Goal: Task Accomplishment & Management: Complete application form

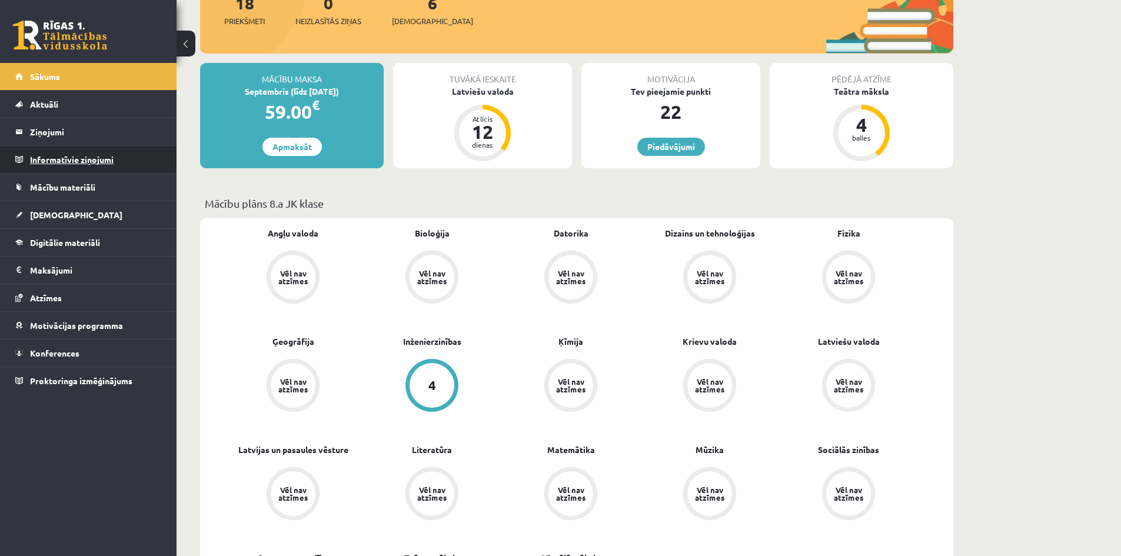
scroll to position [177, 0]
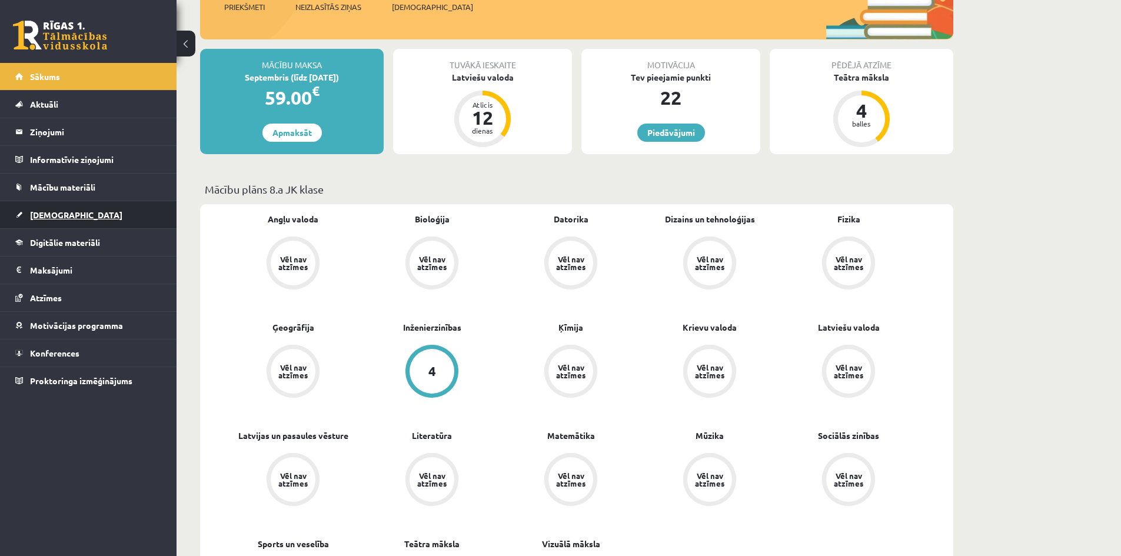
click at [89, 218] on link "[DEMOGRAPHIC_DATA]" at bounding box center [88, 214] width 147 height 27
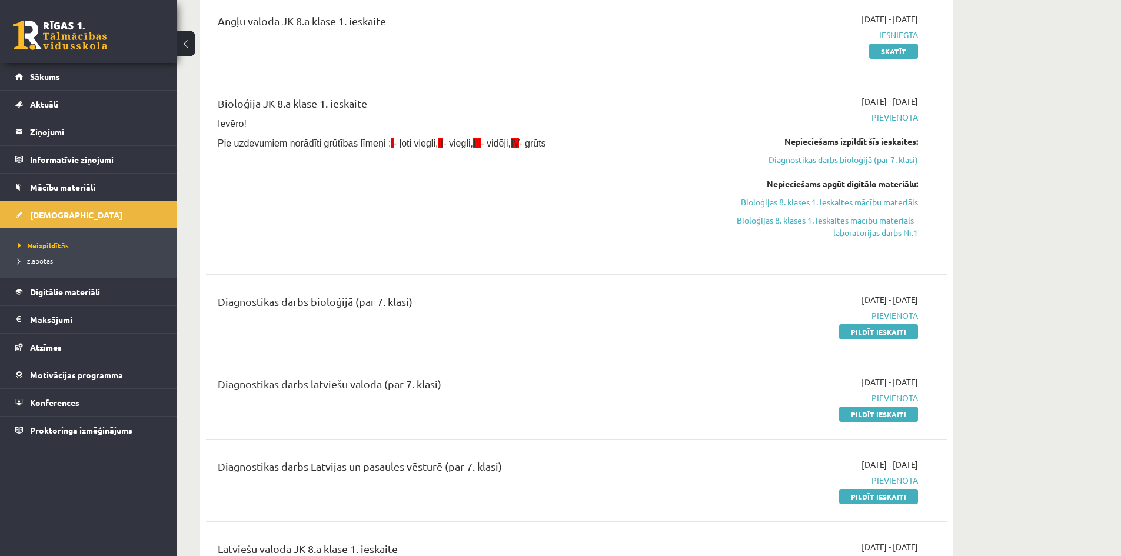
scroll to position [177, 0]
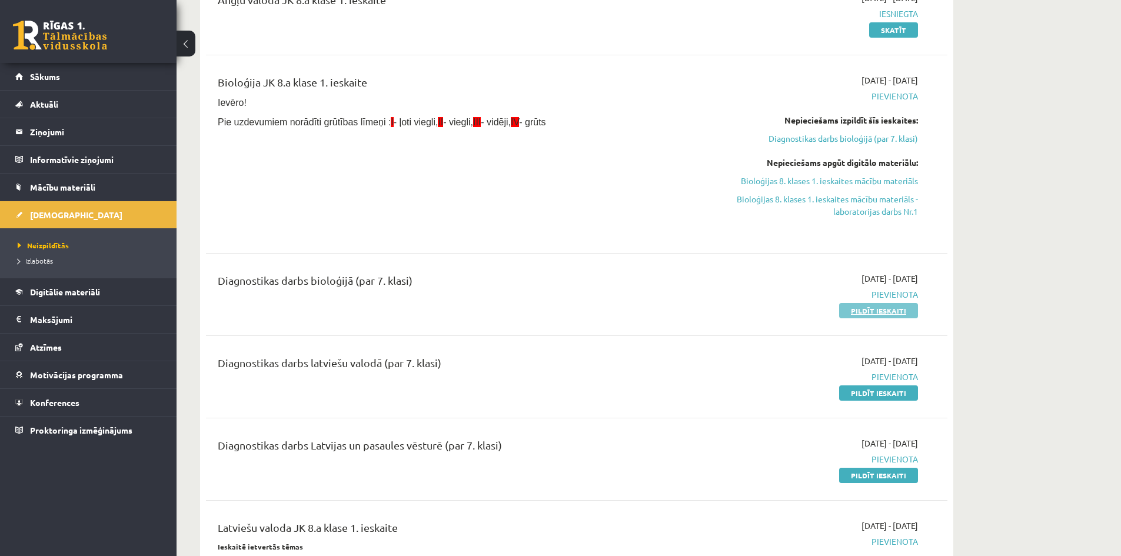
click at [860, 310] on link "Pildīt ieskaiti" at bounding box center [878, 310] width 79 height 15
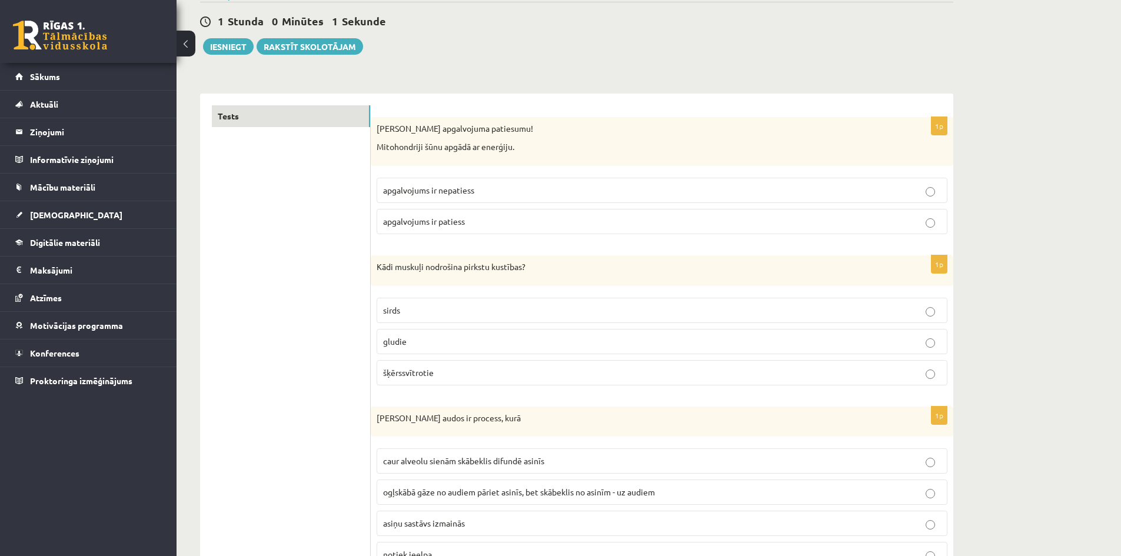
scroll to position [118, 0]
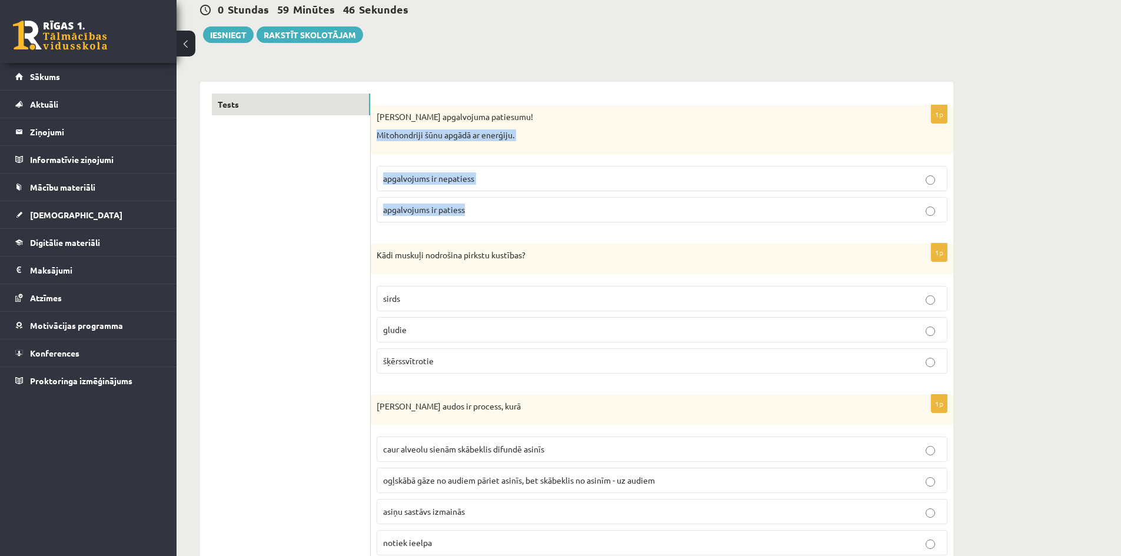
drag, startPoint x: 377, startPoint y: 135, endPoint x: 570, endPoint y: 199, distance: 202.8
click at [570, 199] on div "1p Nosaki apgalvojuma patiesumu! Mitohondriji šūnu apgādā ar enerģiju. apgalvoj…" at bounding box center [662, 168] width 583 height 127
copy div "Mitohondriji šūnu apgādā ar enerģiju. apgalvojums ir nepatiess apgalvojums ir p…"
click at [524, 211] on p "apgalvojums ir patiess" at bounding box center [662, 210] width 558 height 12
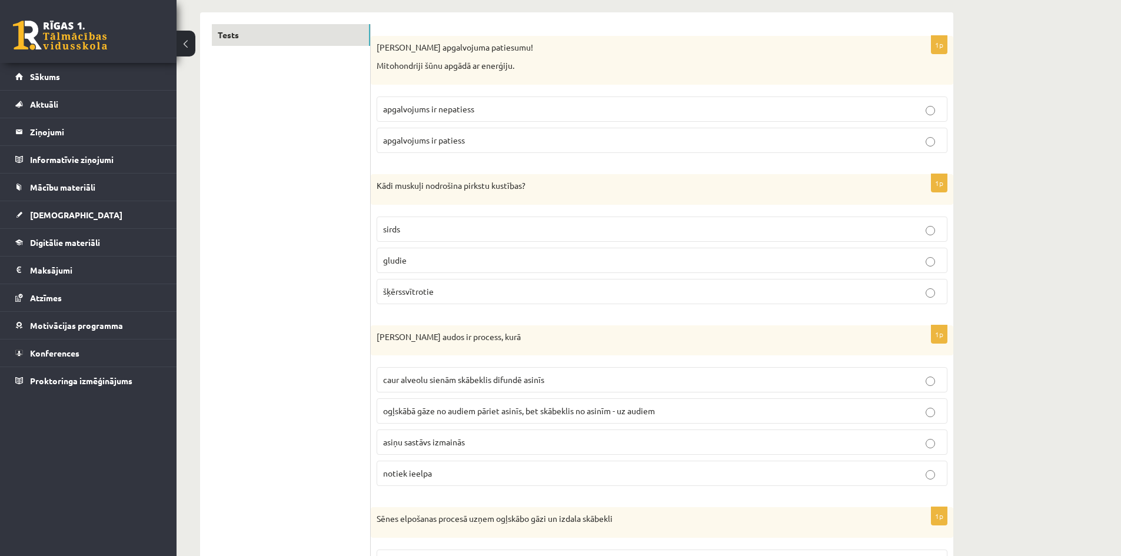
scroll to position [235, 0]
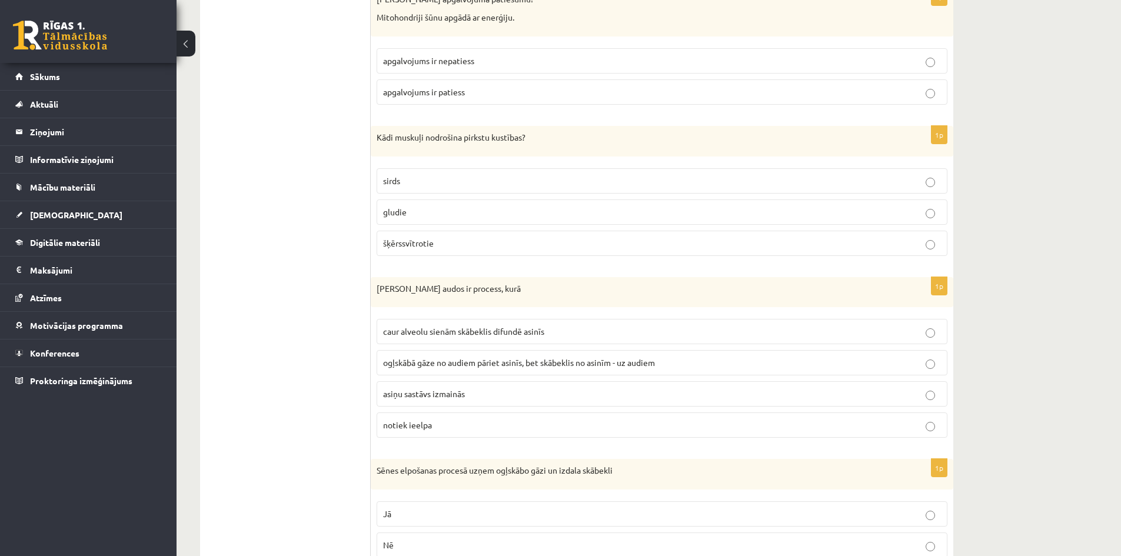
click at [468, 249] on p "šķērssvītrotie" at bounding box center [662, 243] width 558 height 12
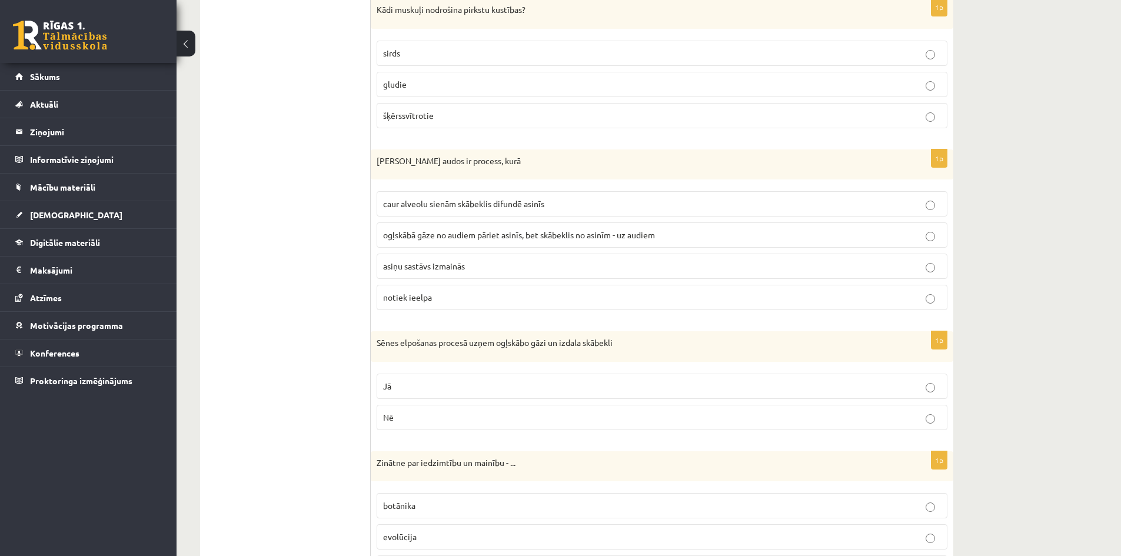
scroll to position [401, 0]
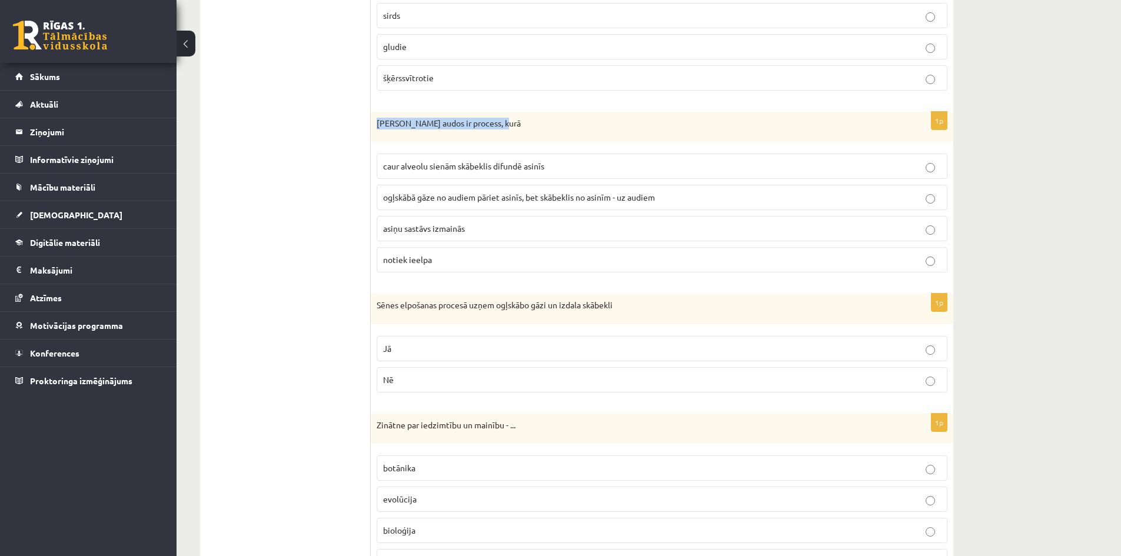
drag, startPoint x: 377, startPoint y: 124, endPoint x: 503, endPoint y: 125, distance: 125.9
click at [503, 125] on p "Gāzu maiņa audos ir process, kurā" at bounding box center [633, 124] width 512 height 12
copy p "Gāzu maiņa audos ir process, kurā"
drag, startPoint x: 389, startPoint y: 97, endPoint x: 381, endPoint y: 115, distance: 19.5
click at [388, 97] on div "1p Kādi muskuļi nodrošina pirkstu kustības? sirds gludie šķērssvītrotie" at bounding box center [662, 30] width 583 height 139
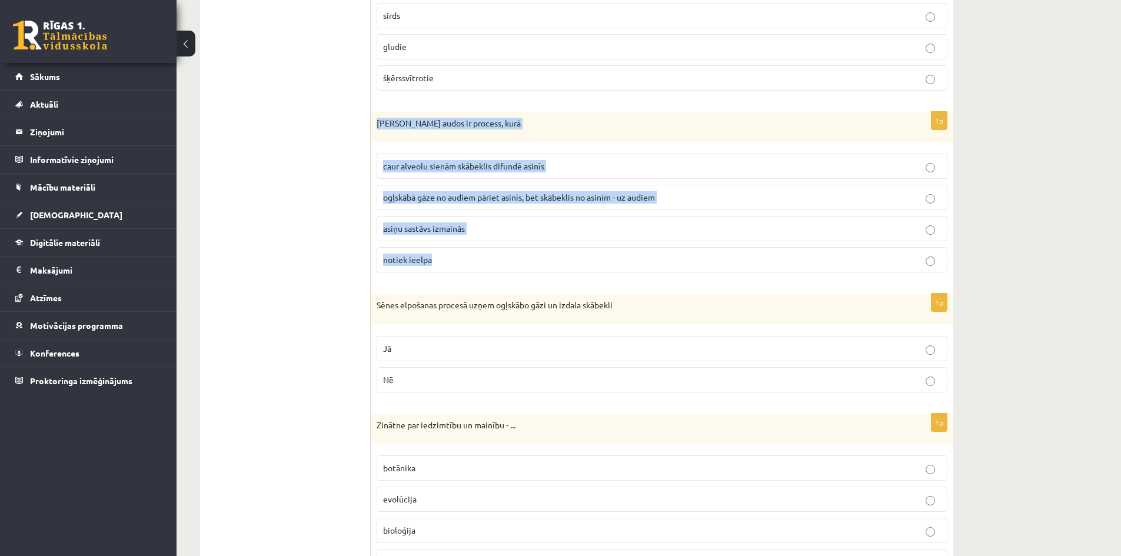
drag, startPoint x: 377, startPoint y: 122, endPoint x: 561, endPoint y: 262, distance: 231.4
click at [561, 262] on div "1p Gāzu maiņa audos ir process, kurā caur alveolu sienām skābeklis difundē asin…" at bounding box center [662, 197] width 583 height 171
copy div "Gāzu maiņa audos ir process, kurā caur alveolu sienām skābeklis difundē asinīs …"
click at [485, 194] on span "ogļskābā gāze no audiem pāriet asinīs, bet skābeklis no asinīm - uz audiem" at bounding box center [519, 197] width 272 height 11
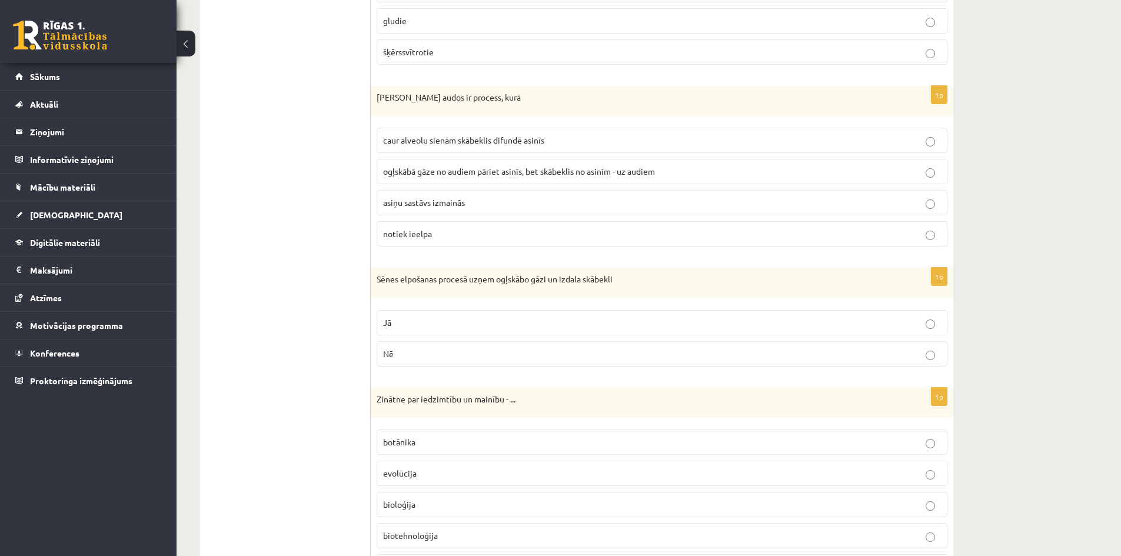
scroll to position [518, 0]
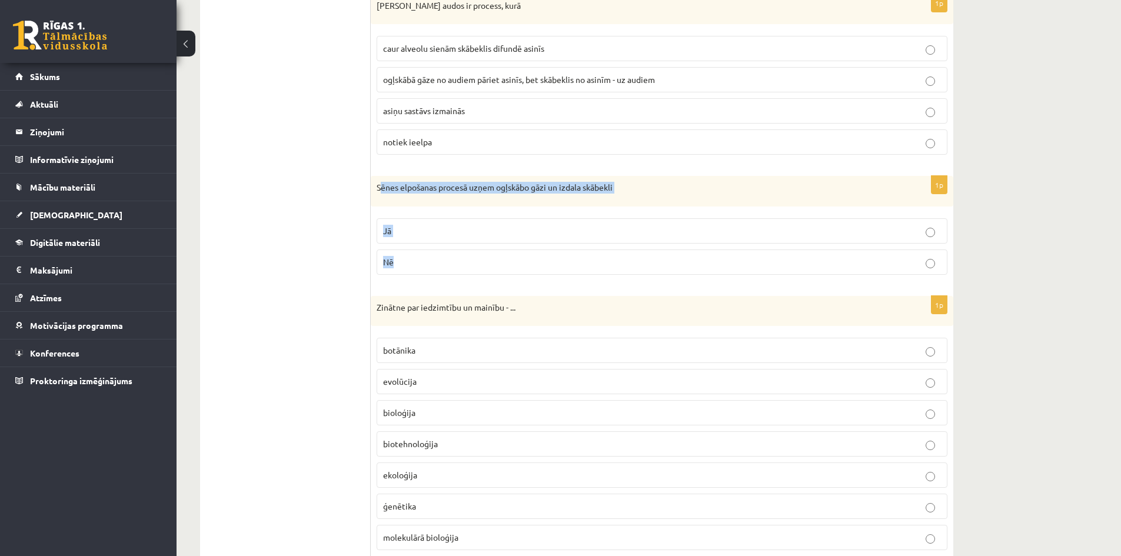
drag, startPoint x: 379, startPoint y: 189, endPoint x: 576, endPoint y: 251, distance: 206.6
click at [576, 251] on div "1p Sēnes elpošanas procesā uzņem ogļskābo gāzi un izdala skābekli Jā Nē" at bounding box center [662, 230] width 583 height 108
click at [376, 191] on div "Sēnes elpošanas procesā uzņem ogļskābo gāzi un izdala skābekli" at bounding box center [662, 191] width 583 height 31
drag, startPoint x: 375, startPoint y: 186, endPoint x: 618, endPoint y: 254, distance: 252.4
click at [618, 254] on div "1p Sēnes elpošanas procesā uzņem ogļskābo gāzi un izdala skābekli Jā Nē" at bounding box center [662, 230] width 583 height 108
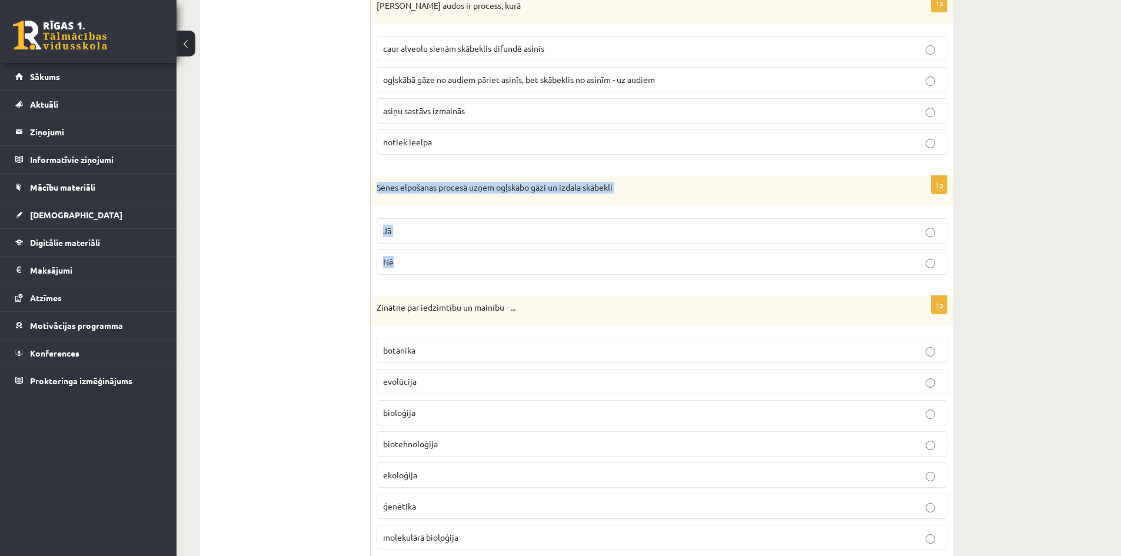
copy div "Sēnes elpošanas procesā uzņem ogļskābo gāzi un izdala skābekli Jā Nē"
click at [423, 230] on p "Jā" at bounding box center [662, 231] width 558 height 12
click at [433, 254] on label "Nē" at bounding box center [662, 262] width 571 height 25
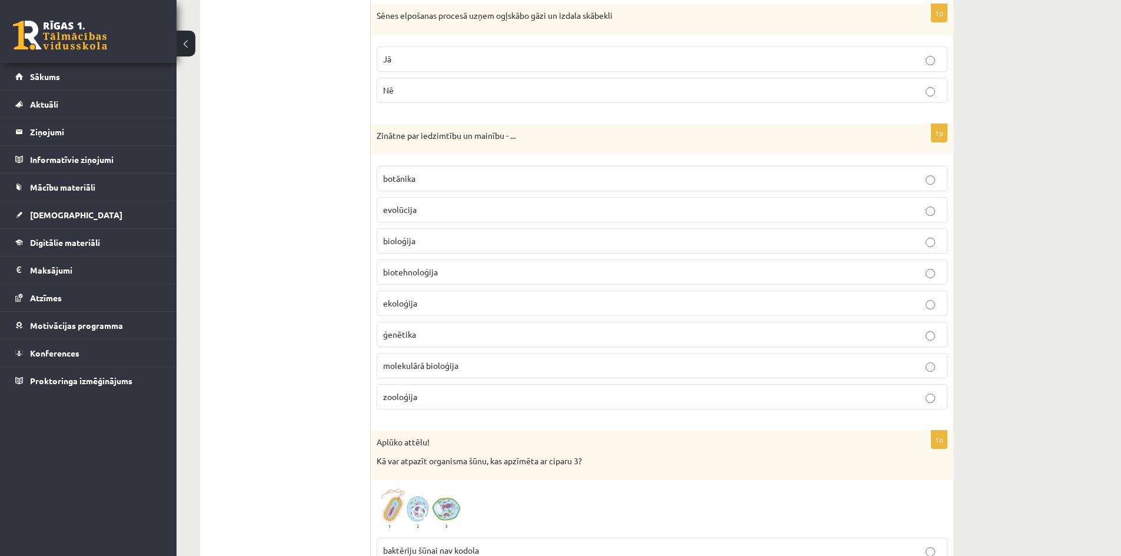
scroll to position [695, 0]
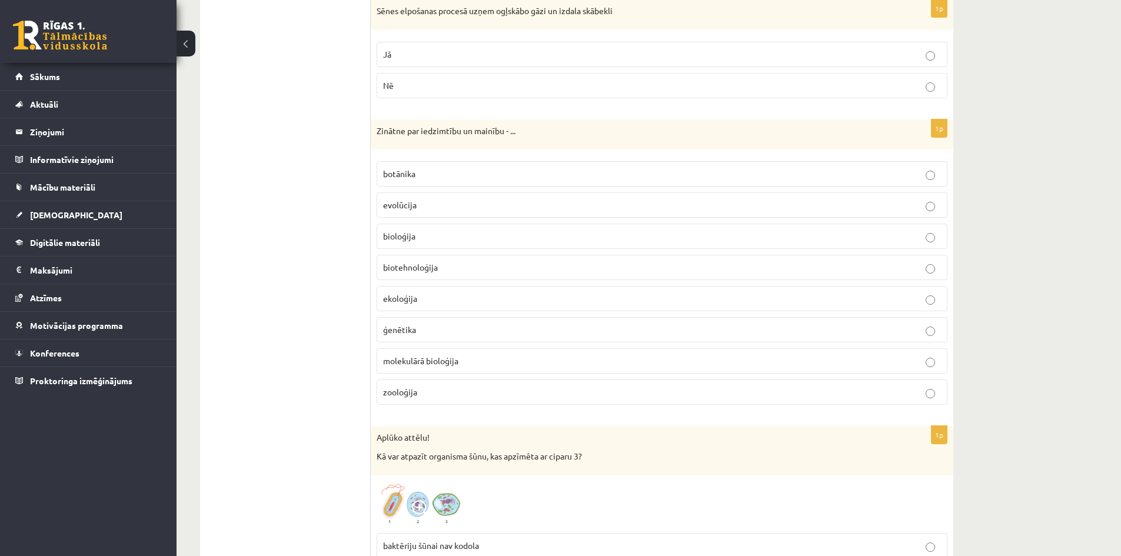
click at [419, 201] on p "evolūcija" at bounding box center [662, 205] width 558 height 12
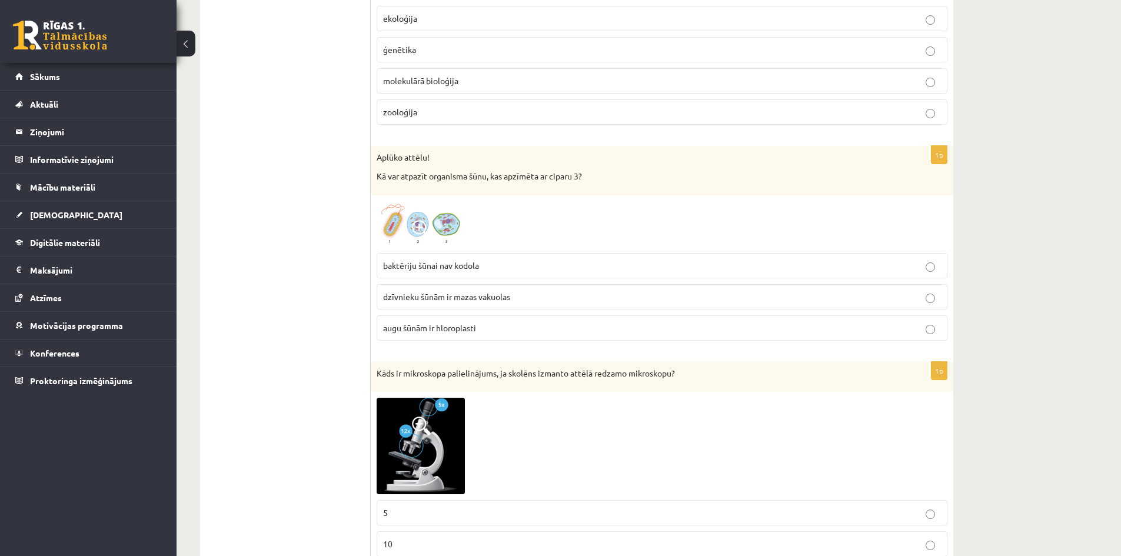
scroll to position [989, 0]
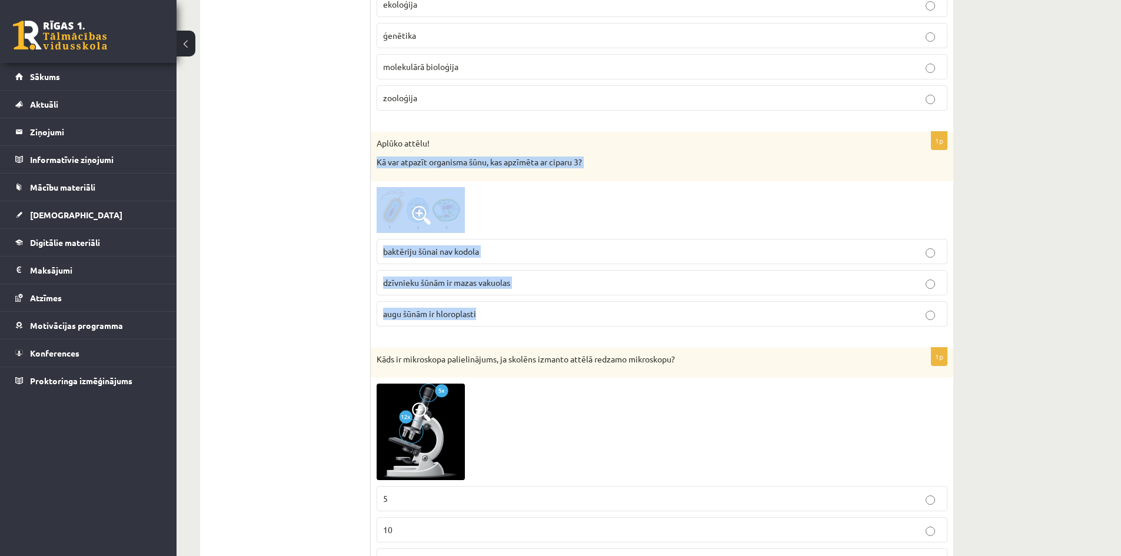
drag, startPoint x: 377, startPoint y: 161, endPoint x: 556, endPoint y: 312, distance: 234.3
click at [556, 312] on div "1p Aplūko attēlu! Kā var atpazīt organisma šūnu, kas apzīmēta ar ciparu 3? bakt…" at bounding box center [662, 234] width 583 height 204
copy div "Kā var atpazīt organisma šūnu, kas apzīmēta ar ciparu 3? baktēriju šūnai nav ko…"
click at [510, 195] on div at bounding box center [662, 210] width 571 height 46
click at [477, 212] on div at bounding box center [662, 210] width 571 height 46
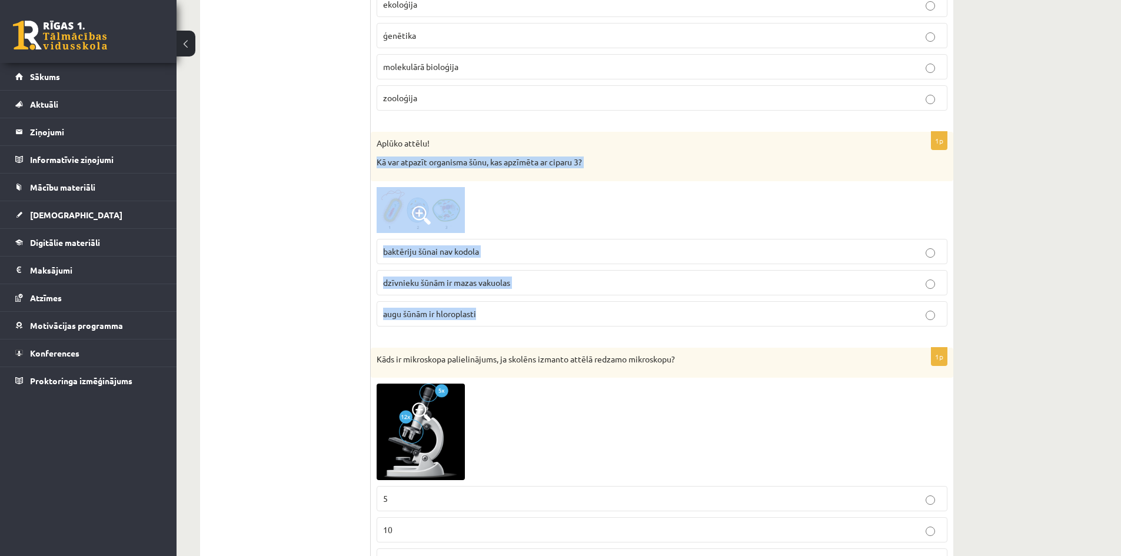
click at [456, 217] on img at bounding box center [421, 210] width 88 height 46
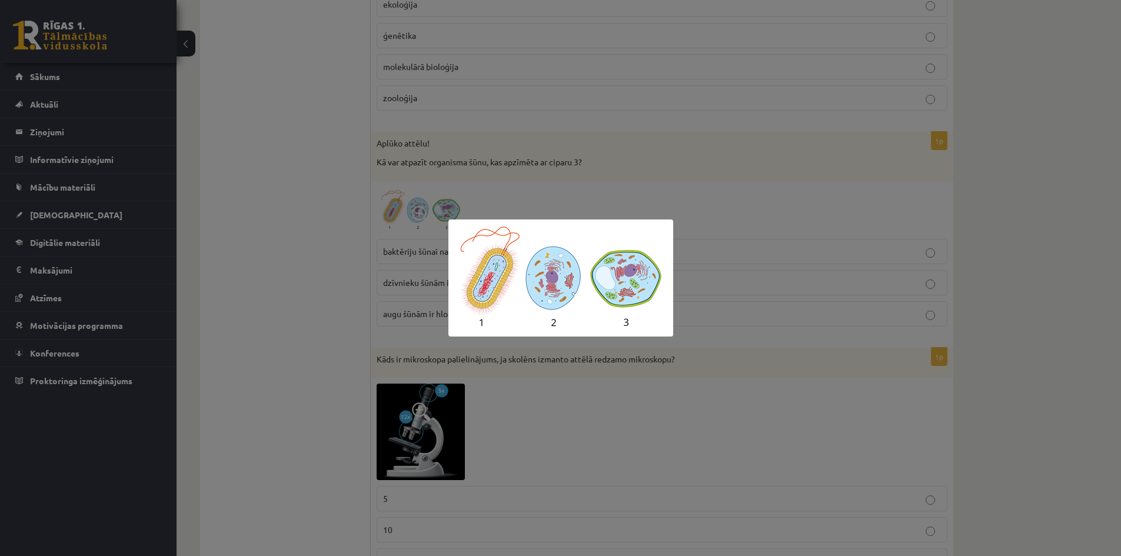
click at [651, 197] on div at bounding box center [560, 278] width 1121 height 556
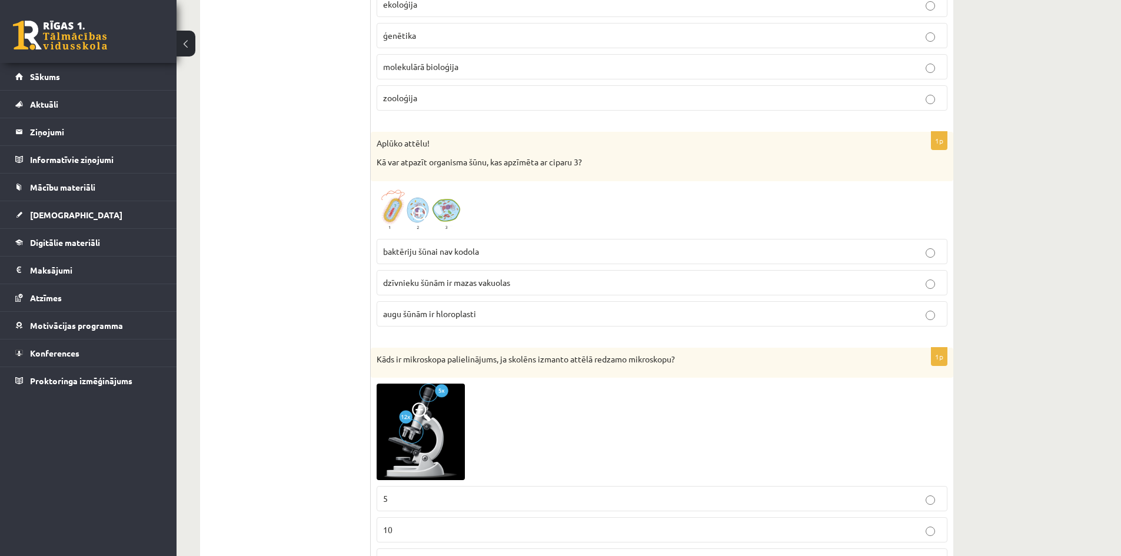
click at [439, 216] on img at bounding box center [421, 210] width 88 height 46
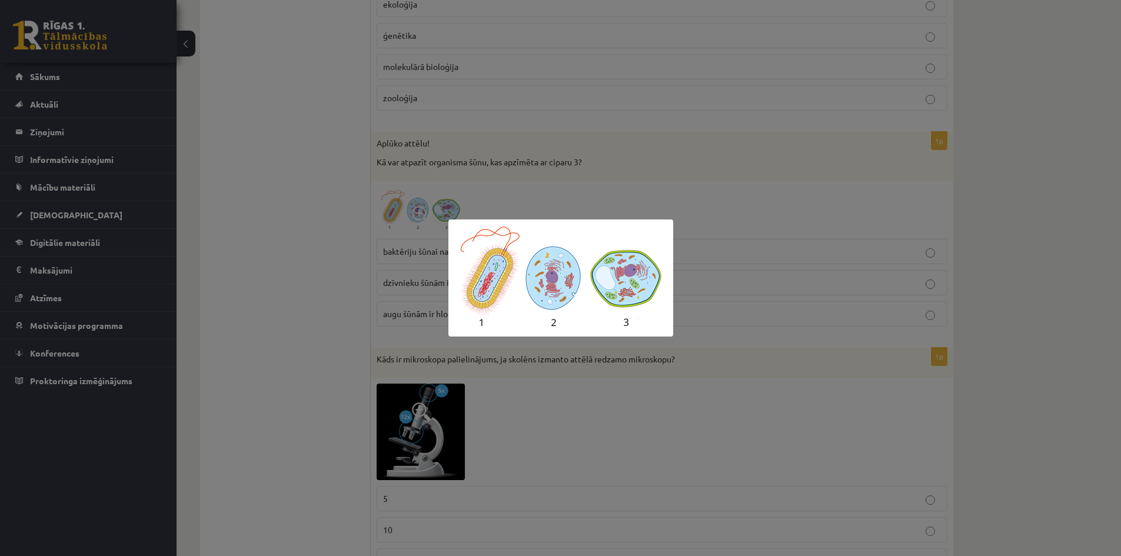
click at [689, 222] on div at bounding box center [560, 278] width 1121 height 556
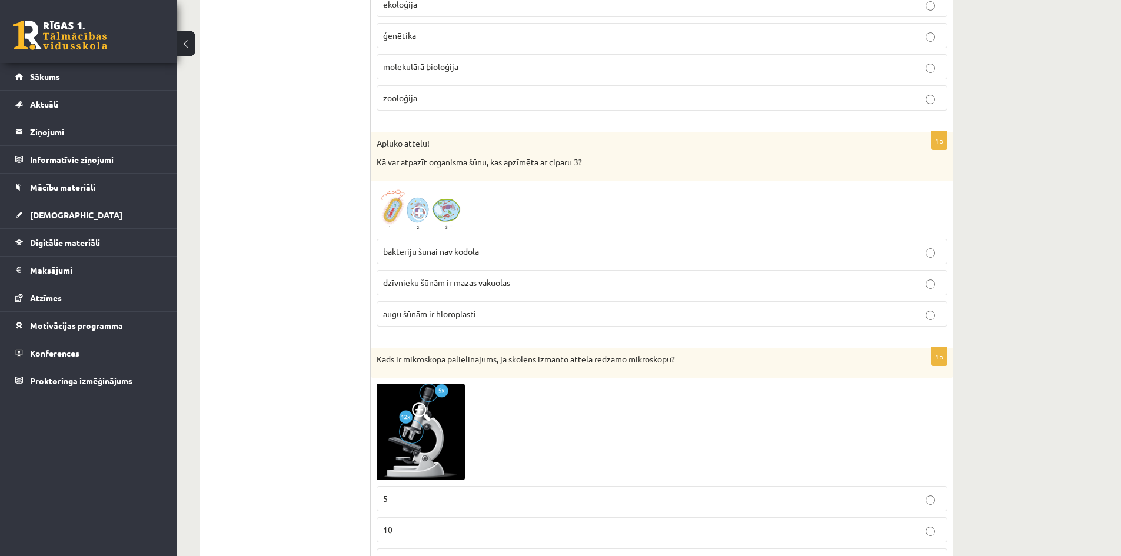
click at [435, 212] on img at bounding box center [421, 210] width 88 height 46
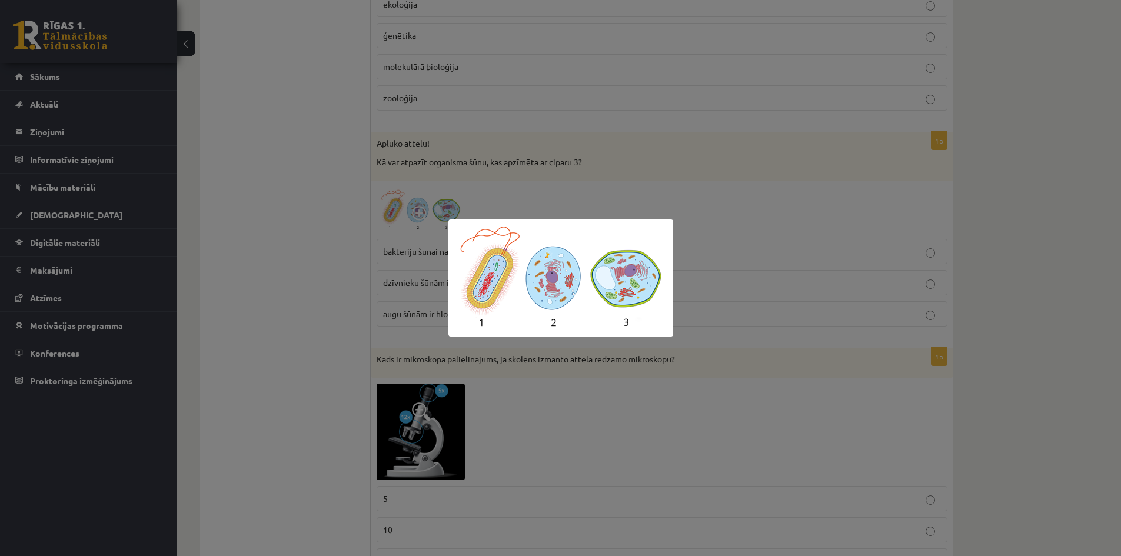
click at [703, 211] on div at bounding box center [560, 278] width 1121 height 556
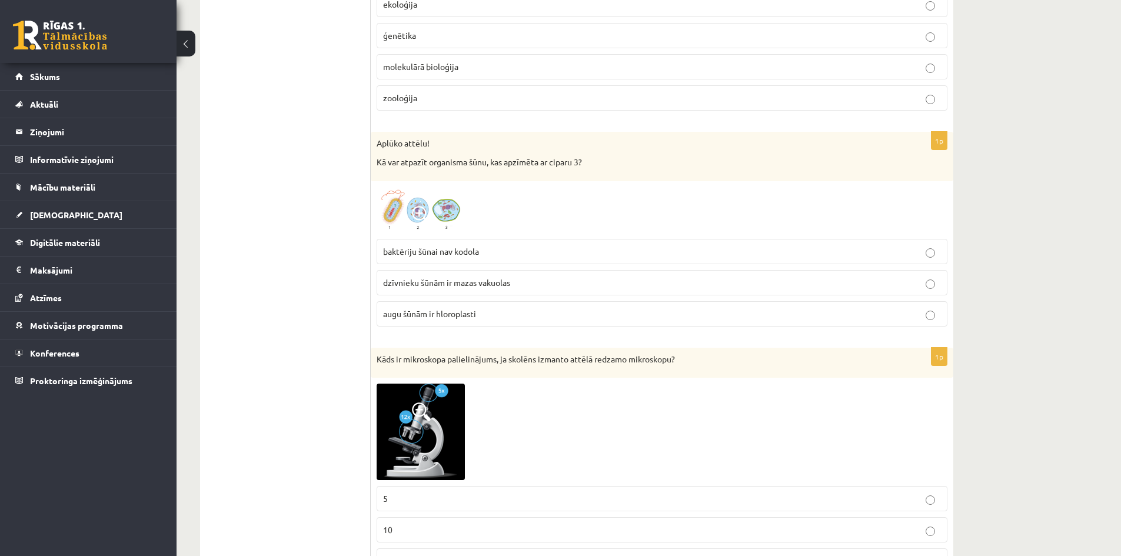
click at [433, 312] on span "augu šūnām ir hloroplasti" at bounding box center [429, 313] width 93 height 11
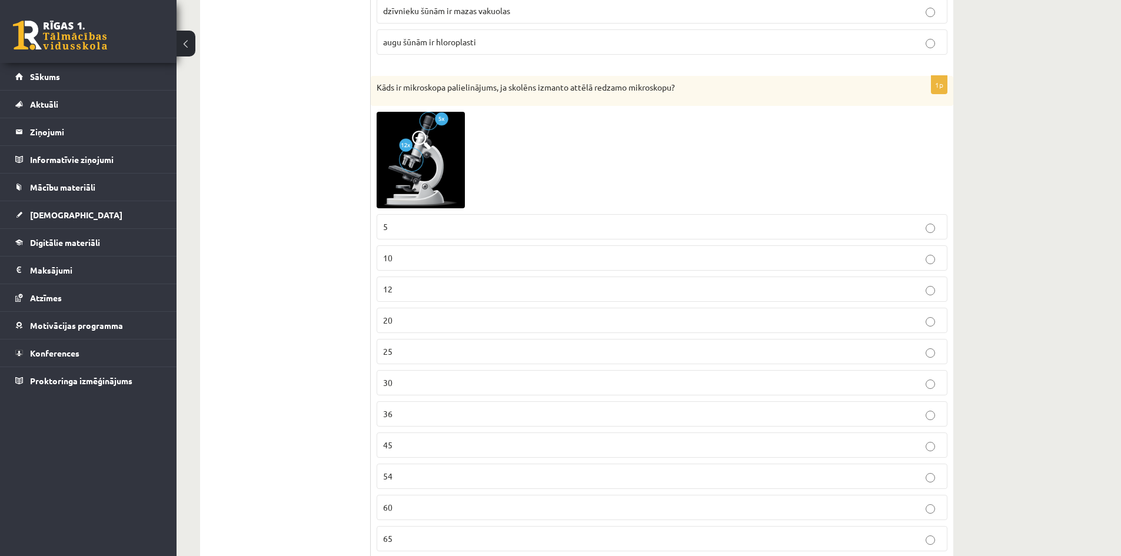
scroll to position [1283, 0]
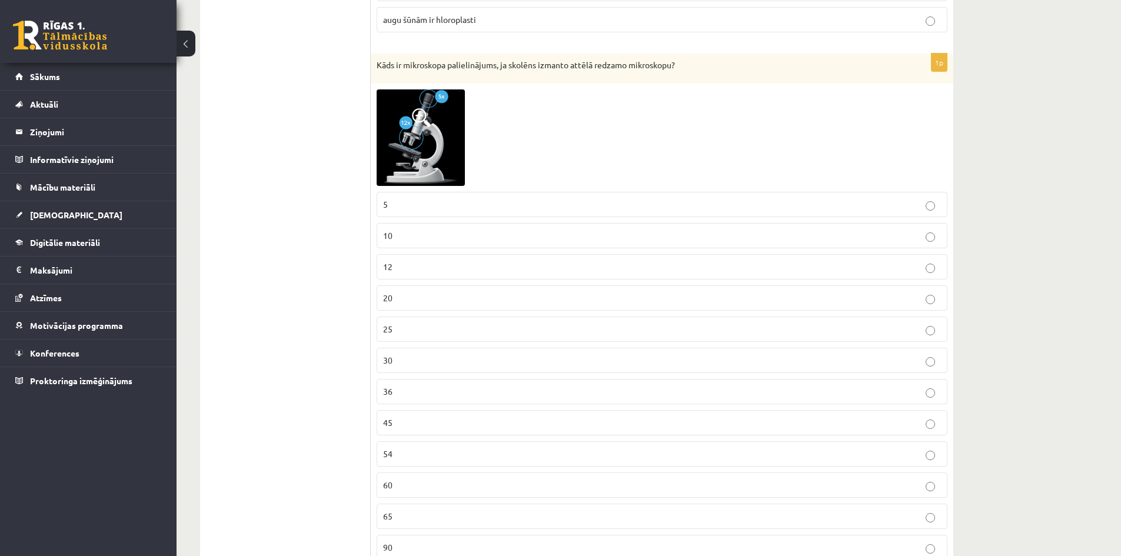
click at [402, 296] on p "20" at bounding box center [662, 298] width 558 height 12
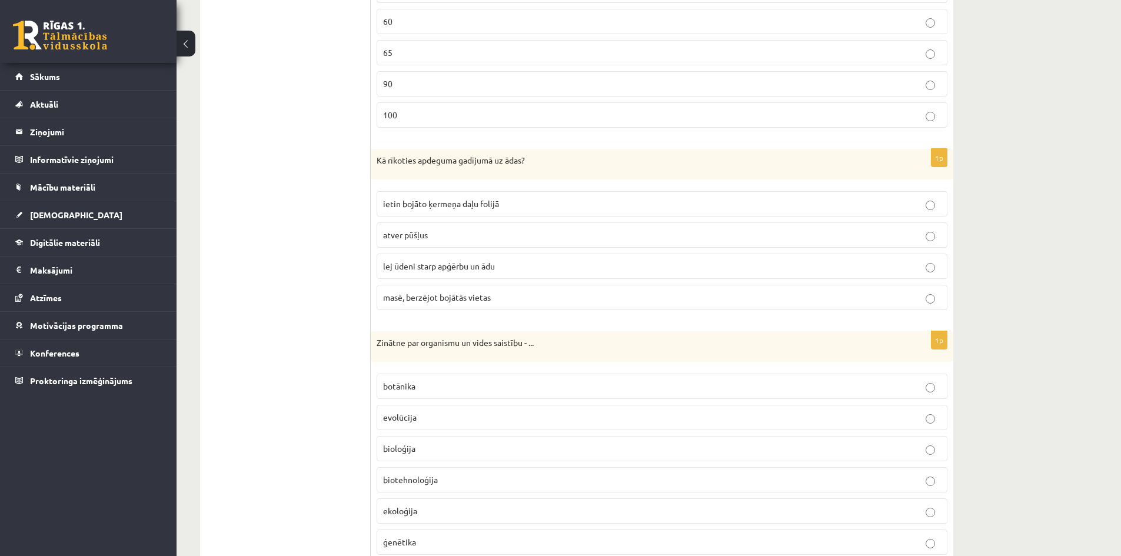
scroll to position [1754, 0]
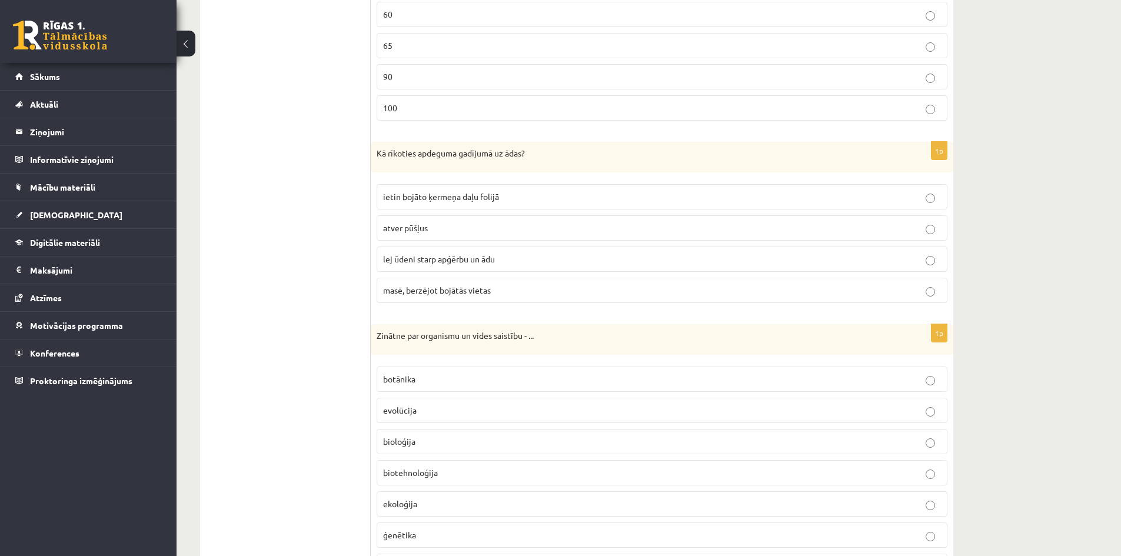
click at [400, 260] on span "lej ūdeni starp apģērbu un ādu" at bounding box center [439, 259] width 112 height 11
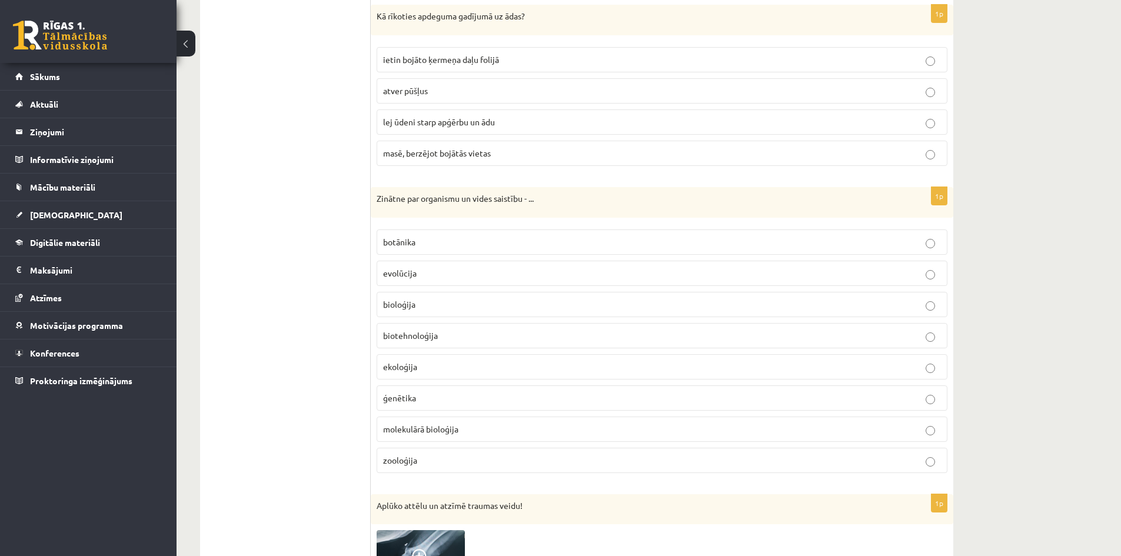
scroll to position [1931, 0]
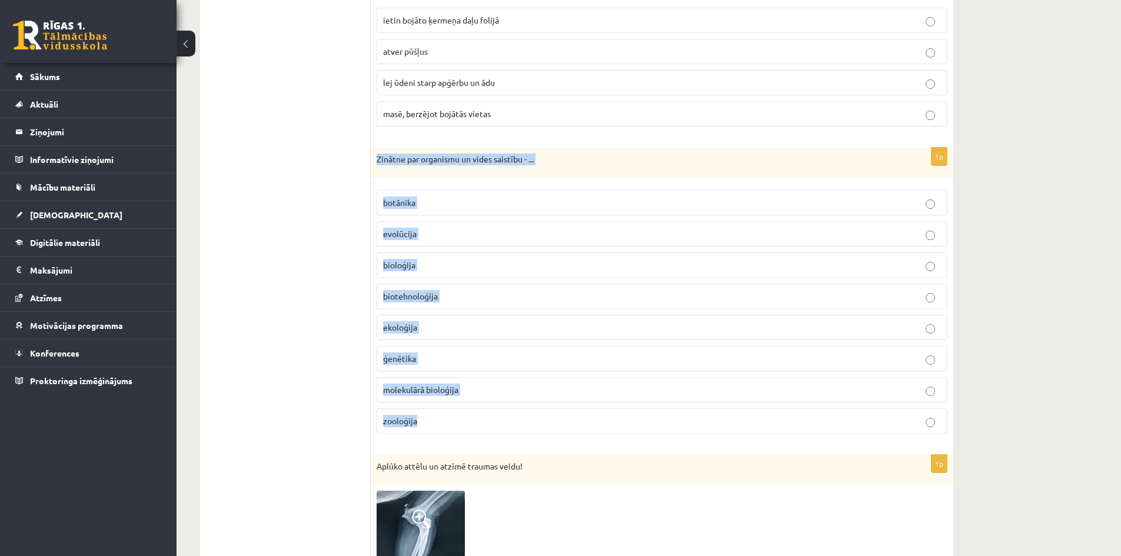
drag, startPoint x: 377, startPoint y: 159, endPoint x: 607, endPoint y: 425, distance: 351.7
click at [607, 425] on div "1p Zinātne par organismu un vides saistību - ... botānika evolūcija bioloģija b…" at bounding box center [662, 295] width 583 height 295
copy div "Zinātne par organismu un vides saistību - ... botānika evolūcija bioloģija biot…"
click at [455, 232] on p "evolūcija" at bounding box center [662, 234] width 558 height 12
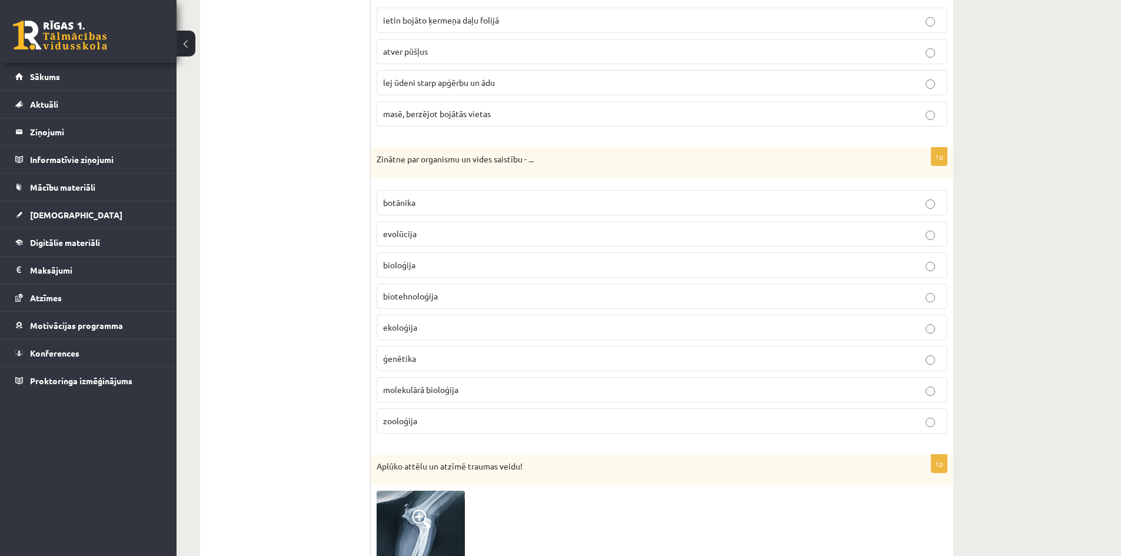
click at [453, 322] on p "ekoloģija" at bounding box center [662, 327] width 558 height 12
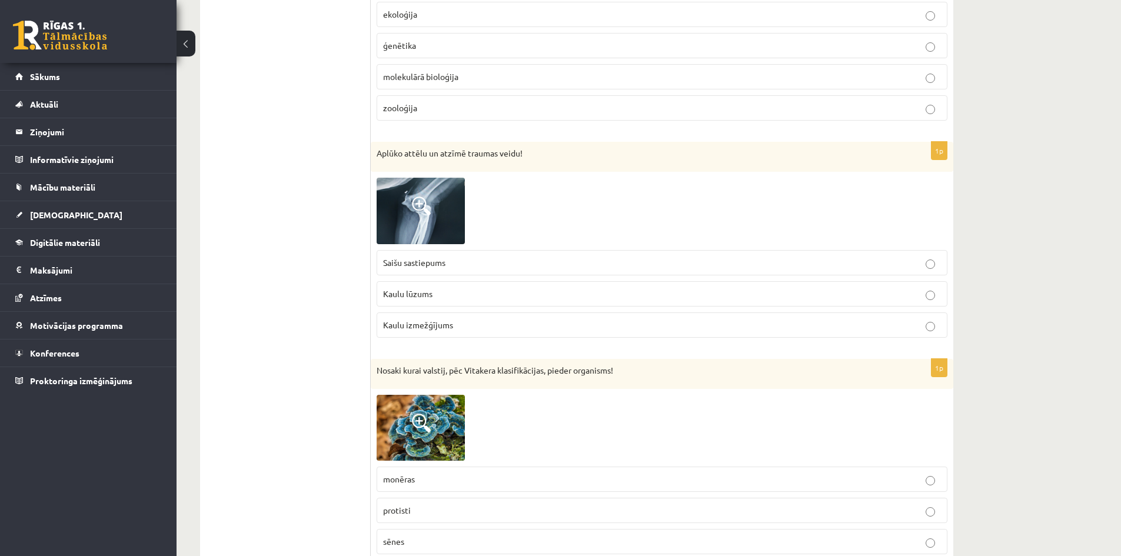
scroll to position [2284, 0]
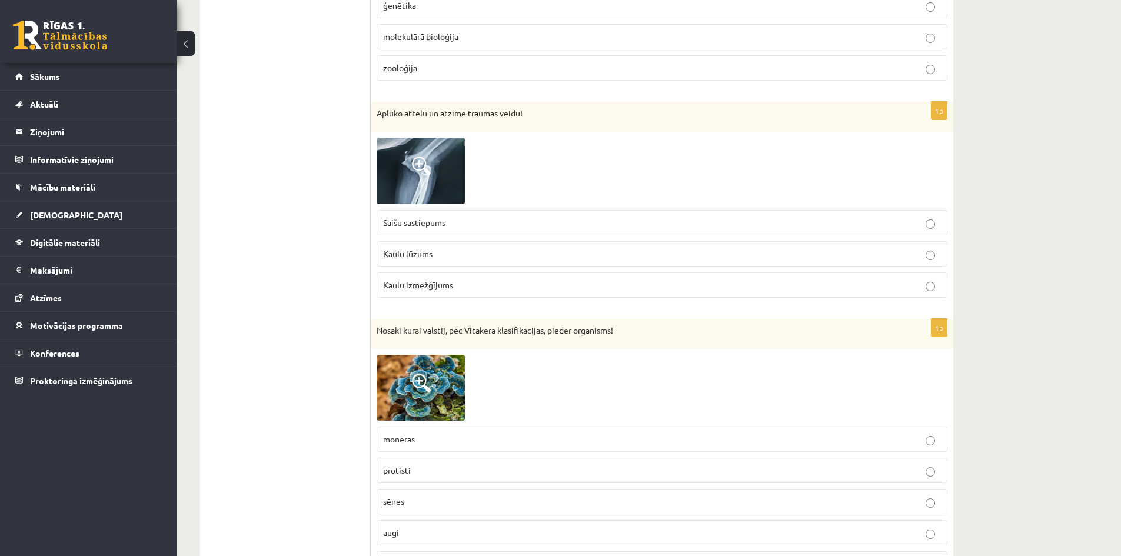
click at [421, 164] on span at bounding box center [421, 166] width 19 height 19
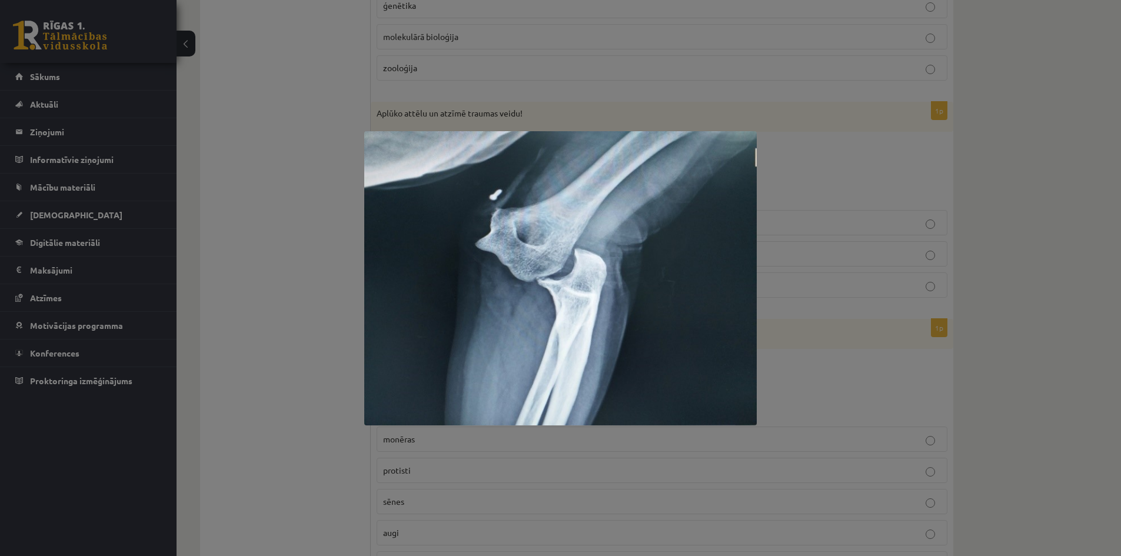
click at [821, 168] on div at bounding box center [560, 278] width 1121 height 556
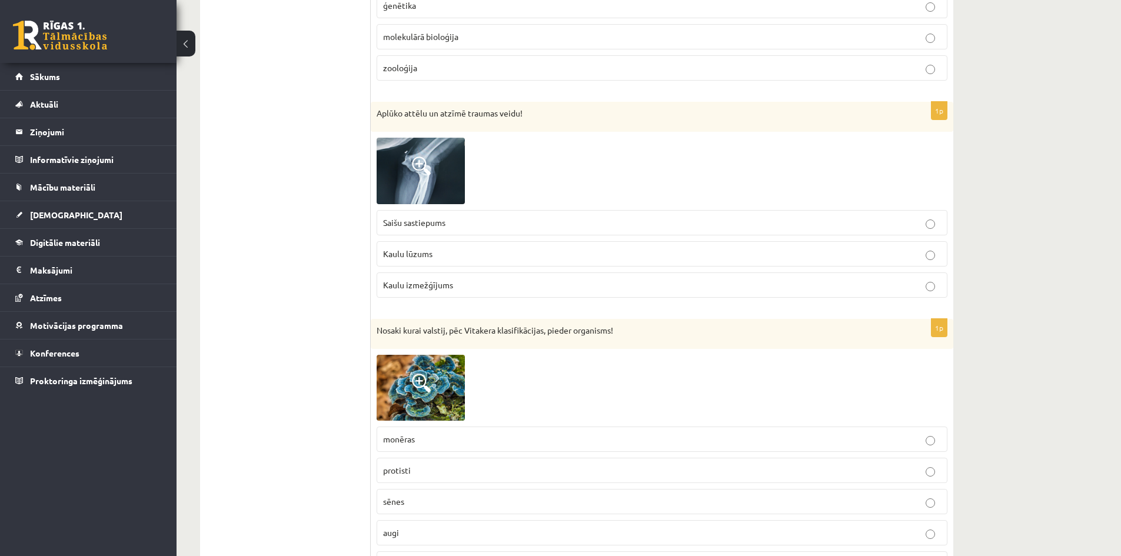
click at [415, 175] on span at bounding box center [421, 166] width 19 height 19
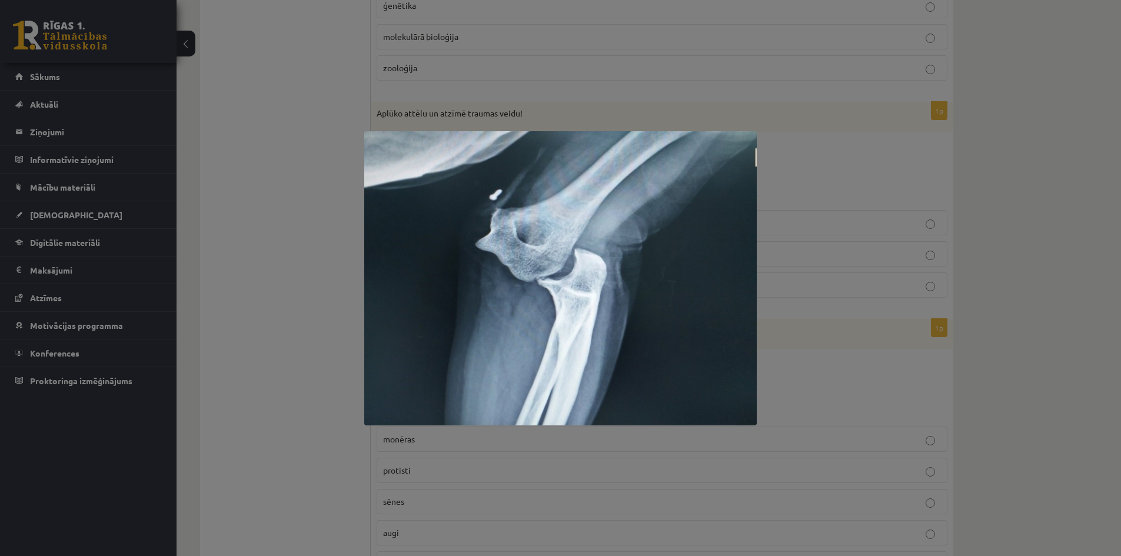
drag, startPoint x: 562, startPoint y: 255, endPoint x: 563, endPoint y: 2, distance: 253.1
click at [809, 313] on div at bounding box center [560, 278] width 1121 height 556
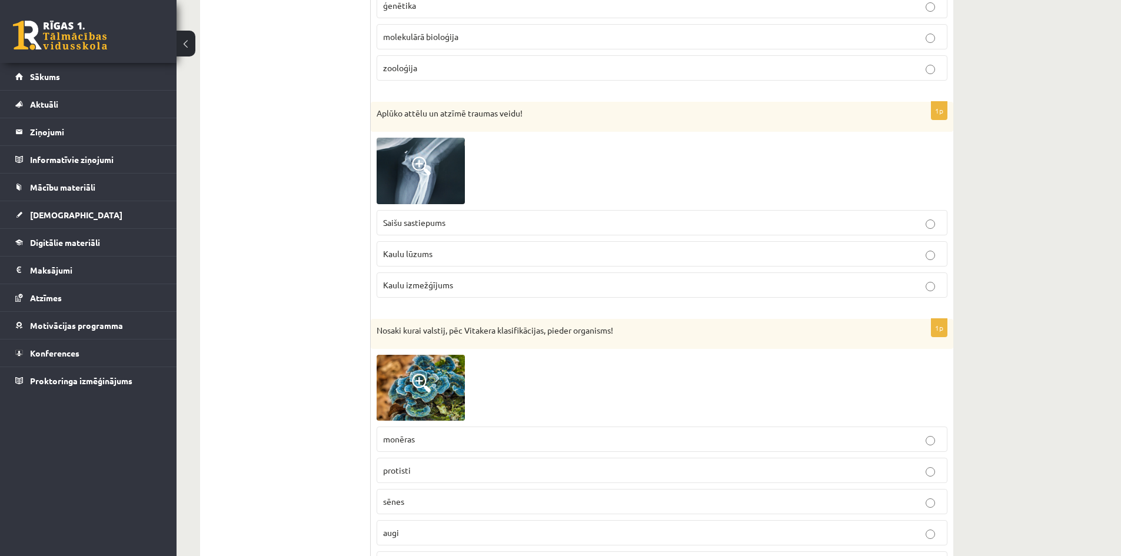
click at [445, 258] on p "Kaulu lūzums" at bounding box center [662, 254] width 558 height 12
click at [452, 286] on span "Kaulu izmežģījums" at bounding box center [418, 285] width 70 height 11
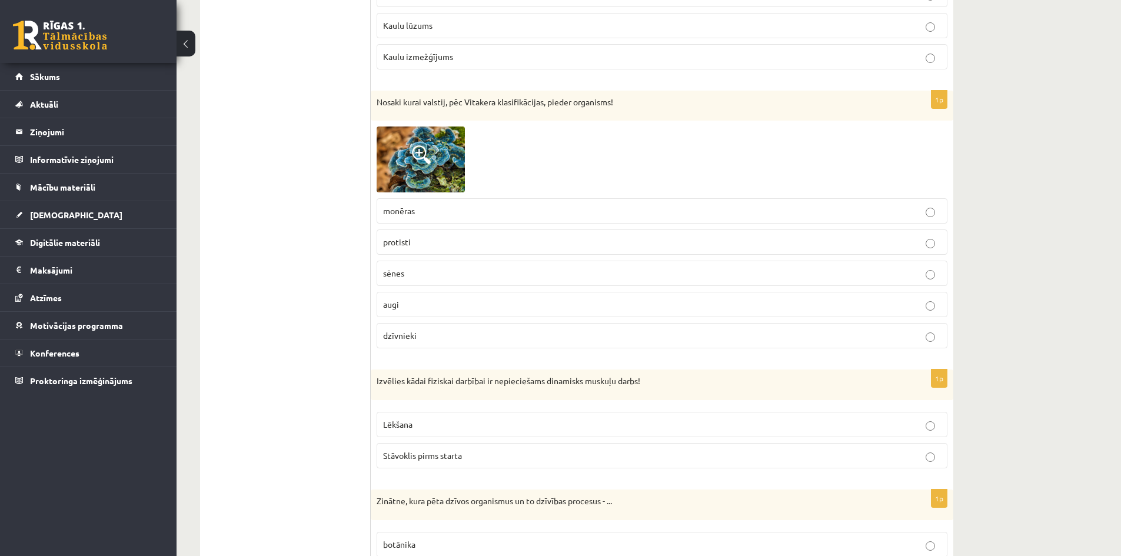
scroll to position [2519, 0]
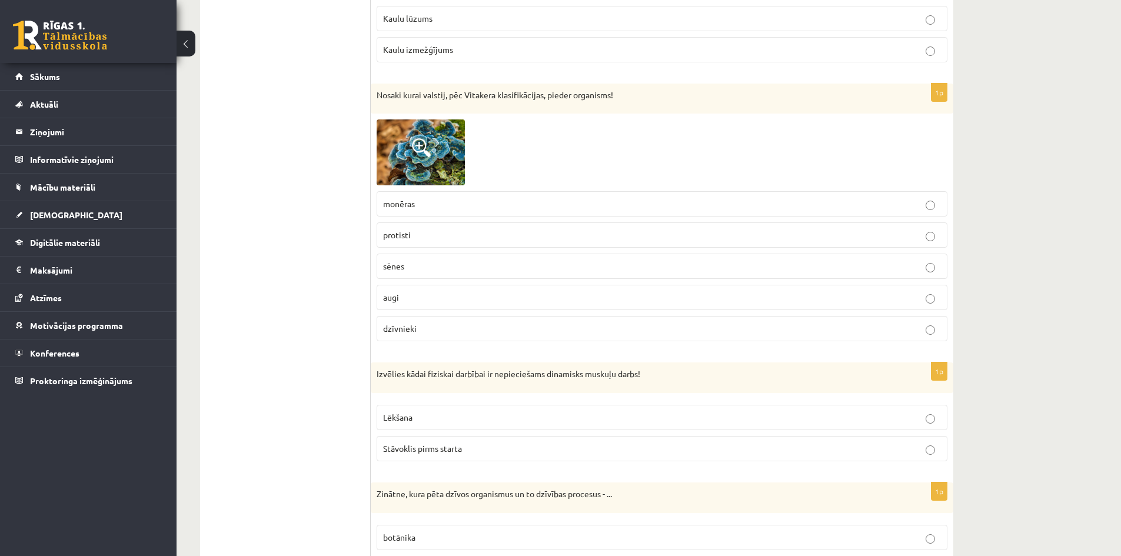
click at [417, 141] on span at bounding box center [421, 147] width 19 height 19
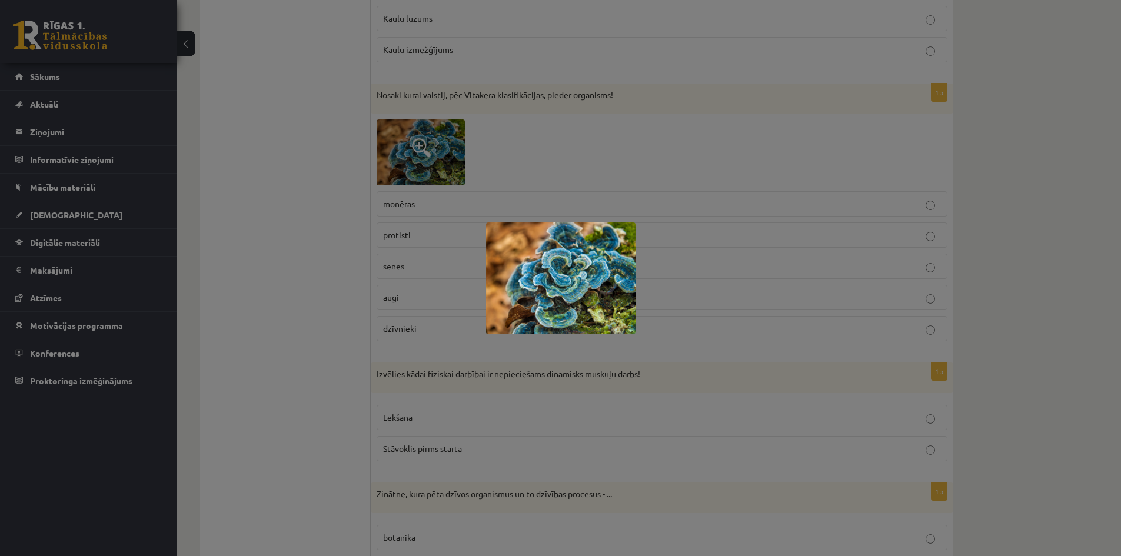
click at [693, 182] on div at bounding box center [560, 278] width 1121 height 556
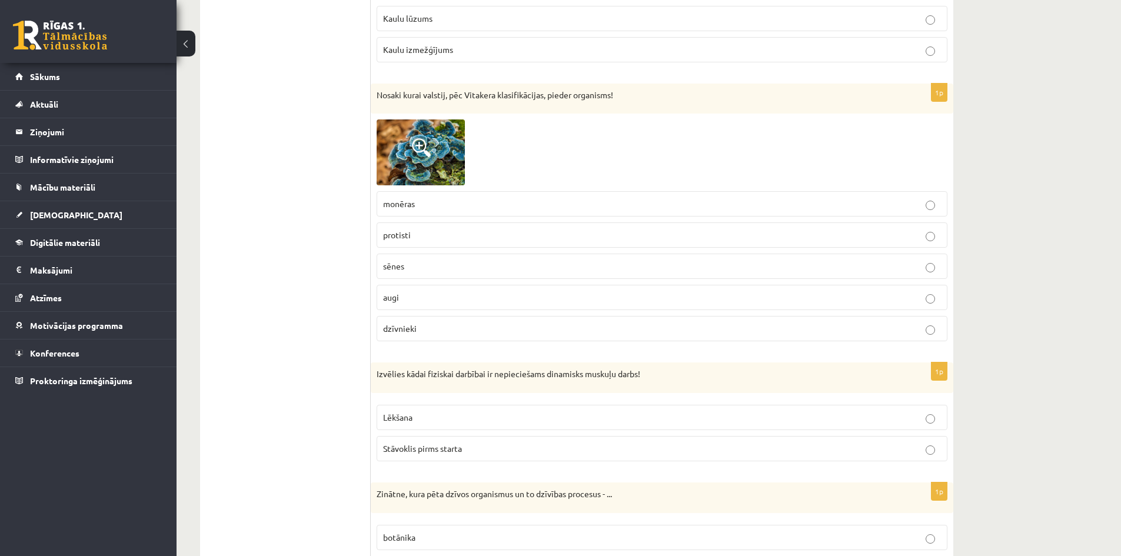
click at [411, 147] on img at bounding box center [421, 152] width 88 height 66
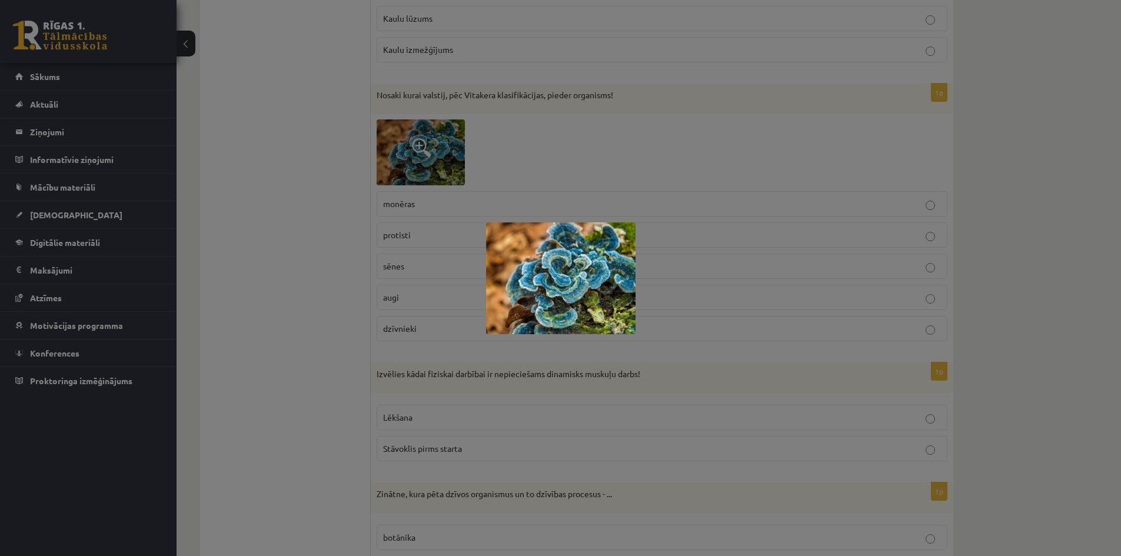
click at [581, 171] on div at bounding box center [560, 278] width 1121 height 556
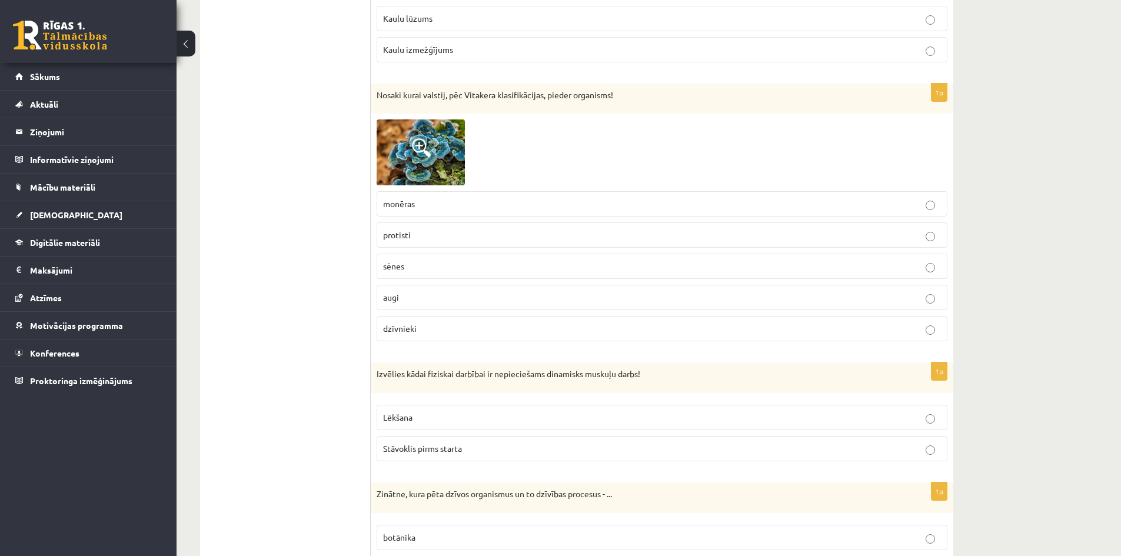
click at [418, 266] on p "sēnes" at bounding box center [662, 266] width 558 height 12
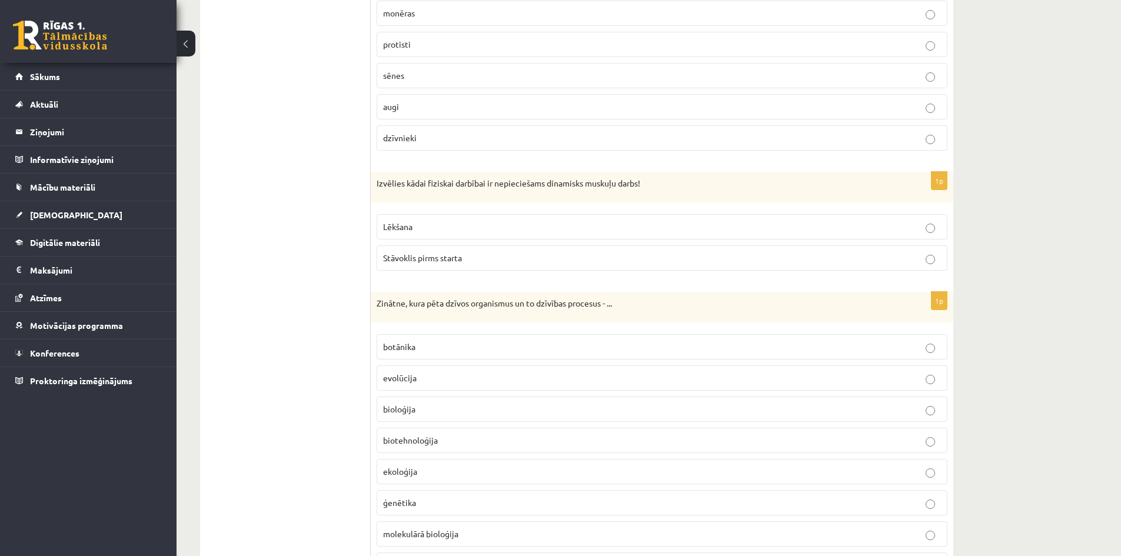
scroll to position [2755, 0]
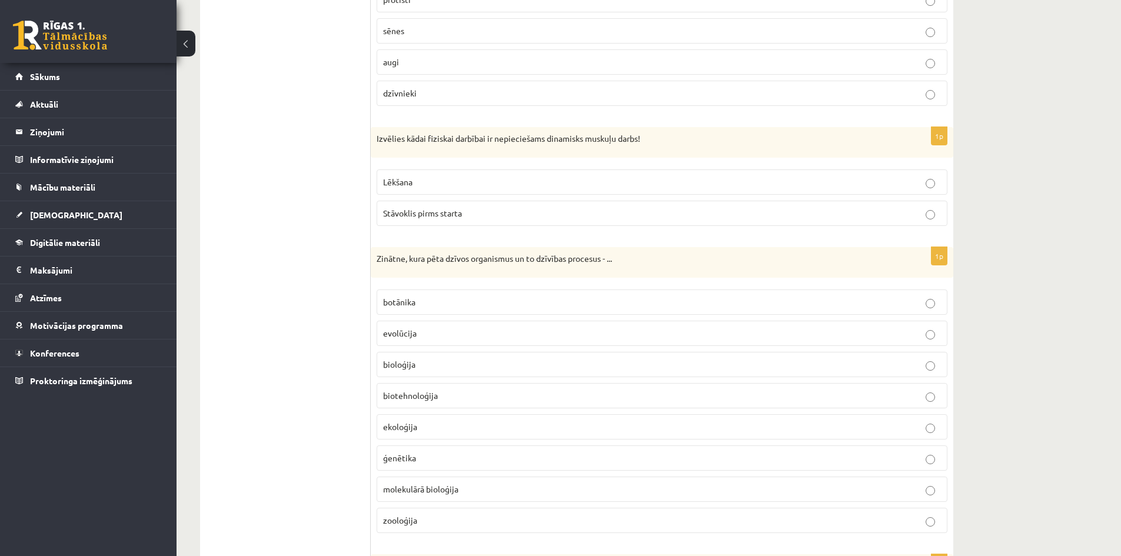
click at [430, 181] on p "Lēkšana" at bounding box center [662, 182] width 558 height 12
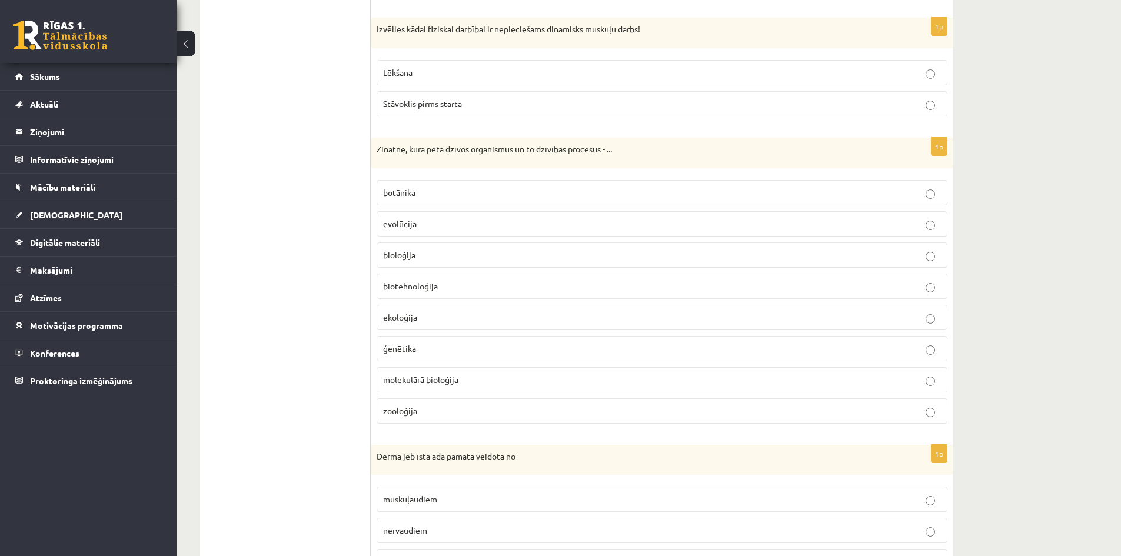
scroll to position [2872, 0]
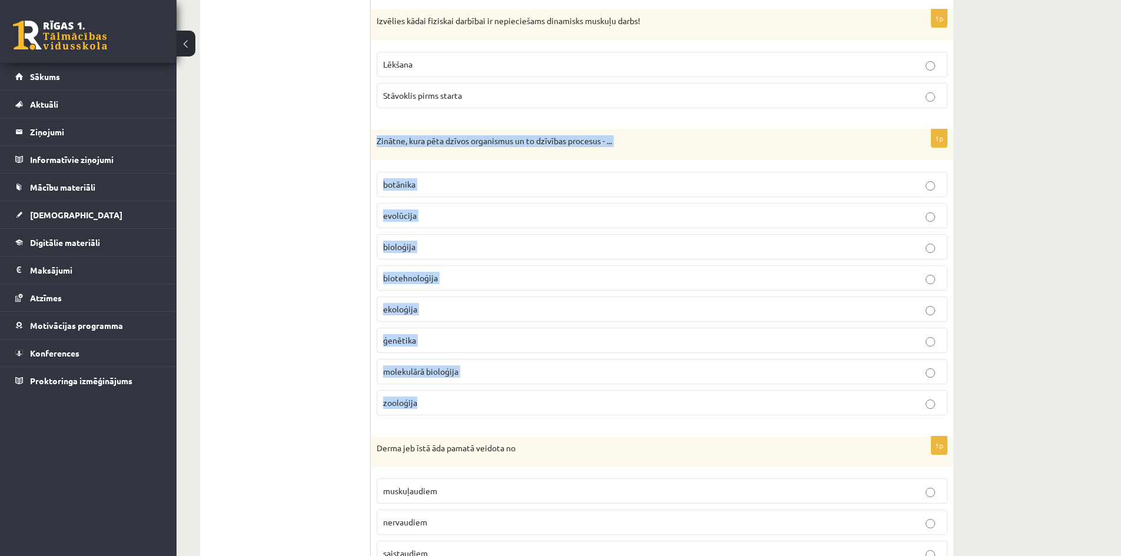
drag, startPoint x: 377, startPoint y: 142, endPoint x: 588, endPoint y: 401, distance: 333.8
click at [588, 401] on div "1p Zinātne, kura pēta dzīvos organismus un to dzīvības procesus - ... botānika …" at bounding box center [662, 276] width 583 height 295
copy div "Zinātne, kura pēta dzīvos organismus un to dzīvības procesus - ... botānika evo…"
click at [428, 242] on p "bioloģija" at bounding box center [662, 247] width 558 height 12
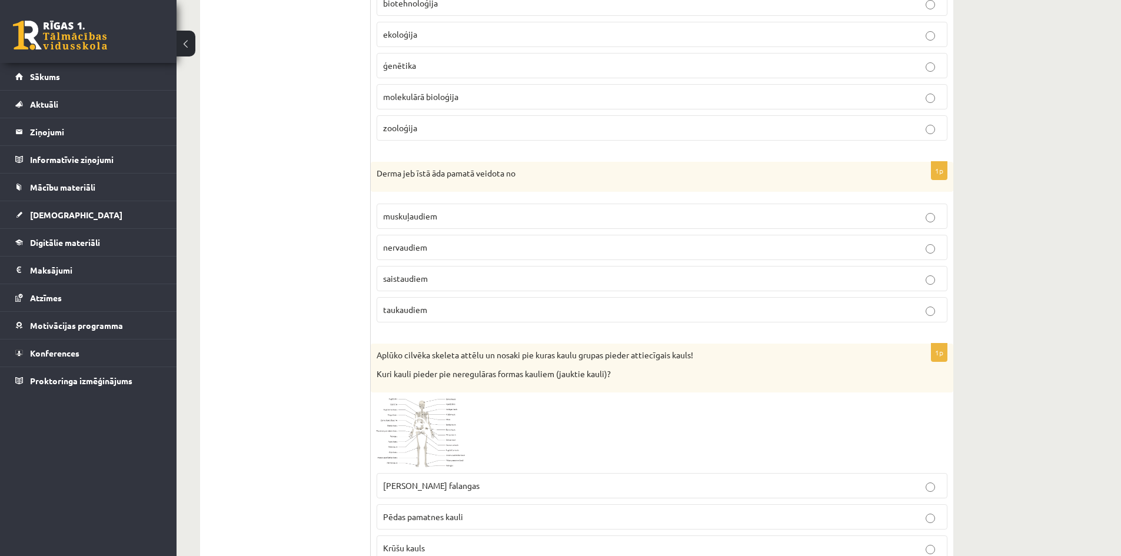
scroll to position [3167, 0]
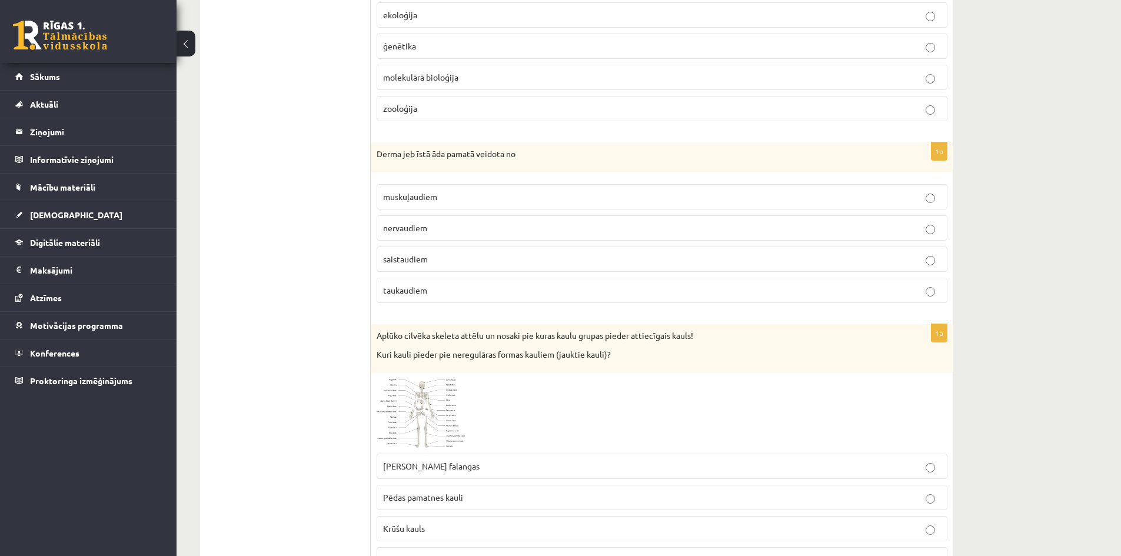
click at [417, 258] on span "saistaudiem" at bounding box center [405, 259] width 45 height 11
click at [410, 283] on label "taukaudiem" at bounding box center [662, 290] width 571 height 25
click at [417, 260] on span "saistaudiem" at bounding box center [405, 259] width 45 height 11
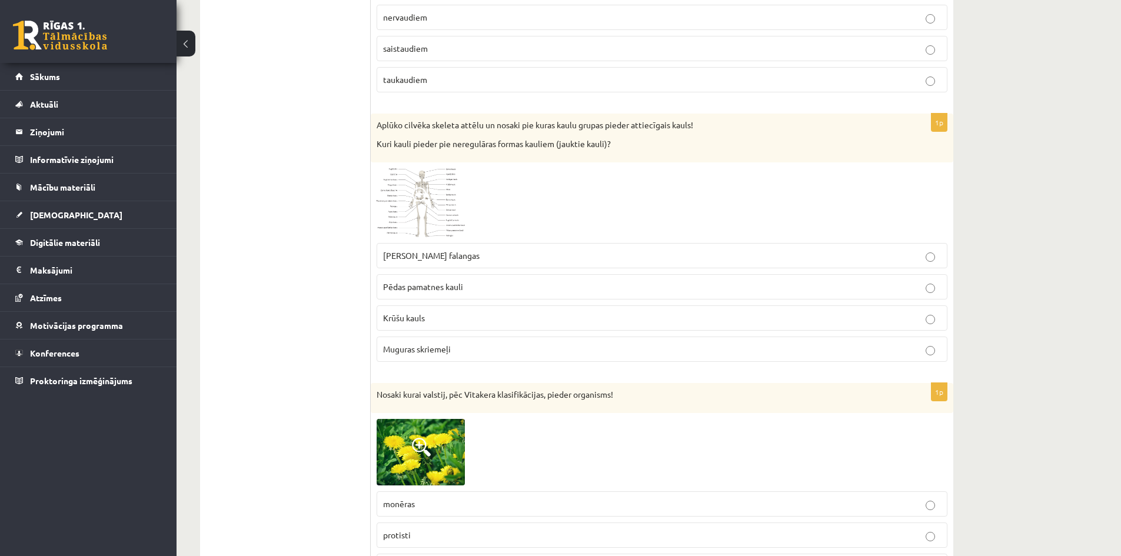
scroll to position [3343, 0]
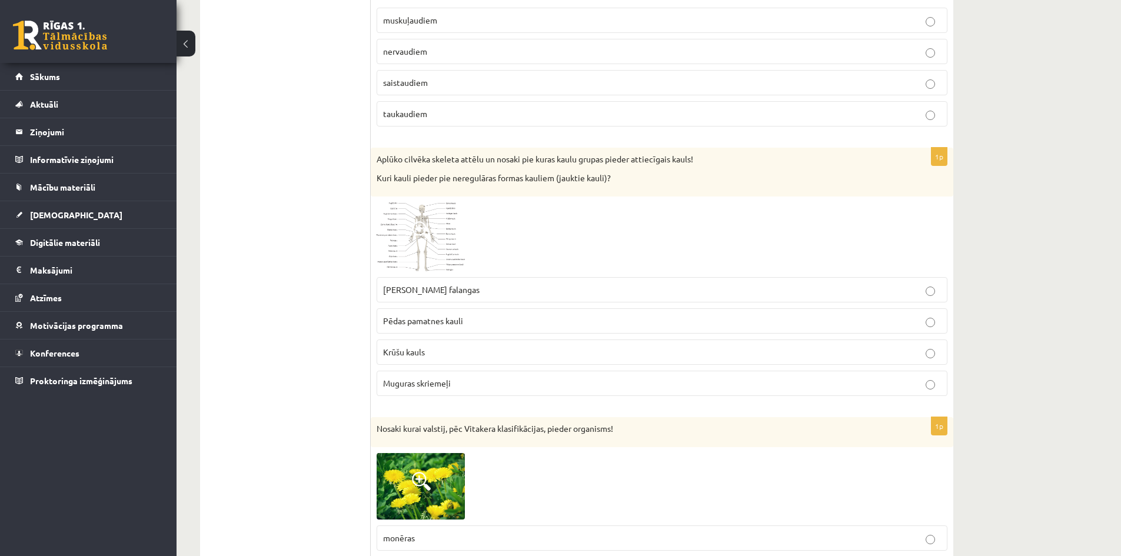
click at [414, 225] on span at bounding box center [421, 230] width 19 height 19
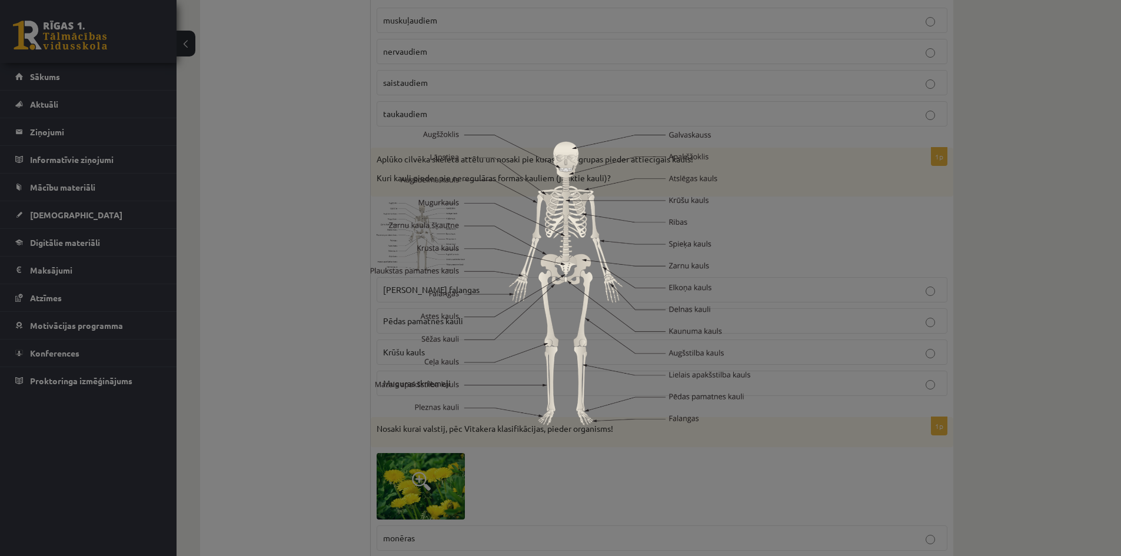
click at [979, 264] on div at bounding box center [560, 278] width 1121 height 556
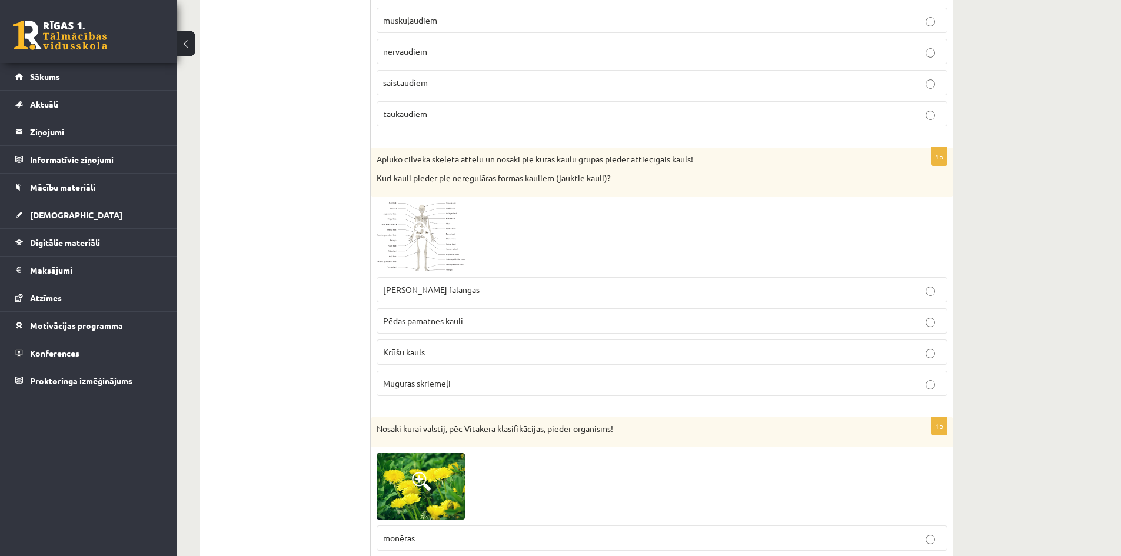
click at [435, 253] on img at bounding box center [421, 236] width 88 height 68
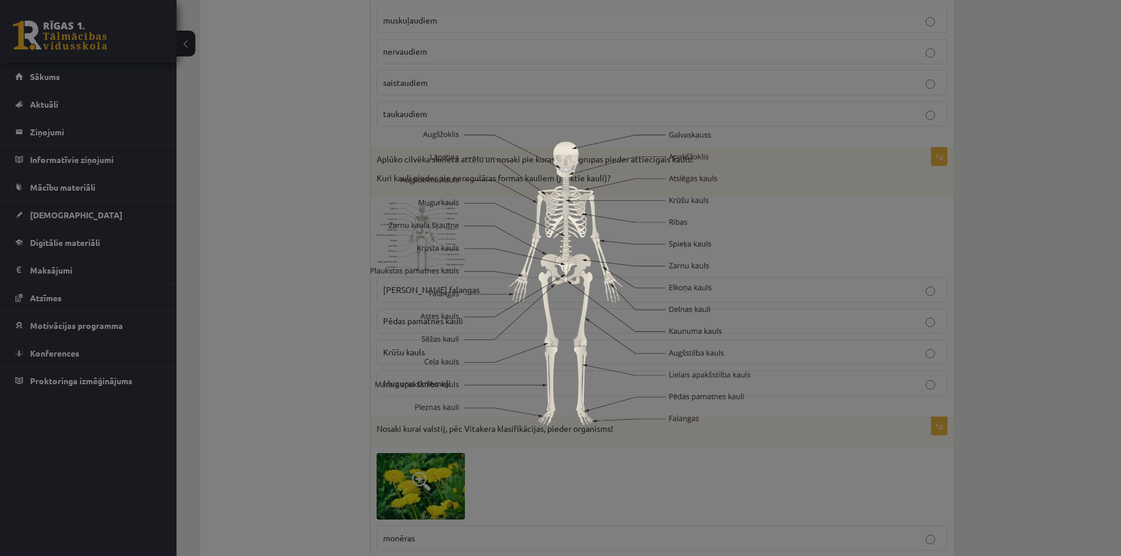
click at [1032, 302] on div at bounding box center [560, 278] width 1121 height 556
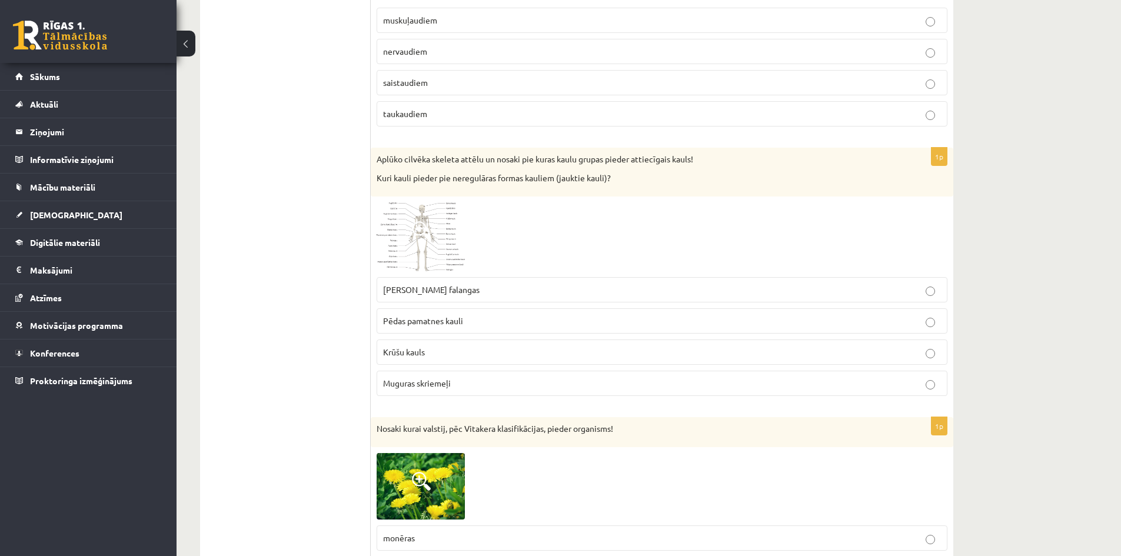
click at [401, 261] on img at bounding box center [421, 236] width 88 height 68
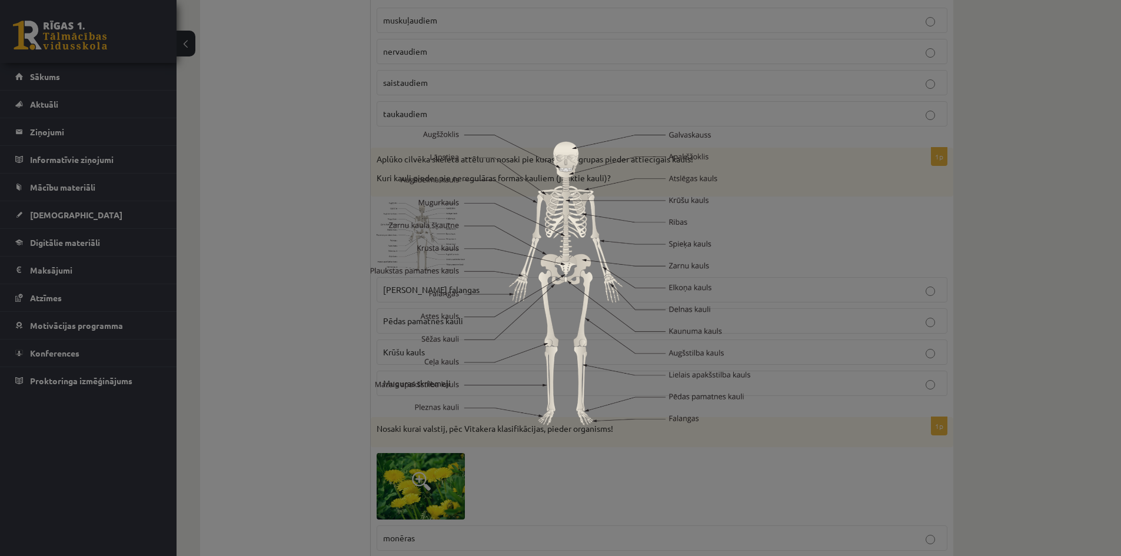
click at [855, 295] on div at bounding box center [560, 278] width 1121 height 556
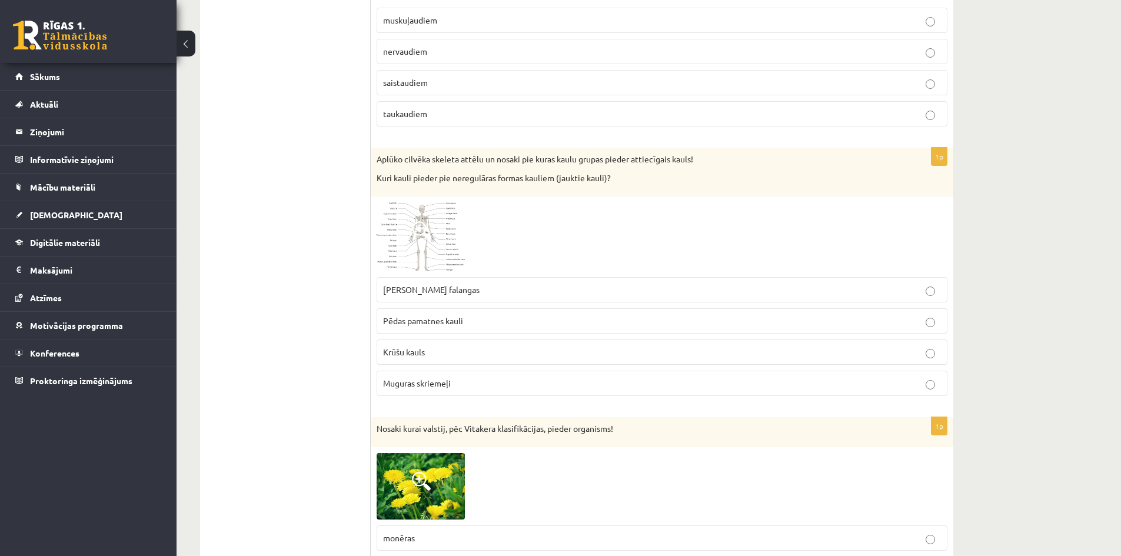
click at [470, 292] on p "Rokas pirkstu falangas" at bounding box center [662, 290] width 558 height 12
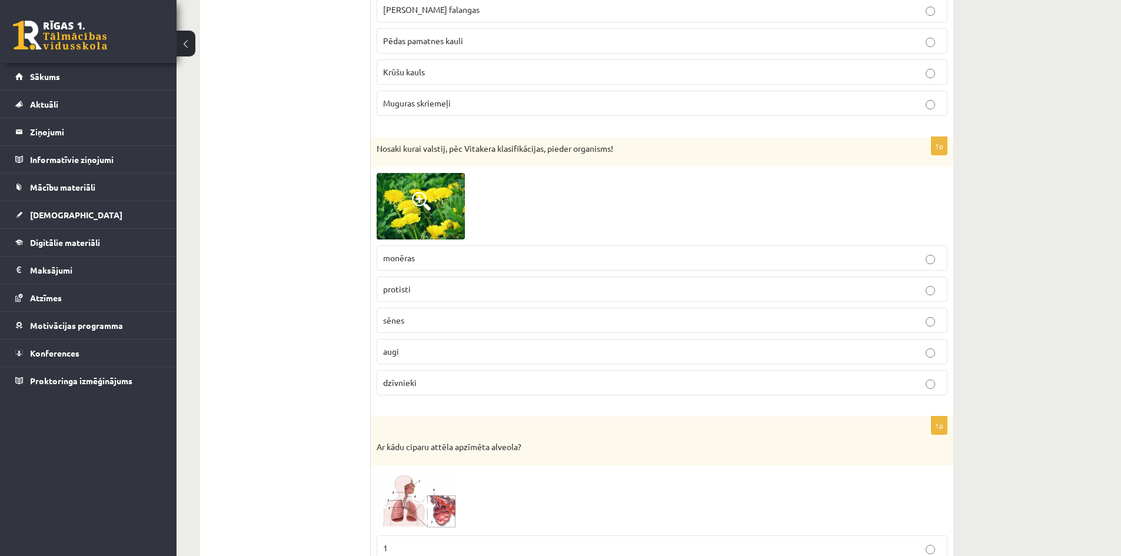
scroll to position [3637, 0]
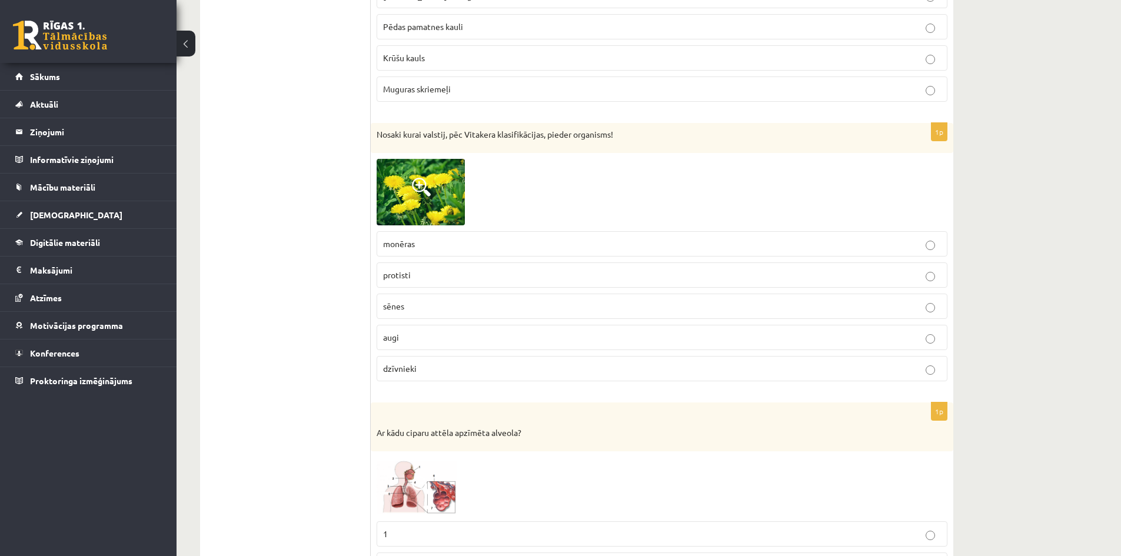
click at [410, 189] on img at bounding box center [421, 192] width 88 height 66
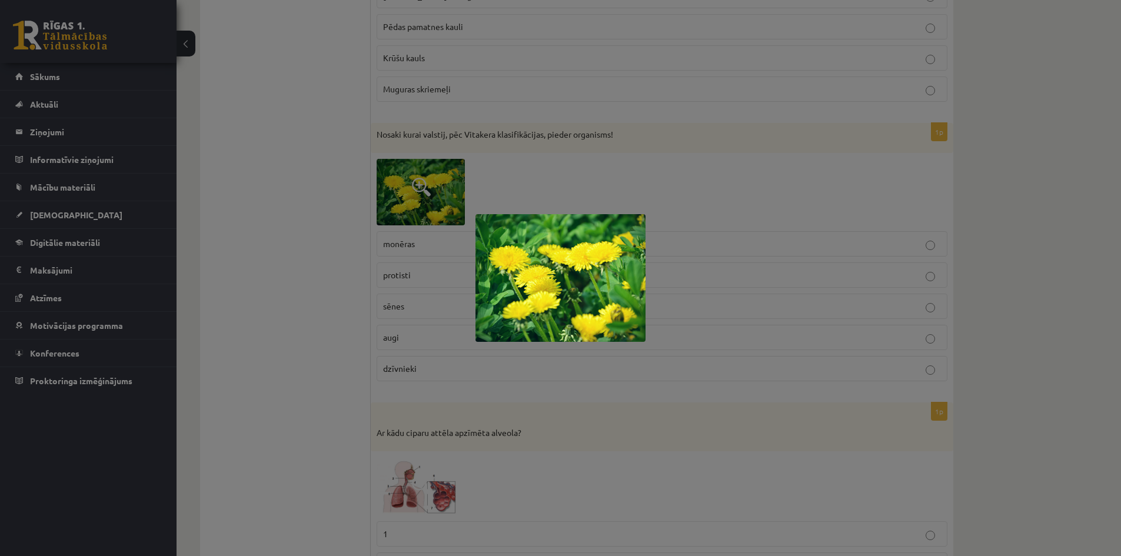
click at [713, 189] on div at bounding box center [560, 278] width 1121 height 556
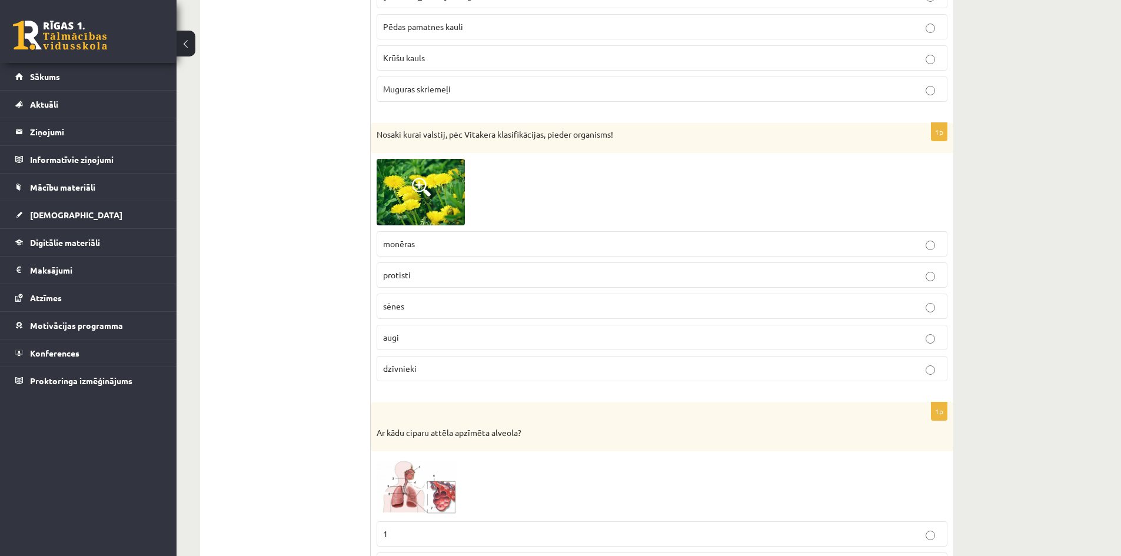
click at [410, 339] on p "augi" at bounding box center [662, 337] width 558 height 12
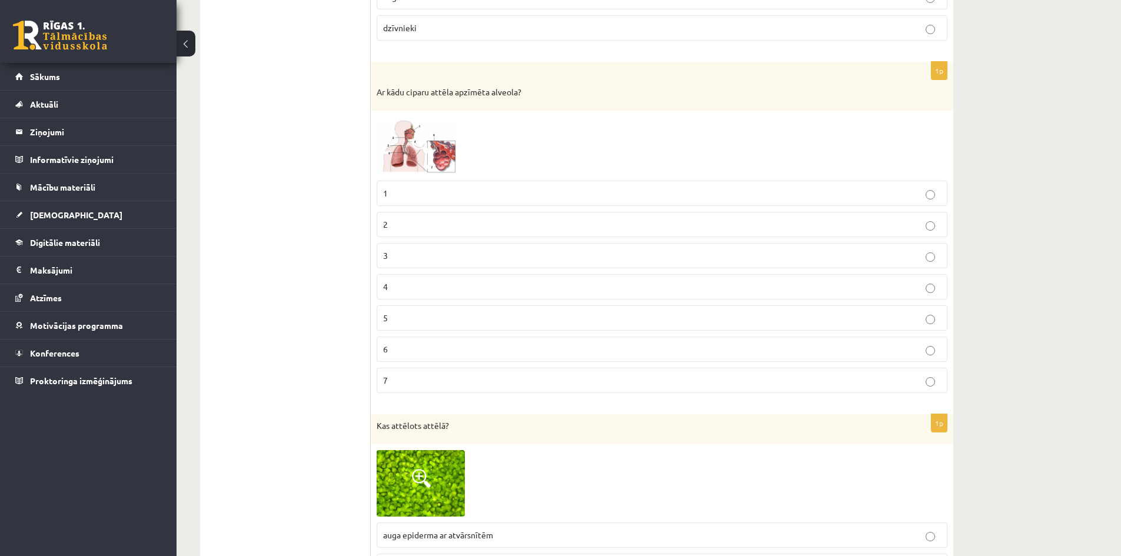
scroll to position [3991, 0]
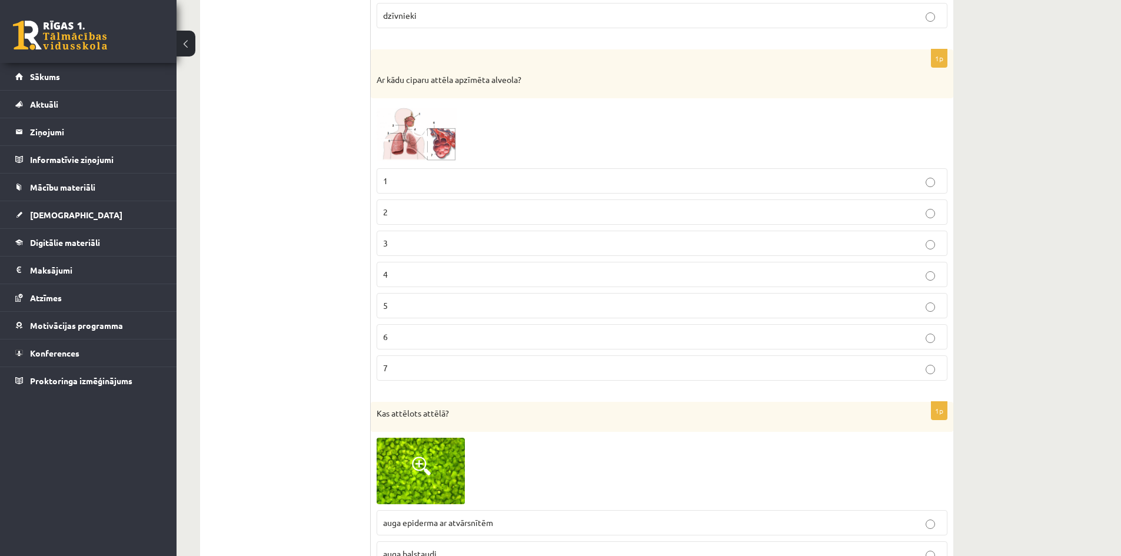
click at [415, 132] on span at bounding box center [421, 132] width 19 height 19
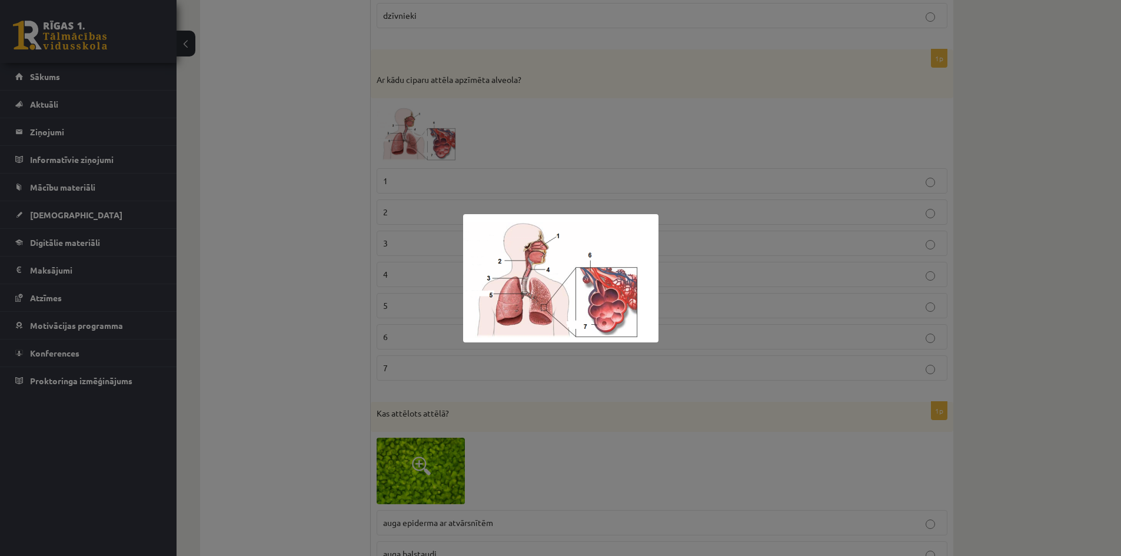
click at [623, 164] on div at bounding box center [560, 278] width 1121 height 556
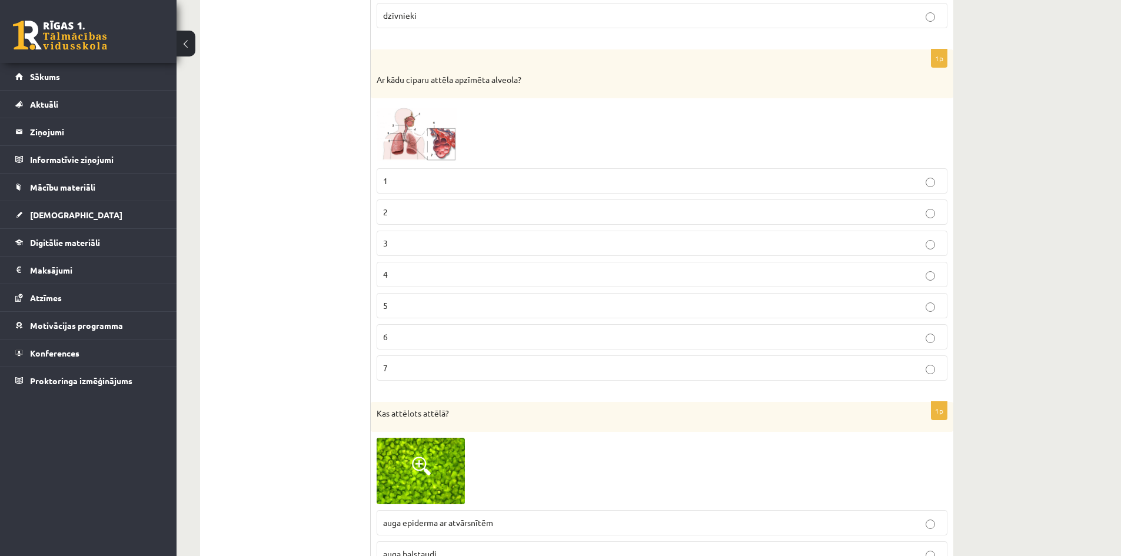
drag, startPoint x: 415, startPoint y: 364, endPoint x: 388, endPoint y: 345, distance: 32.5
click at [413, 365] on p "7" at bounding box center [662, 368] width 558 height 12
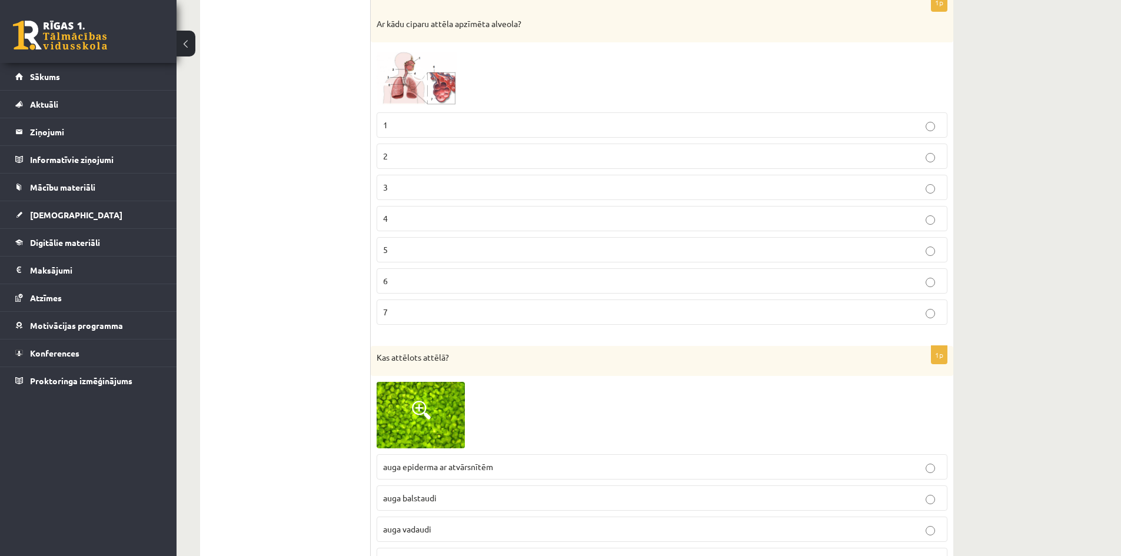
scroll to position [4226, 0]
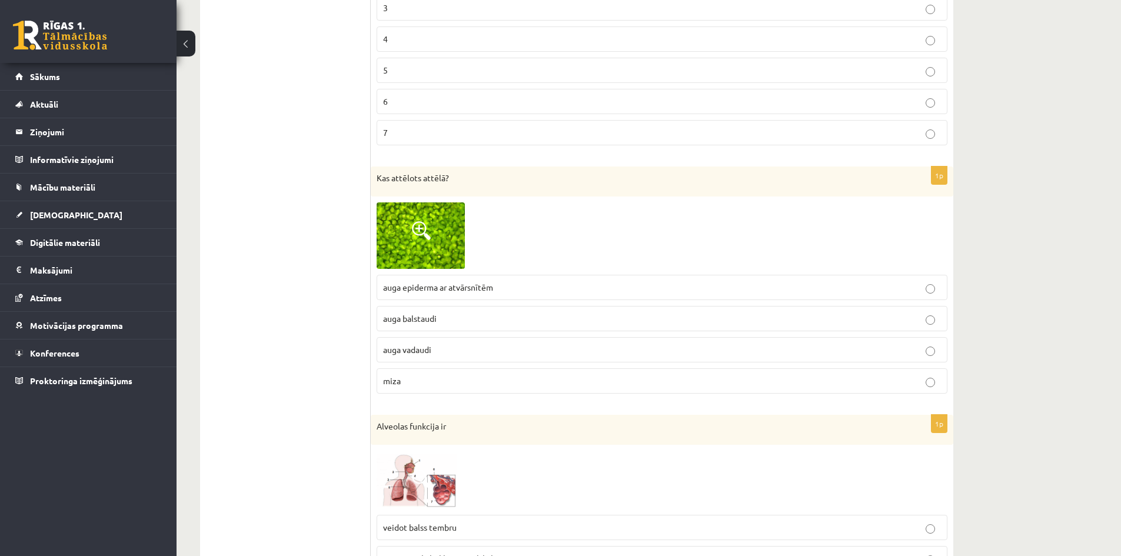
click at [419, 227] on span at bounding box center [421, 230] width 19 height 19
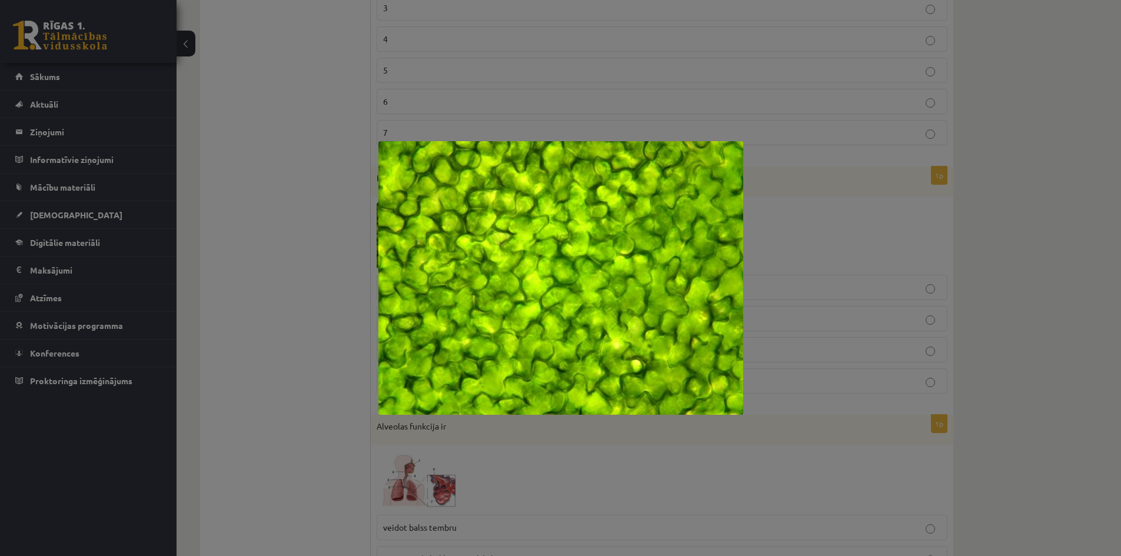
click at [751, 225] on div at bounding box center [560, 278] width 1121 height 556
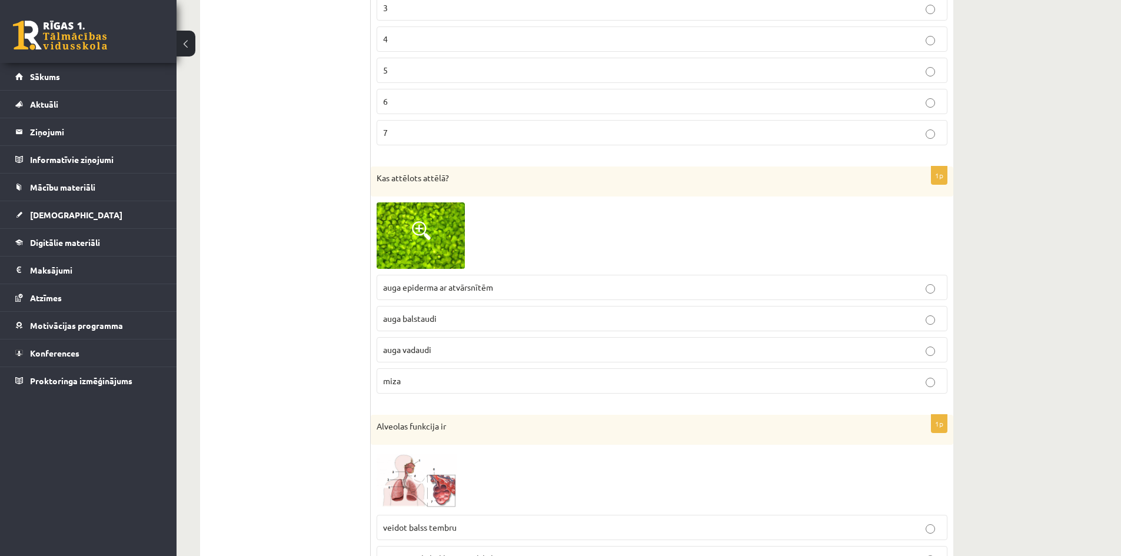
click at [428, 227] on span at bounding box center [421, 230] width 19 height 19
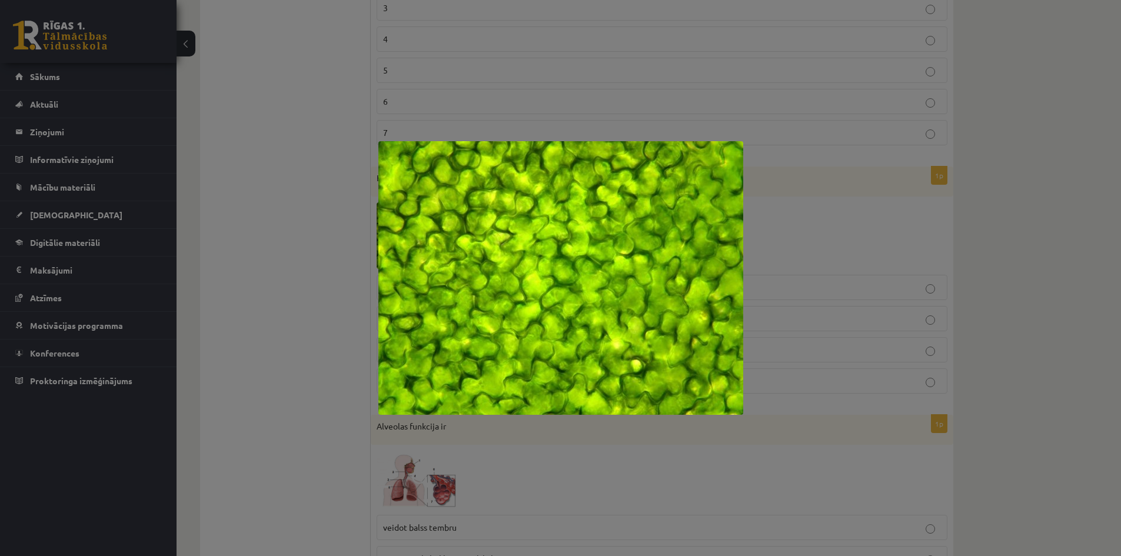
click at [766, 214] on div at bounding box center [560, 278] width 1121 height 556
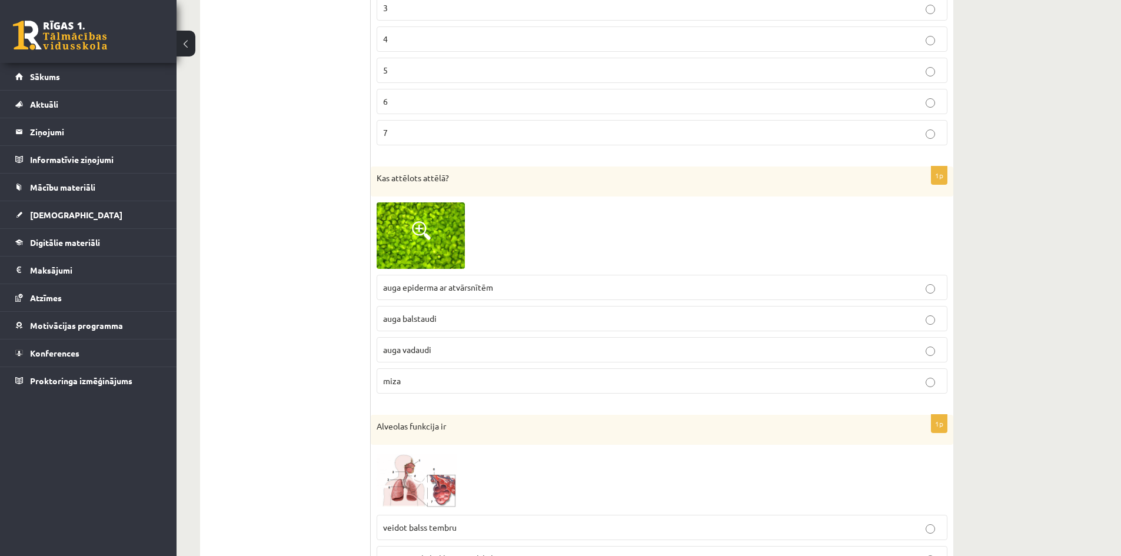
click at [443, 287] on span "auga epiderma ar atvārsnītēm" at bounding box center [438, 287] width 110 height 11
click at [421, 235] on span at bounding box center [421, 230] width 19 height 19
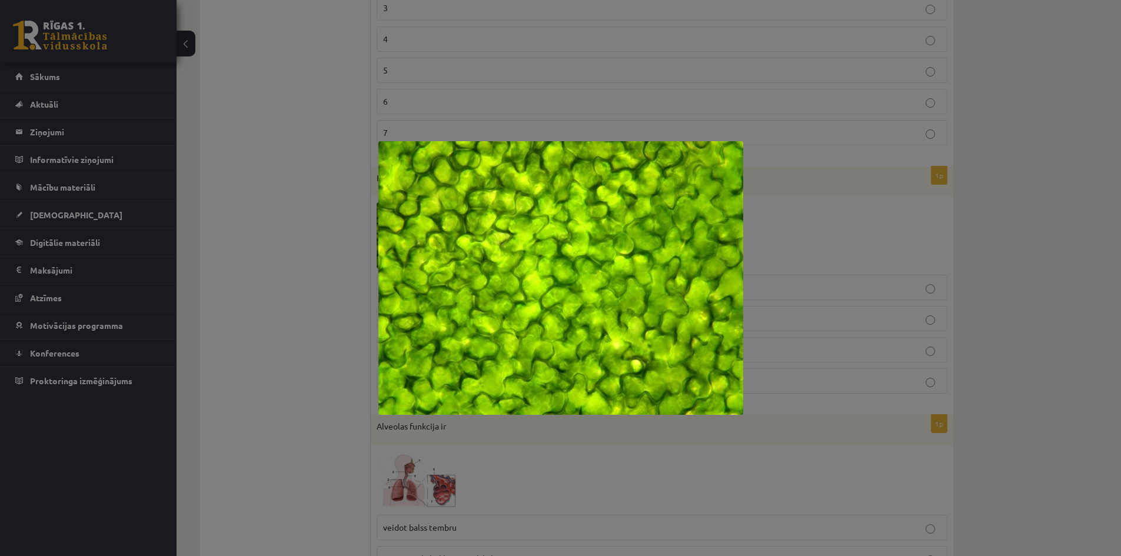
drag, startPoint x: 809, startPoint y: 244, endPoint x: 759, endPoint y: 243, distance: 50.0
click at [806, 244] on div at bounding box center [560, 278] width 1121 height 556
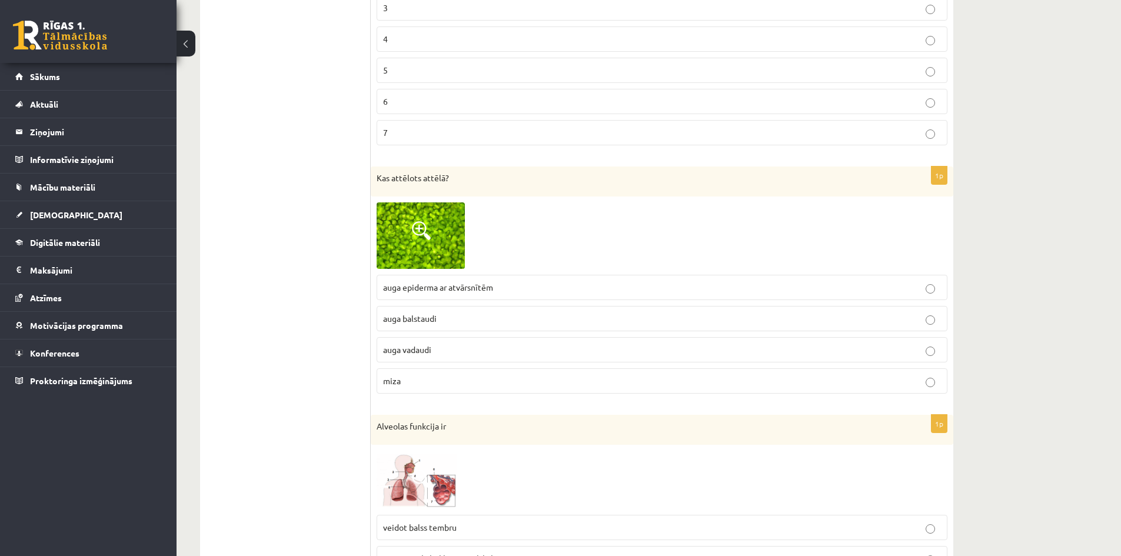
click at [468, 318] on p "auga balstaudi" at bounding box center [662, 318] width 558 height 12
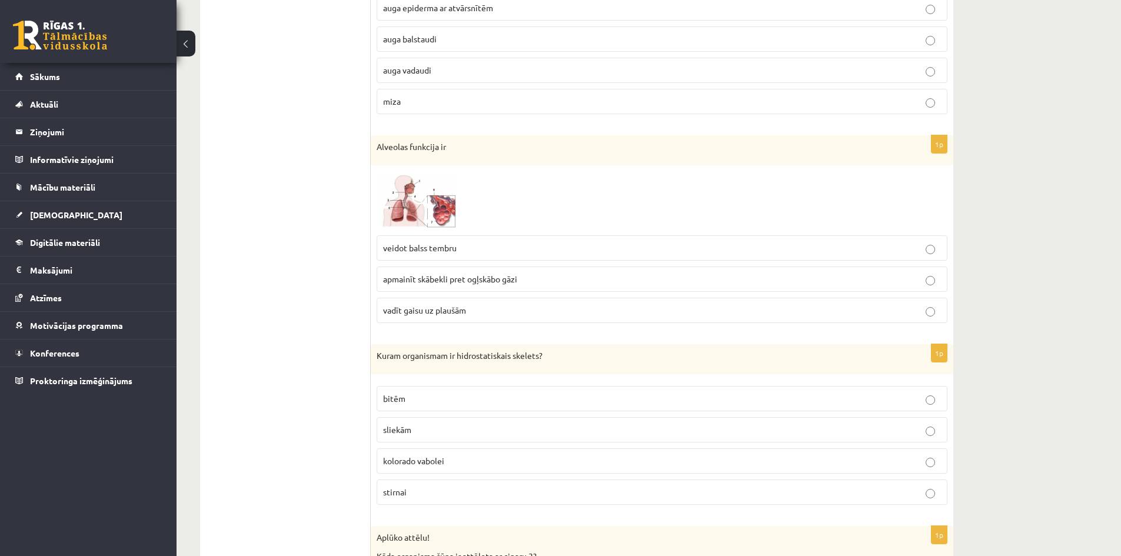
scroll to position [4520, 0]
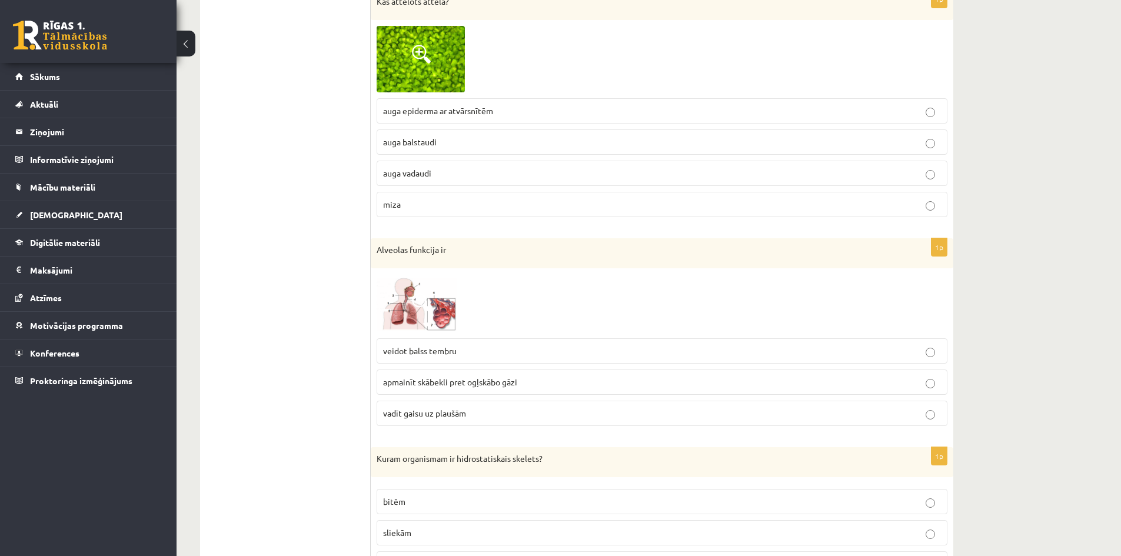
click at [443, 173] on p "auga vadaudi" at bounding box center [662, 173] width 558 height 12
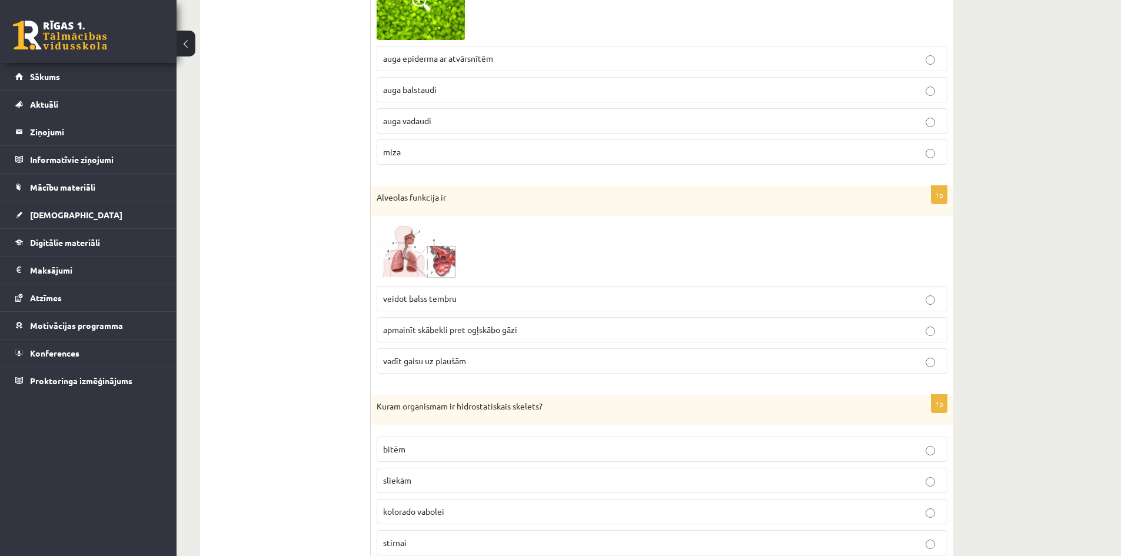
scroll to position [4579, 0]
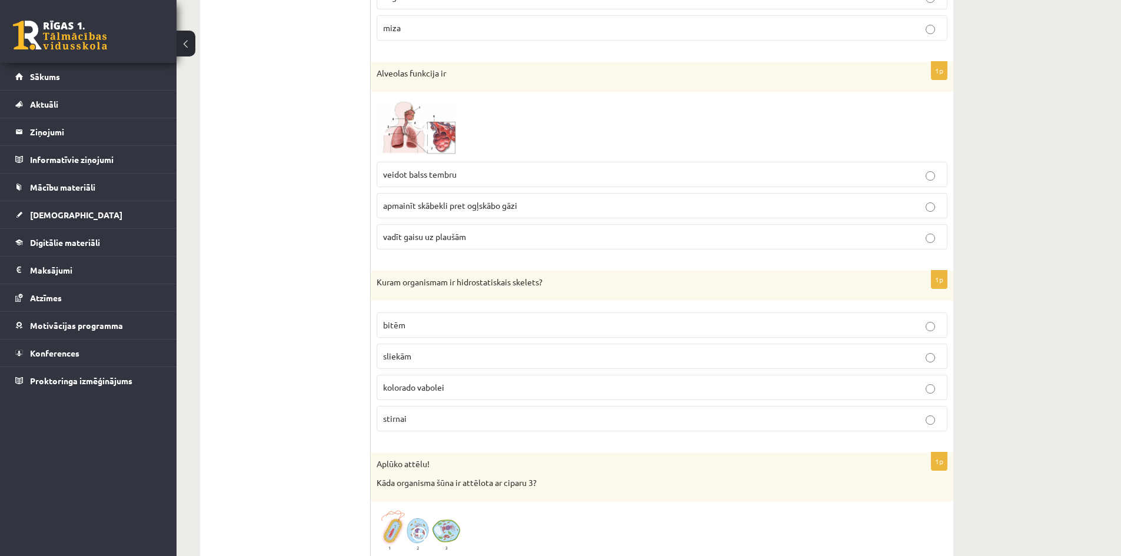
click at [415, 116] on img at bounding box center [421, 127] width 88 height 58
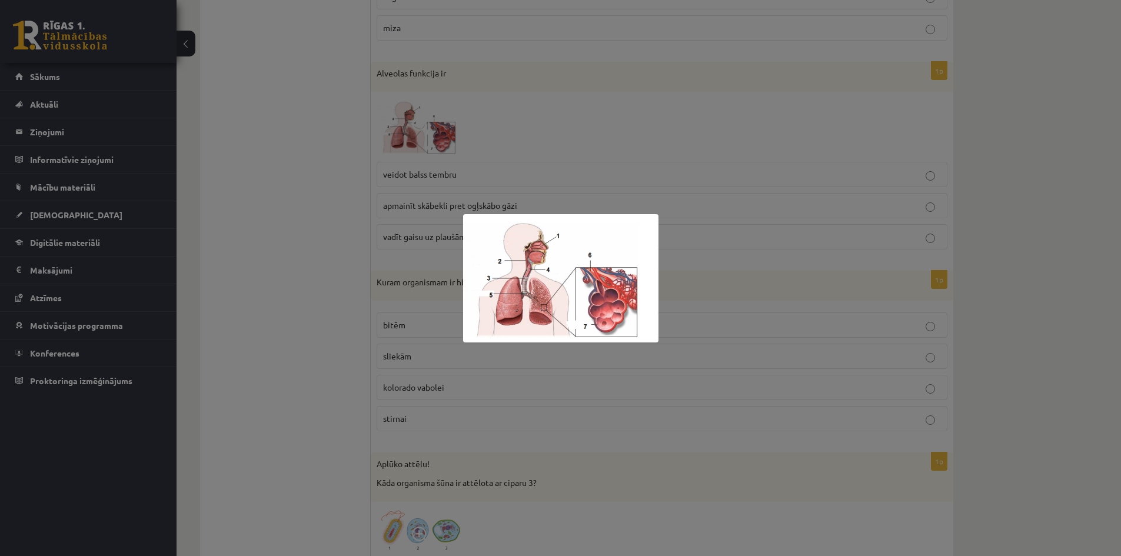
click at [723, 131] on div at bounding box center [560, 278] width 1121 height 556
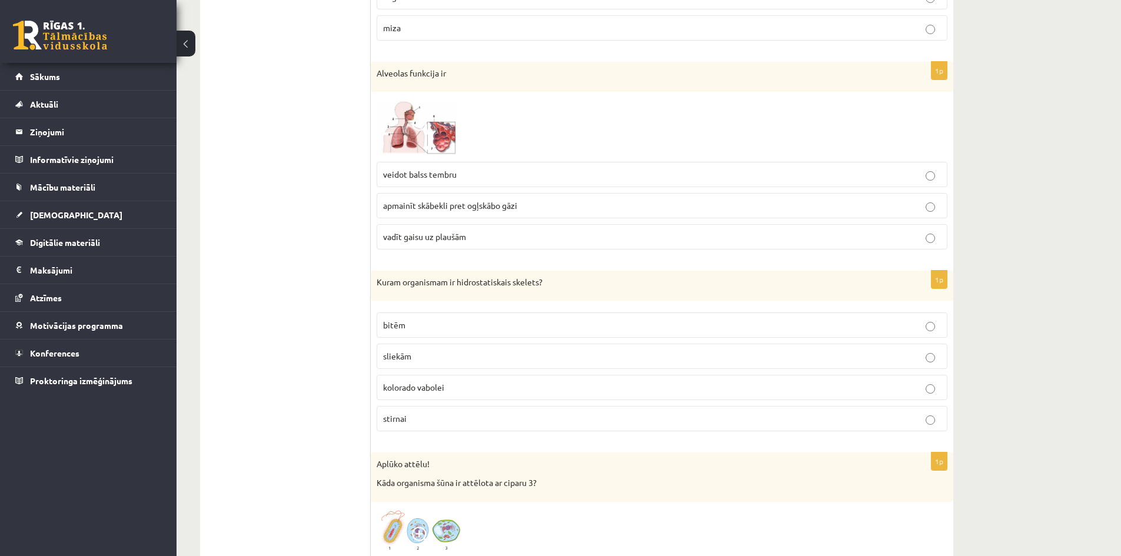
click at [429, 139] on img at bounding box center [421, 127] width 88 height 58
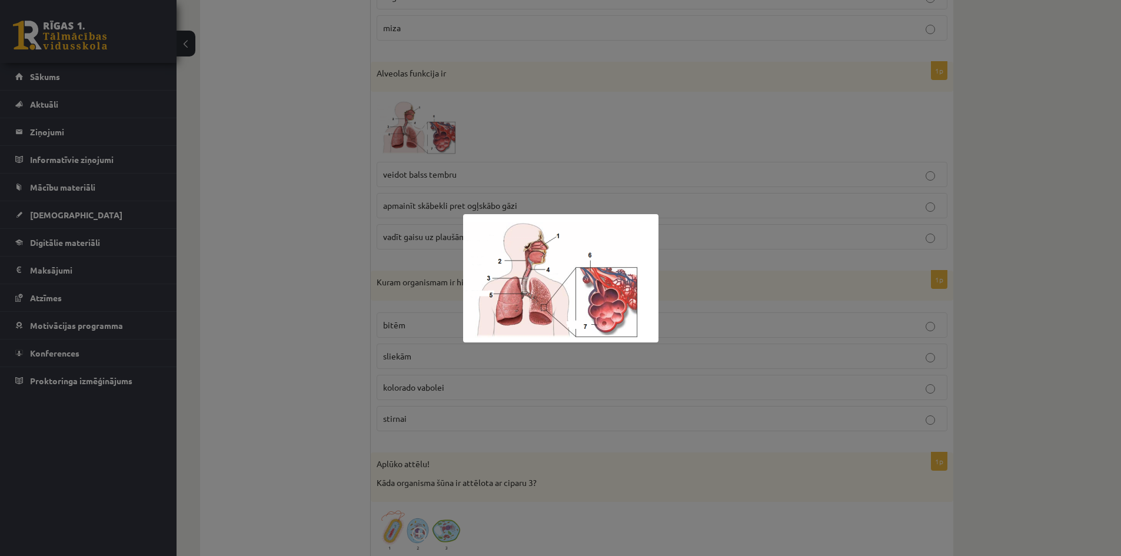
click at [577, 130] on div at bounding box center [560, 278] width 1121 height 556
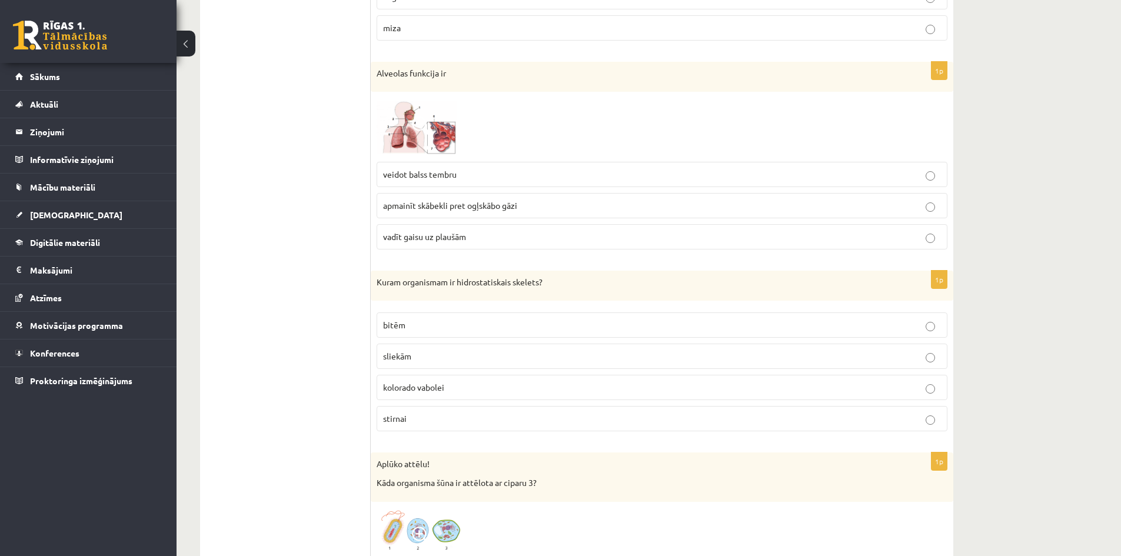
click at [459, 210] on span "apmainīt skābekli pret ogļskābo gāzi" at bounding box center [450, 205] width 134 height 11
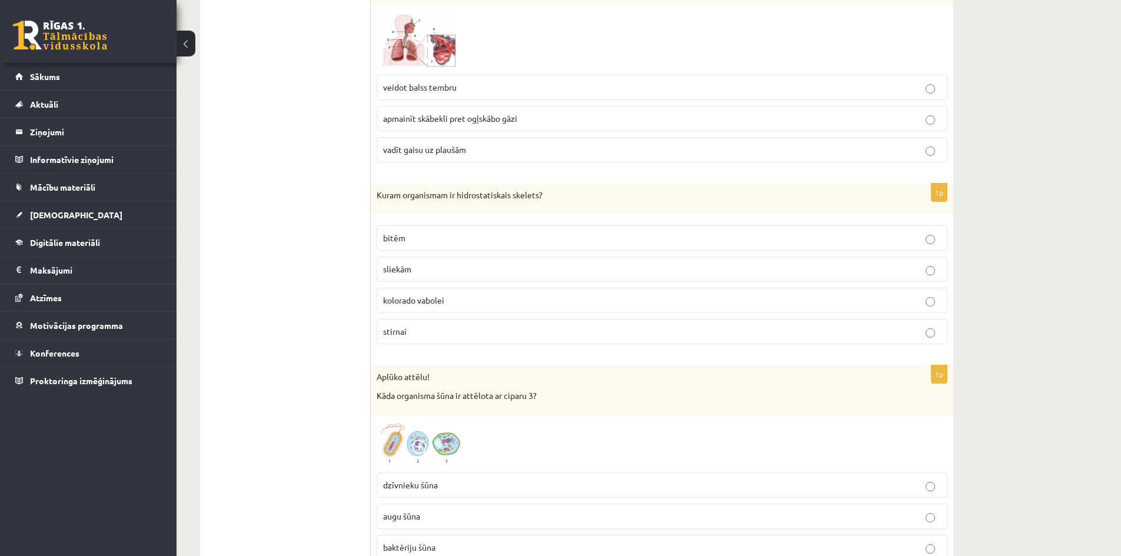
scroll to position [4697, 0]
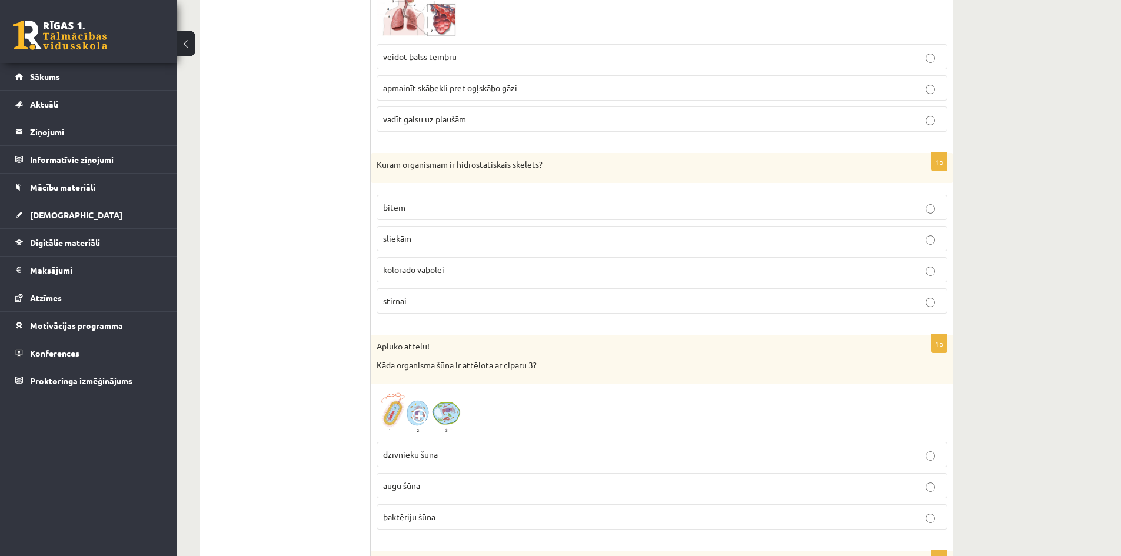
click at [428, 128] on label "vadīt gaisu uz plaušām" at bounding box center [662, 119] width 571 height 25
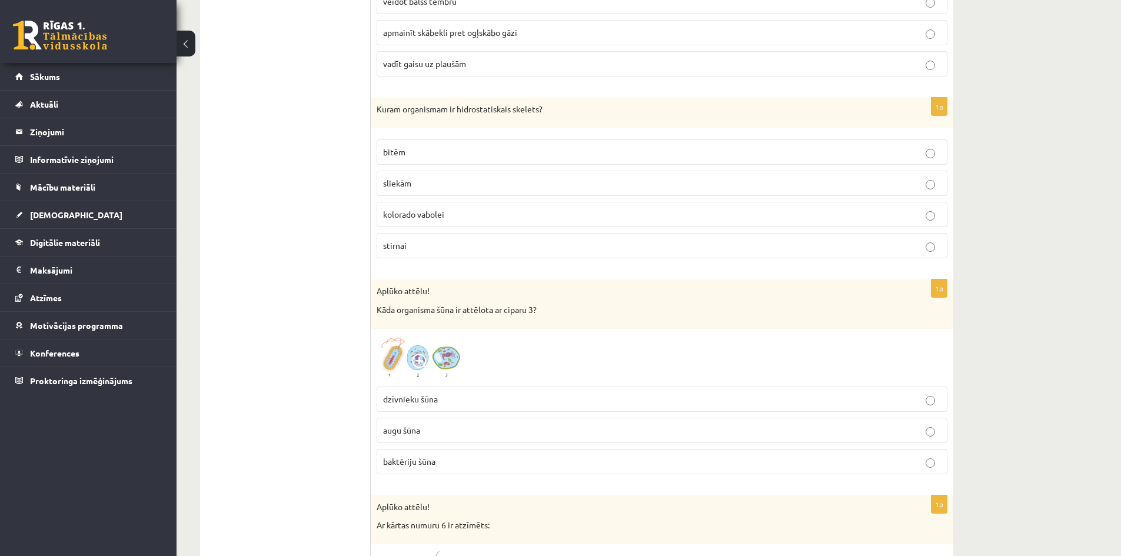
scroll to position [4756, 0]
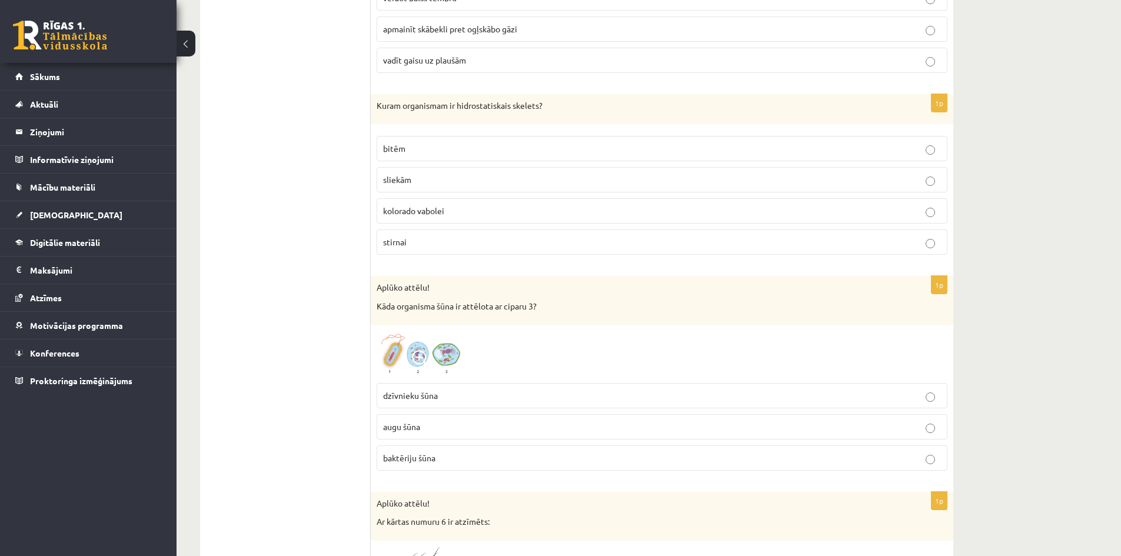
click at [453, 175] on p "sliekām" at bounding box center [662, 180] width 558 height 12
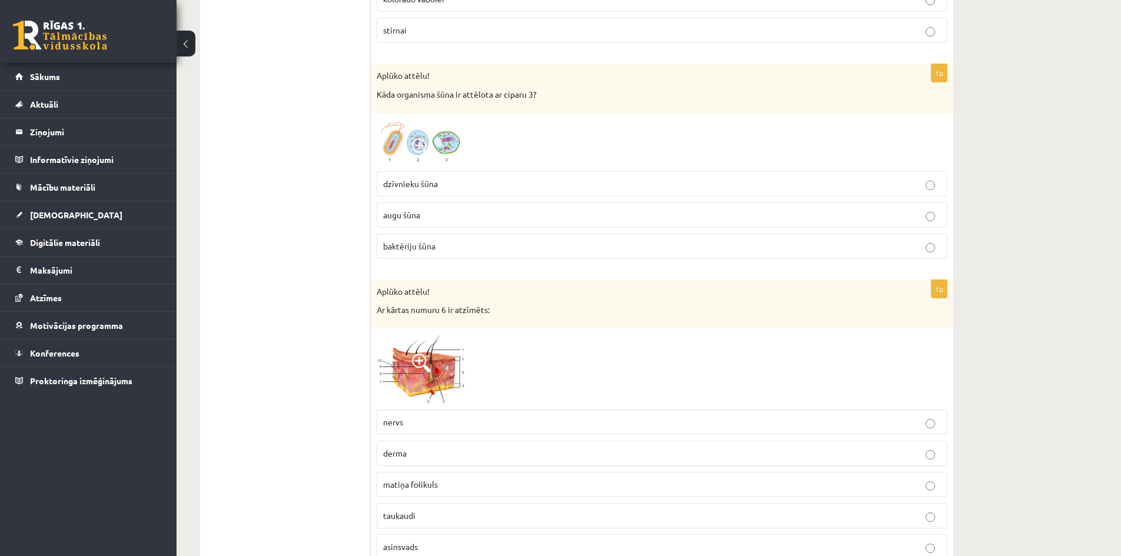
scroll to position [4991, 0]
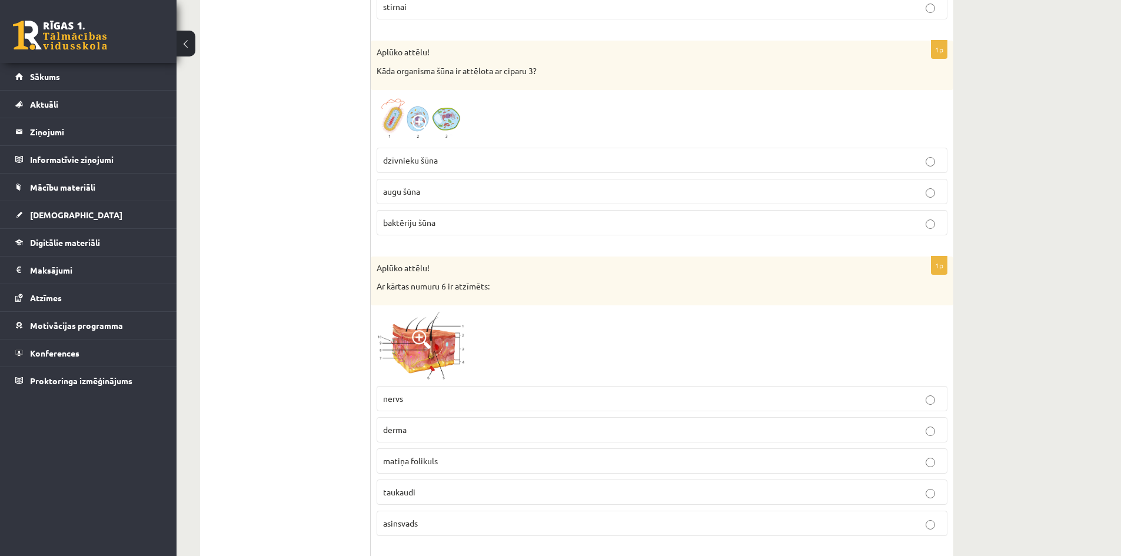
click at [437, 118] on img at bounding box center [421, 119] width 88 height 46
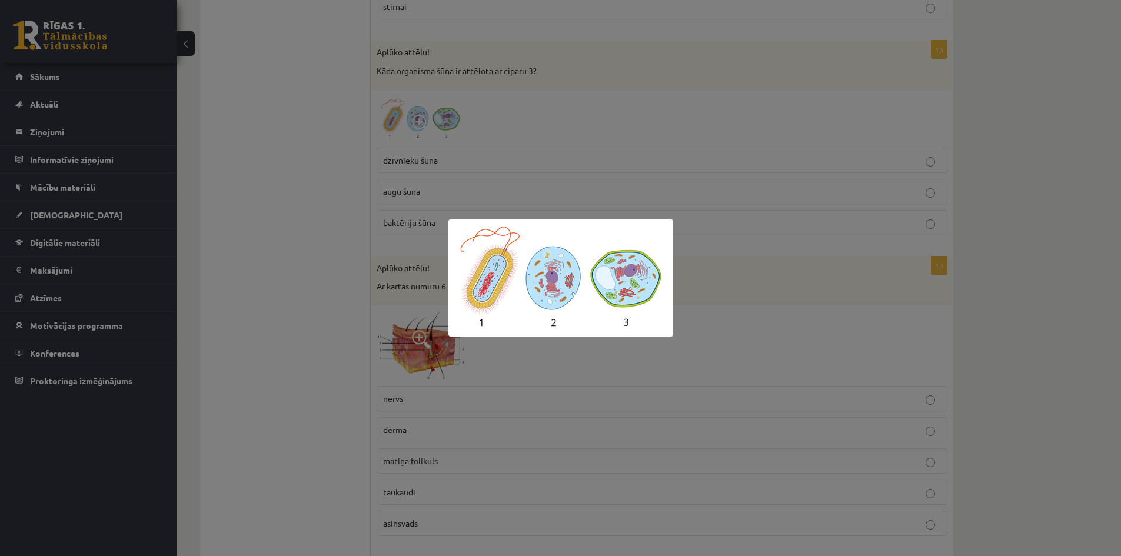
click at [607, 112] on div at bounding box center [560, 278] width 1121 height 556
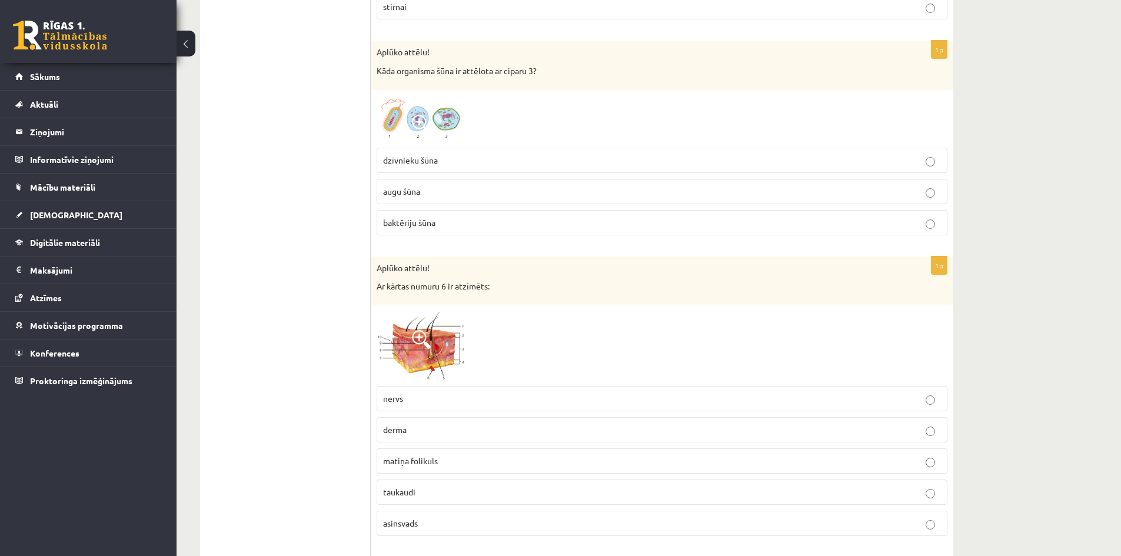
click at [417, 193] on span "augu šūna" at bounding box center [401, 191] width 37 height 11
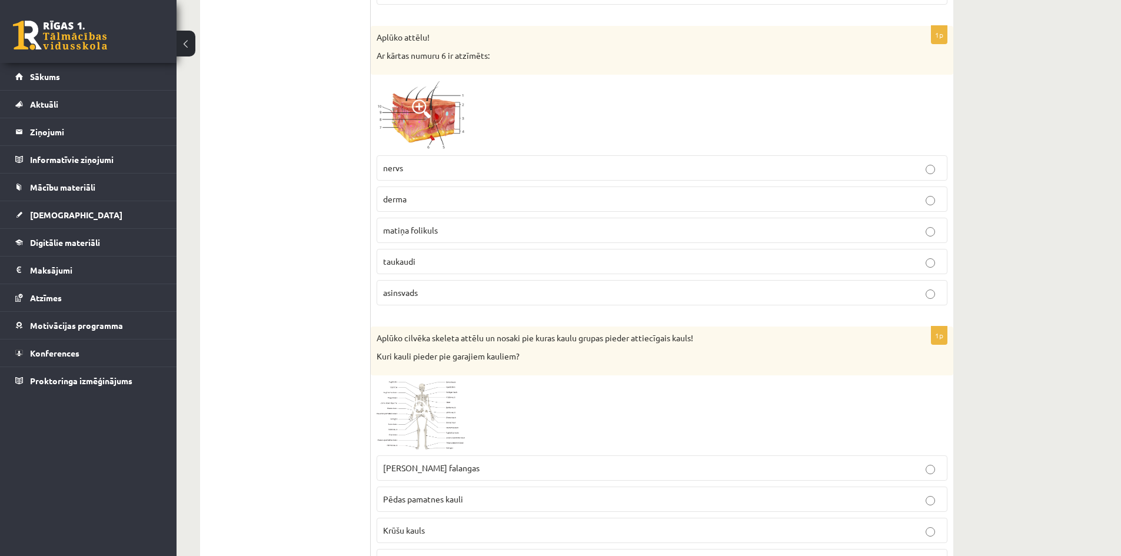
scroll to position [5226, 0]
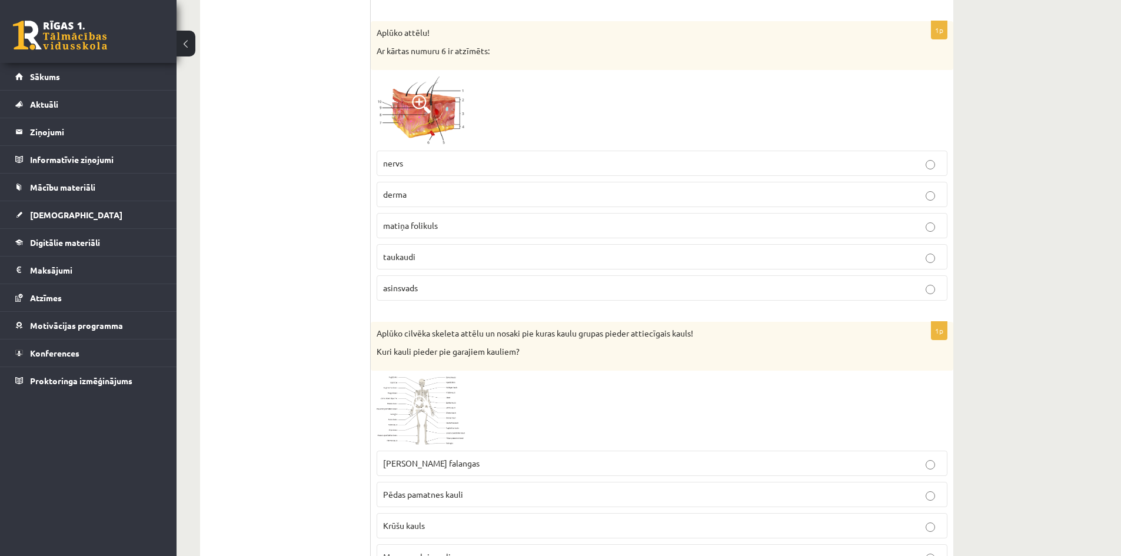
click at [425, 107] on span at bounding box center [421, 104] width 19 height 19
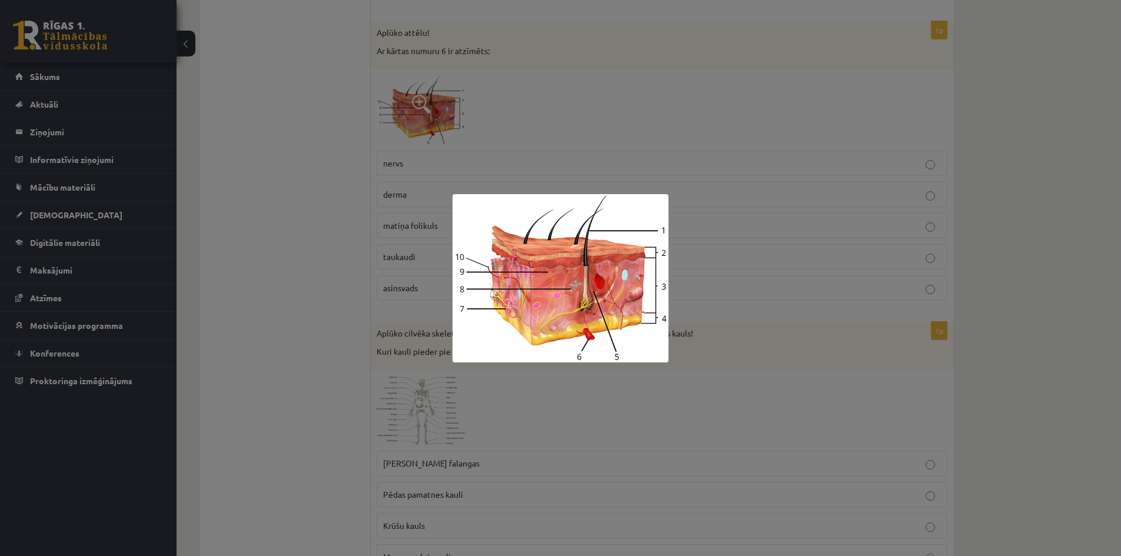
click at [515, 112] on div at bounding box center [560, 278] width 1121 height 556
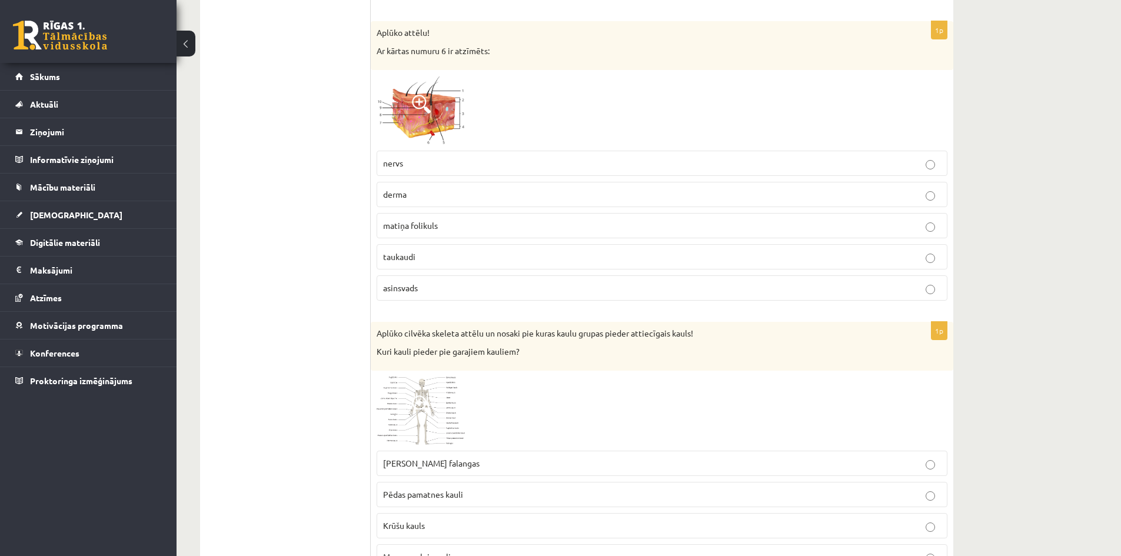
click at [427, 291] on p "asinsvads" at bounding box center [662, 288] width 558 height 12
click at [445, 91] on img at bounding box center [421, 110] width 88 height 69
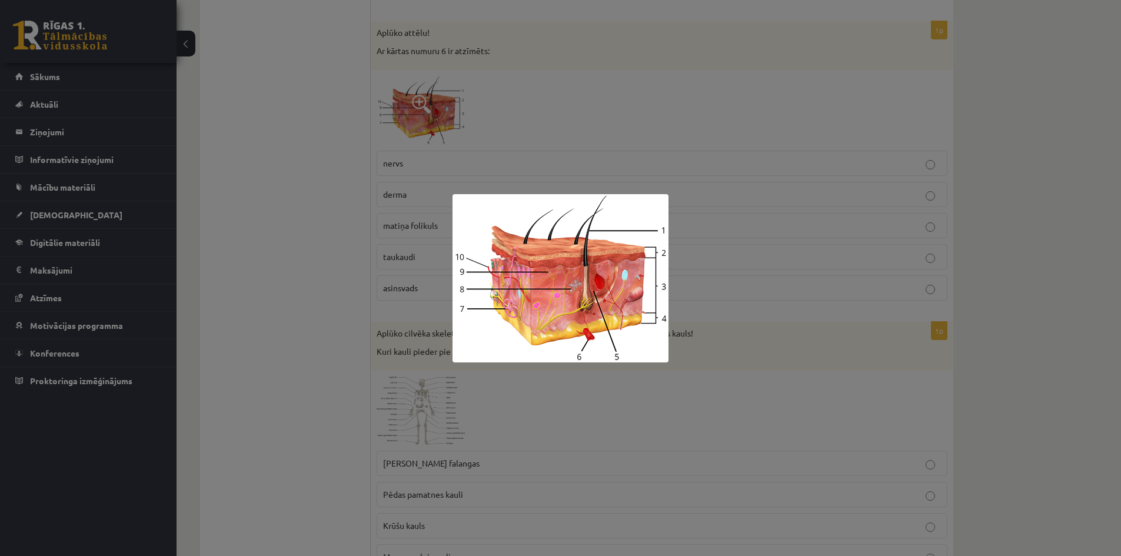
click at [626, 148] on div at bounding box center [560, 278] width 1121 height 556
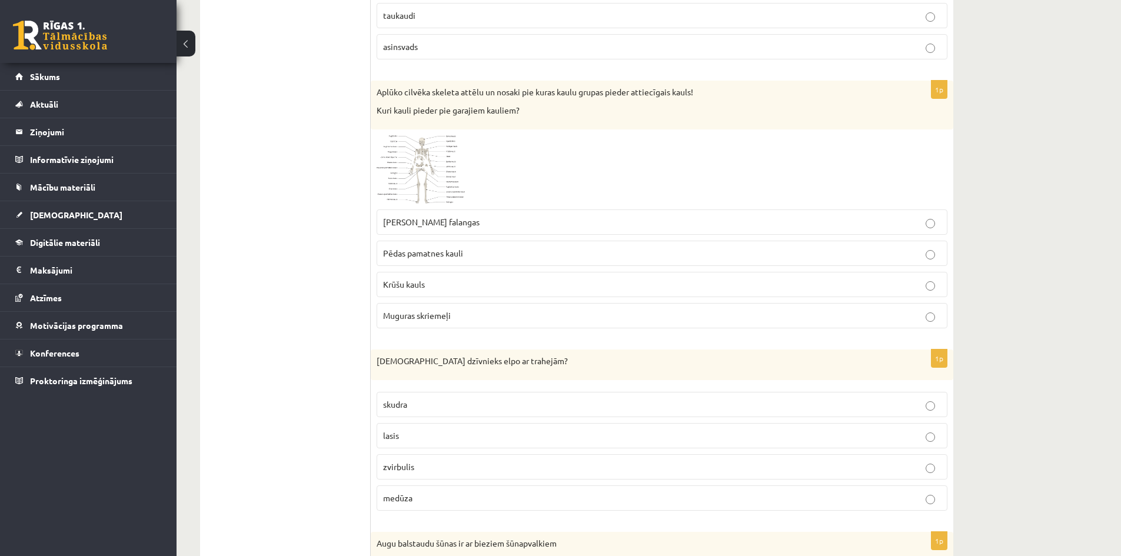
scroll to position [5494, 0]
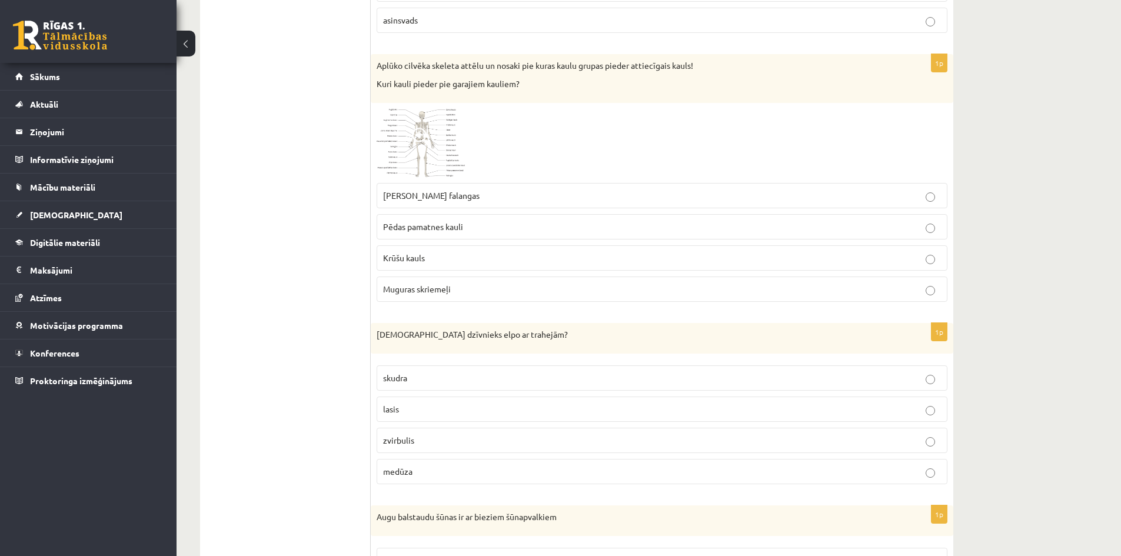
click at [411, 151] on img at bounding box center [421, 143] width 88 height 68
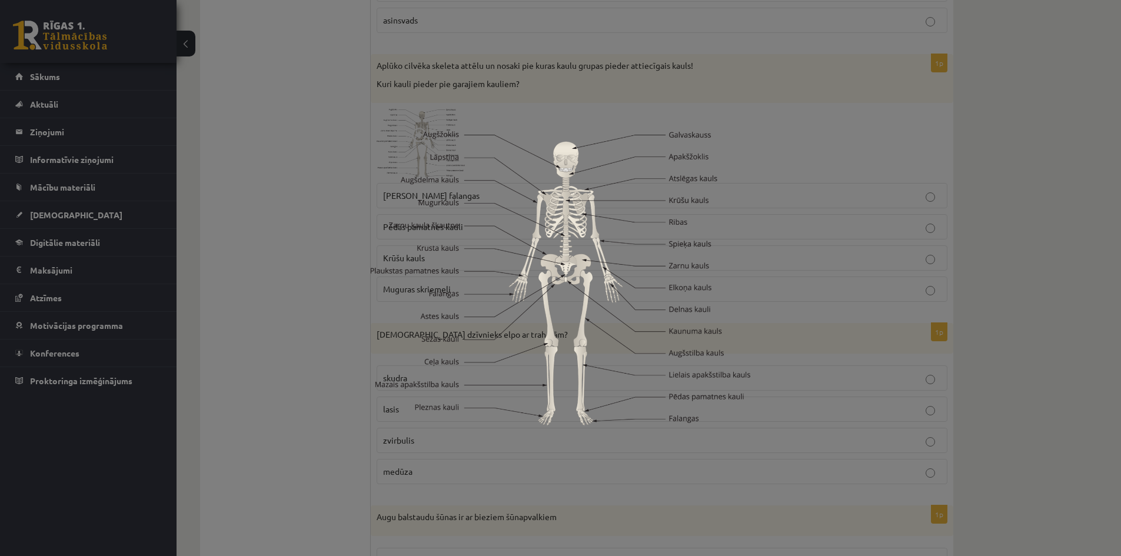
click at [1011, 172] on div at bounding box center [560, 278] width 1121 height 556
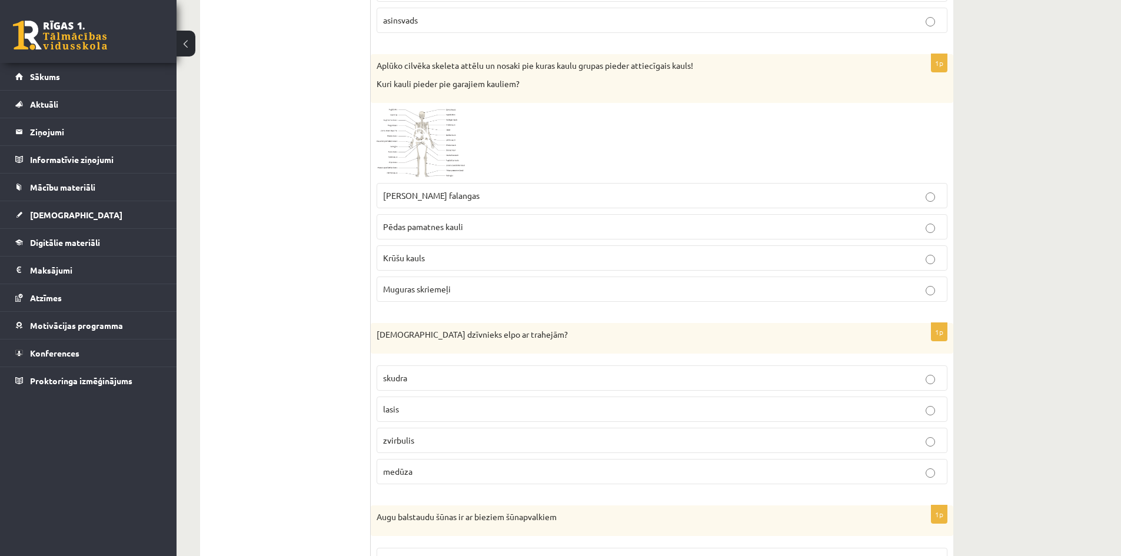
click at [453, 266] on label "Krūšu kauls" at bounding box center [662, 257] width 571 height 25
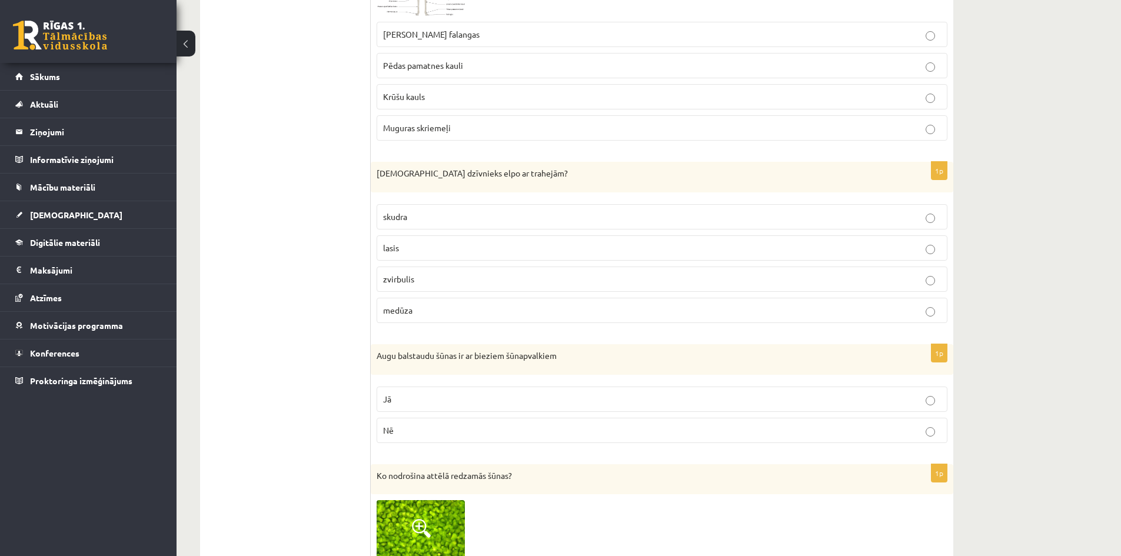
scroll to position [5671, 0]
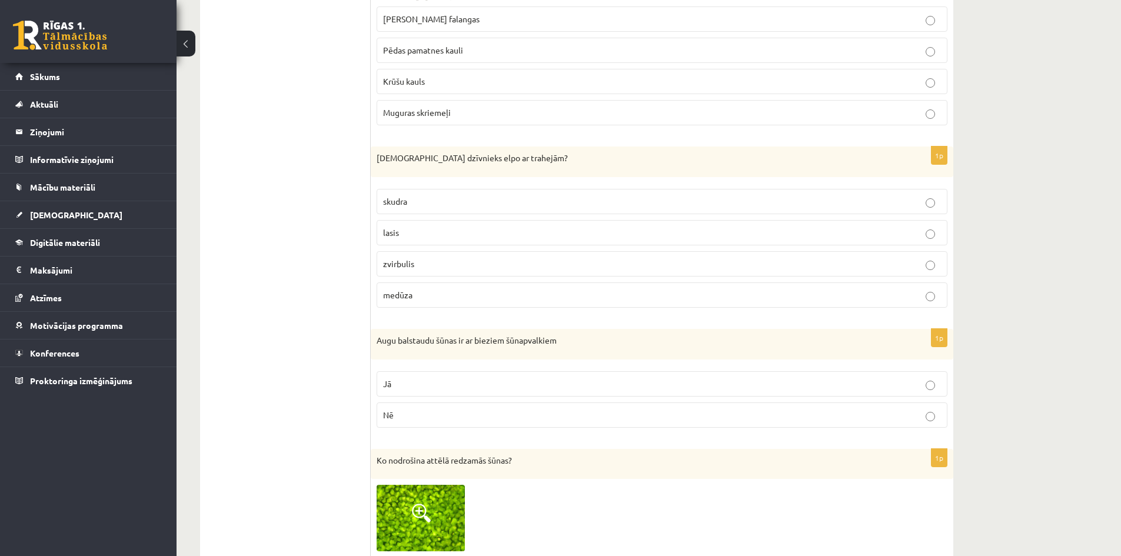
click at [402, 207] on span "skudra" at bounding box center [395, 201] width 24 height 11
click at [415, 228] on p "lasis" at bounding box center [662, 233] width 558 height 12
click at [414, 204] on p "skudra" at bounding box center [662, 201] width 558 height 12
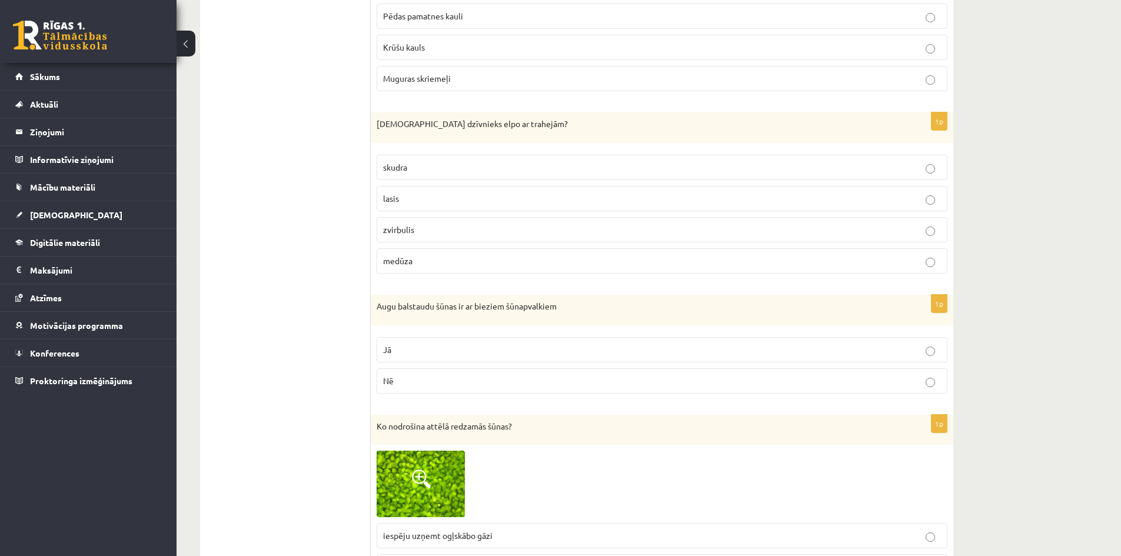
scroll to position [5906, 0]
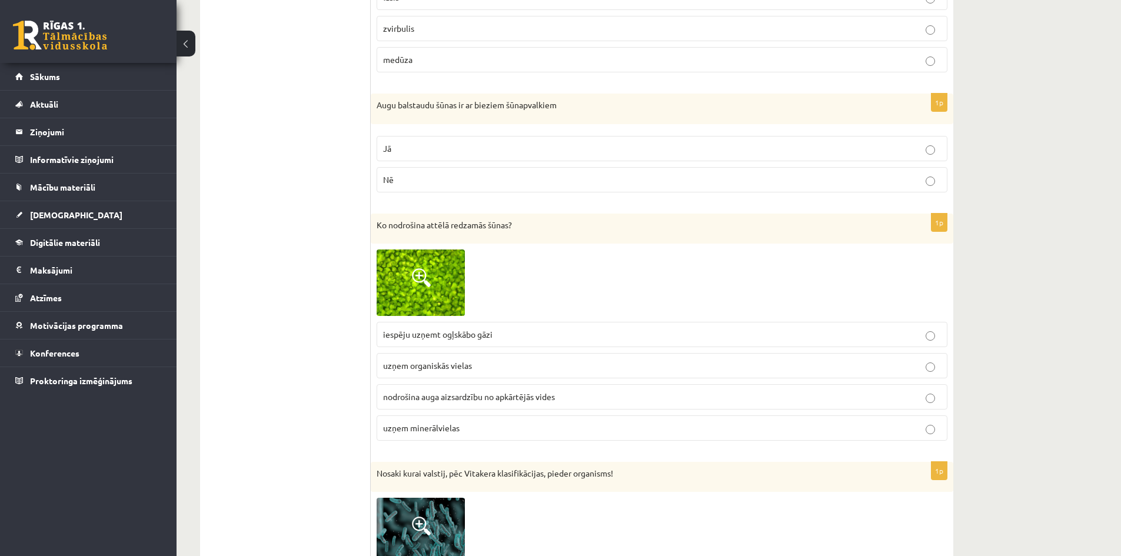
click at [438, 176] on p "Nē" at bounding box center [662, 180] width 558 height 12
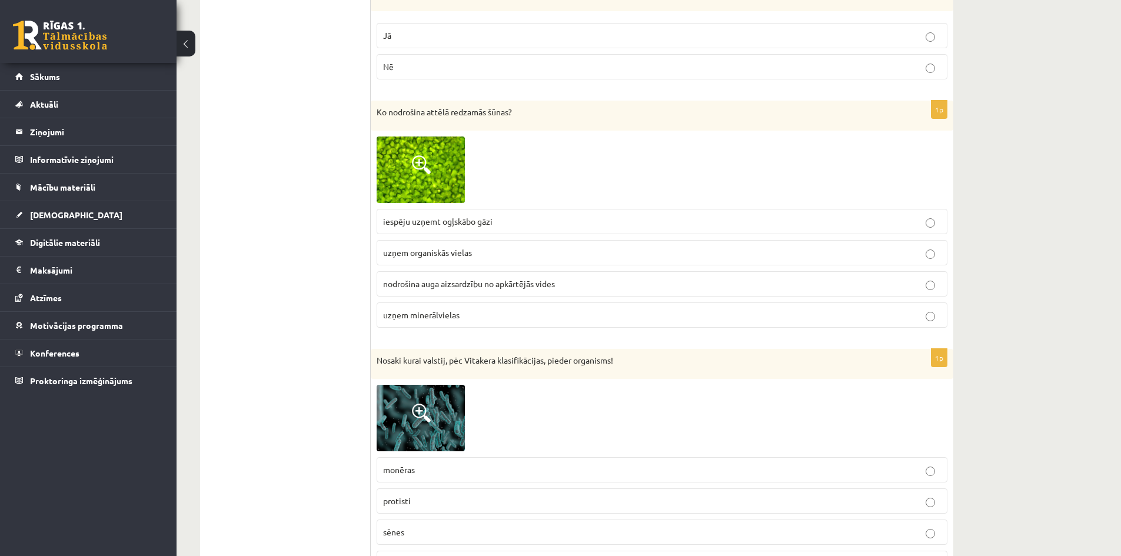
scroll to position [6024, 0]
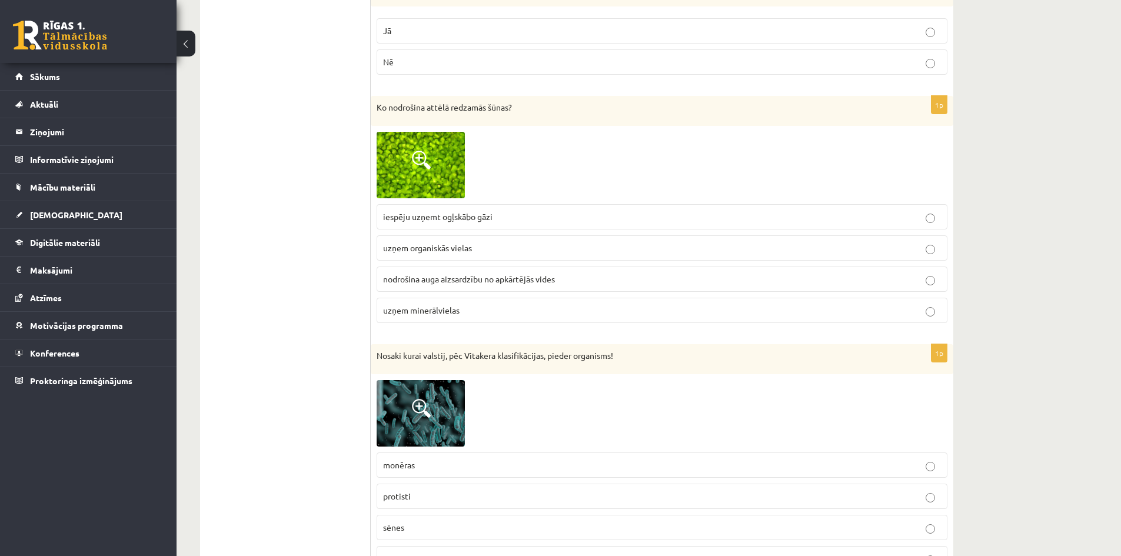
click at [425, 135] on img at bounding box center [421, 165] width 88 height 66
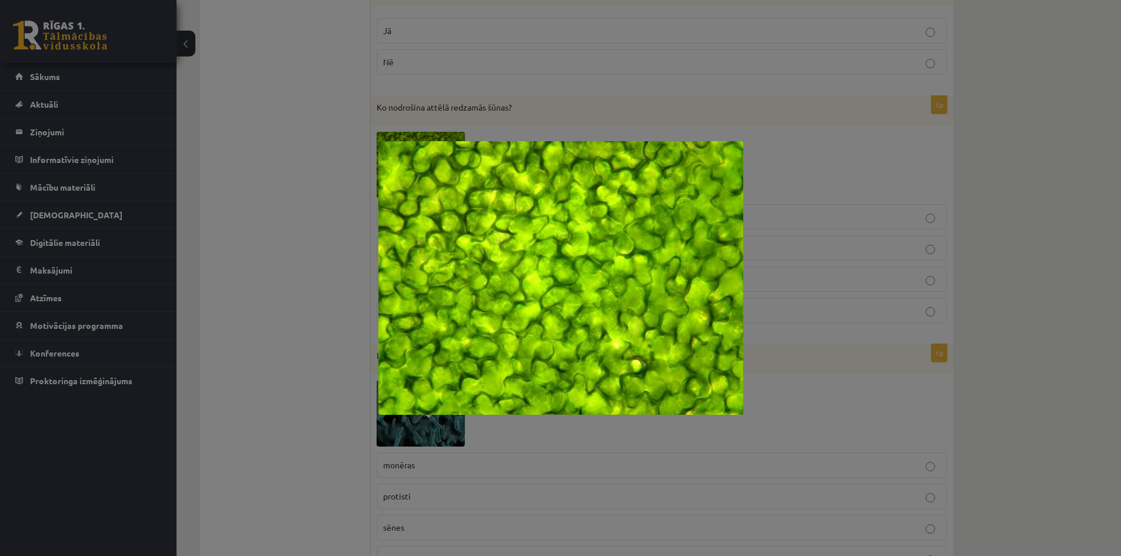
click at [832, 162] on div at bounding box center [560, 278] width 1121 height 556
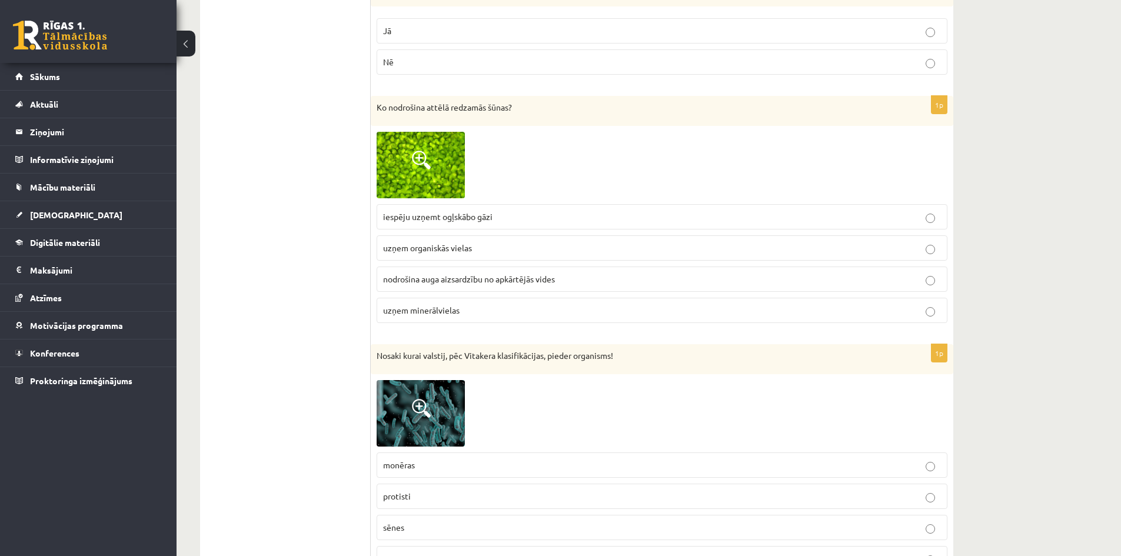
click at [440, 275] on span "nodrošina auga aizsardzību no apkārtējās vides" at bounding box center [469, 279] width 172 height 11
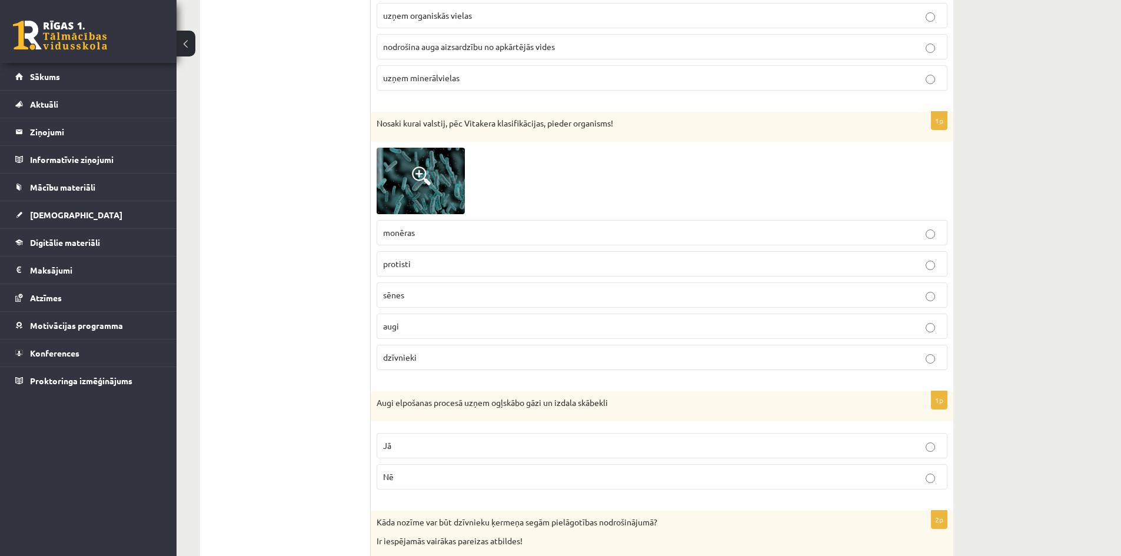
scroll to position [6259, 0]
click at [408, 158] on img at bounding box center [421, 178] width 88 height 66
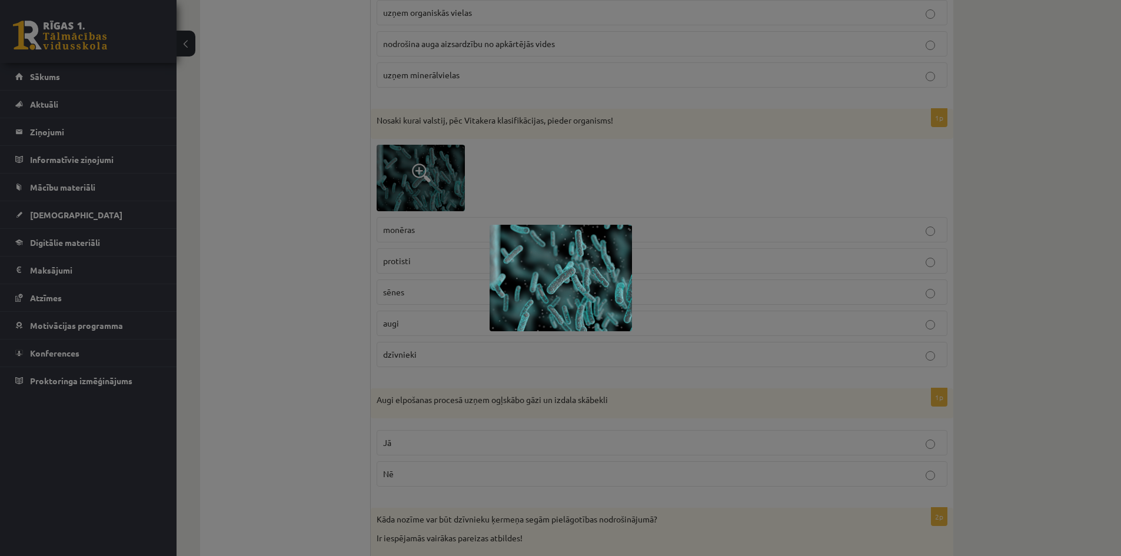
click at [626, 175] on div at bounding box center [560, 278] width 1121 height 556
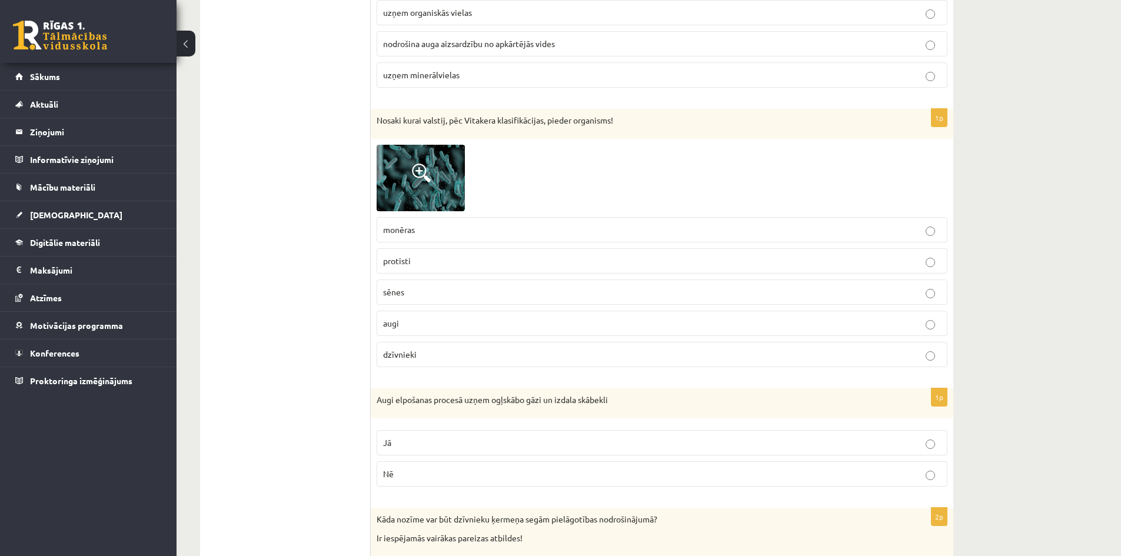
click at [417, 260] on p "protisti" at bounding box center [662, 261] width 558 height 12
click at [417, 237] on label "monēras" at bounding box center [662, 229] width 571 height 25
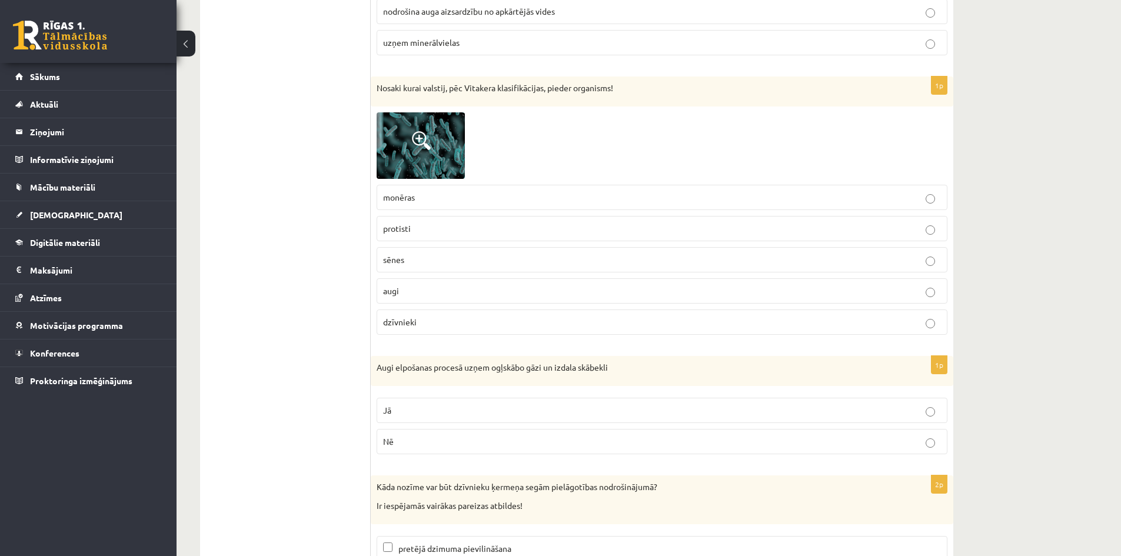
scroll to position [6436, 0]
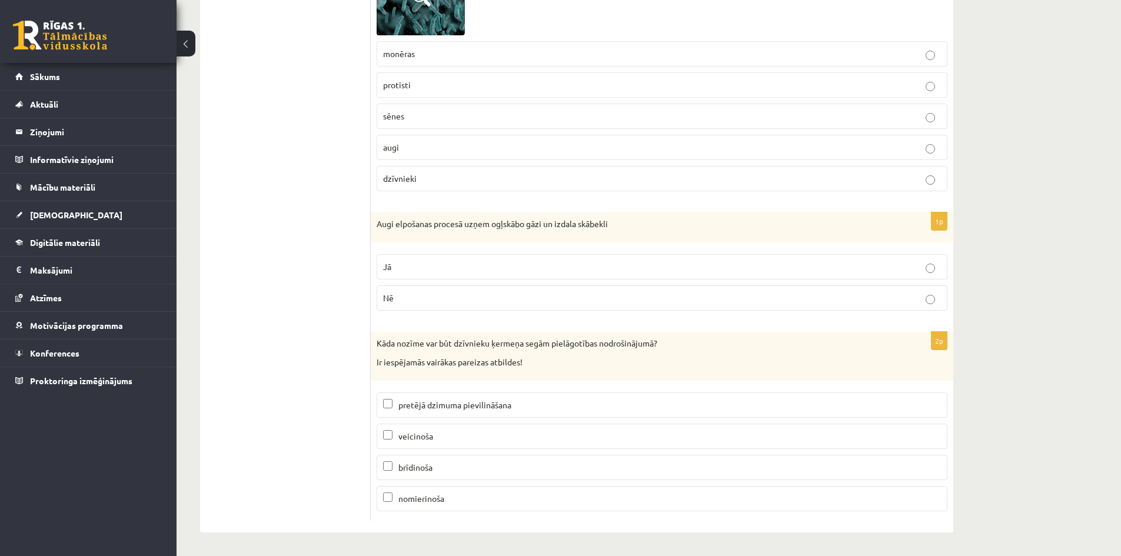
click at [411, 293] on p "Nē" at bounding box center [662, 298] width 558 height 12
click at [411, 264] on p "Jā" at bounding box center [662, 267] width 558 height 12
click at [434, 418] on fieldset "pretējā dzimuma pievilināšana veicinoša brīdinoša nomierinoša" at bounding box center [662, 451] width 571 height 128
drag, startPoint x: 437, startPoint y: 477, endPoint x: 433, endPoint y: 484, distance: 7.9
click at [436, 478] on fieldset "pretējā dzimuma pievilināšana veicinoša brīdinoša nomierinoša" at bounding box center [662, 451] width 571 height 128
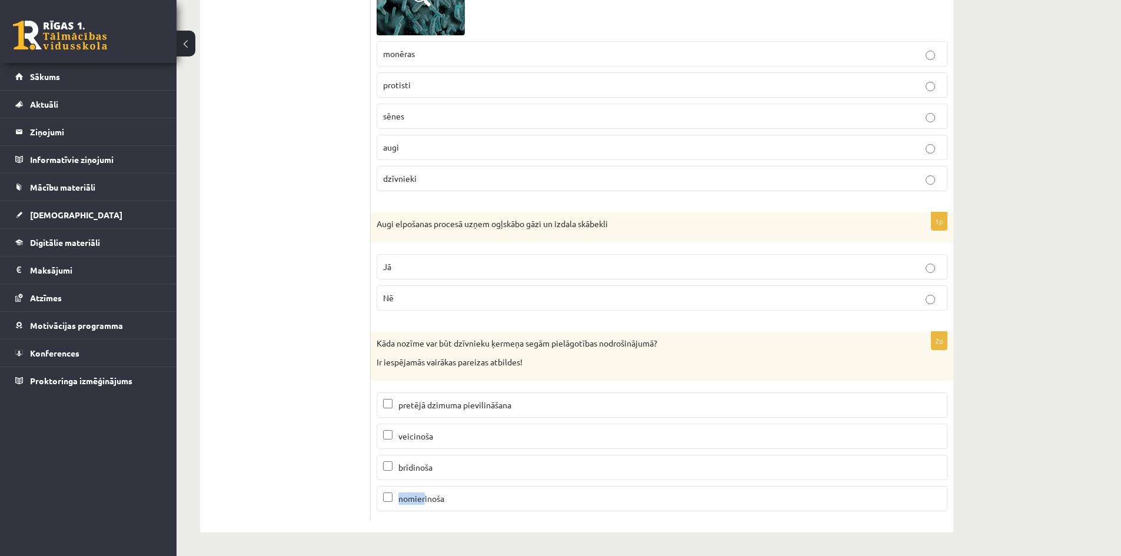
drag, startPoint x: 433, startPoint y: 484, endPoint x: 424, endPoint y: 506, distance: 23.7
click at [424, 506] on fieldset "pretējā dzimuma pievilināšana veicinoša brīdinoša nomierinoša" at bounding box center [662, 451] width 571 height 128
click at [424, 463] on span "brīdinoša" at bounding box center [415, 467] width 34 height 11
click at [422, 469] on label "brīdinoša" at bounding box center [662, 467] width 571 height 25
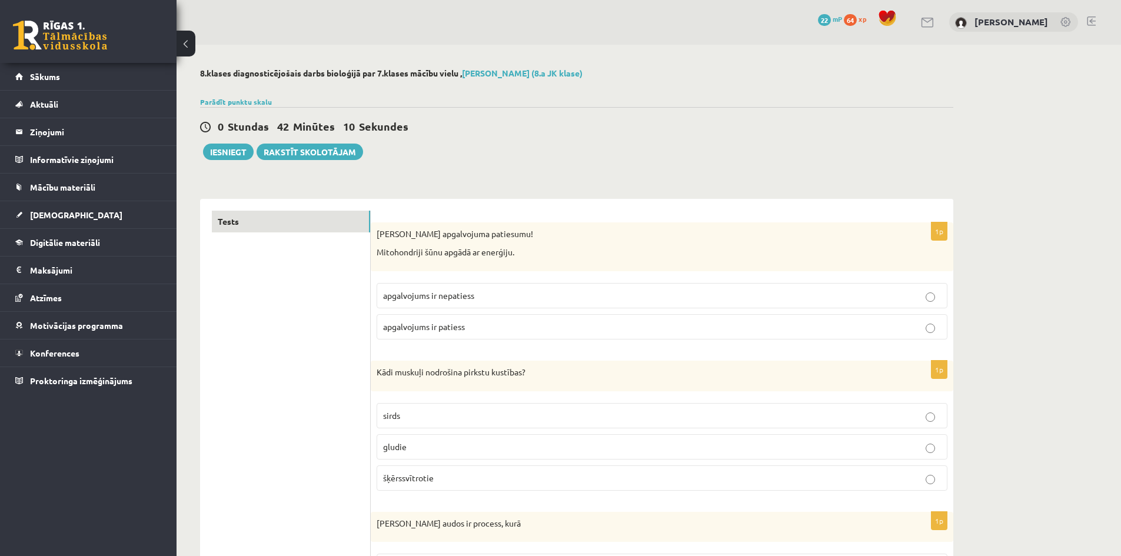
scroll to position [0, 0]
click at [224, 155] on button "Iesniegt" at bounding box center [228, 152] width 51 height 16
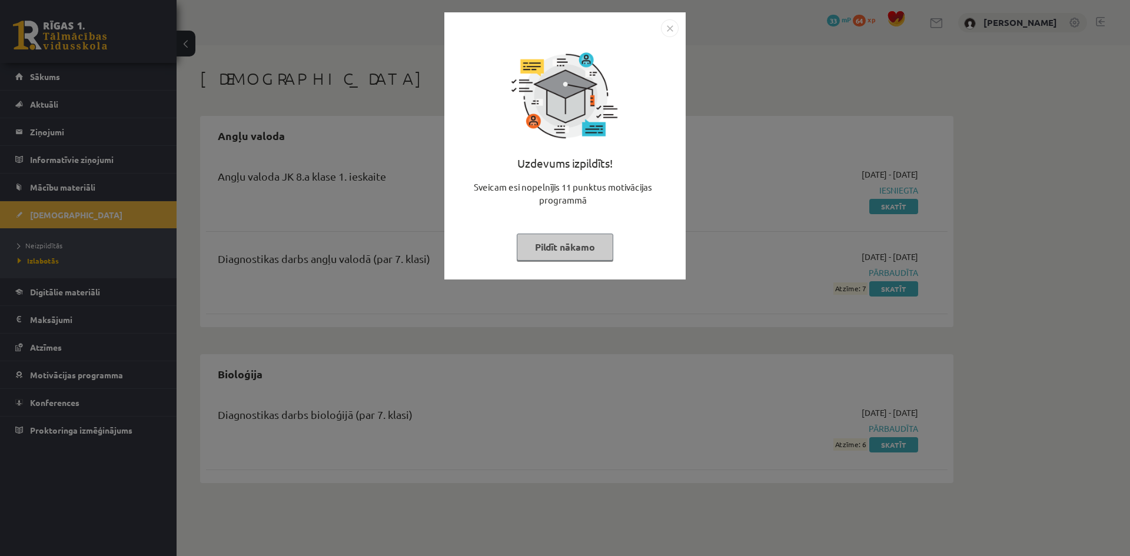
click at [666, 28] on img "Close" at bounding box center [670, 28] width 18 height 18
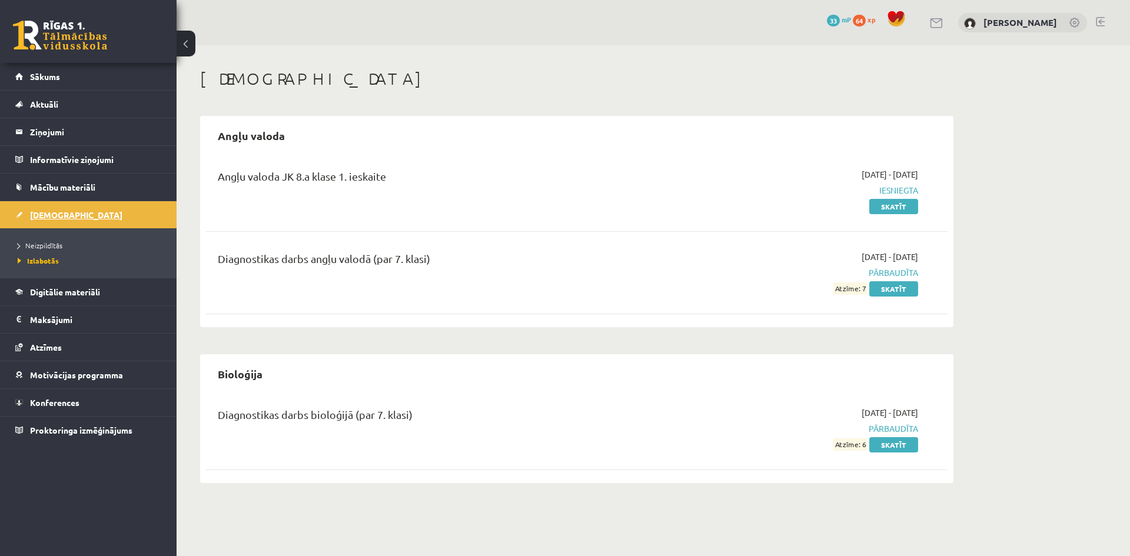
click at [54, 211] on span "[DEMOGRAPHIC_DATA]" at bounding box center [76, 215] width 92 height 11
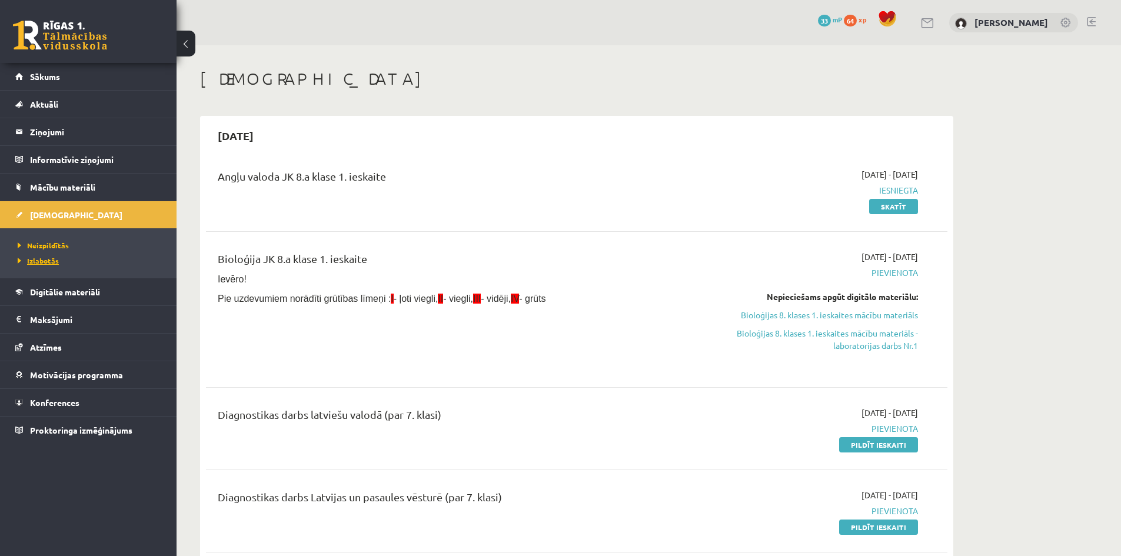
click at [45, 262] on span "Izlabotās" at bounding box center [38, 260] width 41 height 9
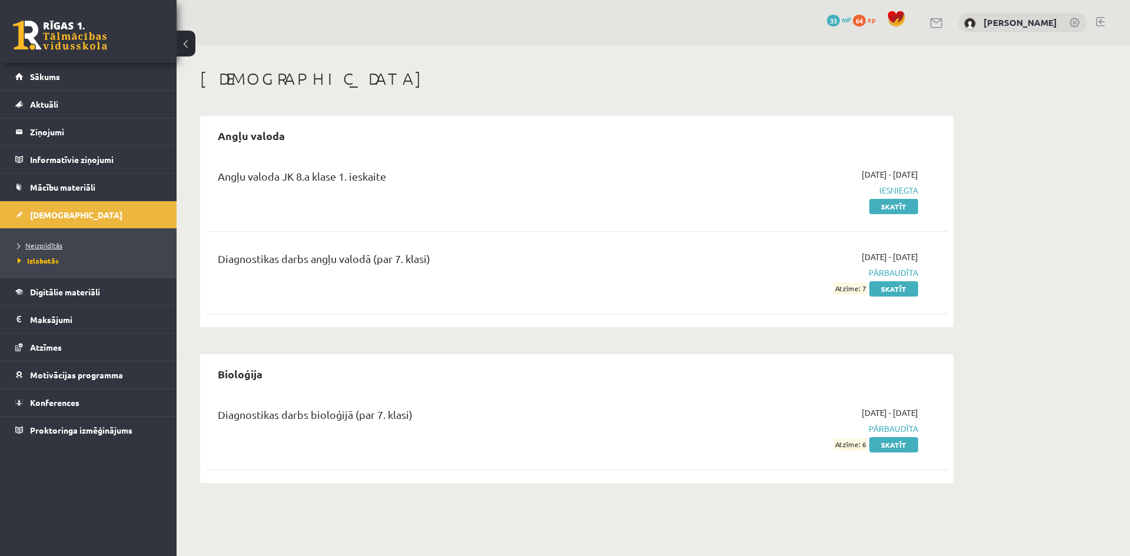
click at [49, 247] on span "Neizpildītās" at bounding box center [40, 245] width 45 height 9
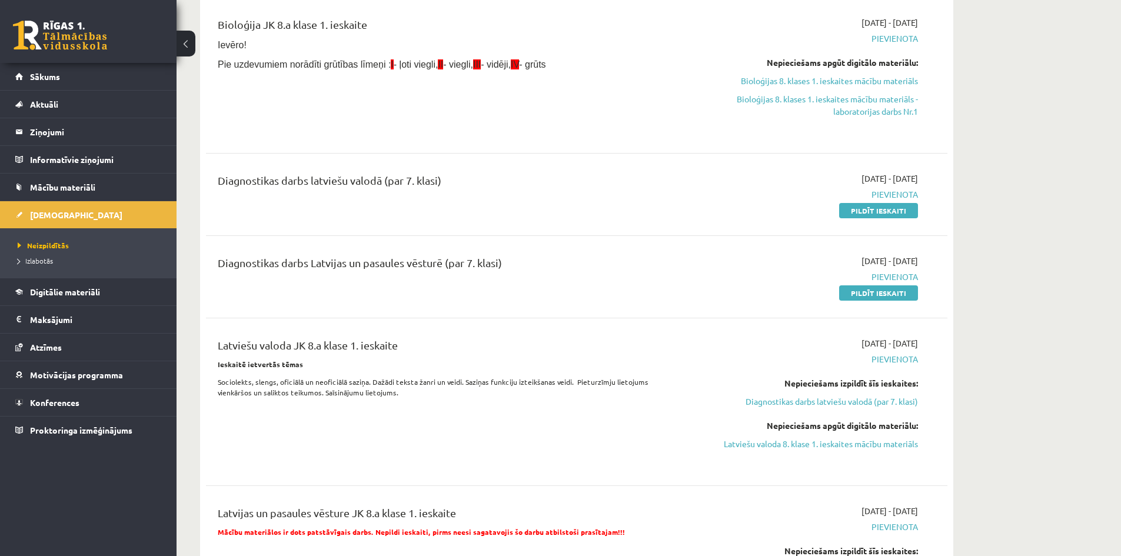
scroll to position [235, 0]
click at [880, 204] on link "Pildīt ieskaiti" at bounding box center [878, 209] width 79 height 15
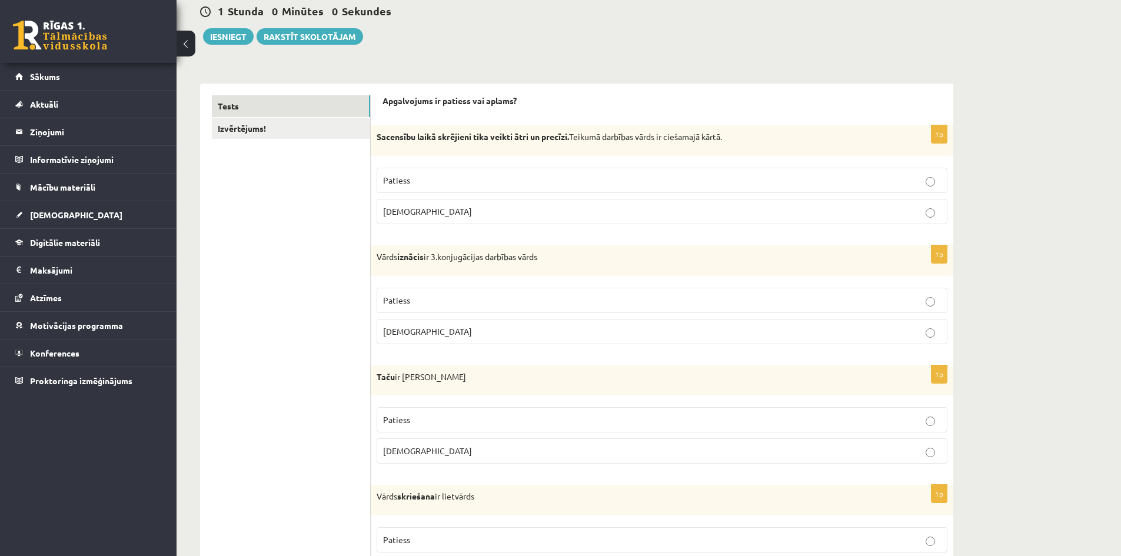
scroll to position [118, 0]
click at [426, 179] on p "Patiess" at bounding box center [662, 178] width 558 height 12
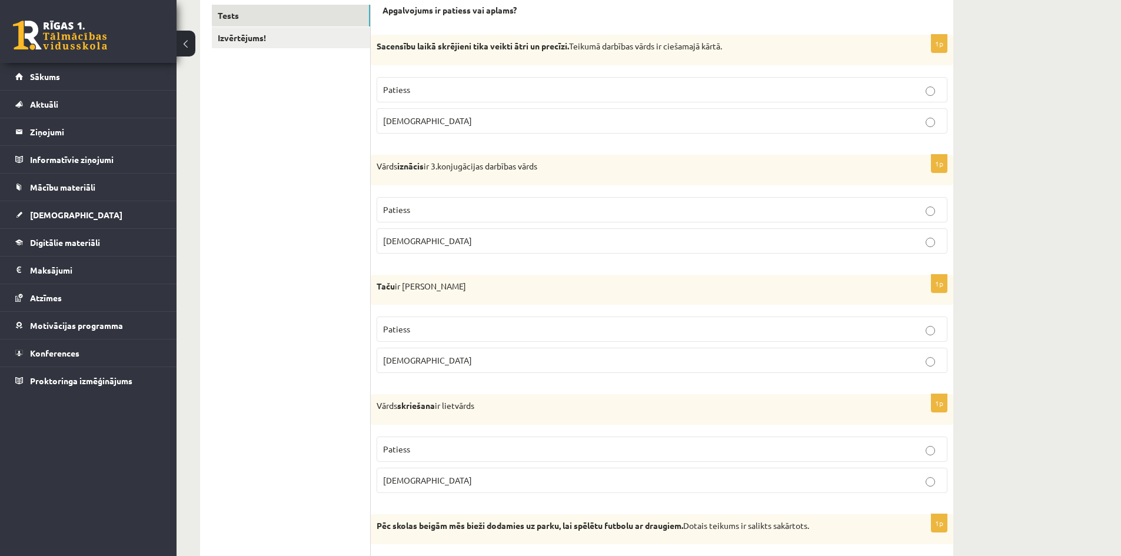
scroll to position [235, 0]
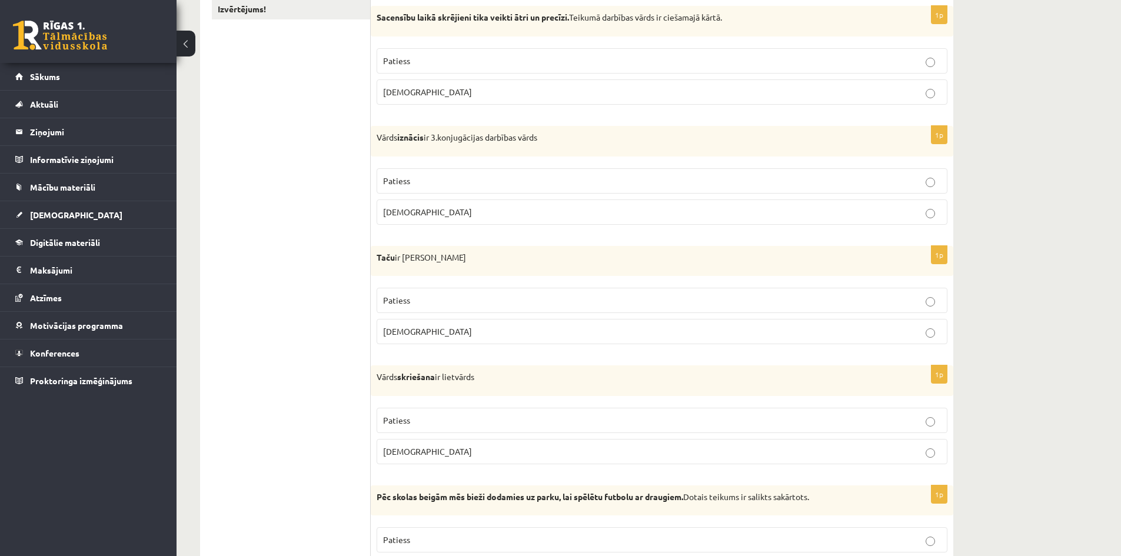
click at [399, 201] on label "Aplams" at bounding box center [662, 211] width 571 height 25
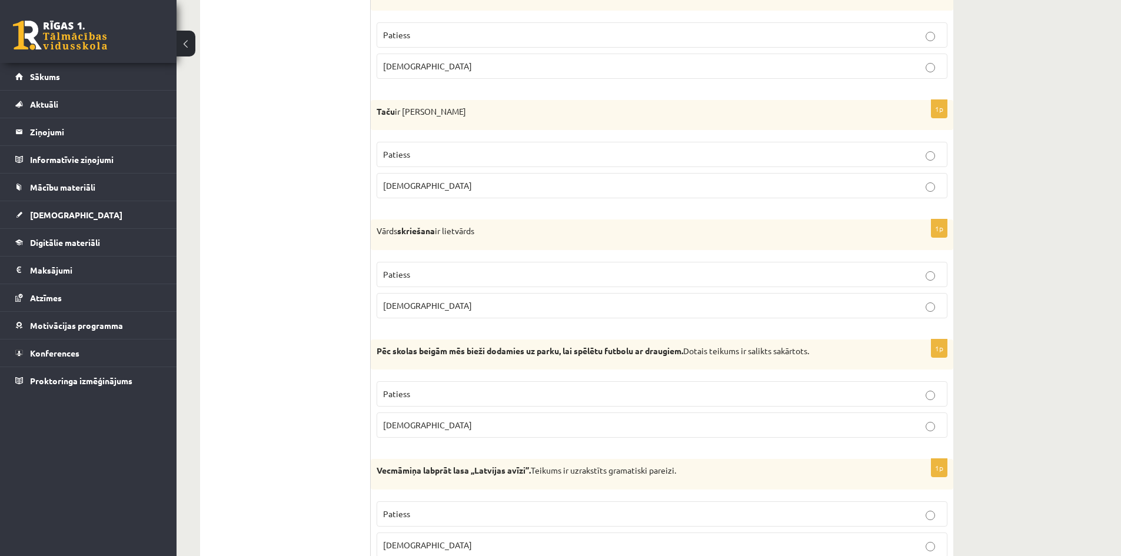
scroll to position [412, 0]
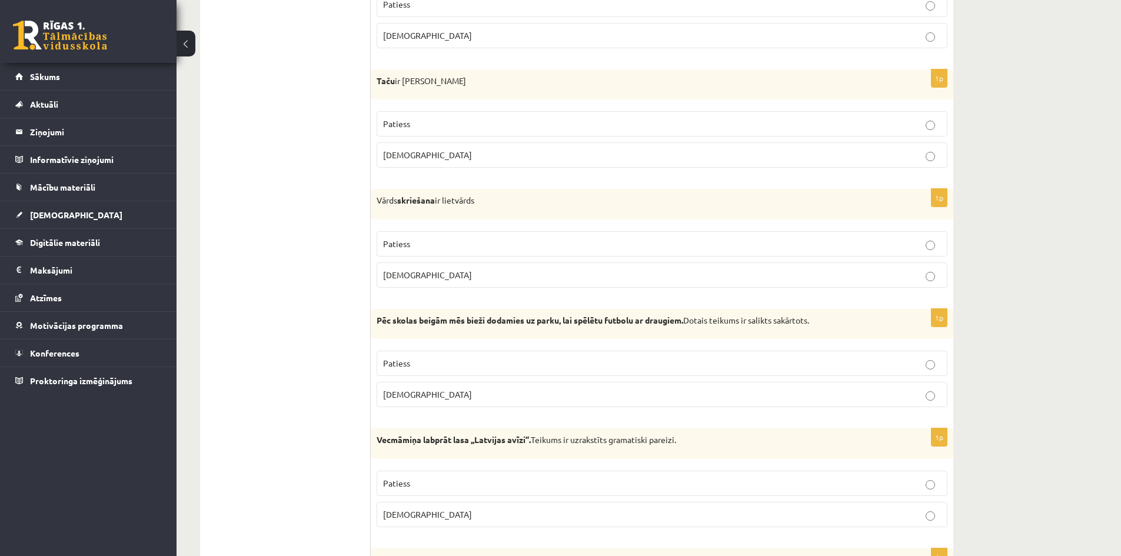
click at [419, 123] on p "Patiess" at bounding box center [662, 124] width 558 height 12
click at [420, 234] on label "Patiess" at bounding box center [662, 243] width 571 height 25
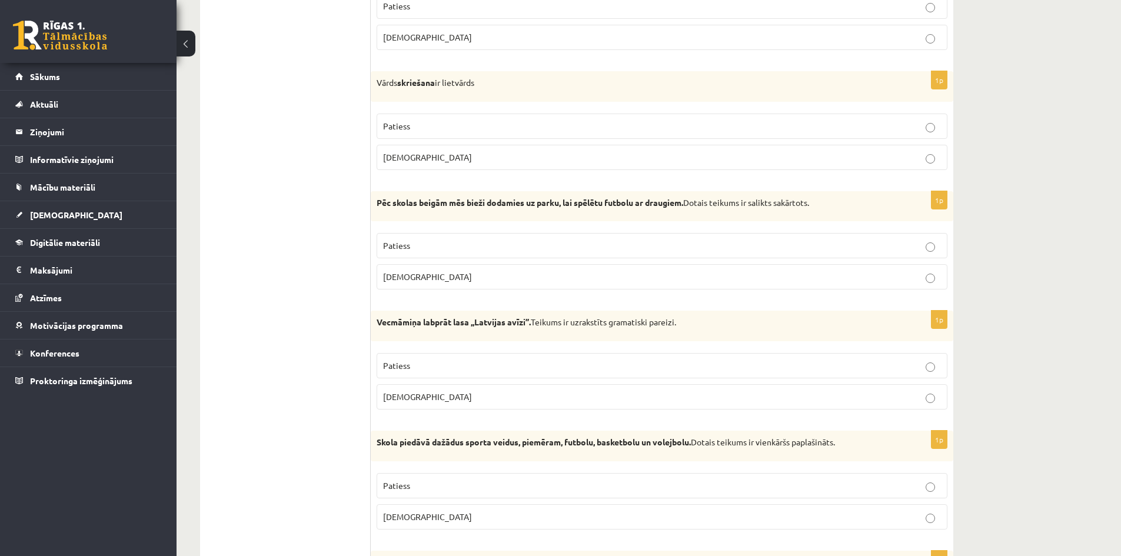
click at [425, 240] on p "Patiess" at bounding box center [662, 246] width 558 height 12
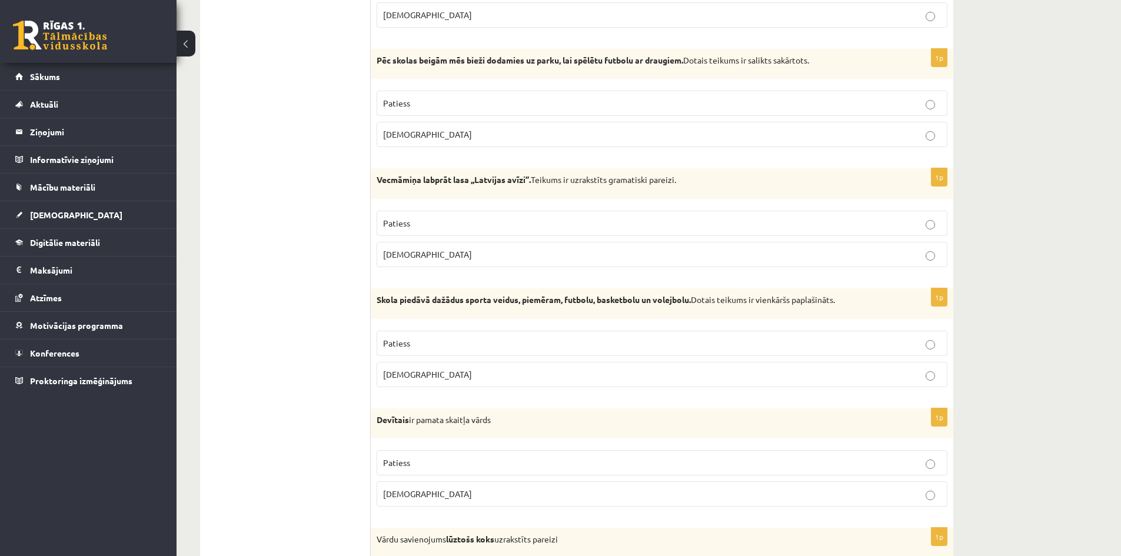
scroll to position [706, 0]
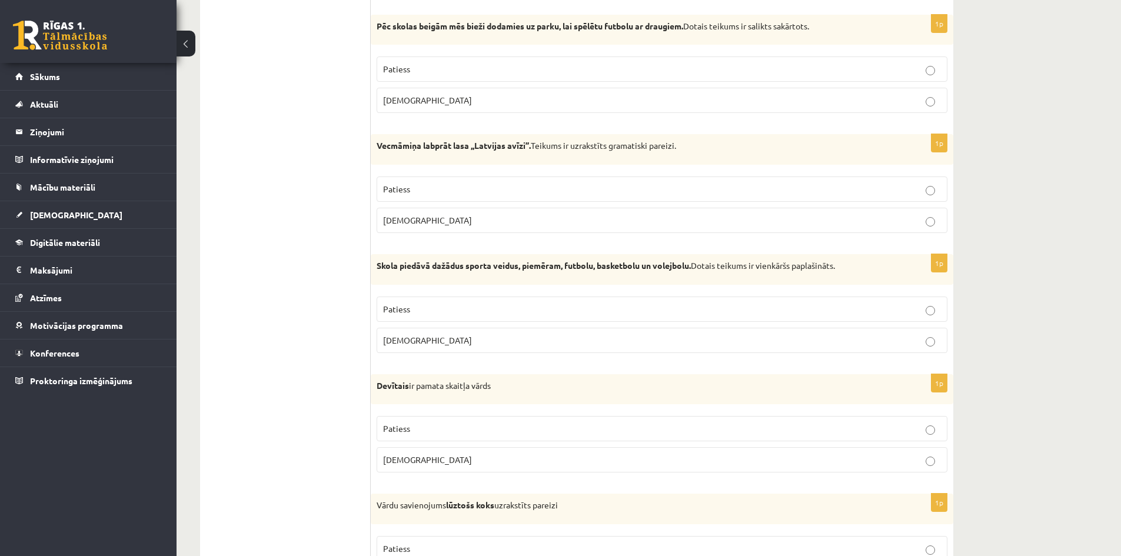
click at [419, 237] on div "1p Vecmāmiņa labprāt lasa ,,Latvijas avīzi’’. Teikums ir uzrakstīts gramatiski …" at bounding box center [662, 188] width 583 height 108
click at [421, 220] on p "Aplams" at bounding box center [662, 220] width 558 height 12
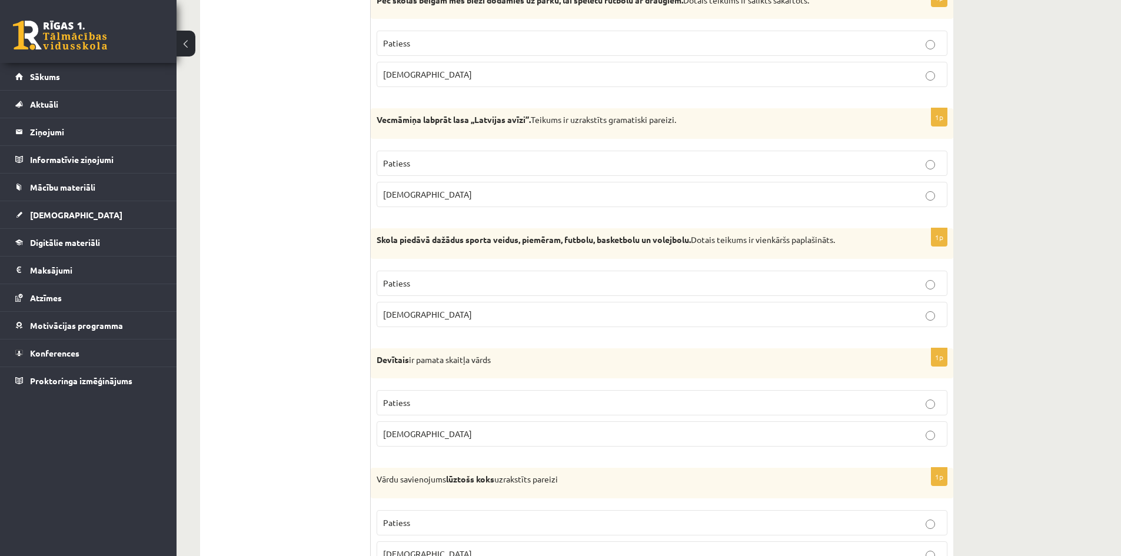
scroll to position [824, 0]
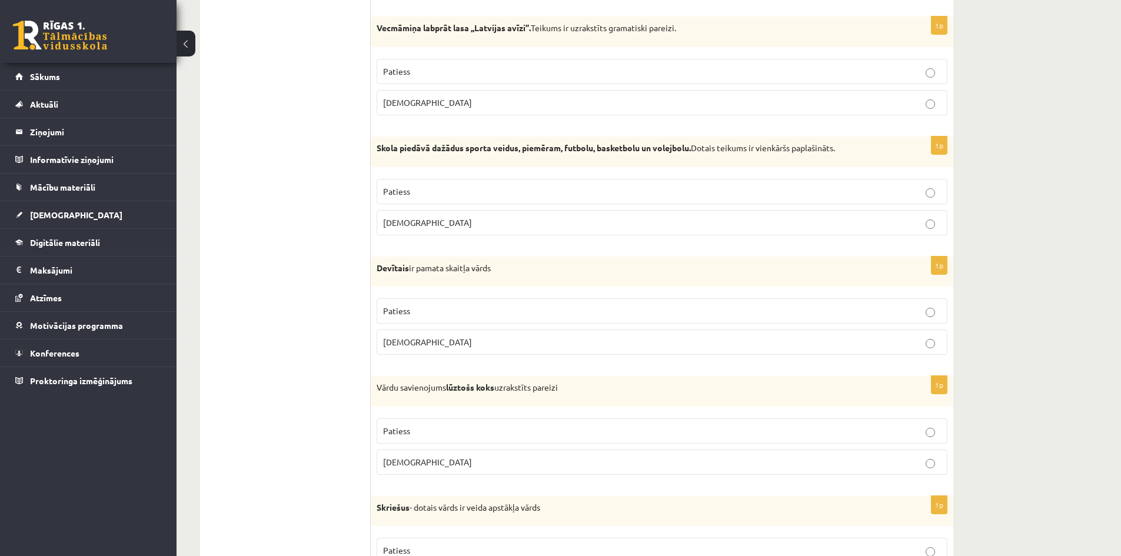
click at [418, 230] on label "Aplams" at bounding box center [662, 222] width 571 height 25
click at [418, 308] on p "Patiess" at bounding box center [662, 311] width 558 height 12
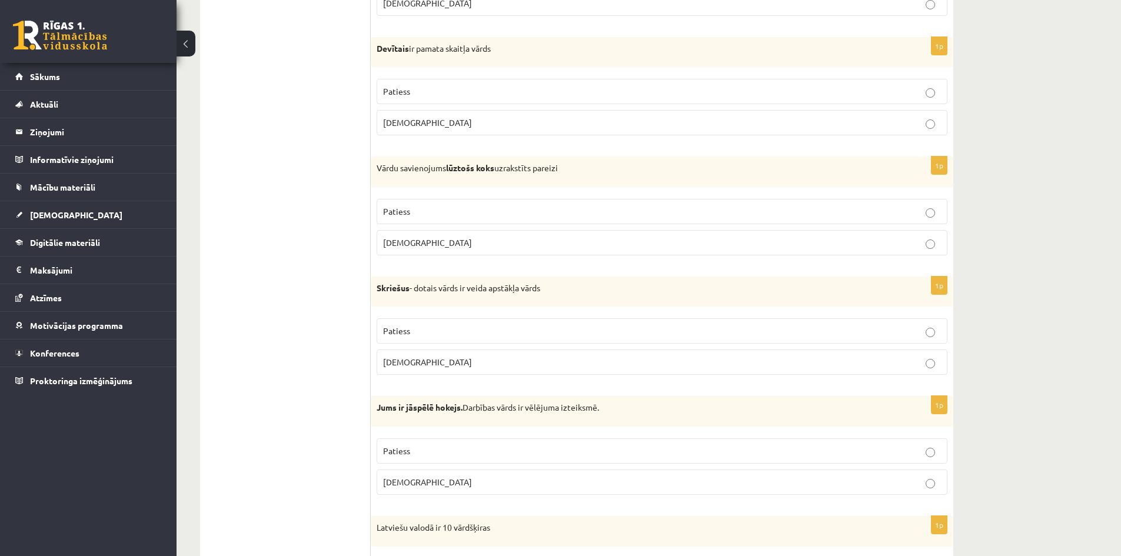
scroll to position [1059, 0]
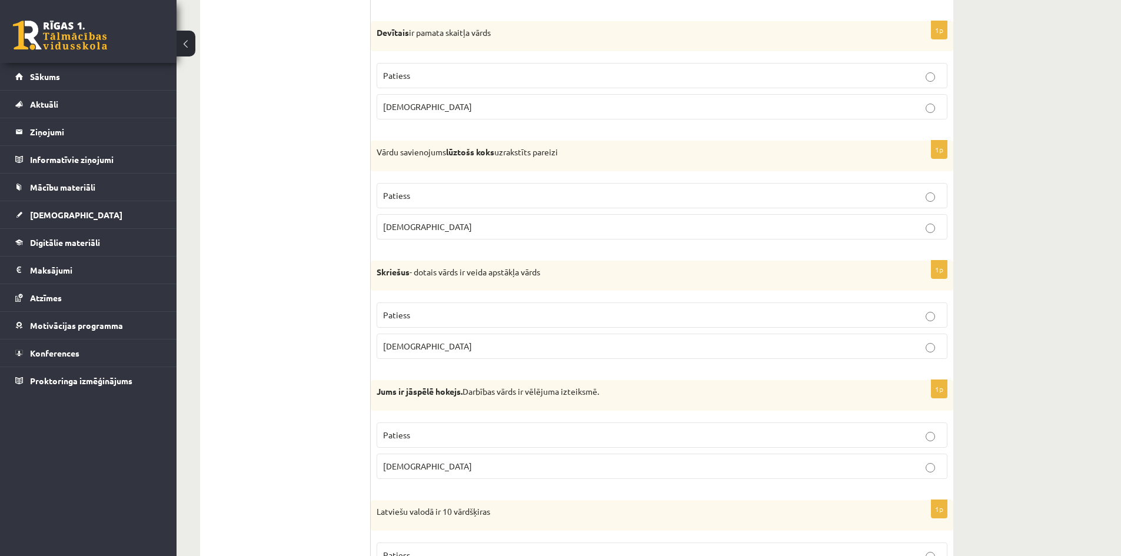
click at [410, 227] on span "Aplams" at bounding box center [427, 226] width 89 height 11
click at [423, 196] on p "Patiess" at bounding box center [662, 195] width 558 height 12
click at [416, 220] on label "Aplams" at bounding box center [662, 226] width 571 height 25
click at [418, 197] on p "Patiess" at bounding box center [662, 195] width 558 height 12
click at [416, 218] on label "Aplams" at bounding box center [662, 226] width 571 height 25
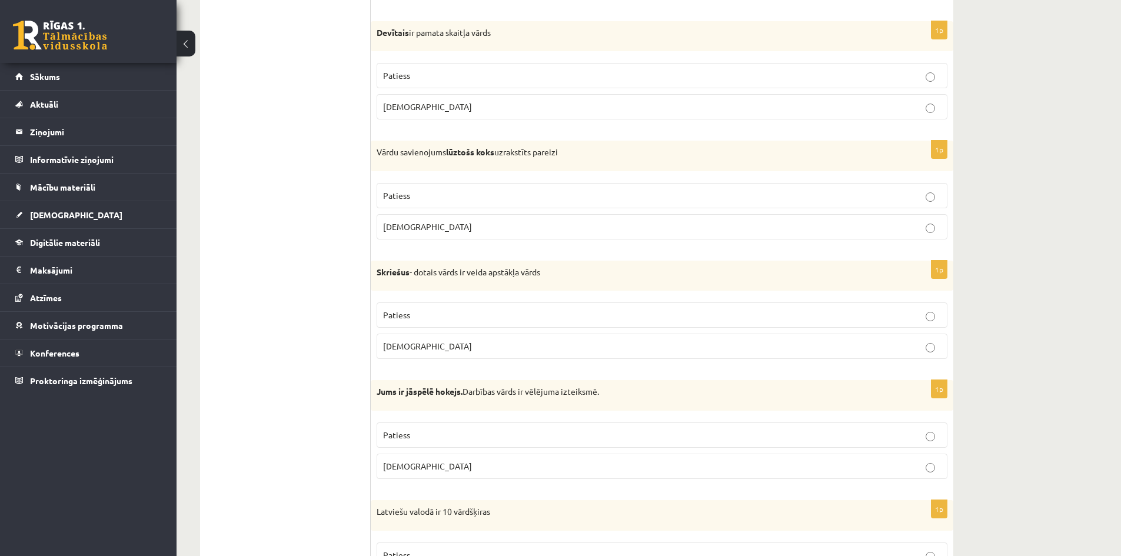
click at [428, 325] on label "Patiess" at bounding box center [662, 314] width 571 height 25
click at [451, 218] on label "Aplams" at bounding box center [662, 226] width 571 height 25
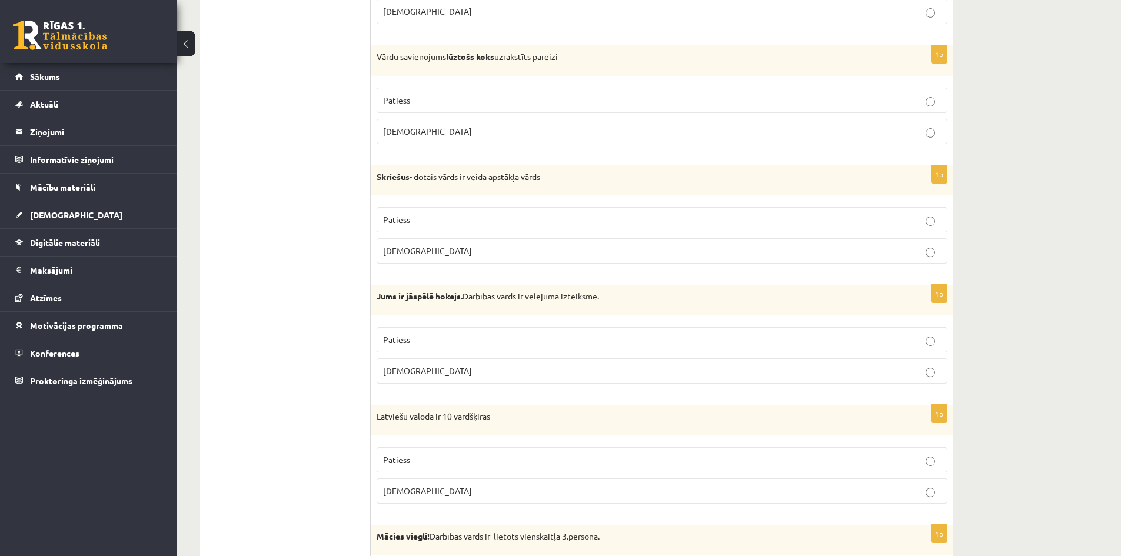
scroll to position [1177, 0]
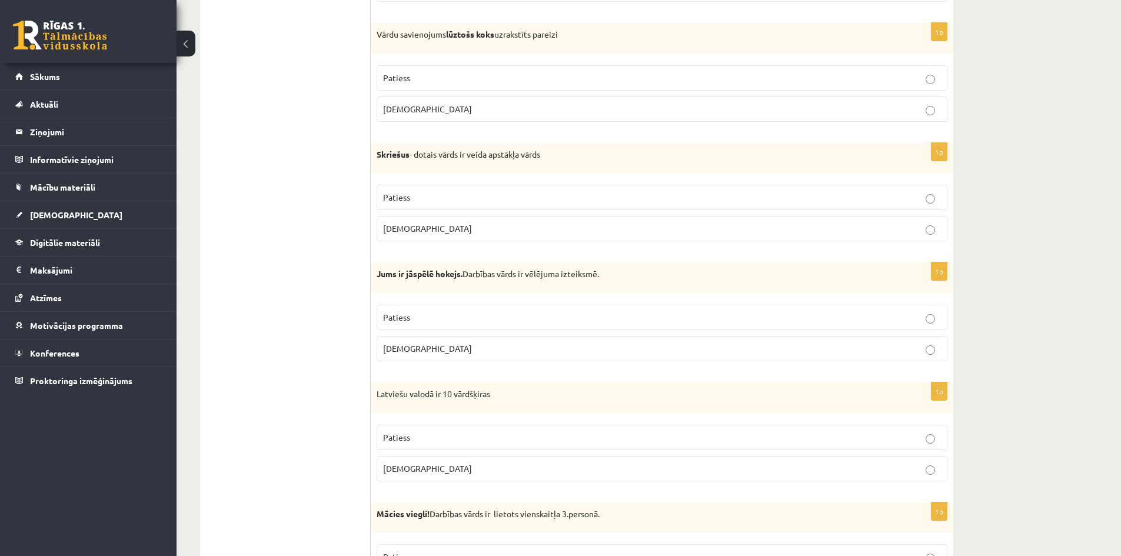
click at [448, 78] on p "Patiess" at bounding box center [662, 78] width 558 height 12
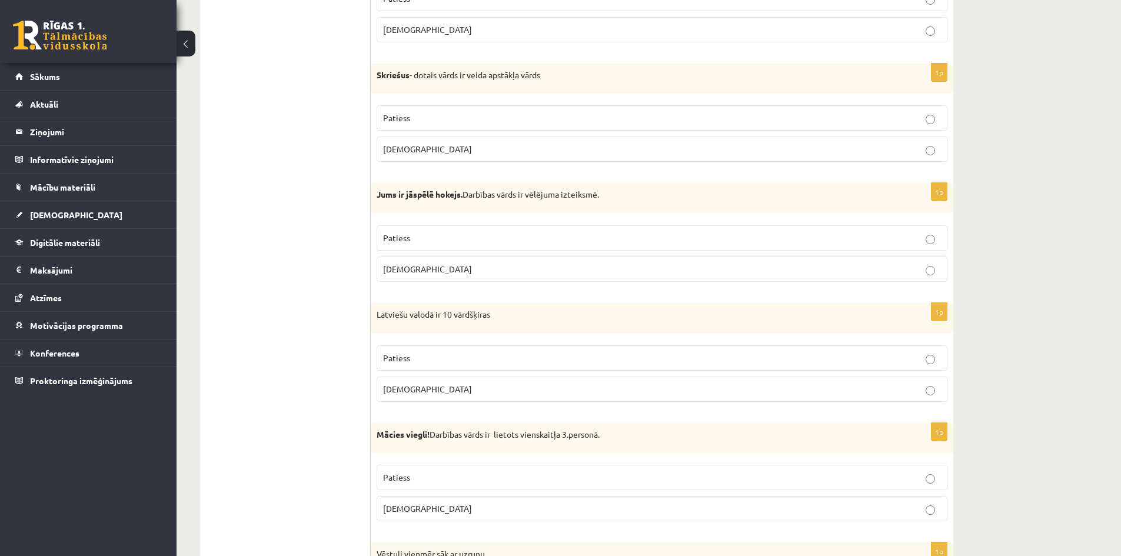
scroll to position [1295, 0]
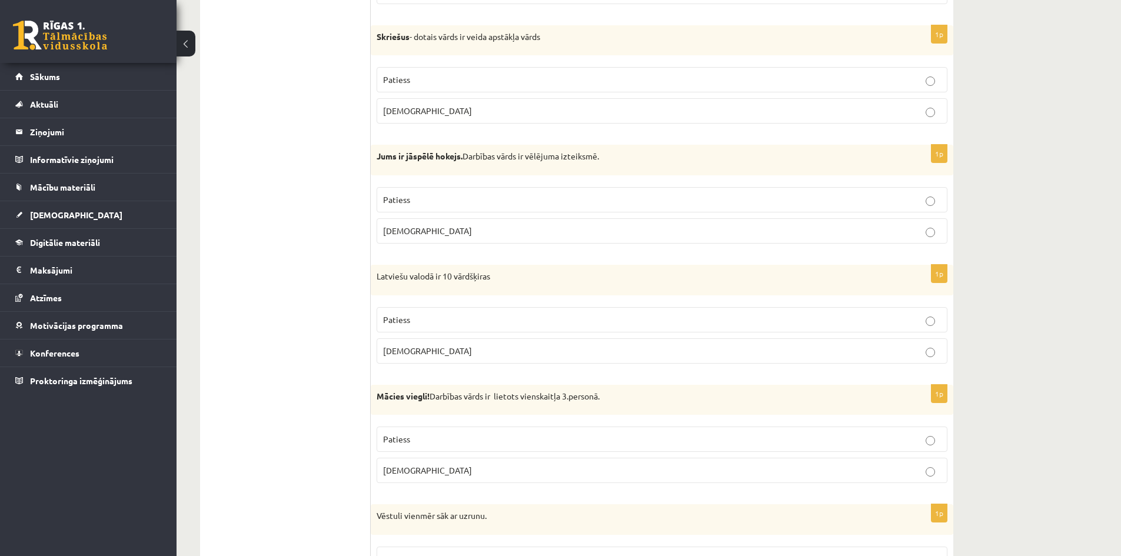
click at [445, 225] on p "Aplams" at bounding box center [662, 231] width 558 height 12
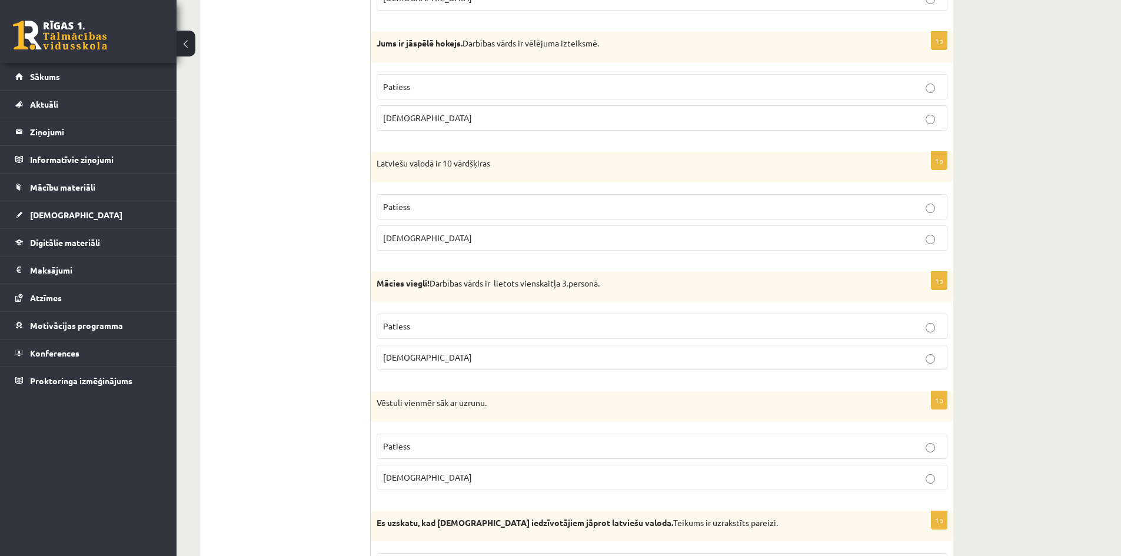
scroll to position [1412, 0]
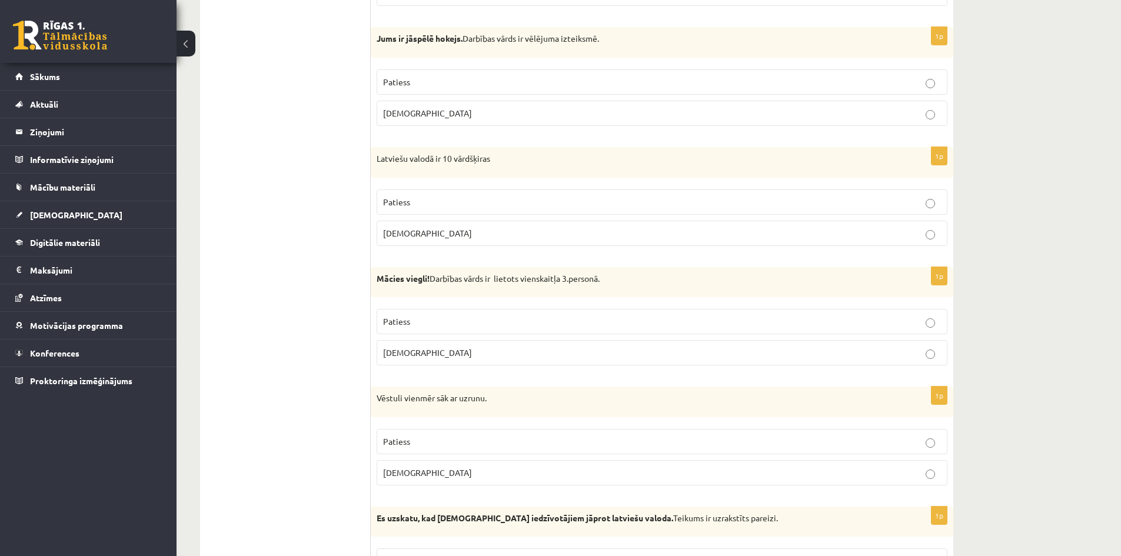
click at [428, 200] on p "Patiess" at bounding box center [662, 202] width 558 height 12
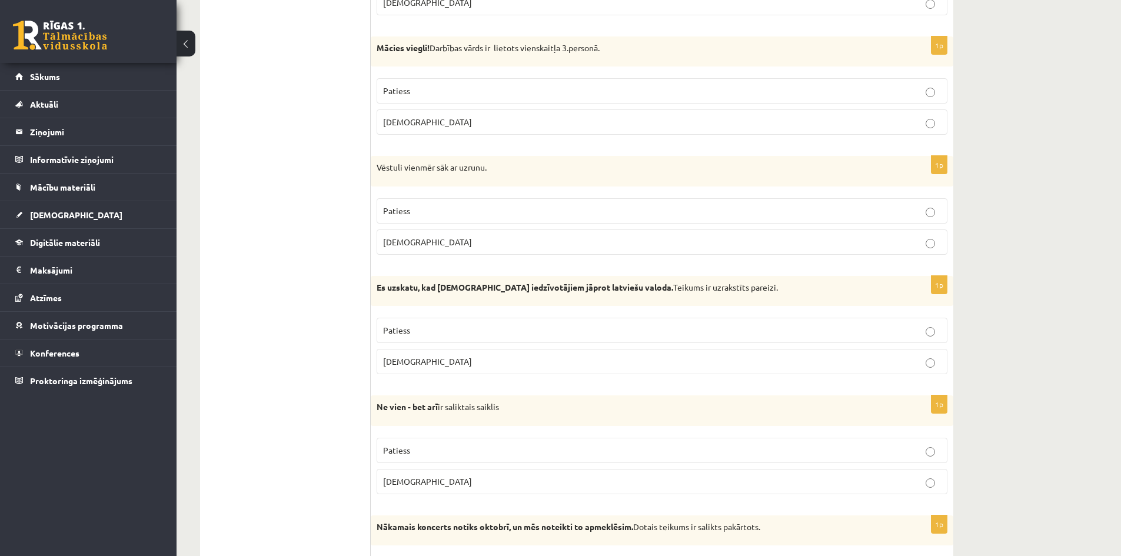
scroll to position [1648, 0]
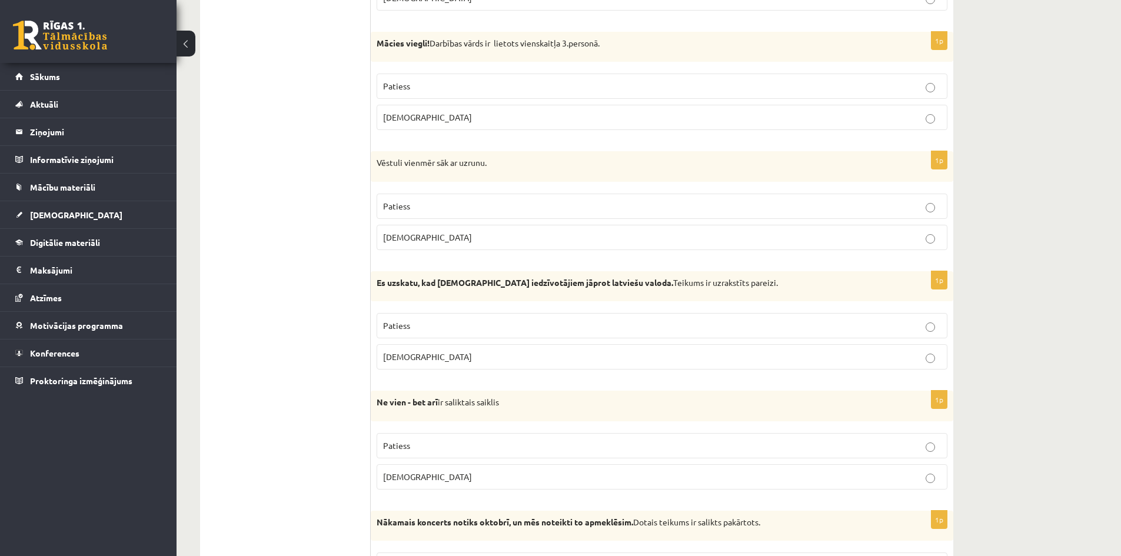
click at [414, 108] on label "Aplams" at bounding box center [662, 117] width 571 height 25
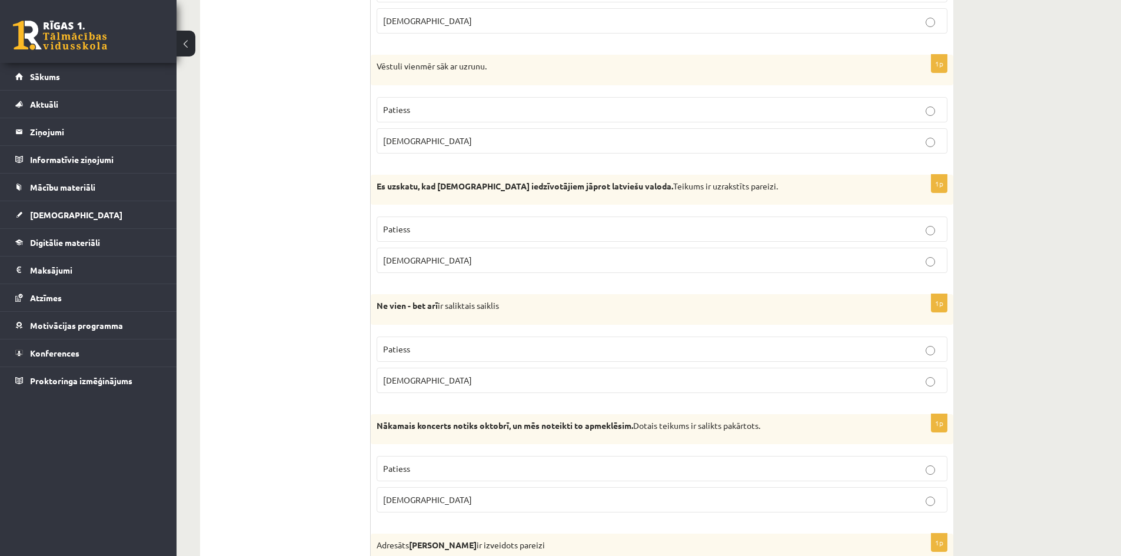
scroll to position [1707, 0]
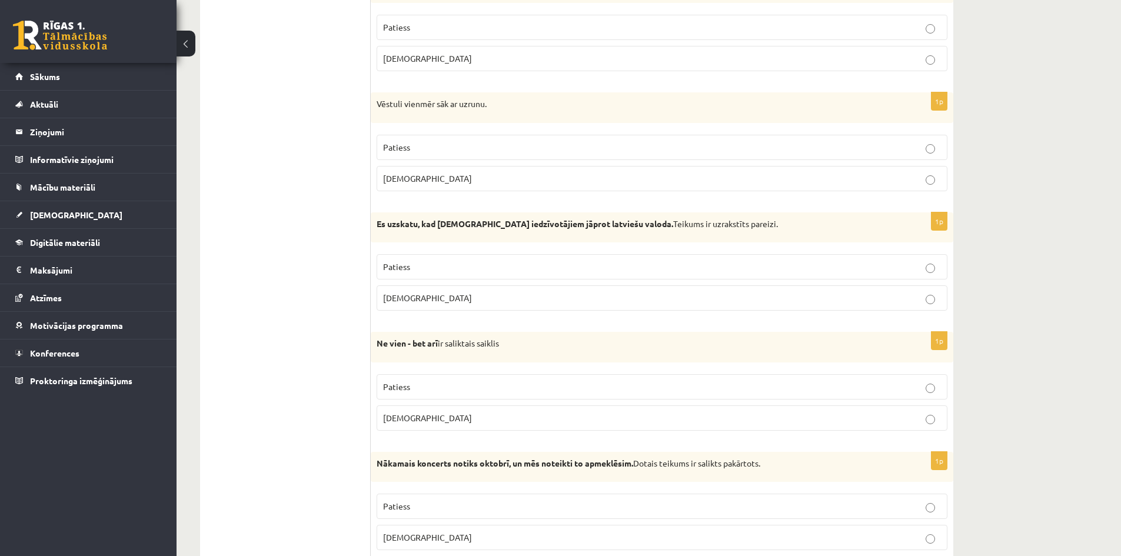
click at [413, 145] on p "Patiess" at bounding box center [662, 147] width 558 height 12
click at [450, 264] on p "Patiess" at bounding box center [662, 267] width 558 height 12
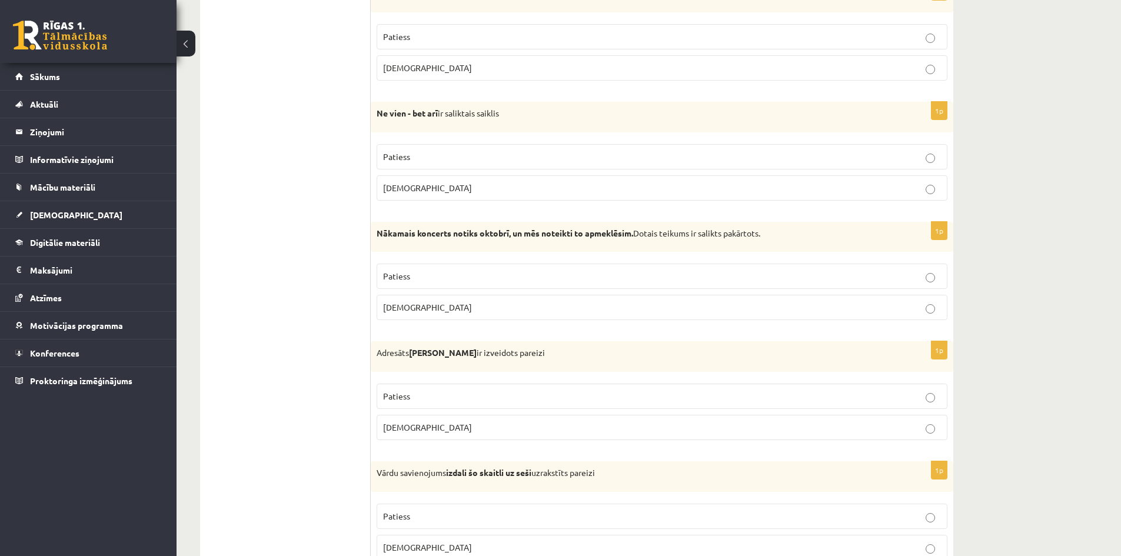
scroll to position [1942, 0]
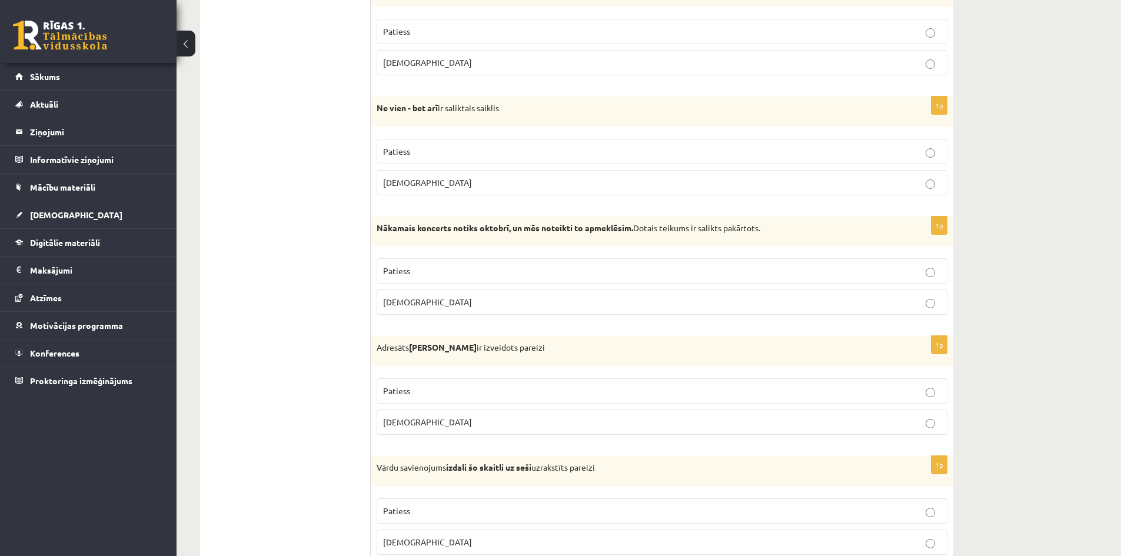
click at [401, 182] on span "Aplams" at bounding box center [427, 182] width 89 height 11
click at [402, 291] on label "Aplams" at bounding box center [662, 302] width 571 height 25
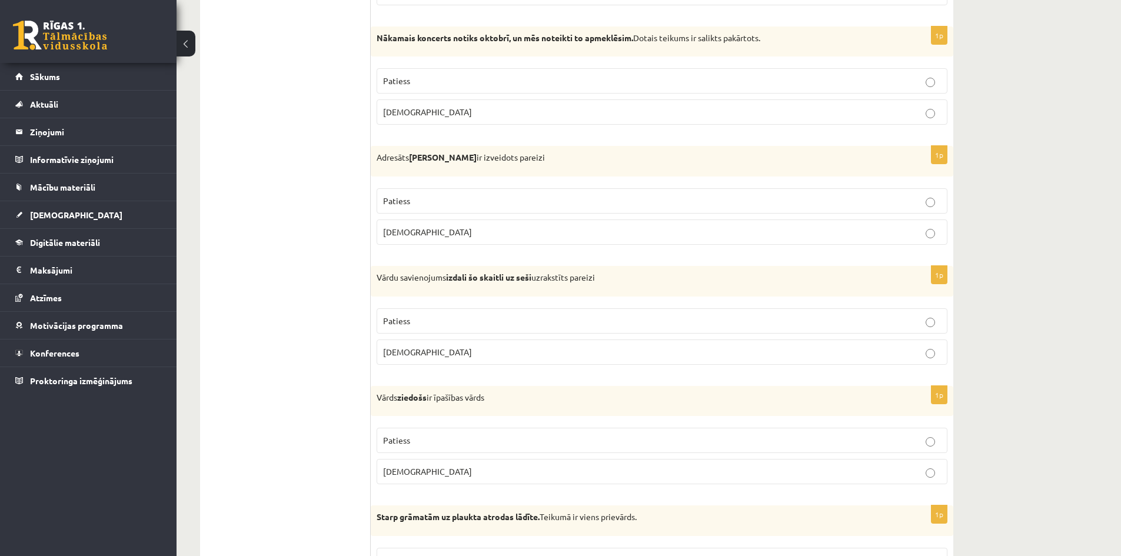
scroll to position [2177, 0]
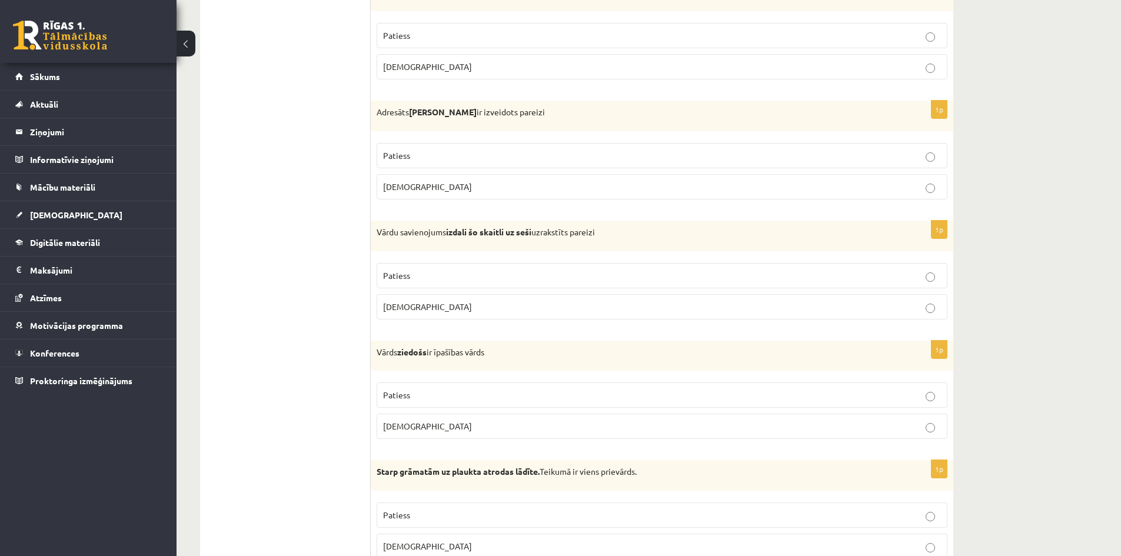
click at [413, 278] on p "Patiess" at bounding box center [662, 276] width 558 height 12
click at [522, 147] on label "Patiess" at bounding box center [662, 155] width 571 height 25
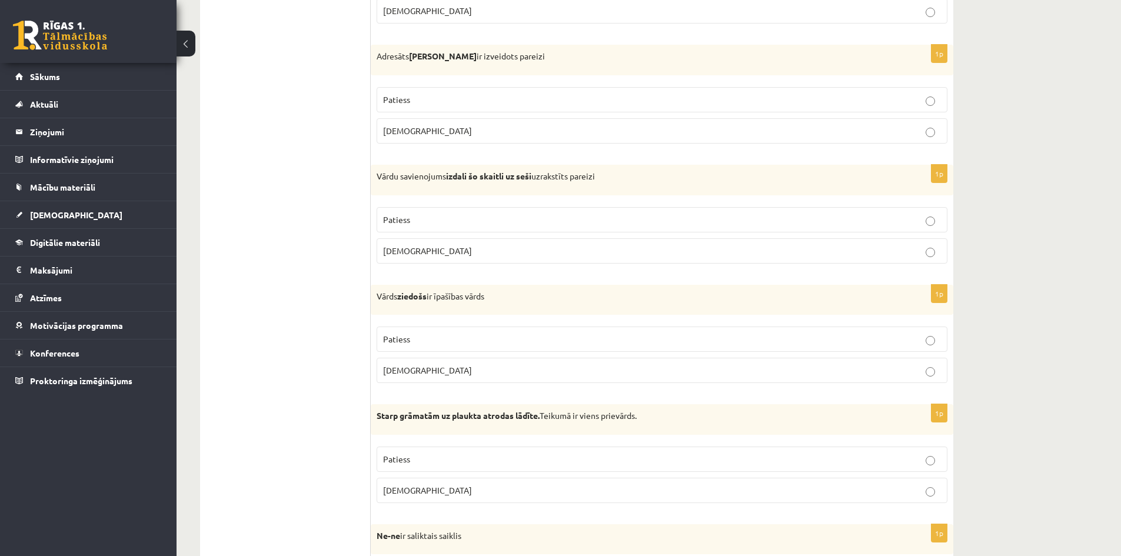
scroll to position [2236, 0]
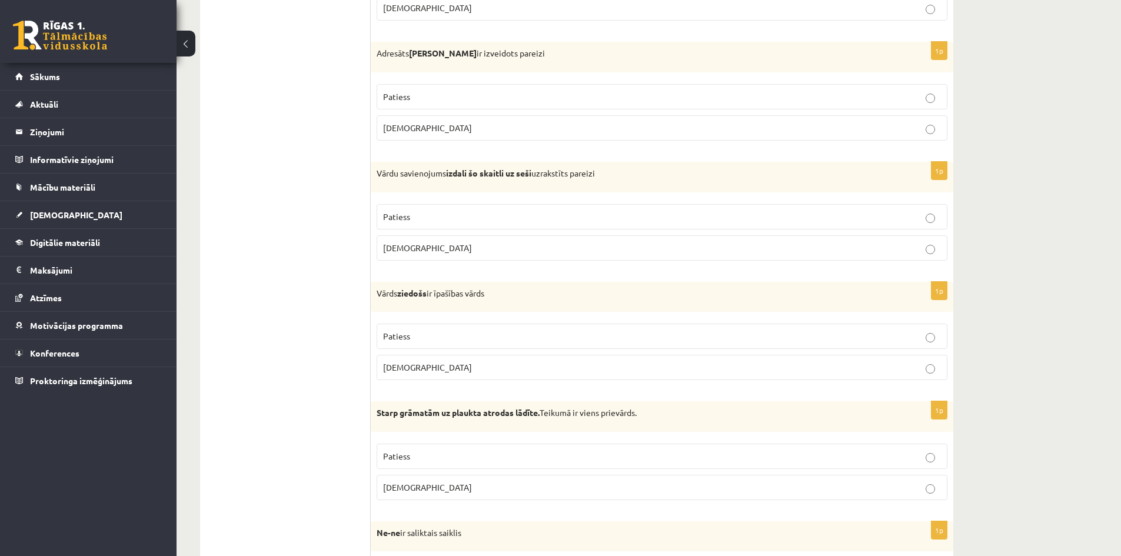
click at [407, 357] on label "Aplams" at bounding box center [662, 367] width 571 height 25
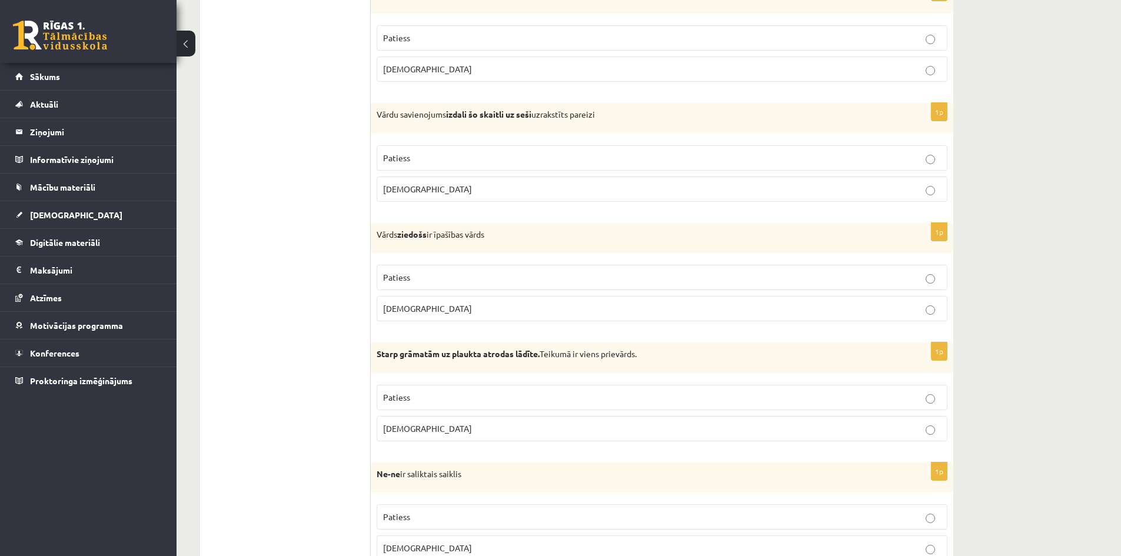
click at [471, 391] on label "Patiess" at bounding box center [662, 397] width 571 height 25
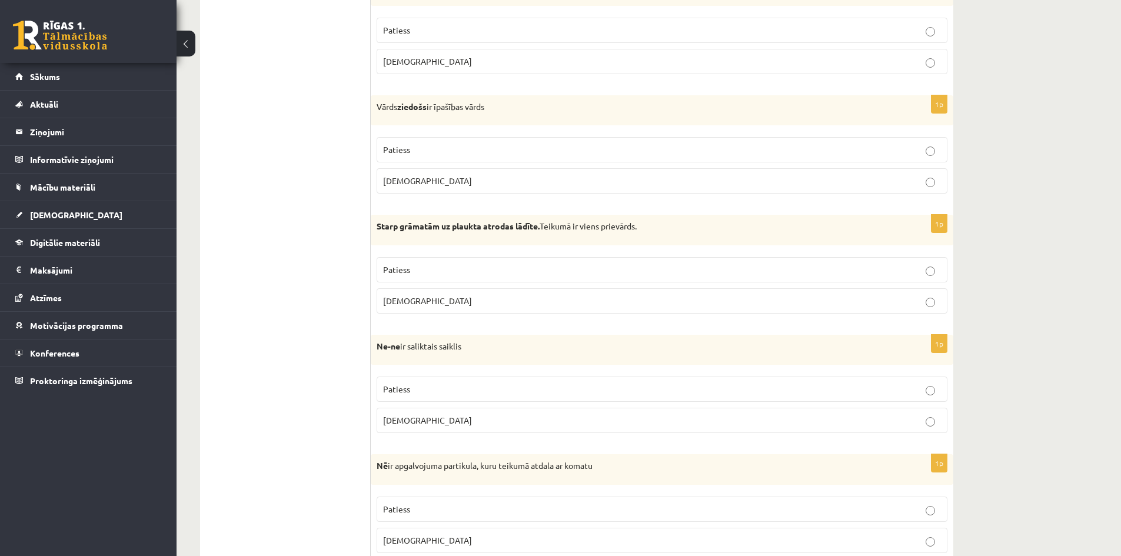
scroll to position [2472, 0]
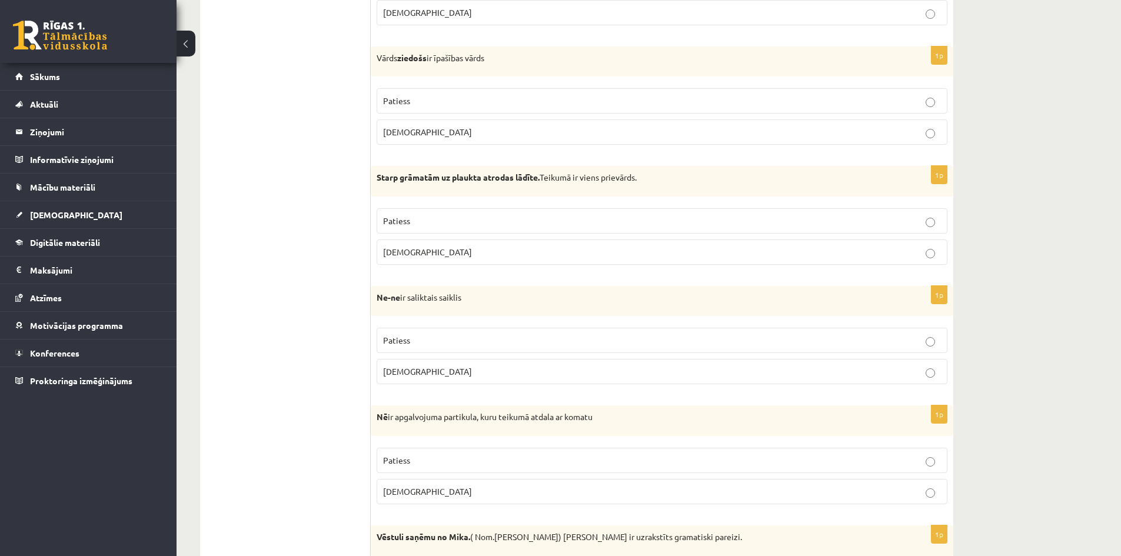
click at [463, 371] on p "Aplams" at bounding box center [662, 371] width 558 height 12
click at [463, 337] on p "Patiess" at bounding box center [662, 340] width 558 height 12
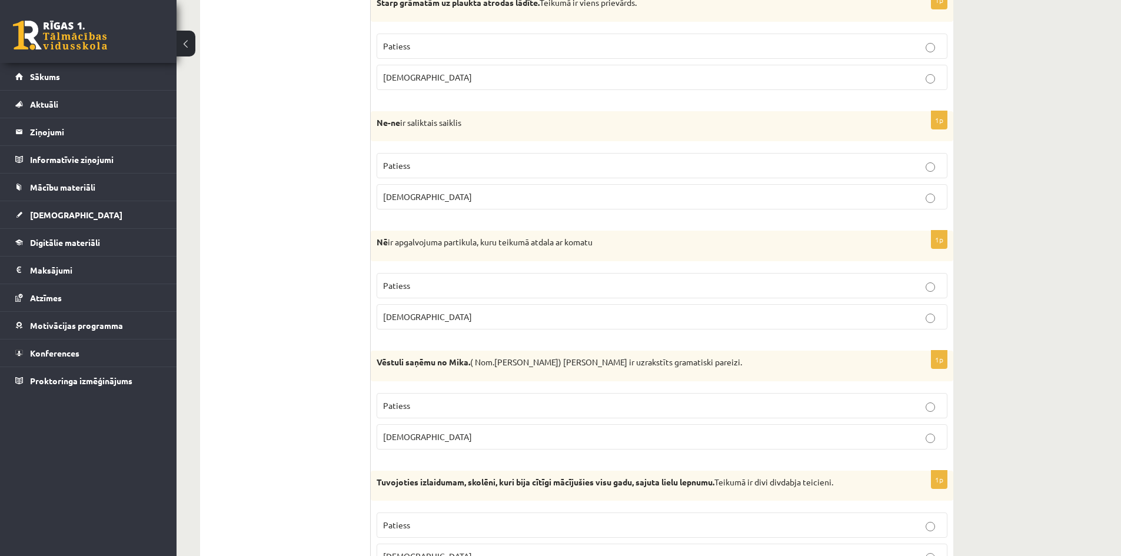
scroll to position [2648, 0]
click at [443, 187] on label "Aplams" at bounding box center [662, 194] width 571 height 25
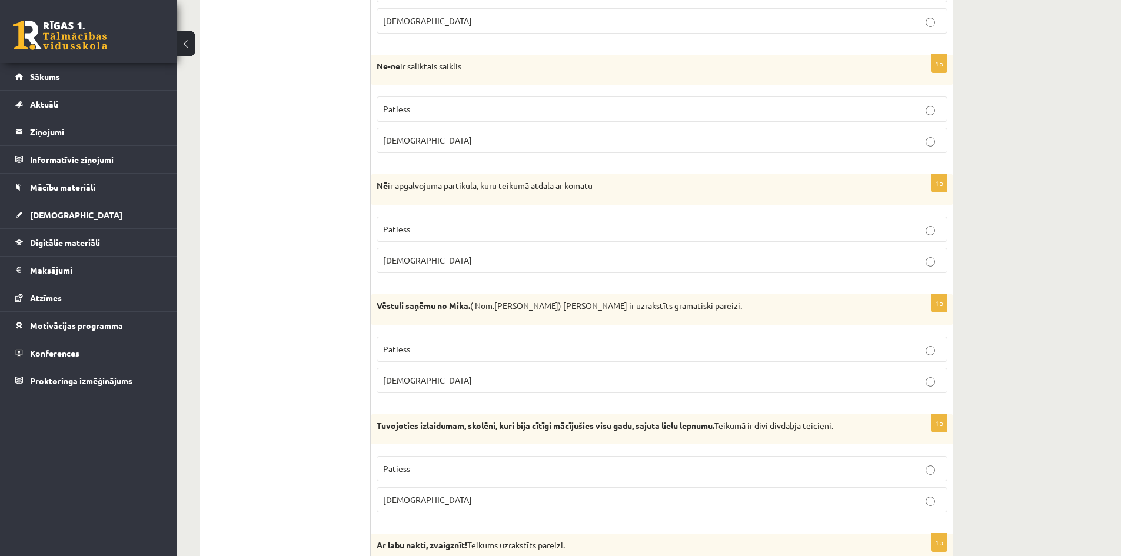
scroll to position [2707, 0]
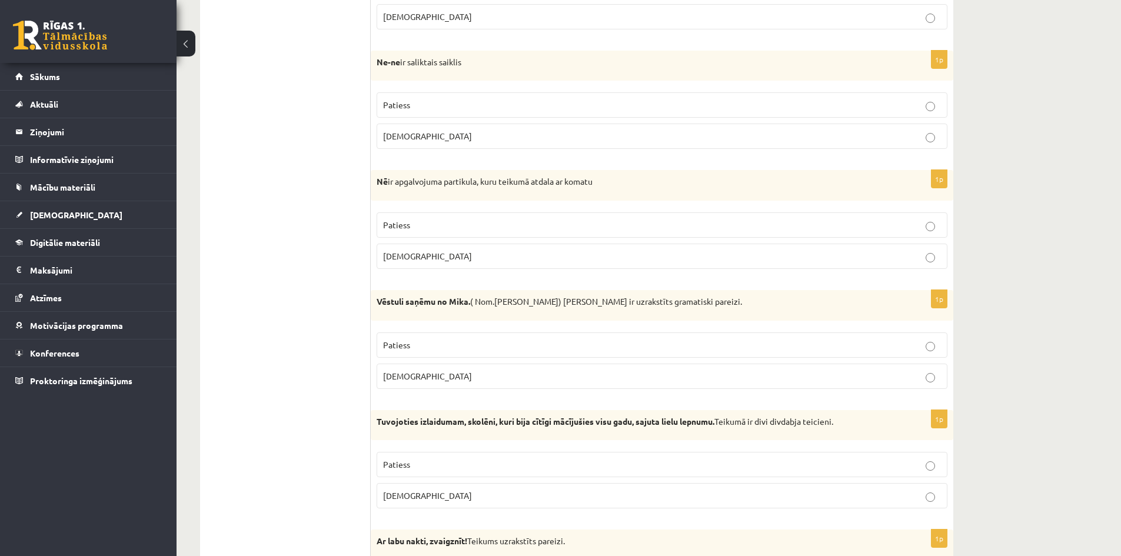
click at [405, 228] on span "Patiess" at bounding box center [396, 225] width 27 height 11
click at [409, 259] on span "Aplams" at bounding box center [427, 256] width 89 height 11
click at [412, 253] on p "Aplams" at bounding box center [662, 256] width 558 height 12
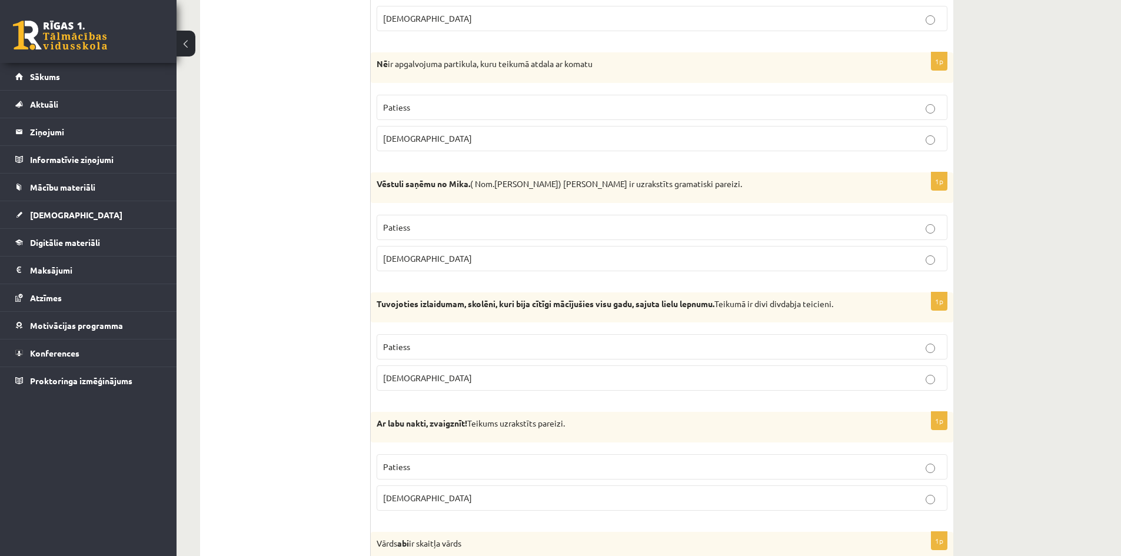
click at [421, 224] on p "Patiess" at bounding box center [662, 227] width 558 height 12
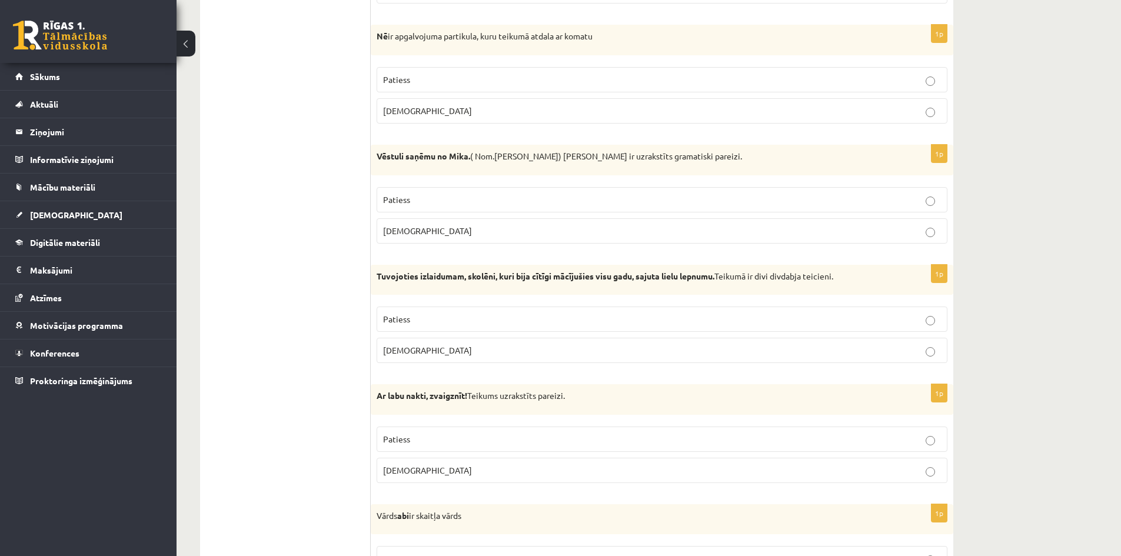
scroll to position [3001, 0]
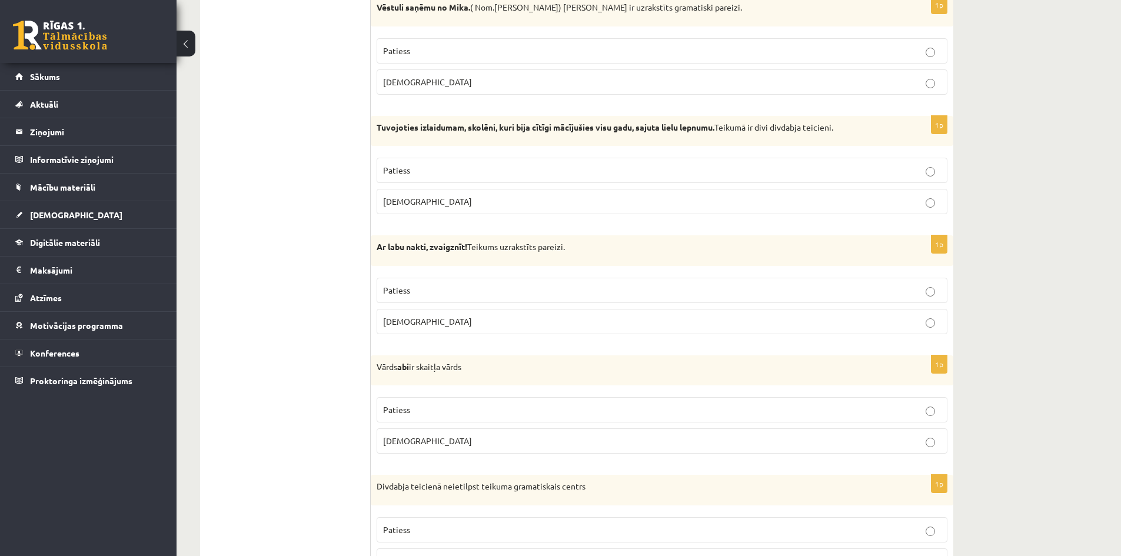
click at [427, 212] on label "Aplams" at bounding box center [662, 201] width 571 height 25
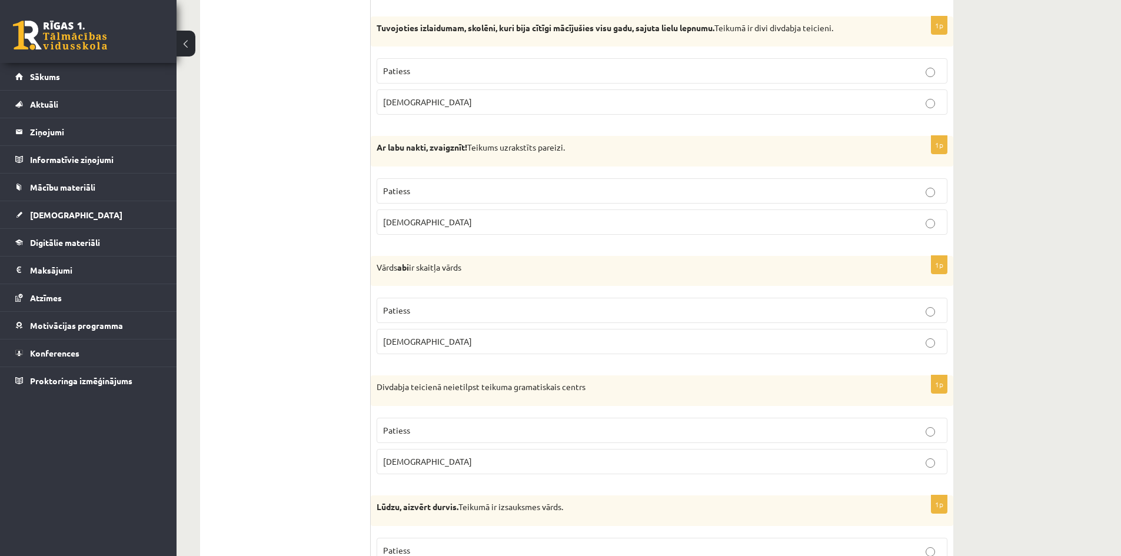
scroll to position [3119, 0]
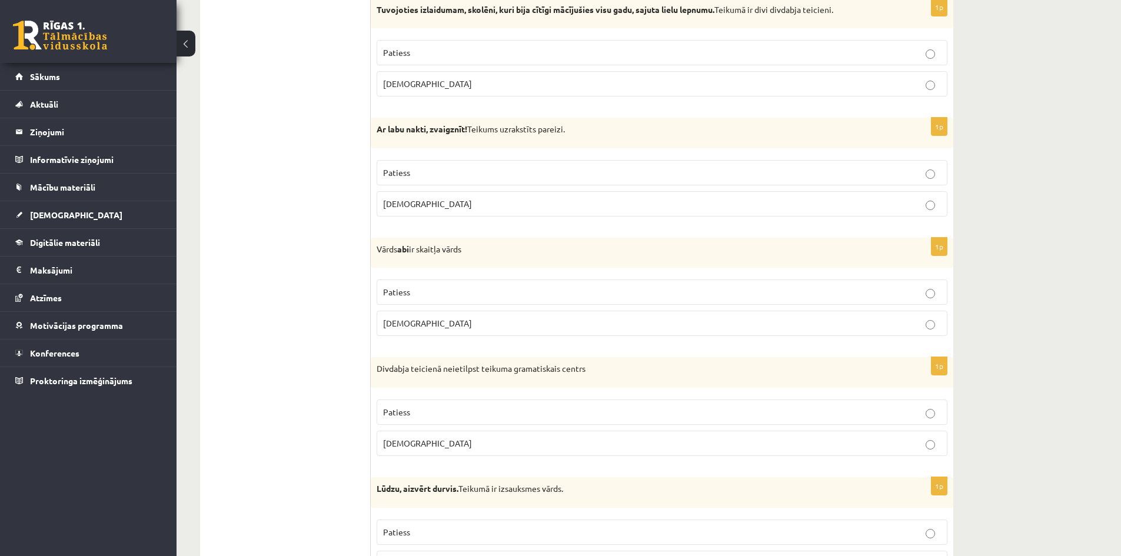
click at [428, 185] on label "Patiess" at bounding box center [662, 172] width 571 height 25
click at [392, 320] on span "Aplams" at bounding box center [427, 323] width 89 height 11
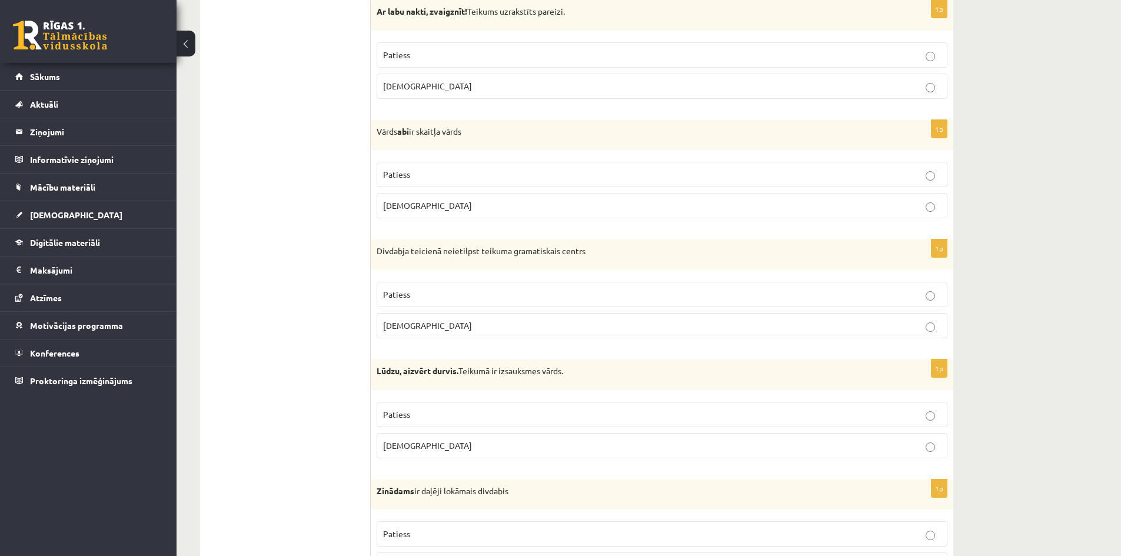
click at [414, 295] on p "Patiess" at bounding box center [662, 294] width 558 height 12
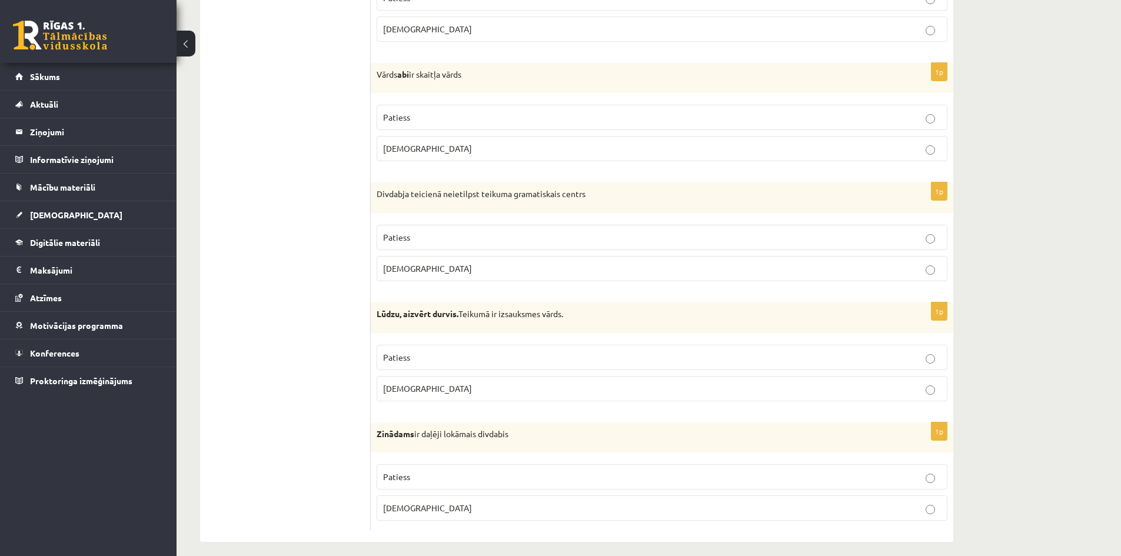
scroll to position [3304, 0]
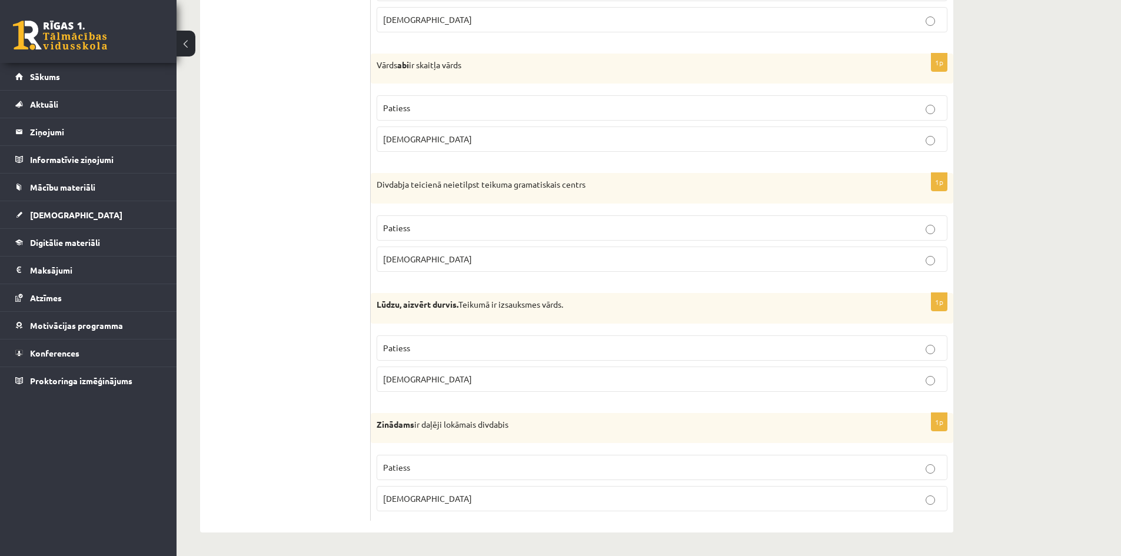
click at [413, 345] on p "Patiess" at bounding box center [662, 348] width 558 height 12
click at [408, 497] on span "Aplams" at bounding box center [427, 498] width 89 height 11
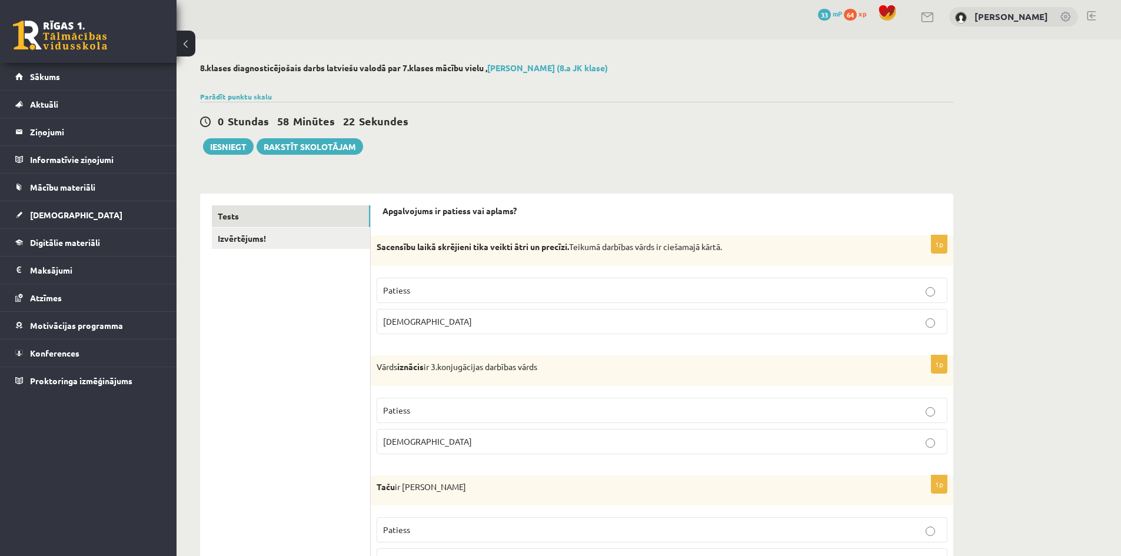
scroll to position [0, 0]
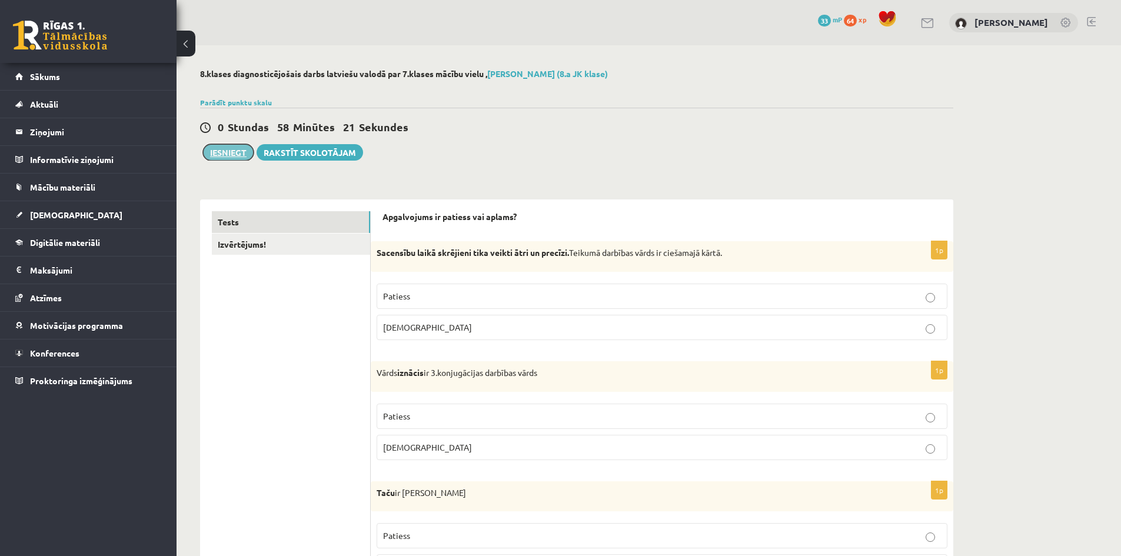
click at [232, 159] on button "Iesniegt" at bounding box center [228, 152] width 51 height 16
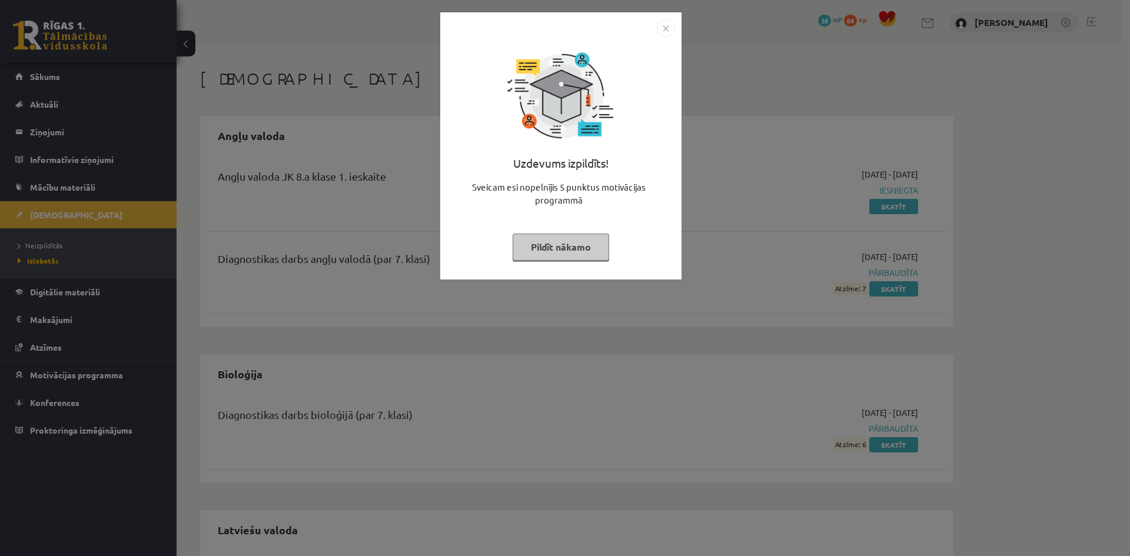
click at [666, 28] on img "Close" at bounding box center [666, 28] width 18 height 18
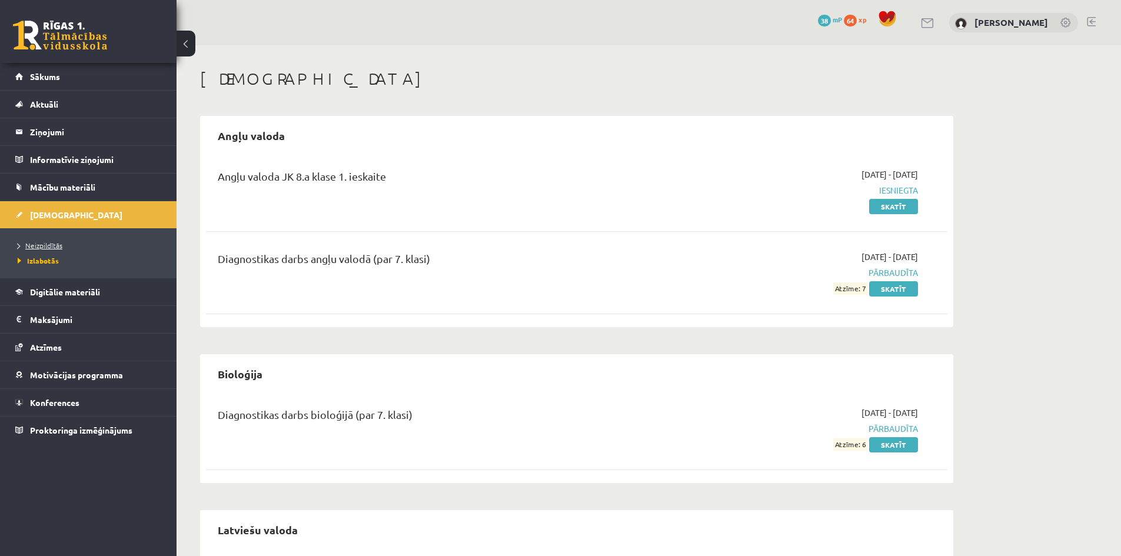
click at [38, 240] on link "Neizpildītās" at bounding box center [91, 245] width 147 height 11
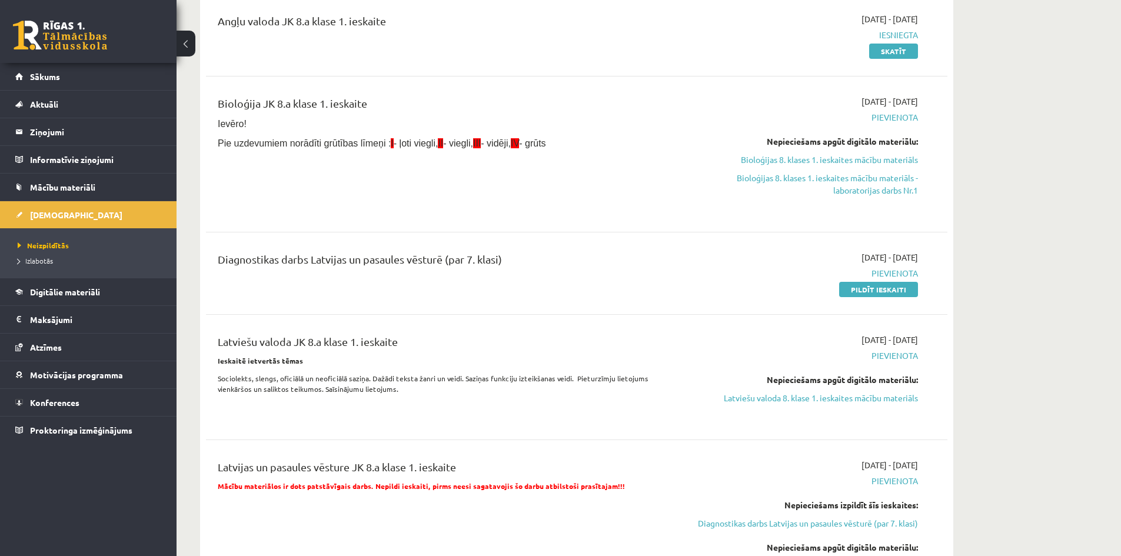
scroll to position [118, 0]
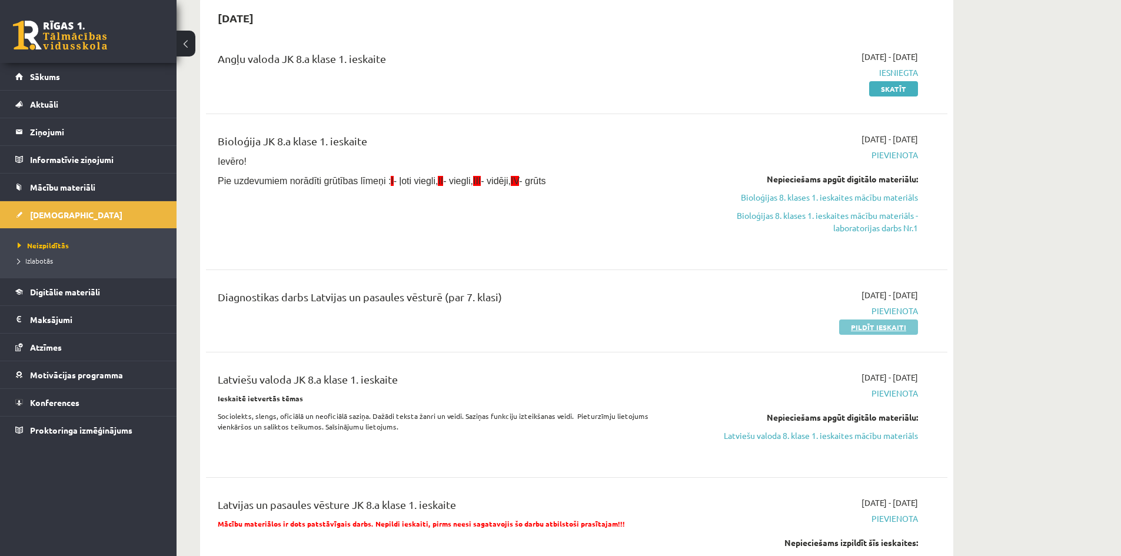
click at [872, 329] on link "Pildīt ieskaiti" at bounding box center [878, 327] width 79 height 15
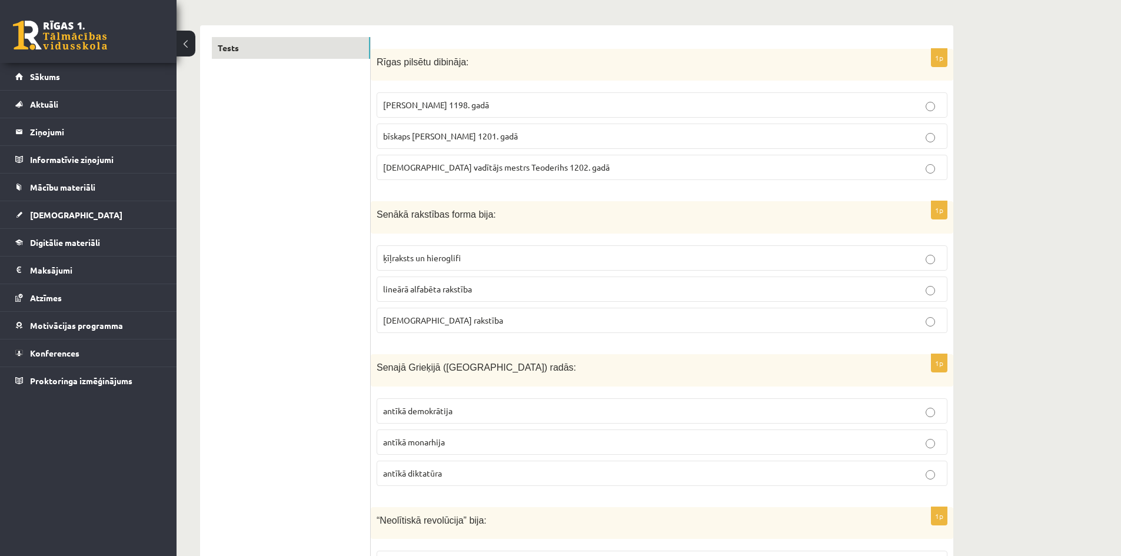
scroll to position [177, 0]
click at [468, 134] on span "bīskaps [PERSON_NAME] 1201. gadā" at bounding box center [450, 133] width 135 height 11
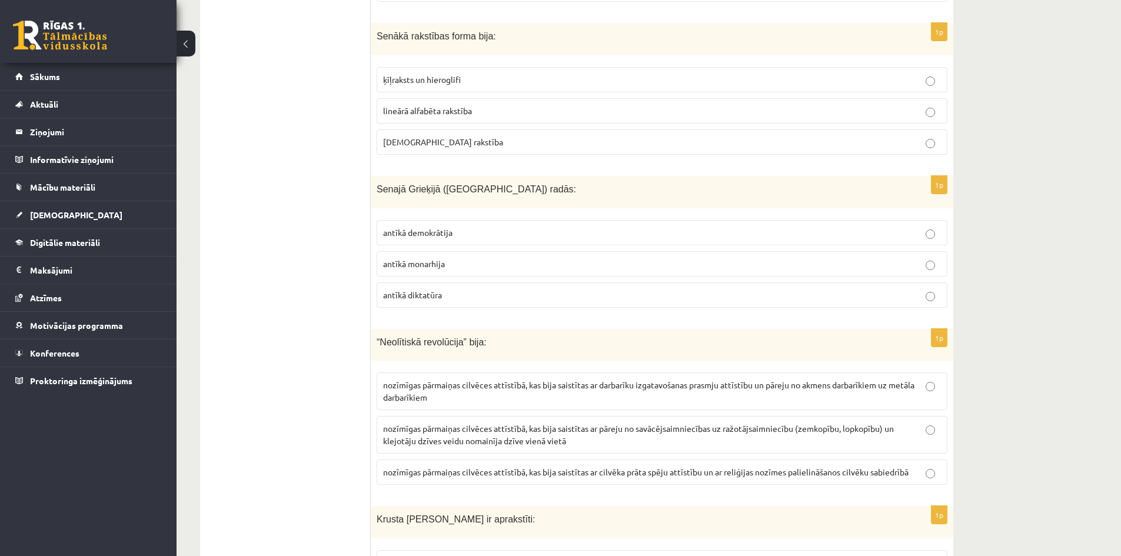
scroll to position [353, 0]
click at [484, 82] on p "ķīļraksts un hieroglifi" at bounding box center [662, 79] width 558 height 12
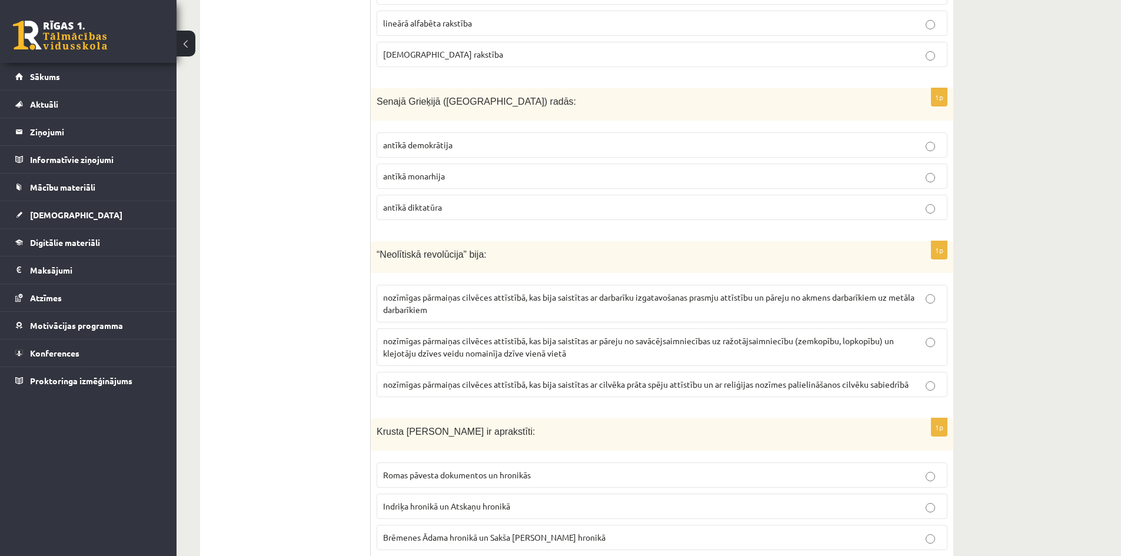
scroll to position [471, 0]
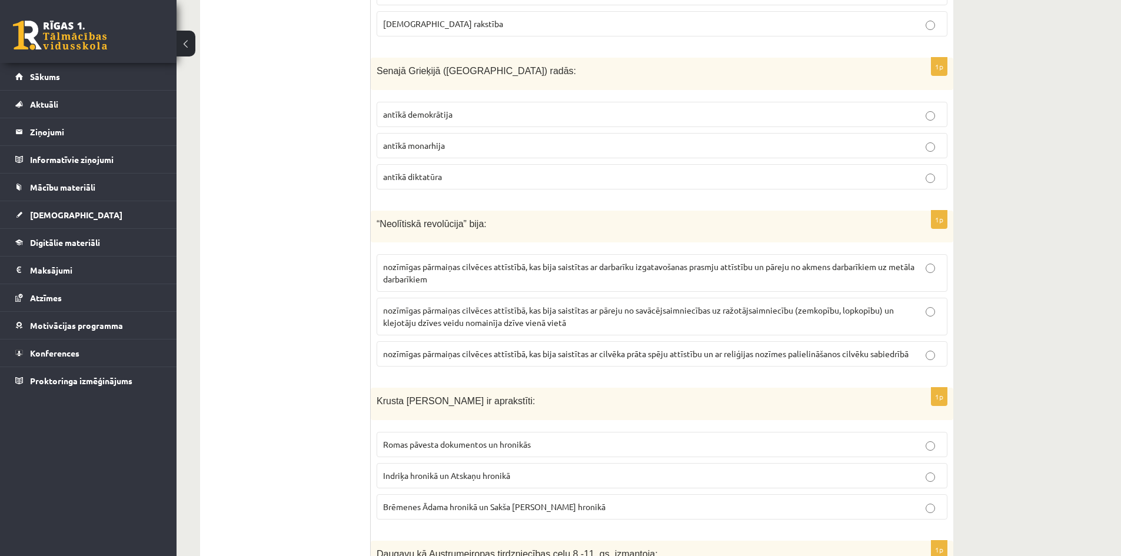
click at [433, 114] on span "antīkā demokrātija" at bounding box center [417, 114] width 69 height 11
click at [422, 185] on label "antīkā diktatūra" at bounding box center [662, 176] width 571 height 25
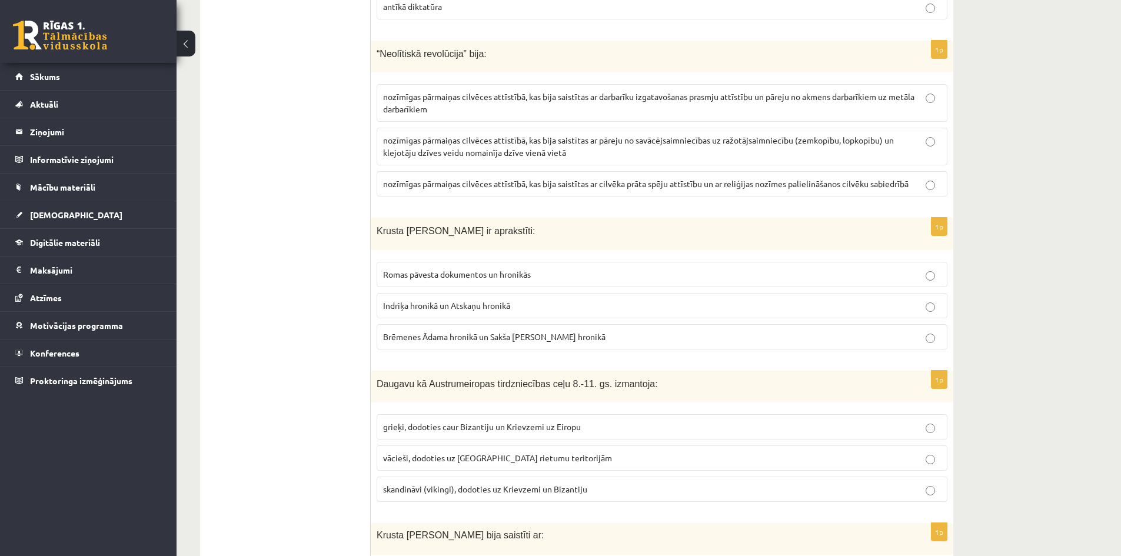
scroll to position [647, 0]
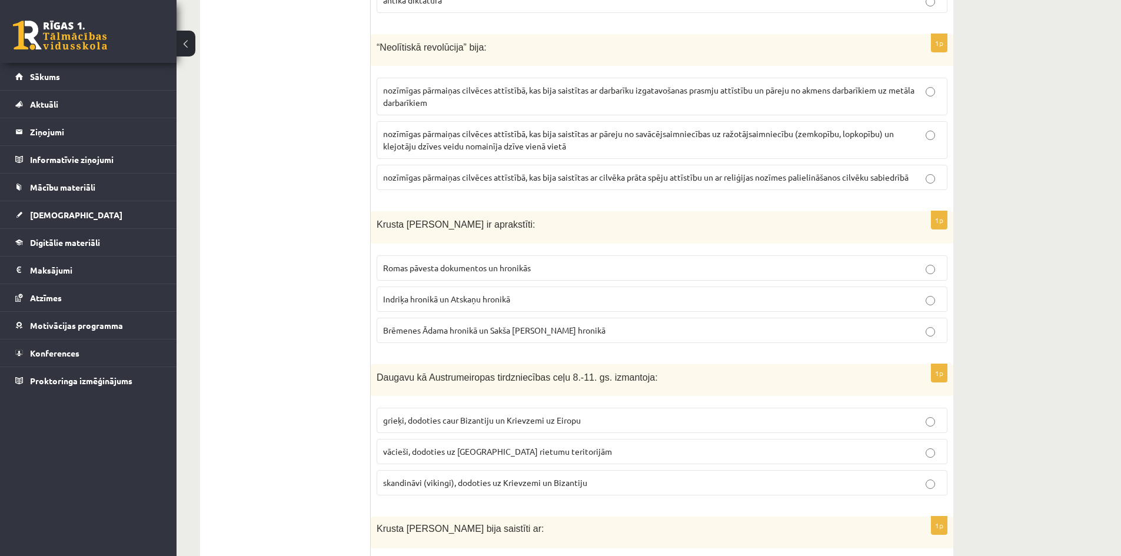
click at [450, 180] on span "nozīmīgas pārmaiņas cilvēces attīstībā, kas bija saistītas ar cilvēka prāta spē…" at bounding box center [646, 177] width 526 height 11
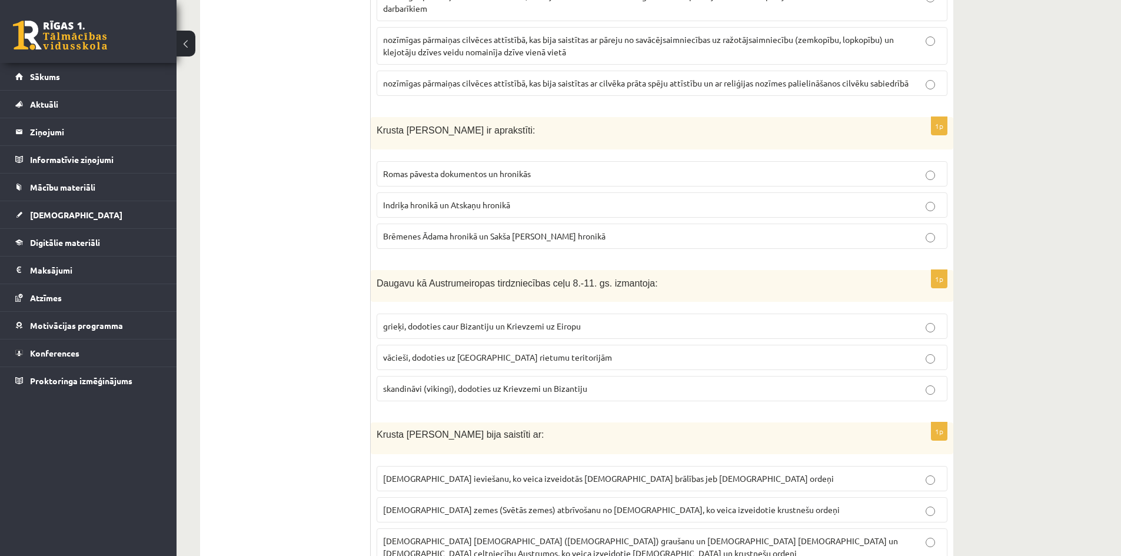
scroll to position [765, 0]
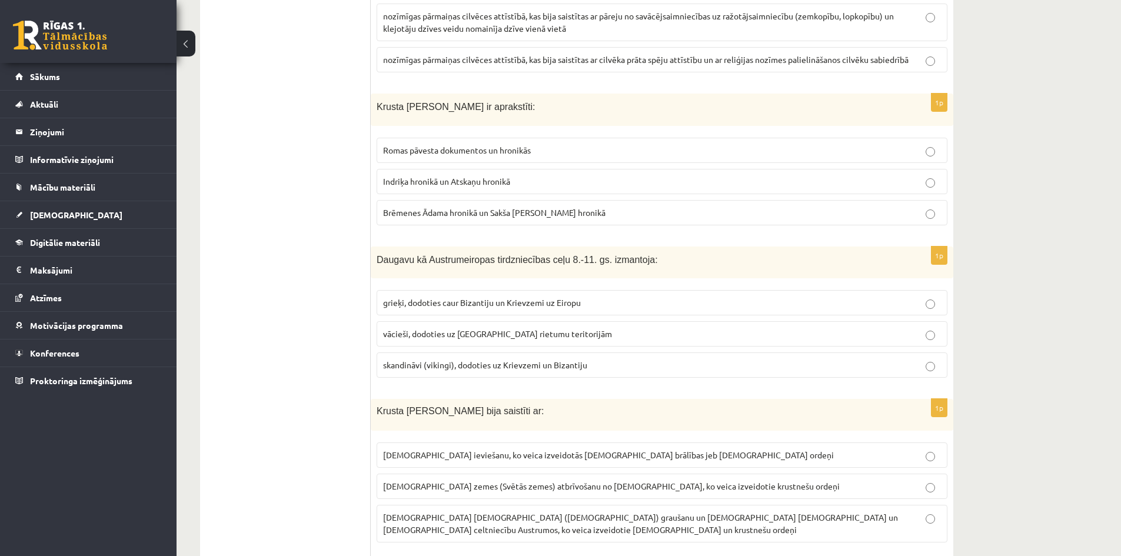
click at [446, 178] on span "Indriķa hronikā un Atskaņu hronikā" at bounding box center [446, 181] width 127 height 11
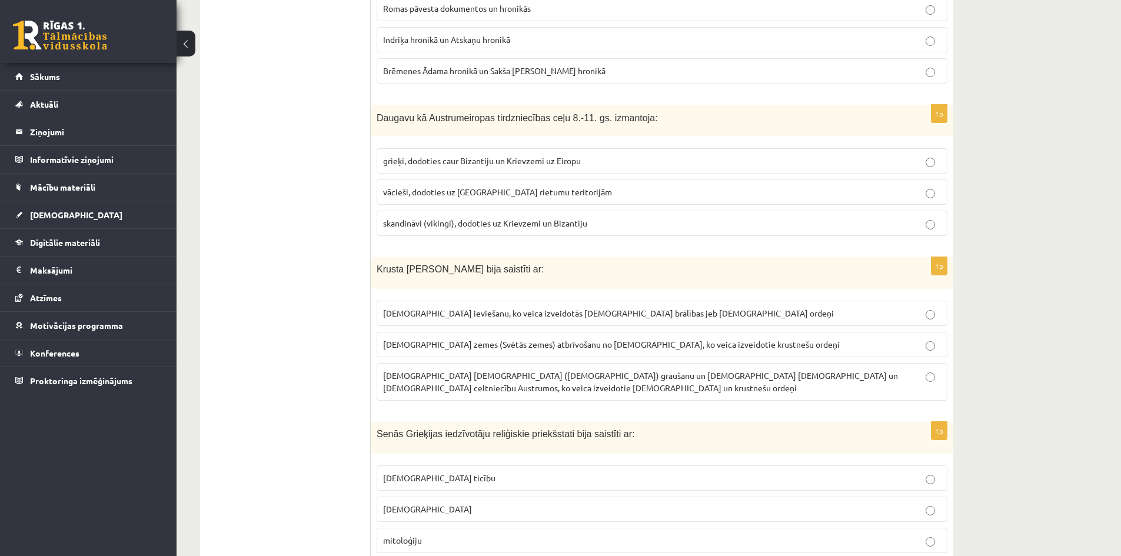
scroll to position [942, 0]
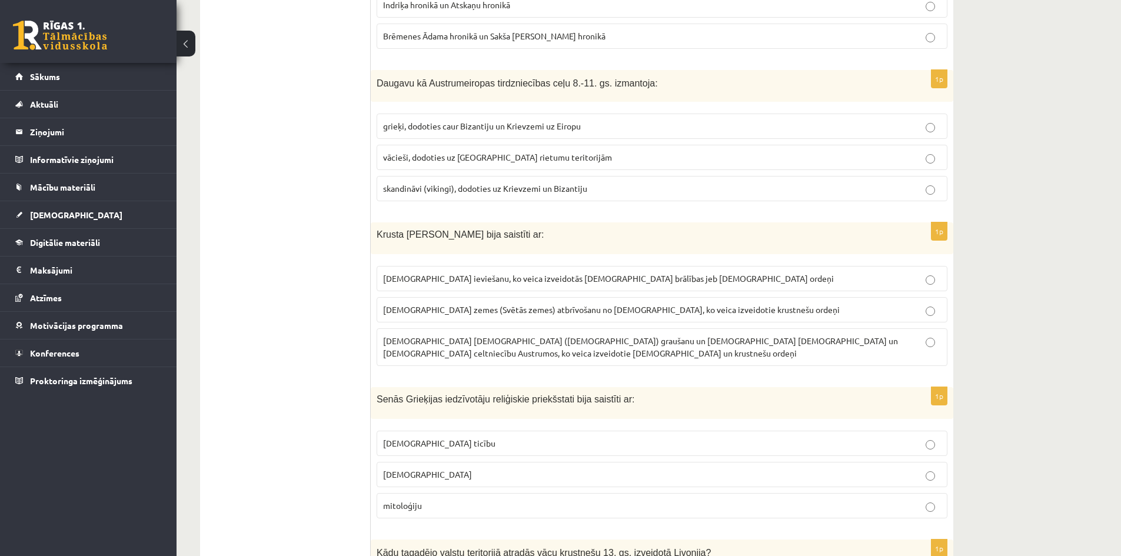
click at [446, 121] on p "grieķi, dodoties caur Bizantiju un Krievzemi uz Eiropu" at bounding box center [662, 126] width 558 height 12
click at [454, 274] on span "kristīgās ticības ieviešanu, ko veica izveidotās kristiešu brālības jeb kristie…" at bounding box center [608, 278] width 451 height 11
click at [461, 331] on label "musulmaņu mošeju (dievnamu) graušanu un kristiešu klosteru un baznīcu celtniecī…" at bounding box center [662, 347] width 571 height 38
click at [460, 312] on span "Kristus zemes (Svētās zemes) atbrīvošanu no musulmaņiem, ko veica izveidotie kr…" at bounding box center [611, 309] width 457 height 11
click at [465, 342] on span "musulmaņu mošeju (dievnamu) graušanu un kristiešu klosteru un baznīcu celtniecī…" at bounding box center [640, 346] width 515 height 23
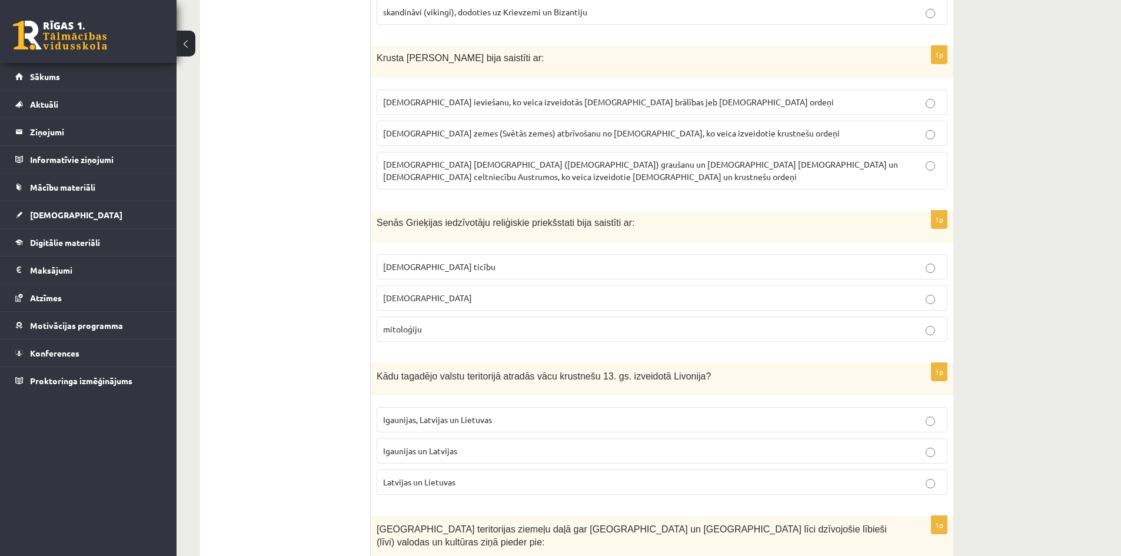
click at [447, 264] on label "kristīgo ticību" at bounding box center [662, 266] width 571 height 25
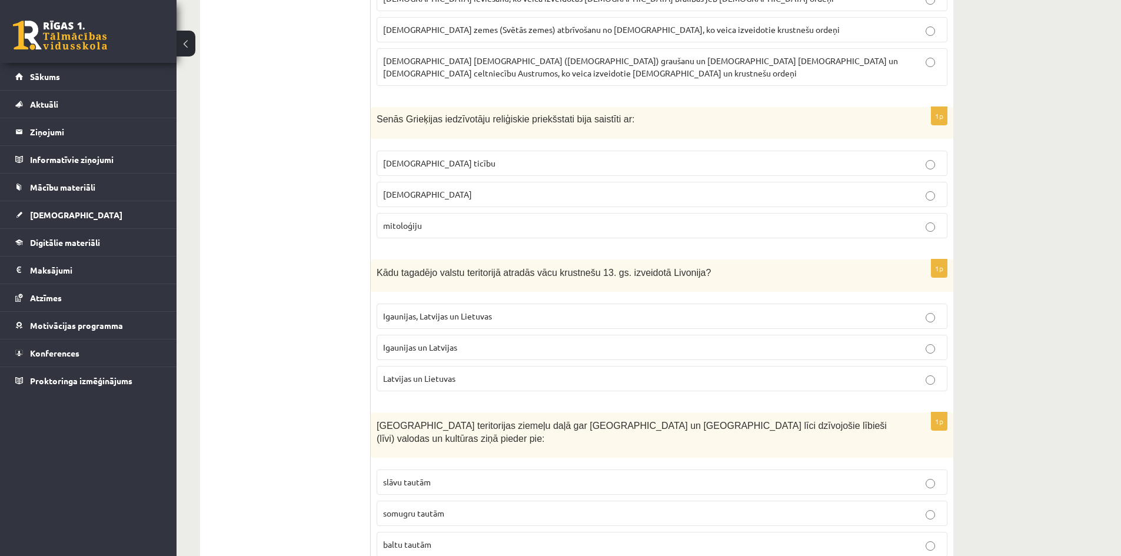
scroll to position [1236, 0]
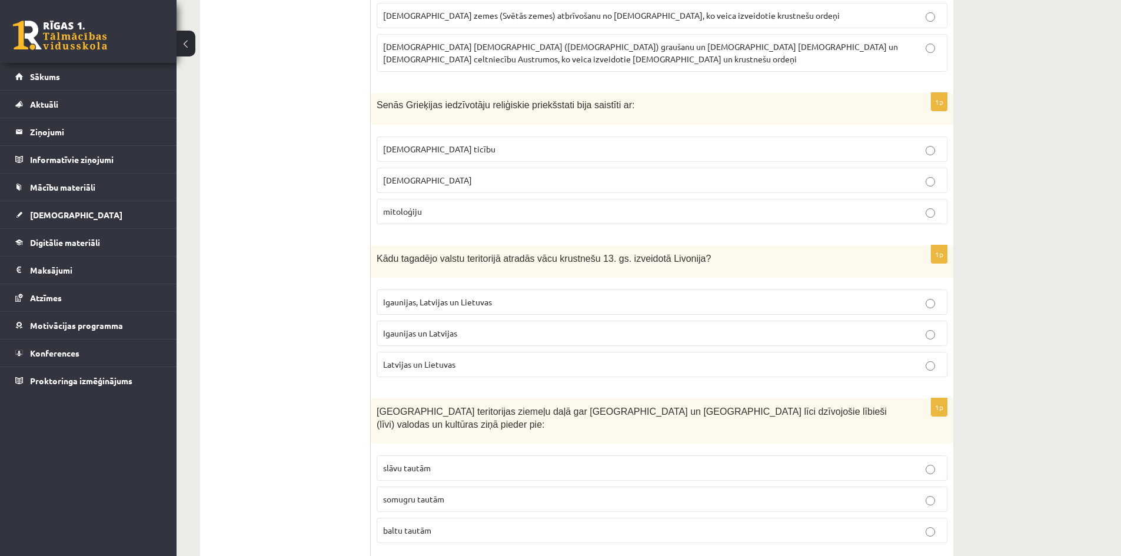
click at [423, 205] on p "mitoloģiju" at bounding box center [662, 211] width 558 height 12
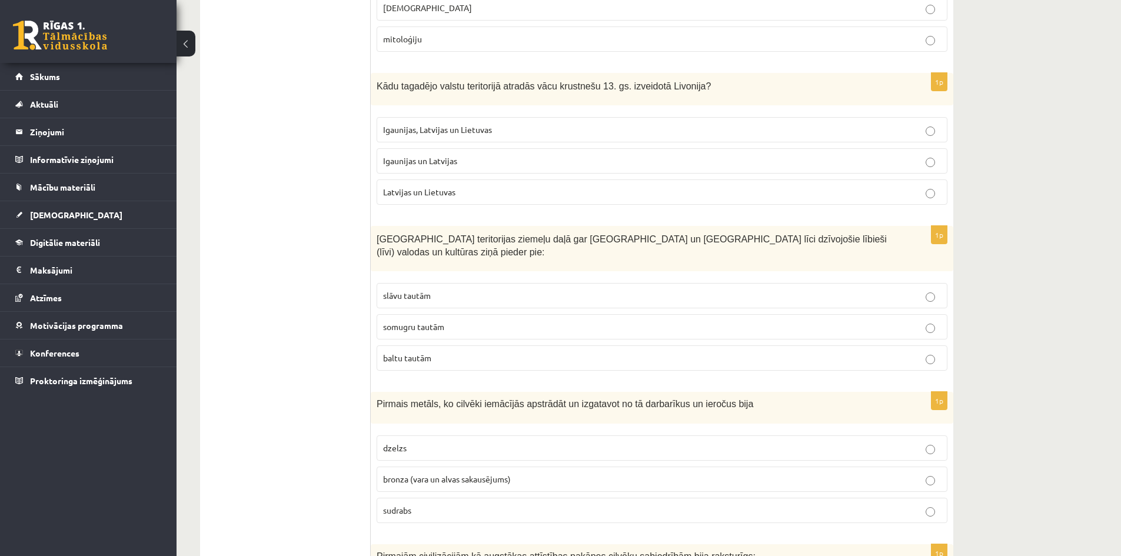
scroll to position [1412, 0]
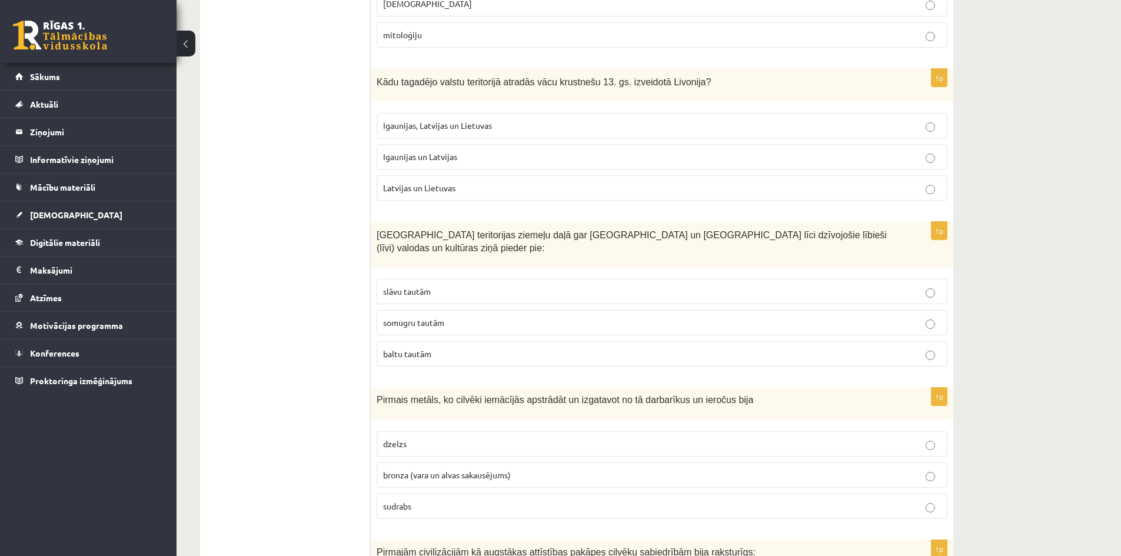
click at [445, 182] on p "Latvijas un Lietuvas" at bounding box center [662, 188] width 558 height 12
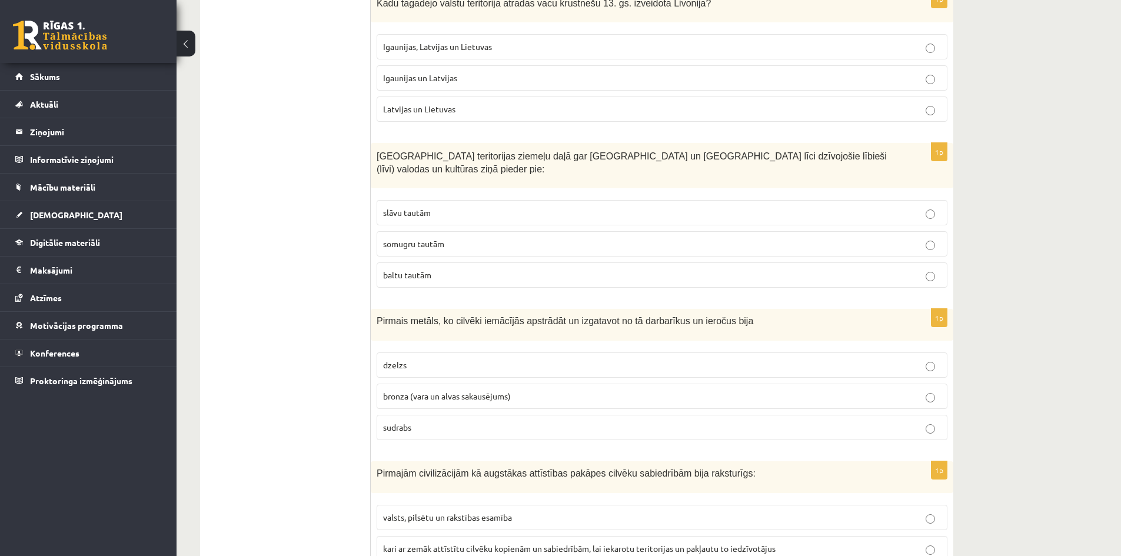
scroll to position [1471, 0]
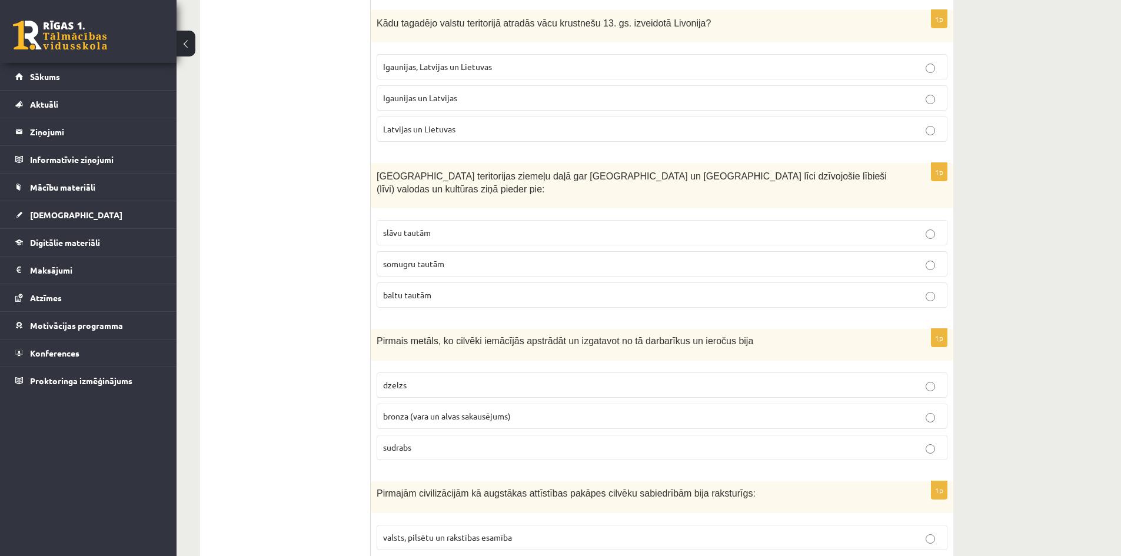
click at [540, 258] on p "somugru tautām" at bounding box center [662, 264] width 558 height 12
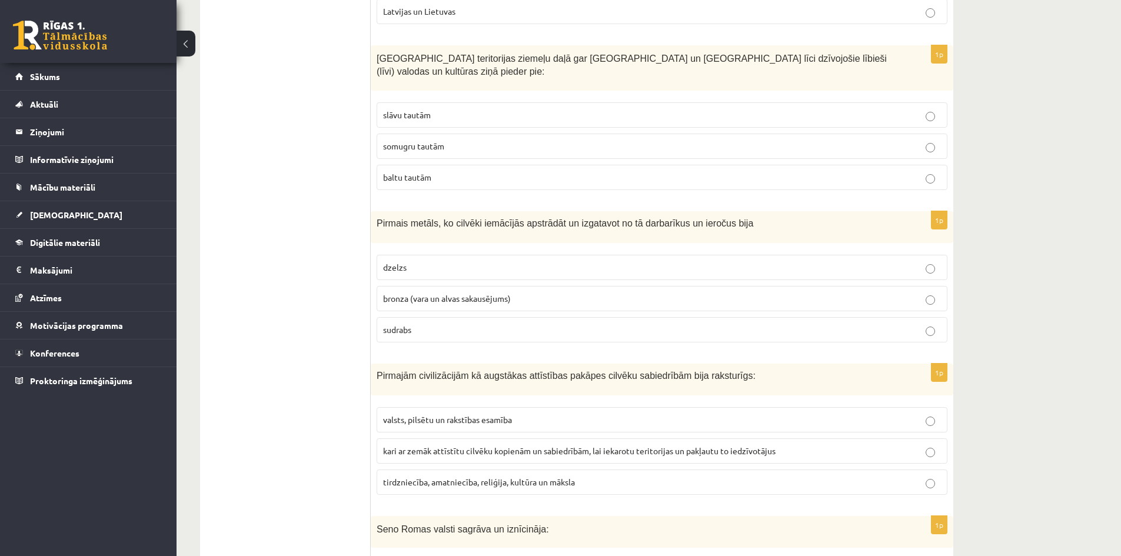
click at [528, 261] on p "dzelzs" at bounding box center [662, 267] width 558 height 12
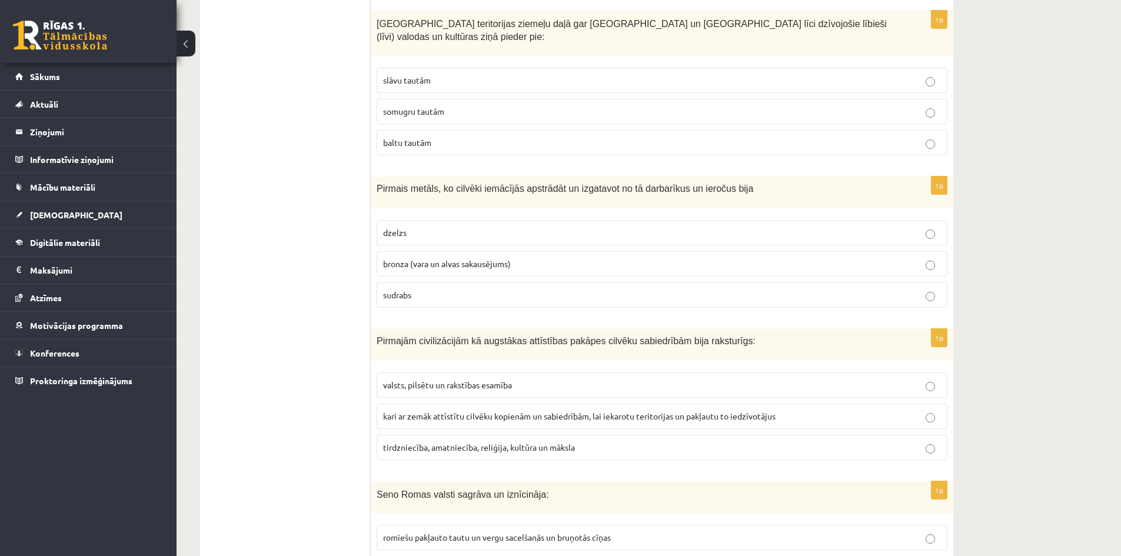
scroll to position [1765, 0]
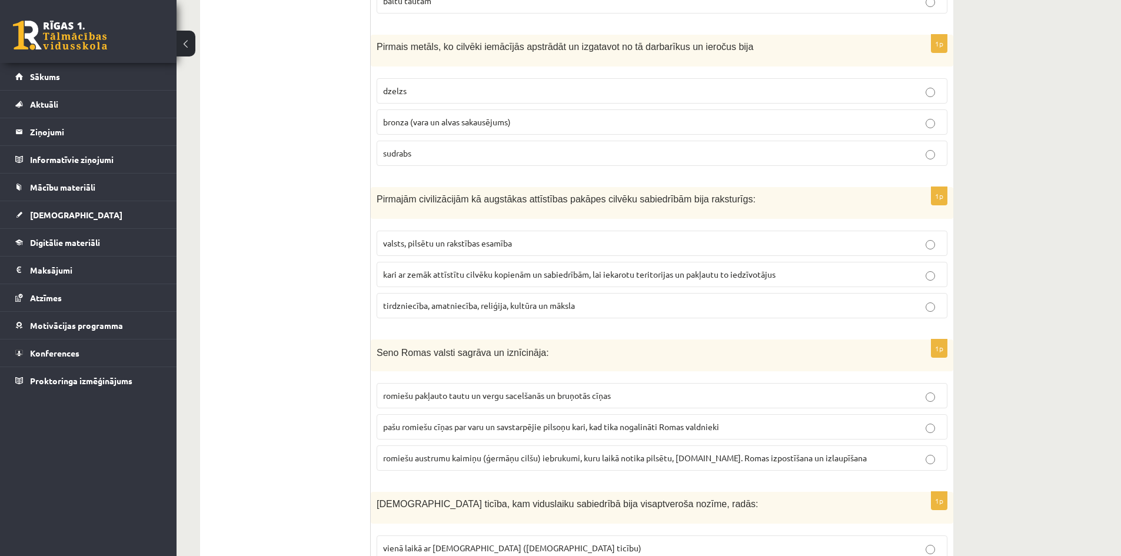
click at [510, 300] on p "tirdzniecība, amatniecība, reliģija, kultūra un māksla" at bounding box center [662, 306] width 558 height 12
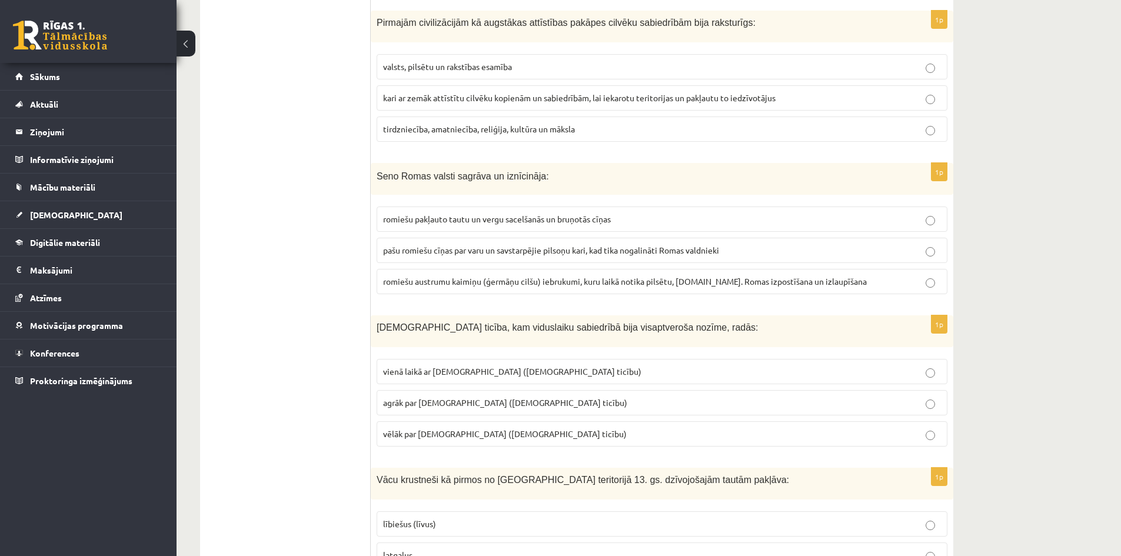
click at [533, 214] on span "romiešu pakļauto tautu un vergu sacelšanās un bruņotās cīņas" at bounding box center [497, 219] width 228 height 11
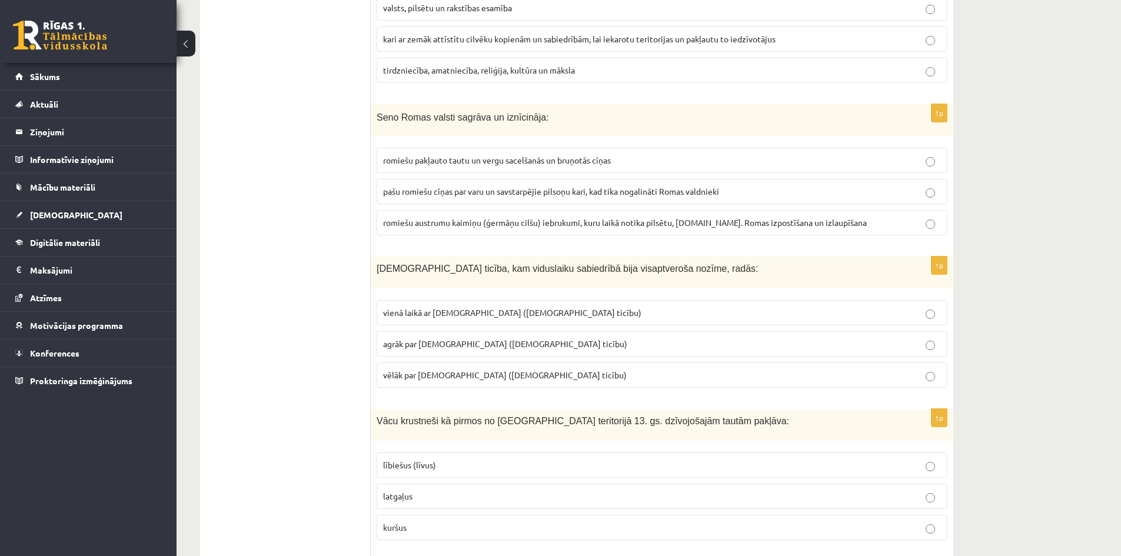
click at [504, 338] on span "agrāk par islamu (musulmaņu ticību)" at bounding box center [505, 343] width 244 height 11
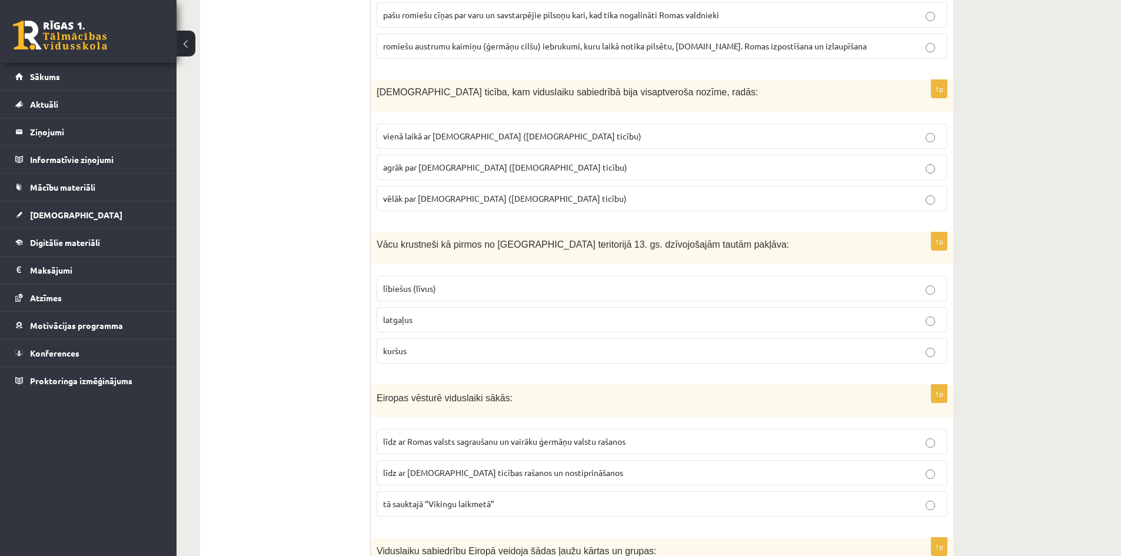
click at [506, 282] on p "lībiešus (līvus)" at bounding box center [662, 288] width 558 height 12
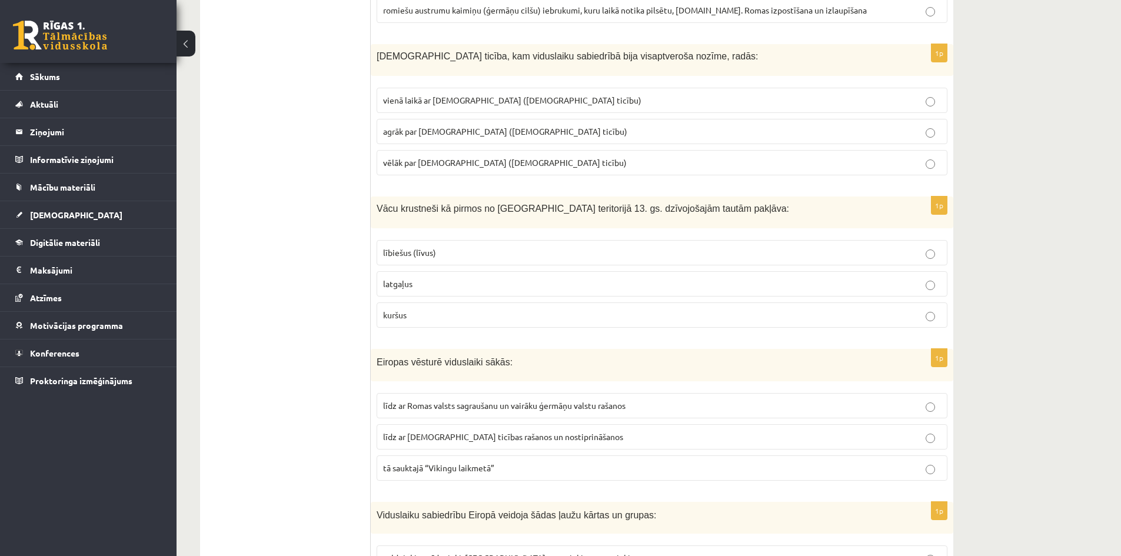
scroll to position [2354, 0]
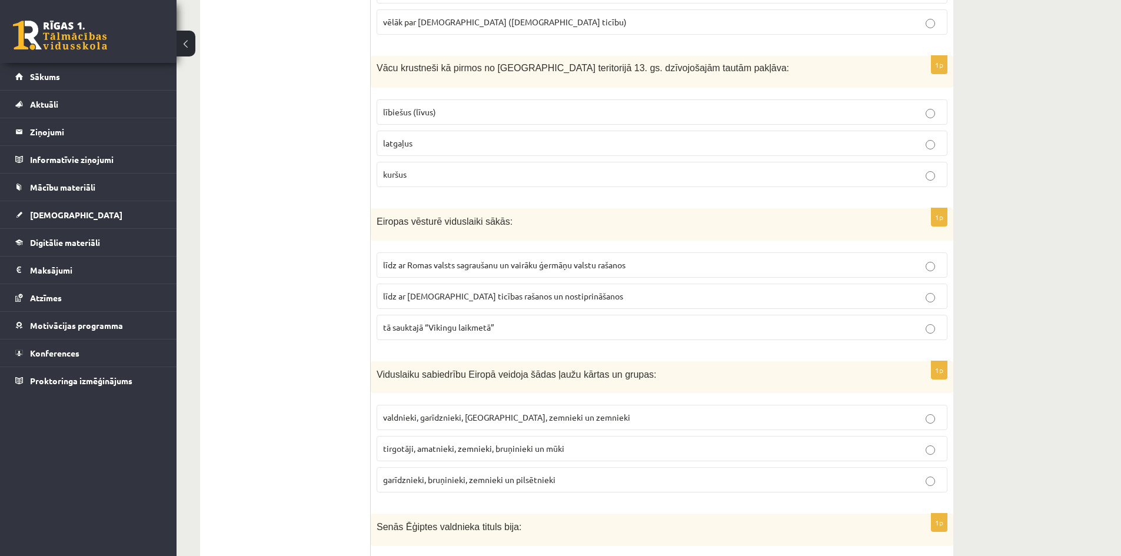
click at [481, 315] on label "tā sauktajā “Vikingu laikmetā”" at bounding box center [662, 327] width 571 height 25
click at [494, 290] on p "līdz ar kristīgās ticības rašanos un nostiprināšanos" at bounding box center [662, 296] width 558 height 12
drag, startPoint x: 499, startPoint y: 226, endPoint x: 506, endPoint y: 270, distance: 44.7
click at [498, 247] on fieldset "līdz ar Romas valsts sagraušanu un vairāku ģermāņu valstu rašanos līdz ar krist…" at bounding box center [662, 295] width 571 height 97
drag, startPoint x: 506, startPoint y: 302, endPoint x: 505, endPoint y: 277, distance: 25.3
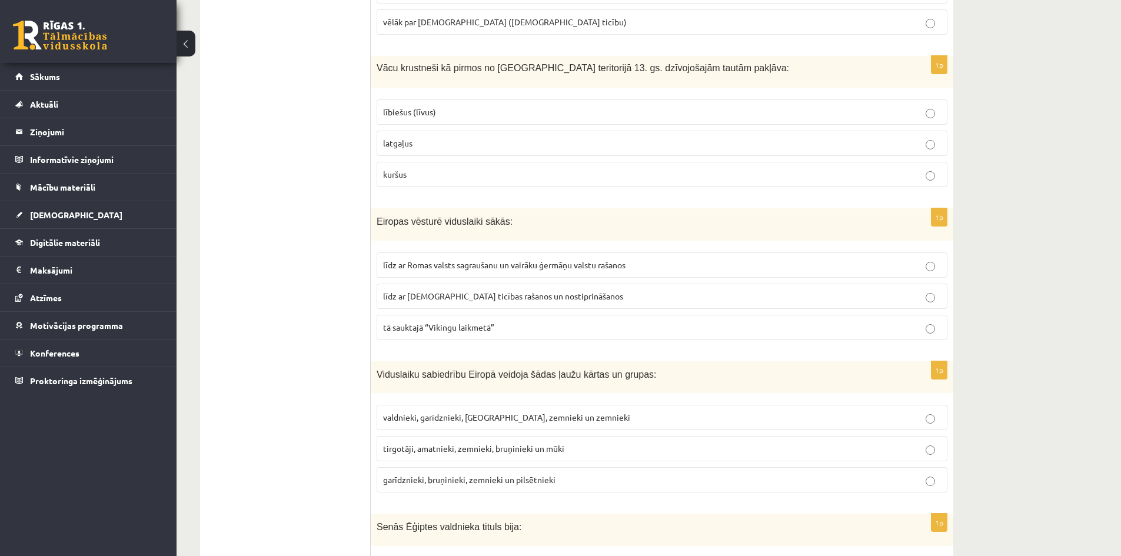
click at [506, 321] on p "tā sauktajā “Vikingu laikmetā”" at bounding box center [662, 327] width 558 height 12
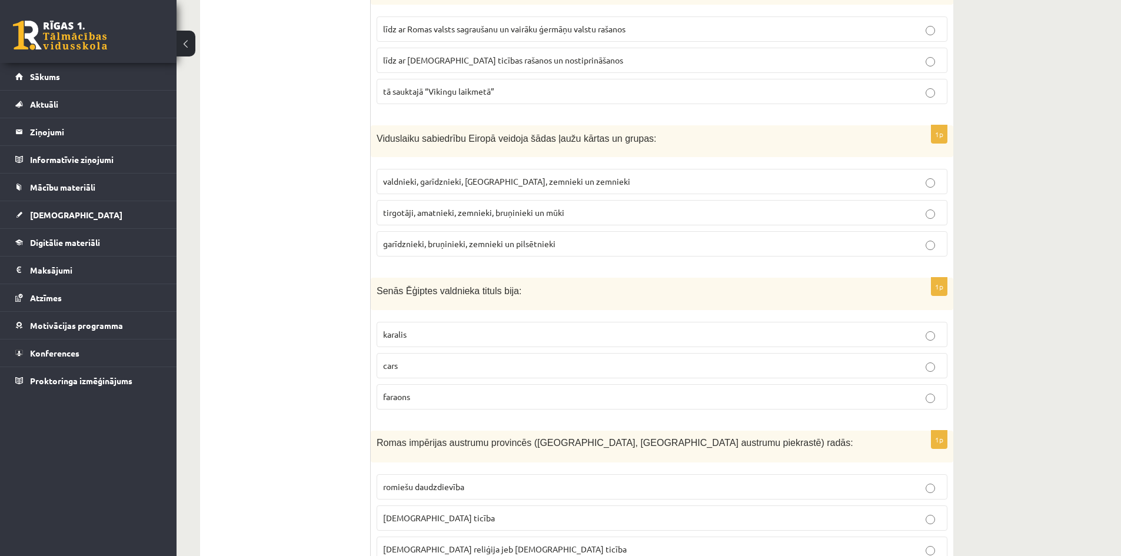
scroll to position [2648, 0]
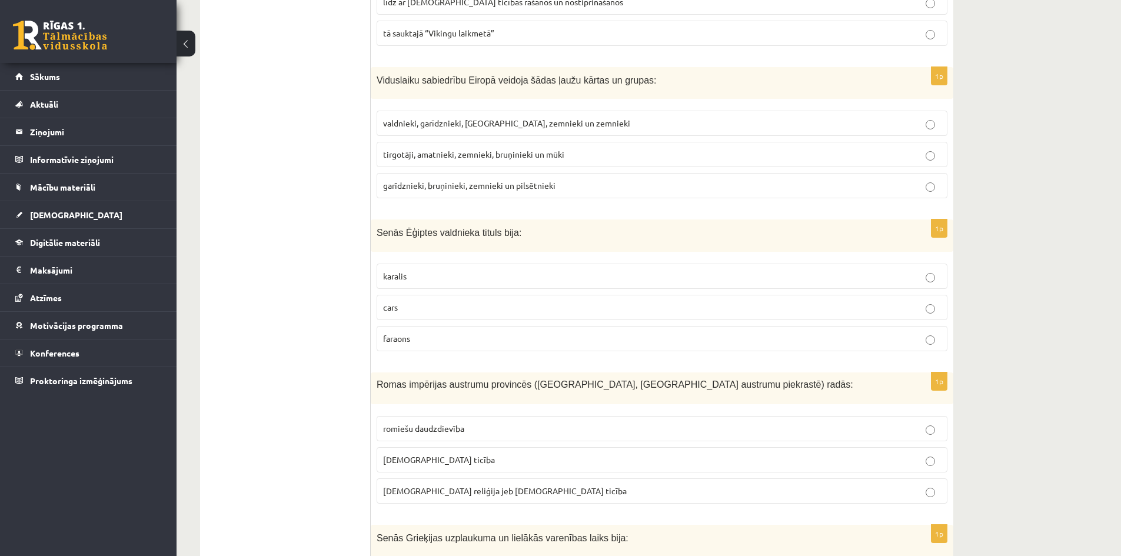
click at [492, 270] on p "karalis" at bounding box center [662, 276] width 558 height 12
drag, startPoint x: 509, startPoint y: 167, endPoint x: 515, endPoint y: 145, distance: 22.0
click at [511, 179] on p "garīdznieki, bruņinieki, zemnieki un pilsētnieki" at bounding box center [662, 185] width 558 height 12
click at [518, 149] on span "tirgotāji, amatnieki, zemnieki, bruņinieki un mūki" at bounding box center [473, 154] width 181 height 11
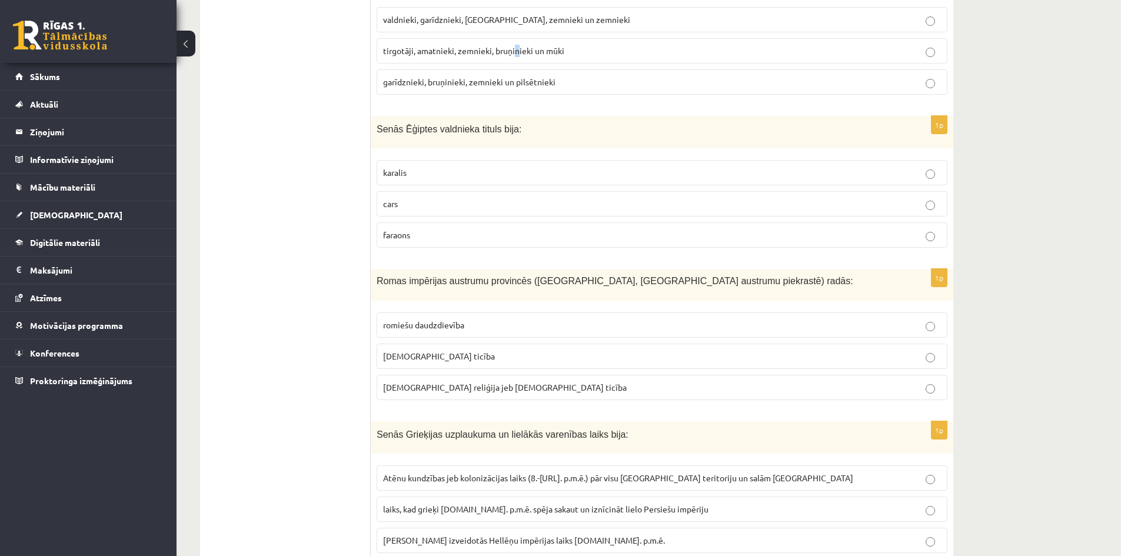
scroll to position [2766, 0]
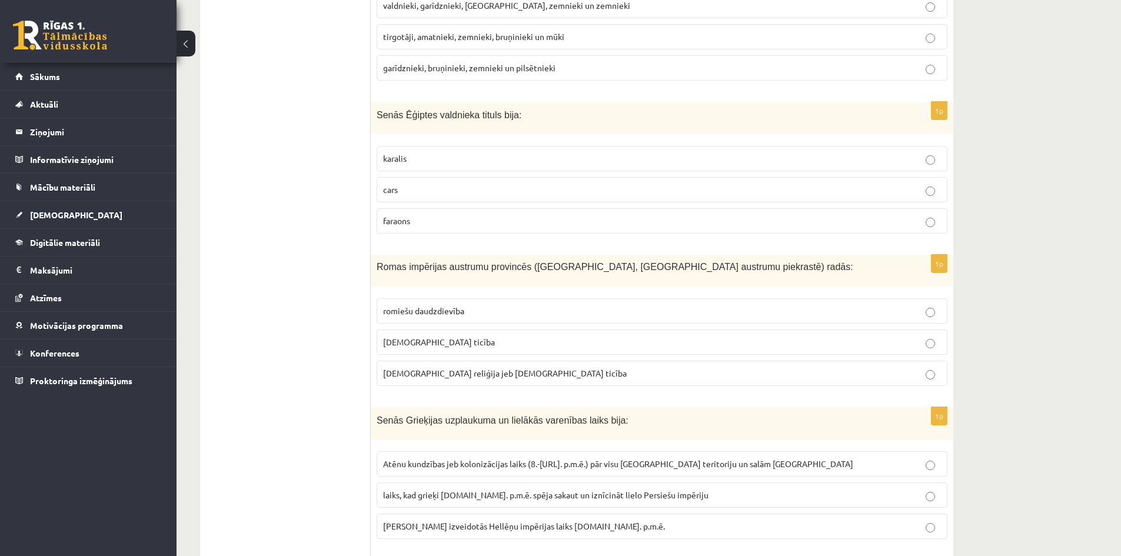
click at [560, 330] on label "kristīgā ticība" at bounding box center [662, 342] width 571 height 25
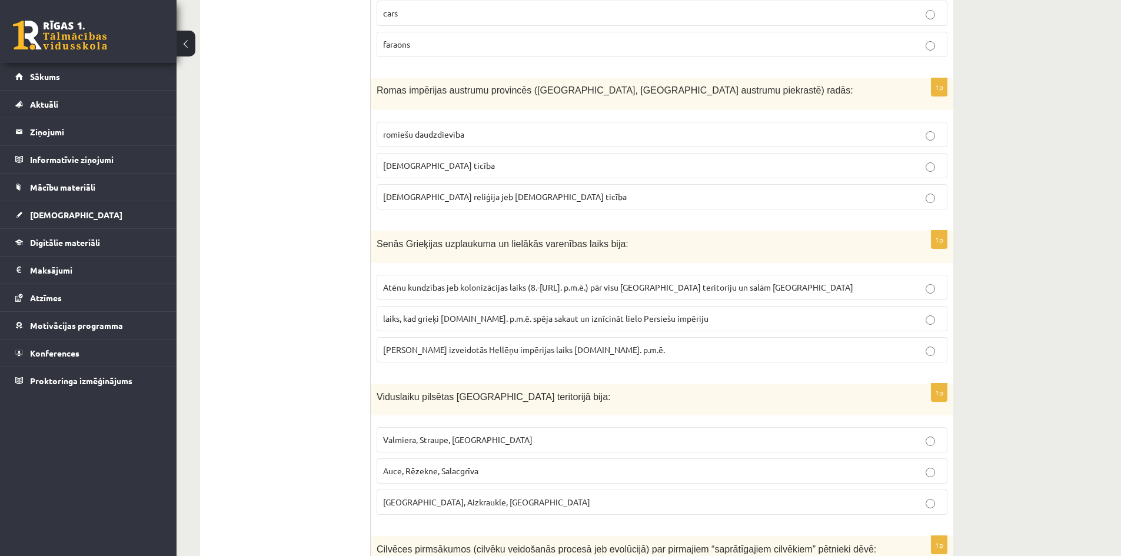
click at [540, 337] on label "Maķedonijas Aleksandra izveidotās Hellēņu impērijas laiks 4.gs. p.m.ē." at bounding box center [662, 349] width 571 height 25
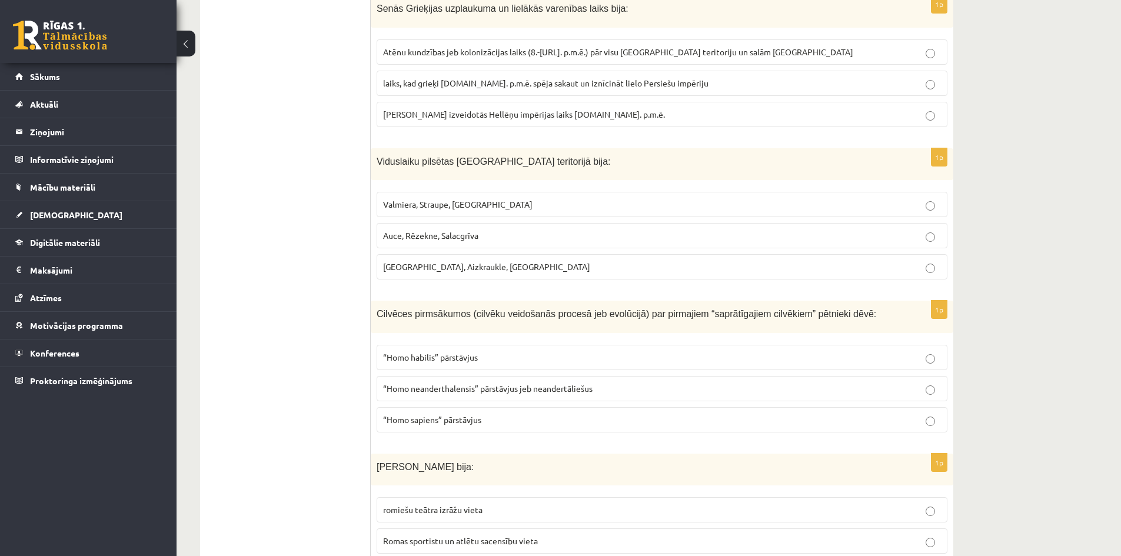
click at [527, 198] on p "Valmiera, Straupe, Koknese" at bounding box center [662, 204] width 558 height 12
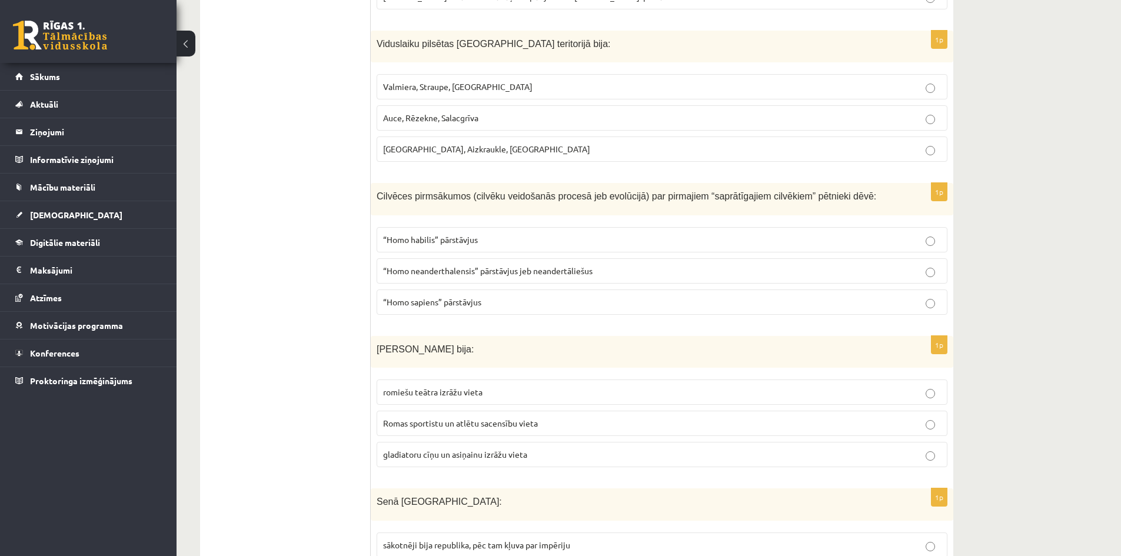
click at [515, 265] on span "“Homo neanderthalensis” pārstāvjus jeb neandertāliešus" at bounding box center [488, 270] width 210 height 11
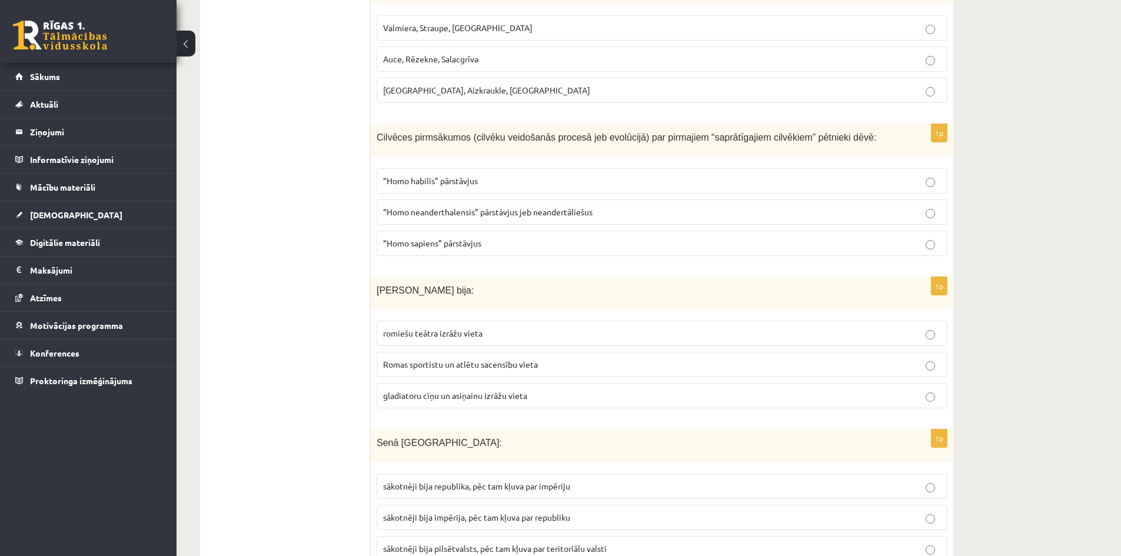
click at [497, 321] on label "romiešu teātra izrāžu vieta" at bounding box center [662, 333] width 571 height 25
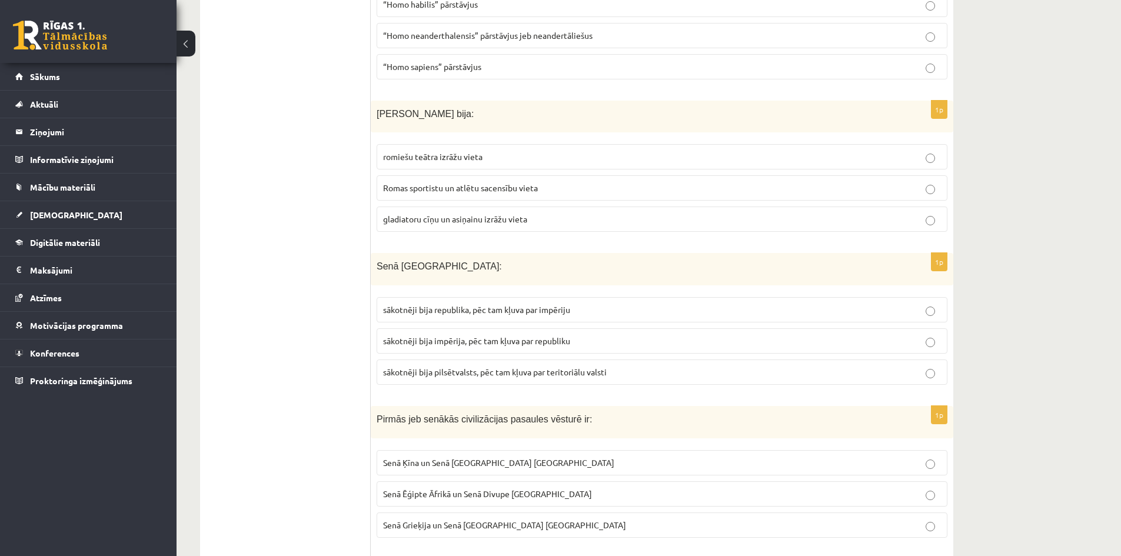
click at [500, 297] on label "sākotnēji bija republika, pēc tam kļuva par impēriju" at bounding box center [662, 309] width 571 height 25
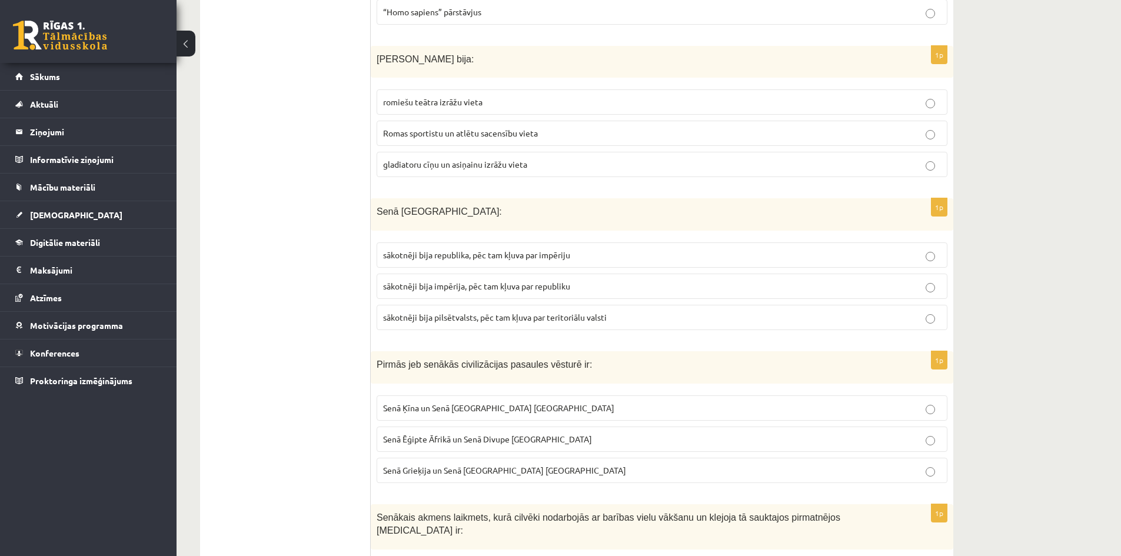
scroll to position [3766, 0]
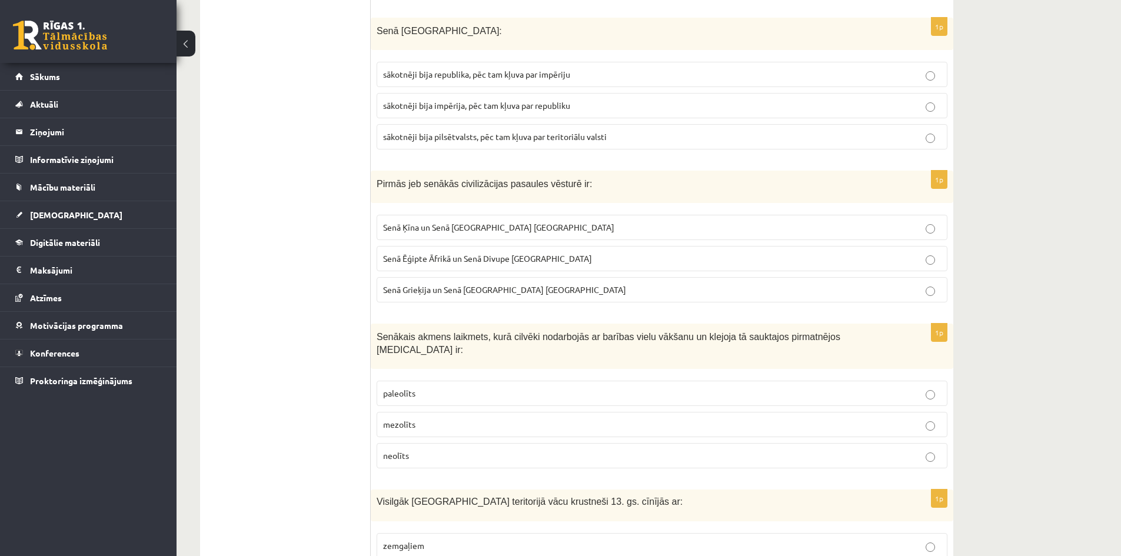
click at [500, 284] on p "Senā Grieķija un Senā Roma Eiropā" at bounding box center [662, 290] width 558 height 12
click at [500, 246] on label "Senā Ēģipte Āfrikā un Senā Divupe Āzijā" at bounding box center [662, 258] width 571 height 25
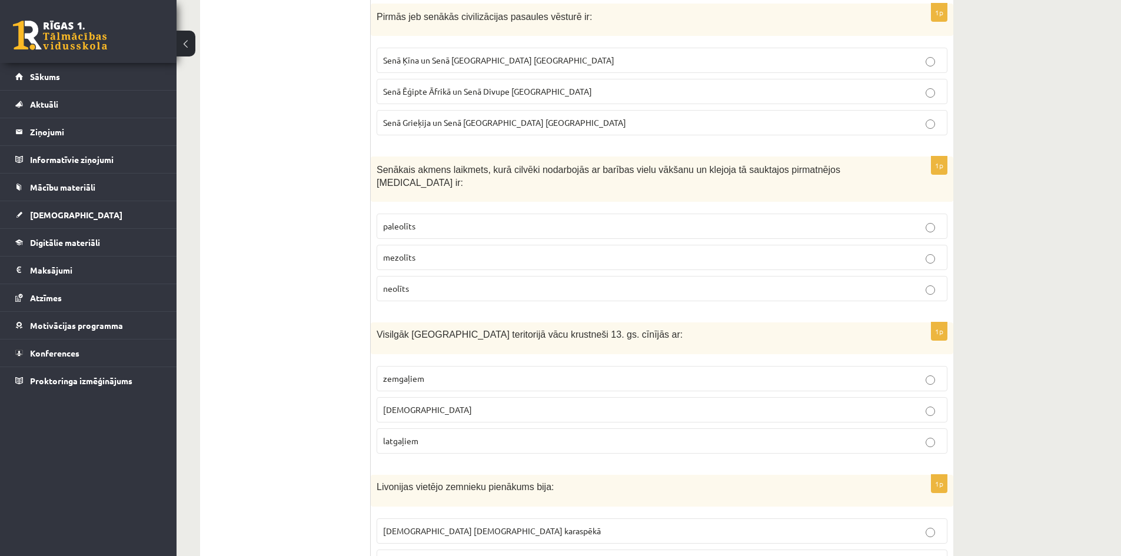
scroll to position [3943, 0]
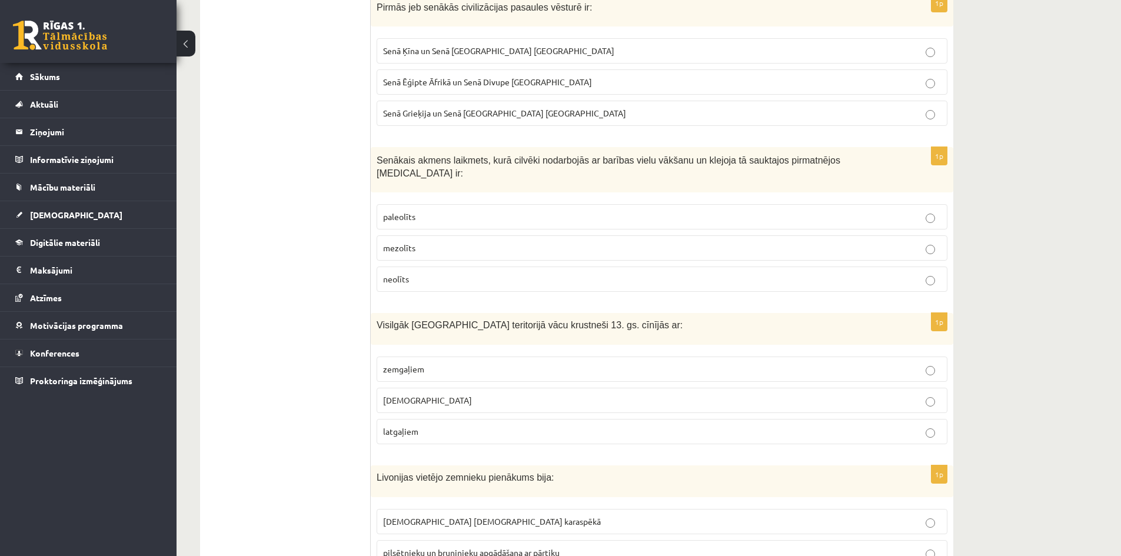
click at [490, 273] on p "neolīts" at bounding box center [662, 279] width 558 height 12
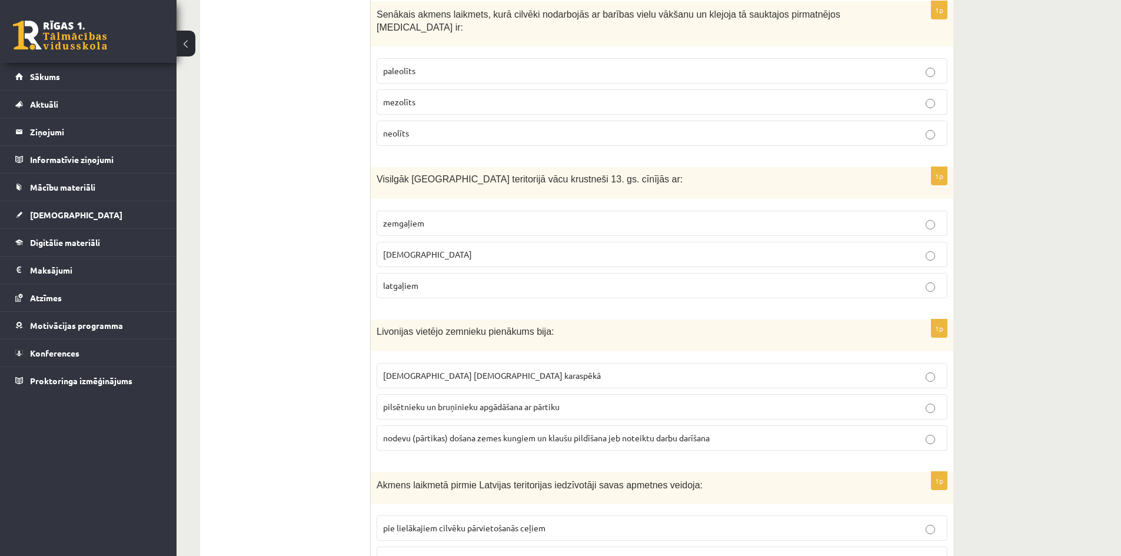
scroll to position [4119, 0]
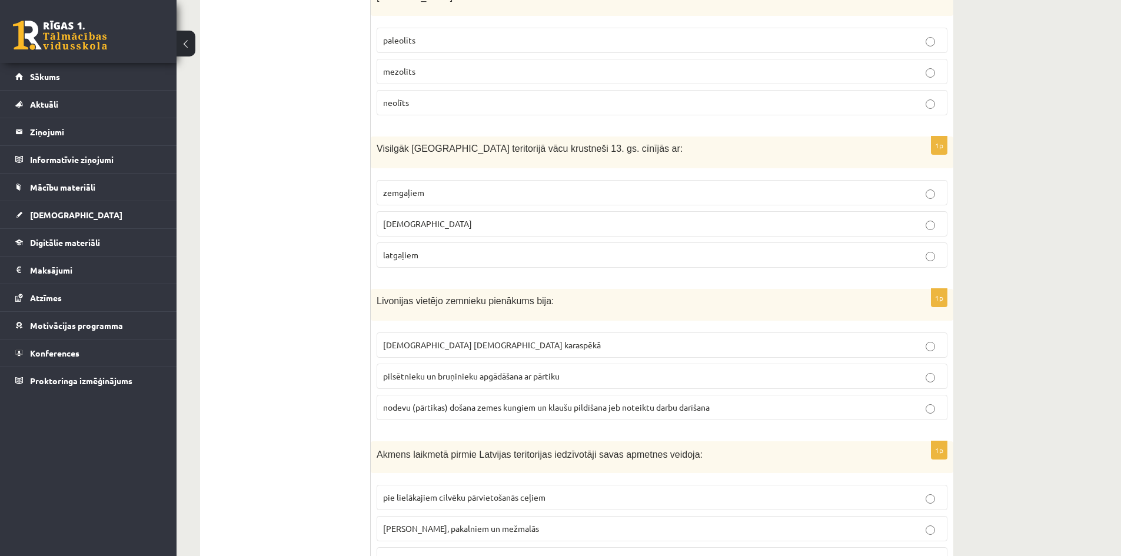
click at [468, 180] on label "zemgaļiem" at bounding box center [662, 192] width 571 height 25
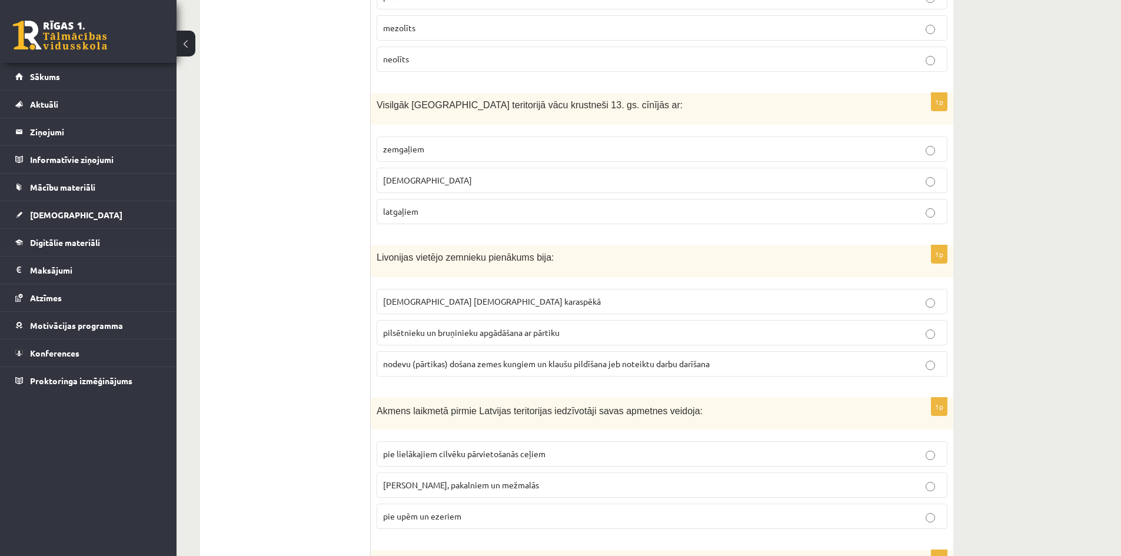
scroll to position [4296, 0]
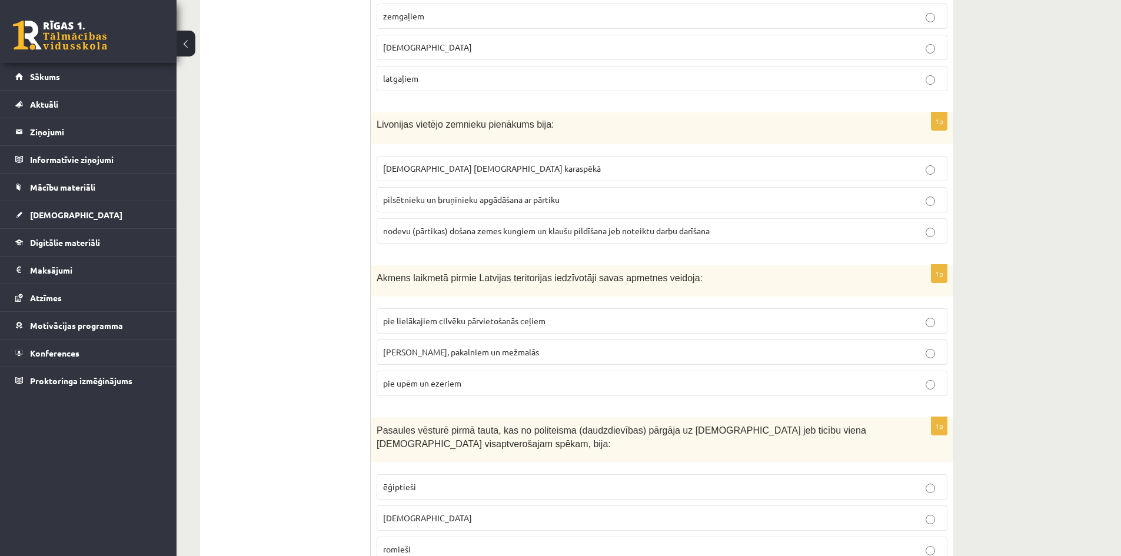
click at [445, 225] on span "nodevu (pārtikas) došana zemes kungiem un klaušu pildīšana jeb noteiktu darbu d…" at bounding box center [546, 230] width 327 height 11
click at [435, 302] on fieldset "pie lielākajiem cilvēku pārvietošanās ceļiem pie kalniem, pakalniem un mežmalās…" at bounding box center [662, 350] width 571 height 97
click at [437, 315] on span "pie lielākajiem cilvēku pārvietošanās ceļiem" at bounding box center [464, 320] width 162 height 11
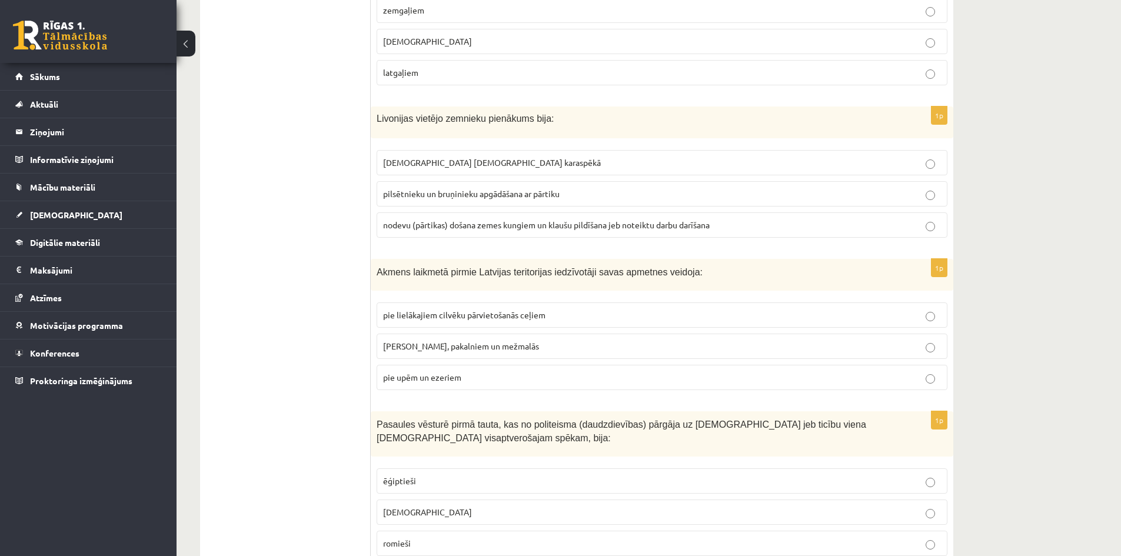
scroll to position [4308, 0]
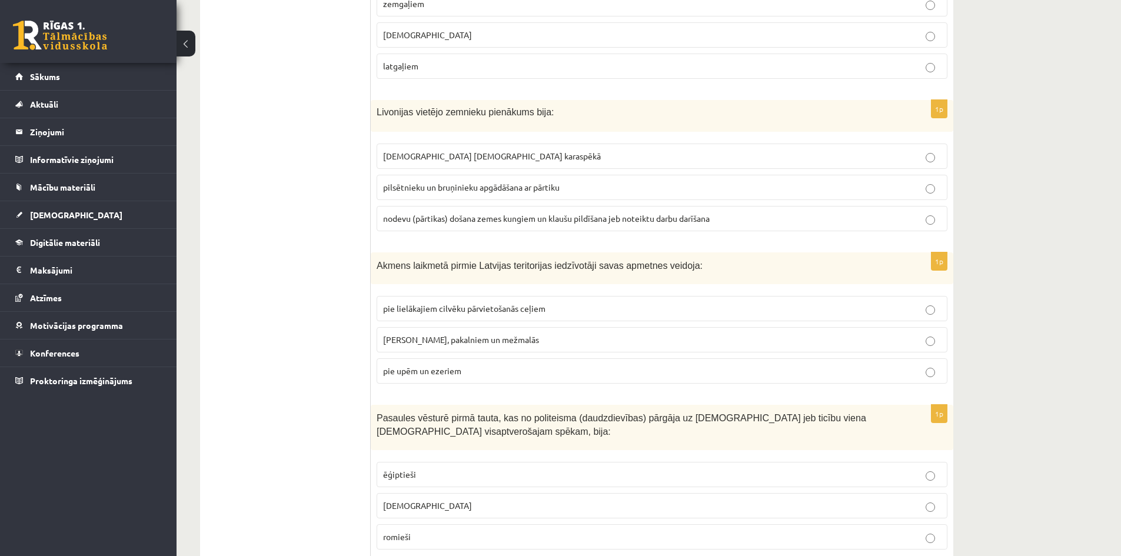
click at [432, 500] on p "ebreji" at bounding box center [662, 506] width 558 height 12
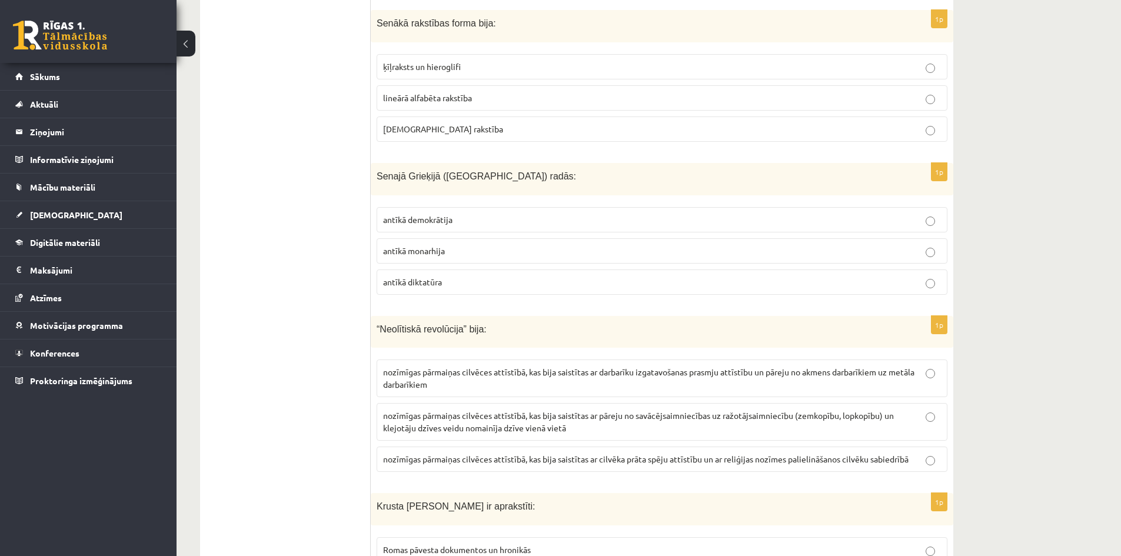
scroll to position [0, 0]
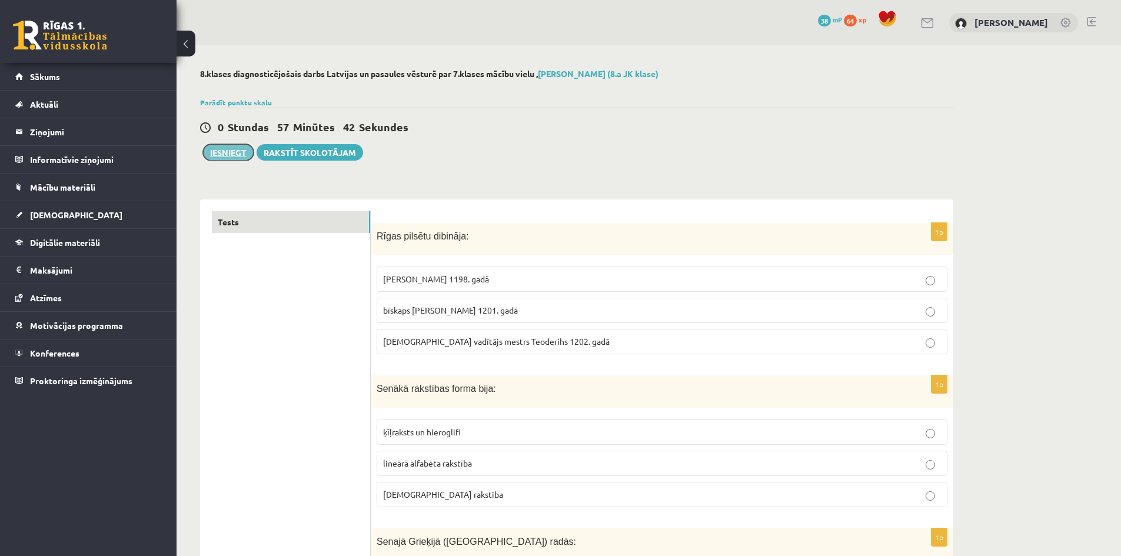
click at [241, 149] on button "Iesniegt" at bounding box center [228, 152] width 51 height 16
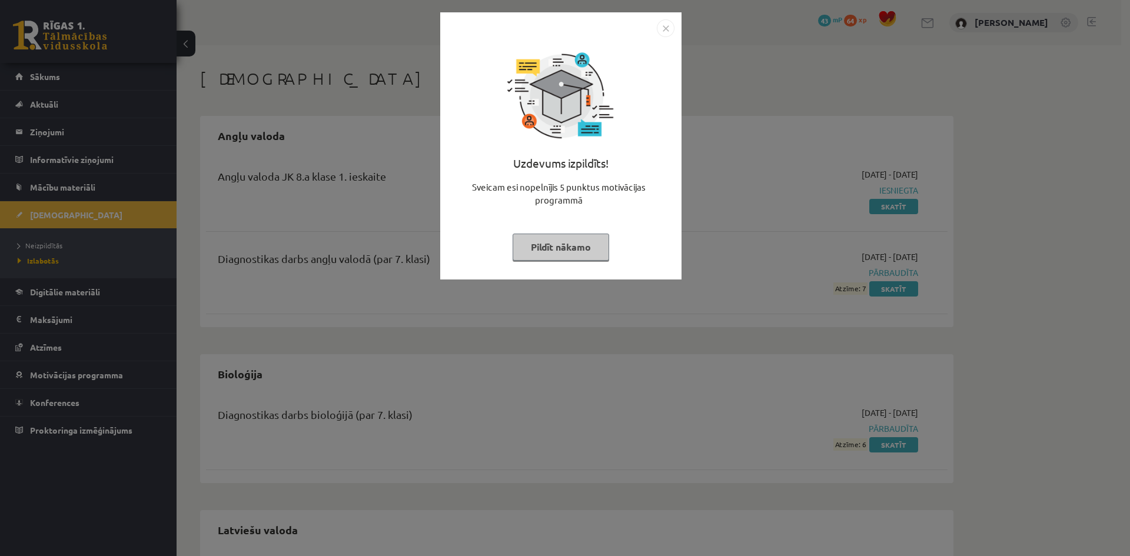
click at [663, 26] on img "Close" at bounding box center [666, 28] width 18 height 18
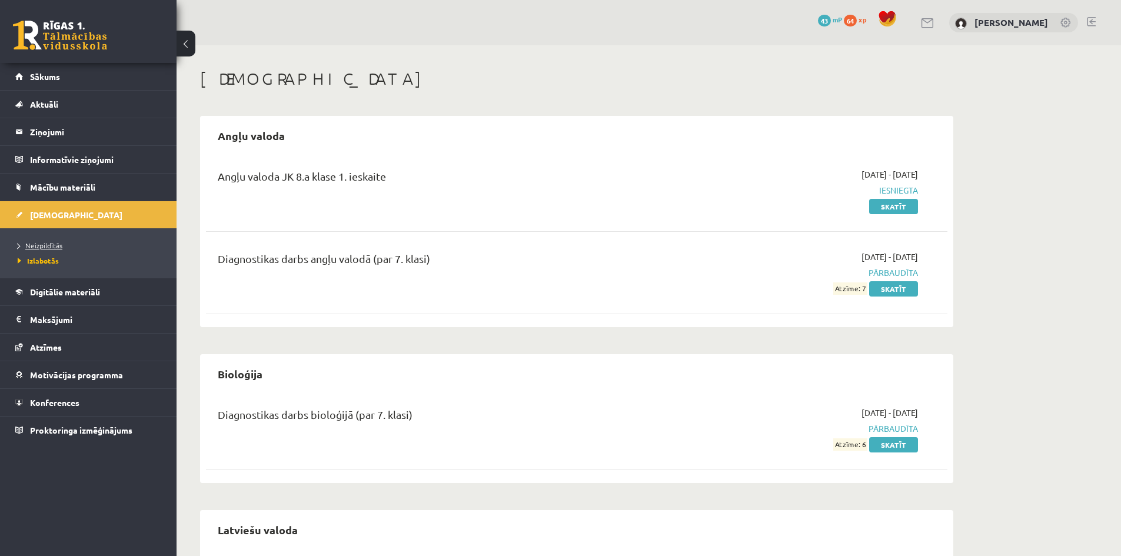
click at [32, 241] on link "Neizpildītās" at bounding box center [91, 245] width 147 height 11
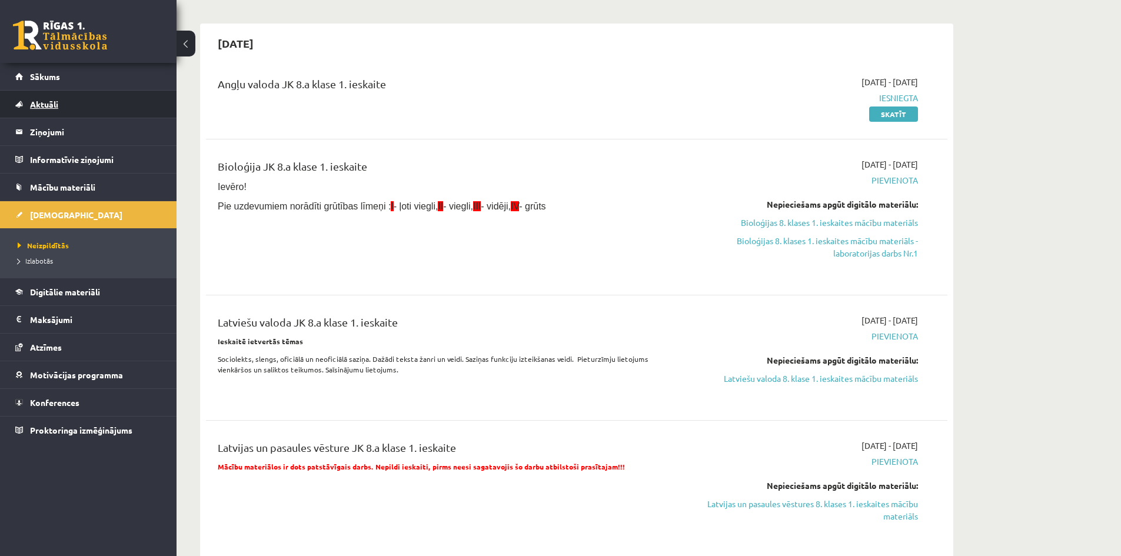
scroll to position [59, 0]
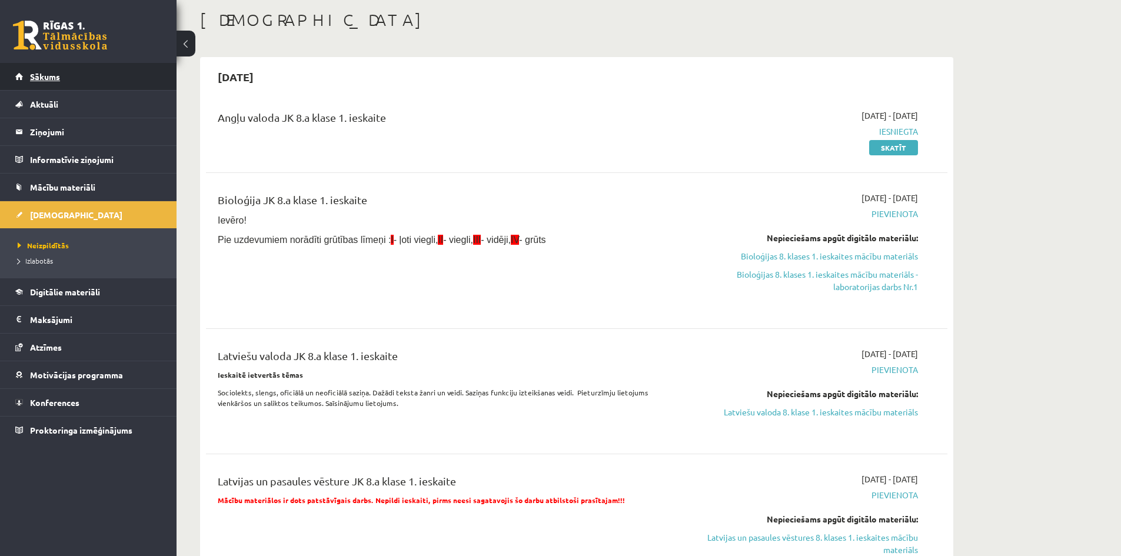
click at [139, 79] on link "Sākums" at bounding box center [88, 76] width 147 height 27
